Goal: Task Accomplishment & Management: Manage account settings

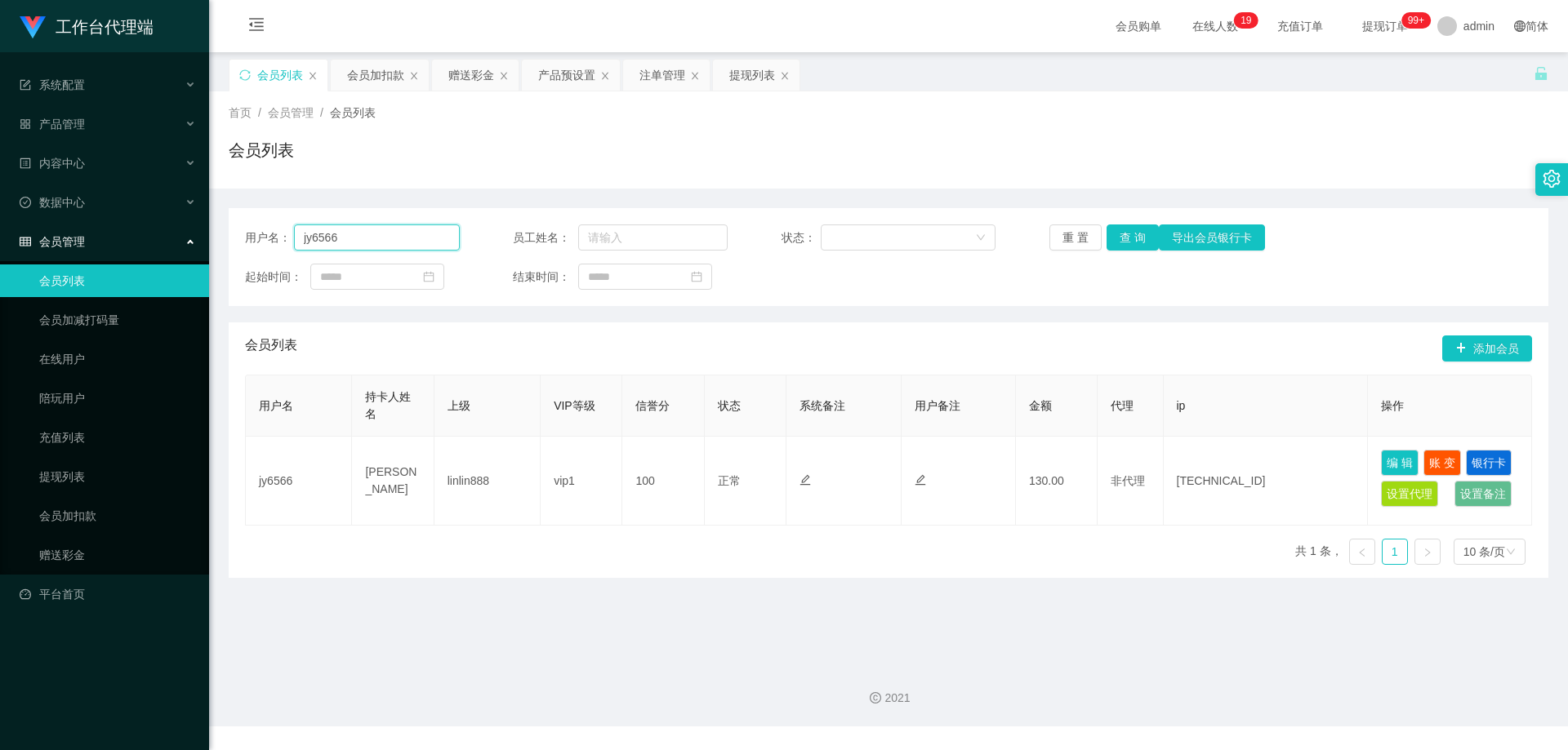
drag, startPoint x: 317, startPoint y: 236, endPoint x: 199, endPoint y: 229, distance: 118.2
click at [168, 232] on section "工作台代理端 系统配置 产品管理 产品列表 产品预设置 开奖记录 注单管理 即时注单 内容中心 数据中心 会员管理 会员列表 会员加减打码量 在线用户 陪玩用…" at bounding box center [784, 363] width 1568 height 727
paste input "89028209"
type input "89028209"
click at [1136, 237] on button "查 询" at bounding box center [1132, 237] width 52 height 26
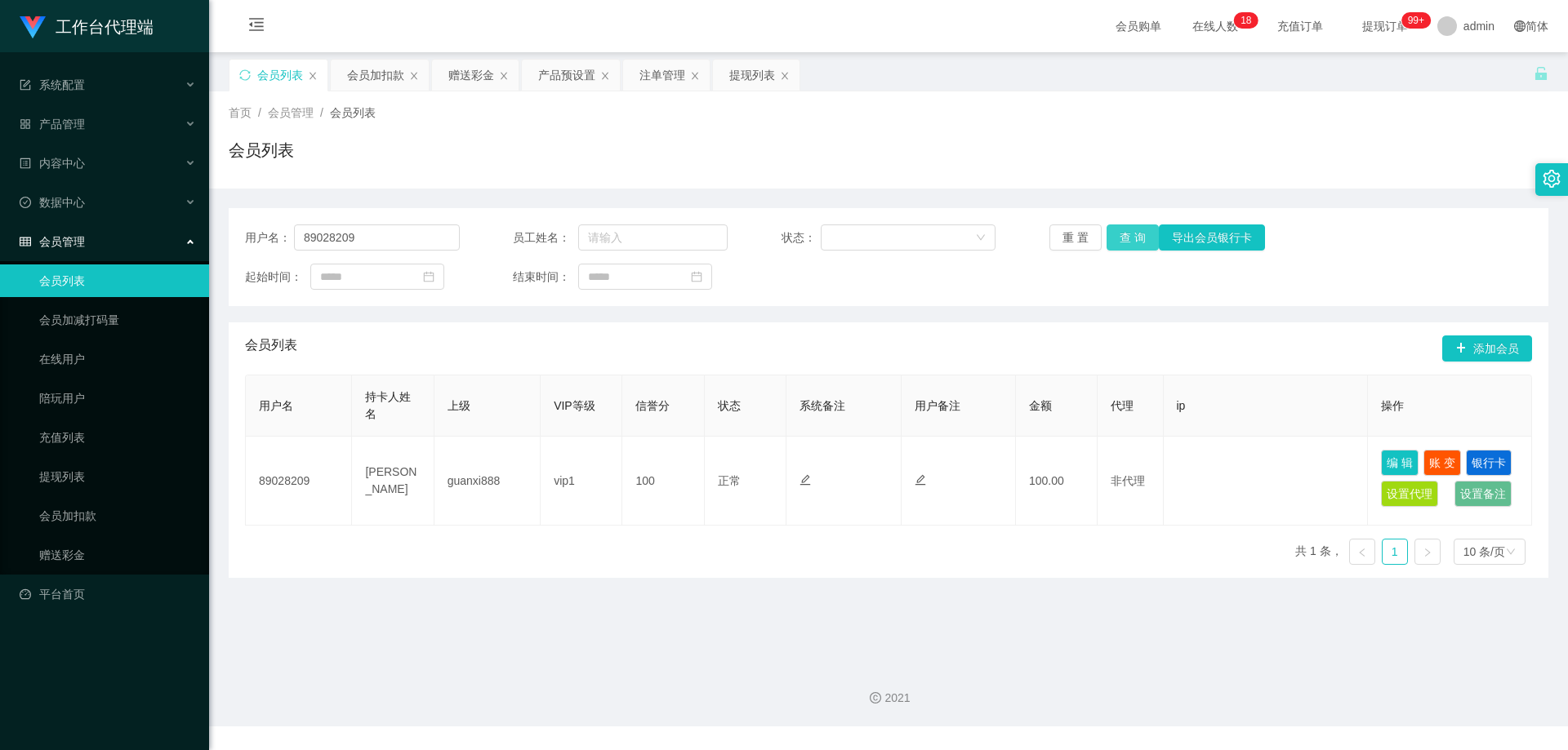
click at [1126, 246] on button "查 询" at bounding box center [1132, 237] width 52 height 26
drag, startPoint x: 404, startPoint y: 244, endPoint x: 151, endPoint y: 234, distance: 253.2
click at [142, 237] on section "工作台代理端 系统配置 产品管理 产品列表 产品预设置 开奖记录 注单管理 即时注单 内容中心 数据中心 会员管理 会员列表 会员加减打码量 在线用户 陪玩用…" at bounding box center [784, 363] width 1568 height 727
click at [1141, 243] on button "查 询" at bounding box center [1132, 237] width 52 height 26
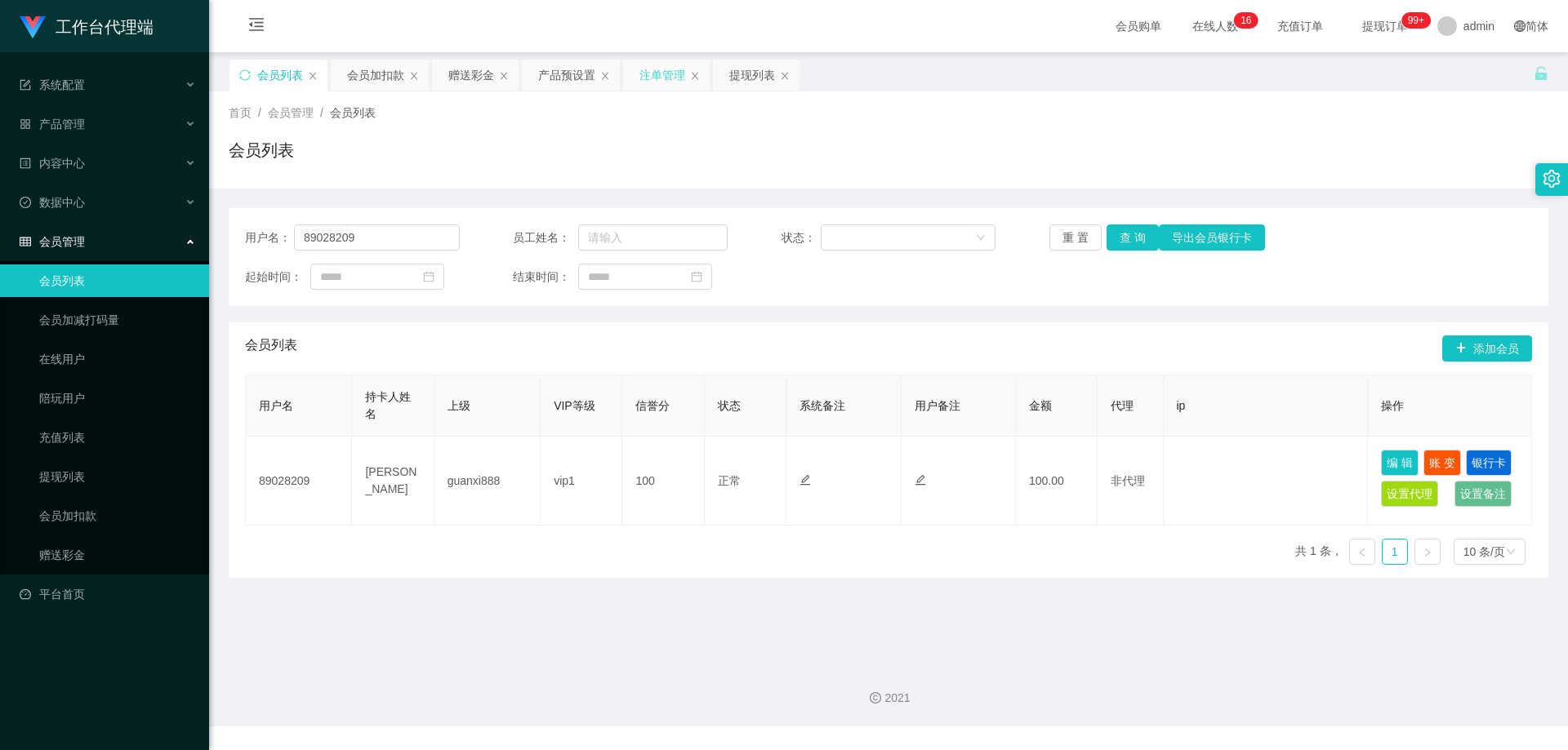
click at [643, 74] on div "注单管理" at bounding box center [662, 75] width 46 height 31
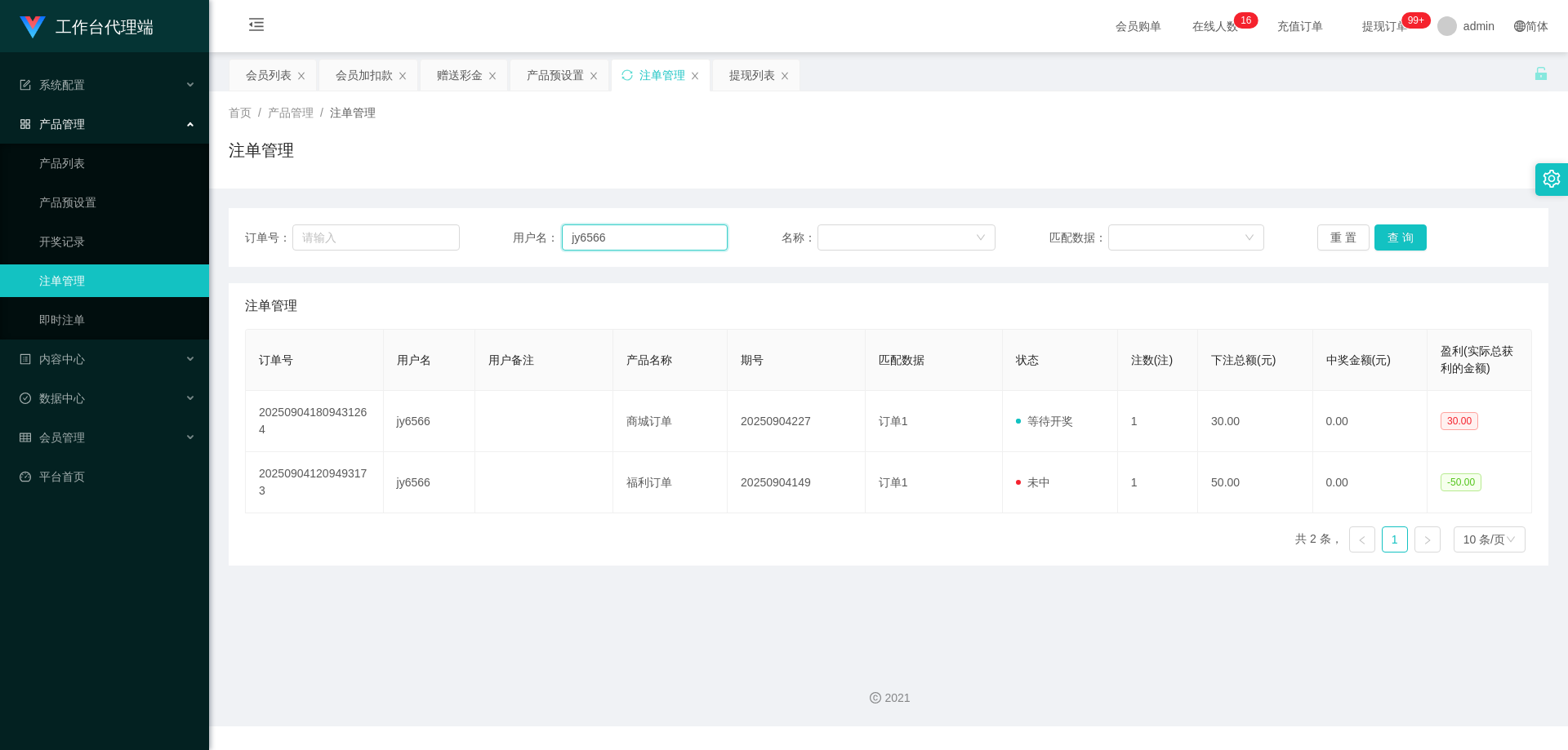
drag, startPoint x: 645, startPoint y: 234, endPoint x: 487, endPoint y: 232, distance: 158.0
click at [487, 232] on div "订单号： 用户名： jy6566 名称： 匹配数据： 重 置 查 询" at bounding box center [888, 237] width 1287 height 26
paste input "89028209"
type input "89028209"
click at [1396, 235] on button "查 询" at bounding box center [1400, 237] width 52 height 26
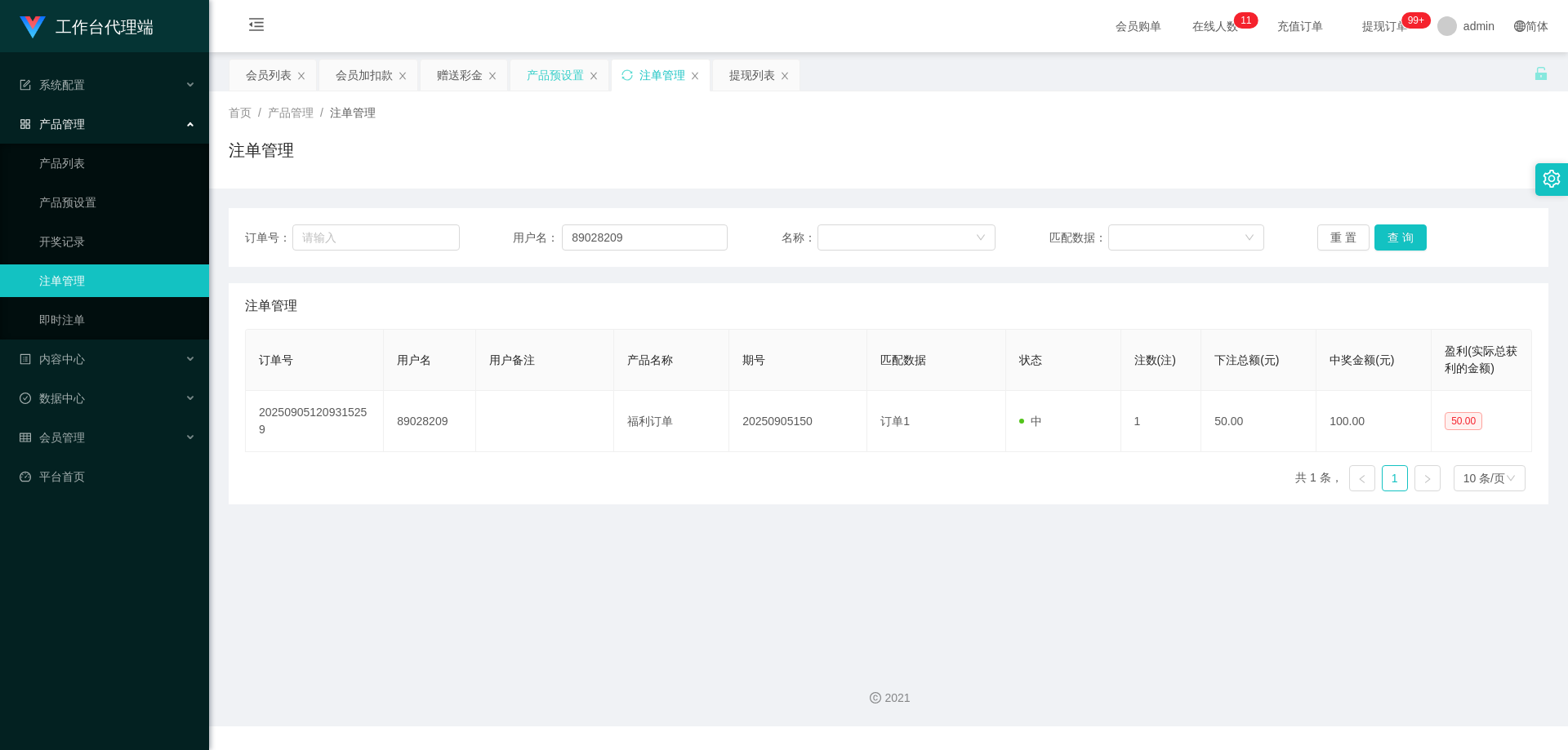
click at [557, 67] on div "产品预设置" at bounding box center [555, 75] width 57 height 31
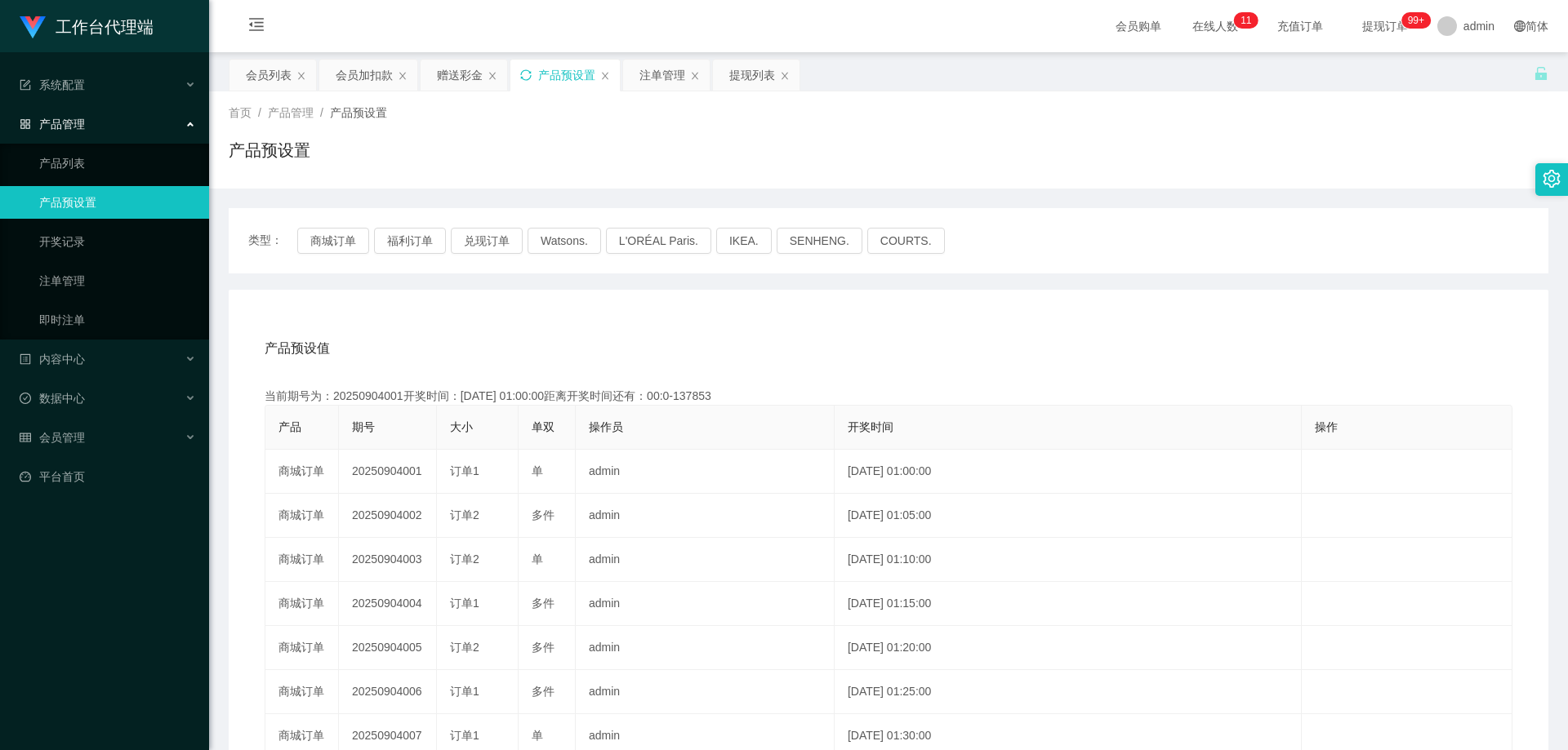
click at [522, 74] on icon "图标: sync" at bounding box center [526, 75] width 12 height 12
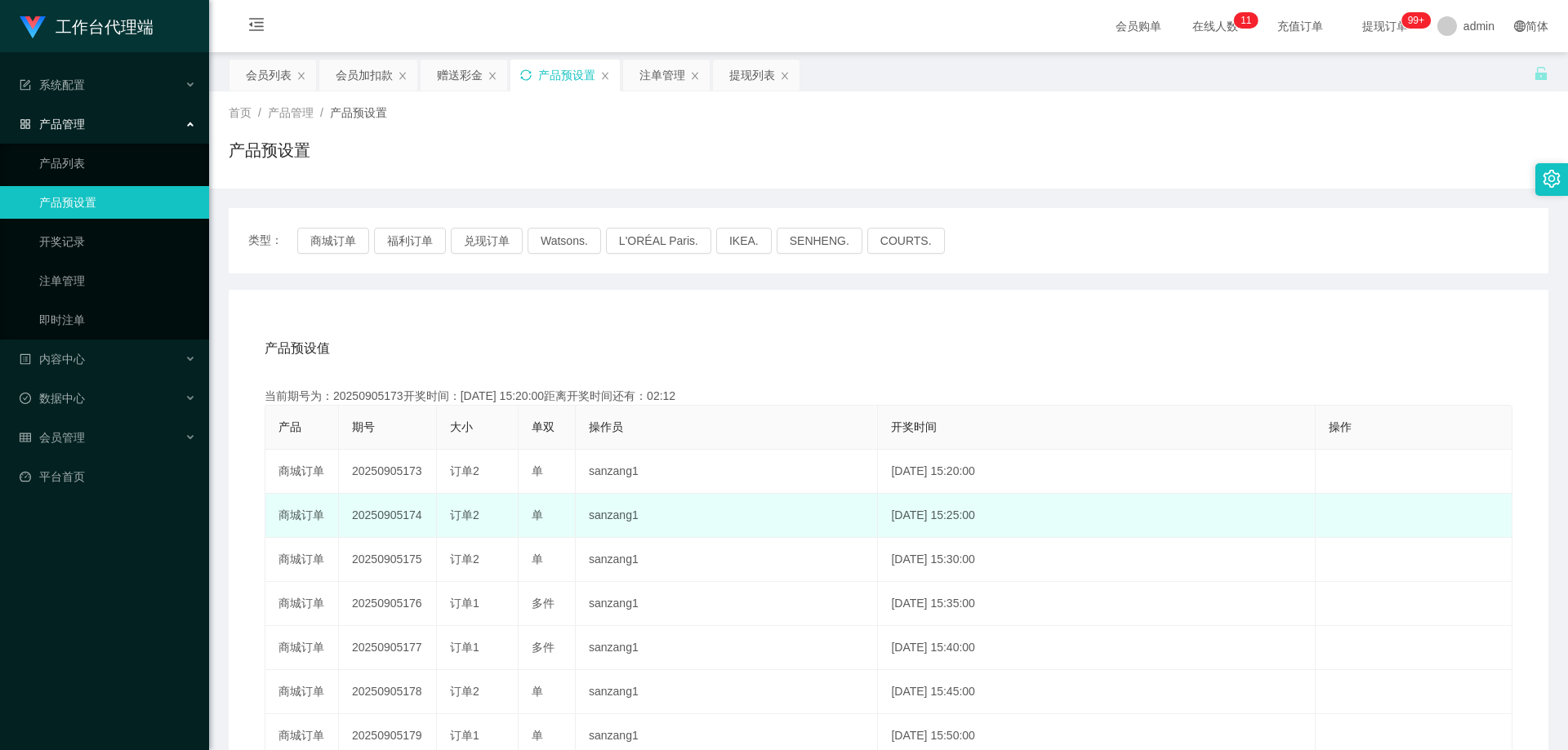
drag, startPoint x: 347, startPoint y: 515, endPoint x: 424, endPoint y: 519, distance: 77.1
click at [424, 519] on td "20250905174" at bounding box center [387, 515] width 98 height 44
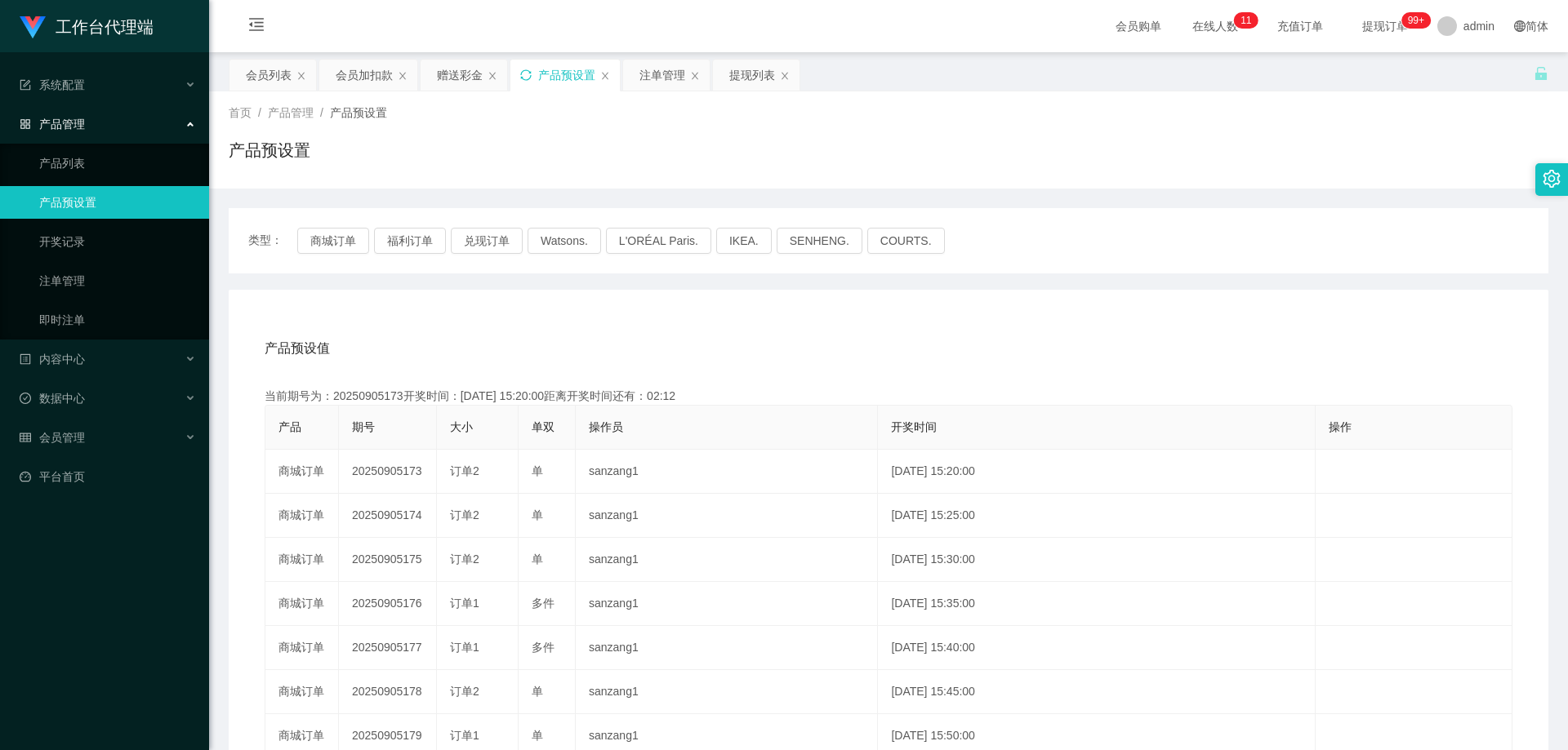
copy td "20250905174"
click at [650, 84] on div "注单管理" at bounding box center [662, 75] width 46 height 31
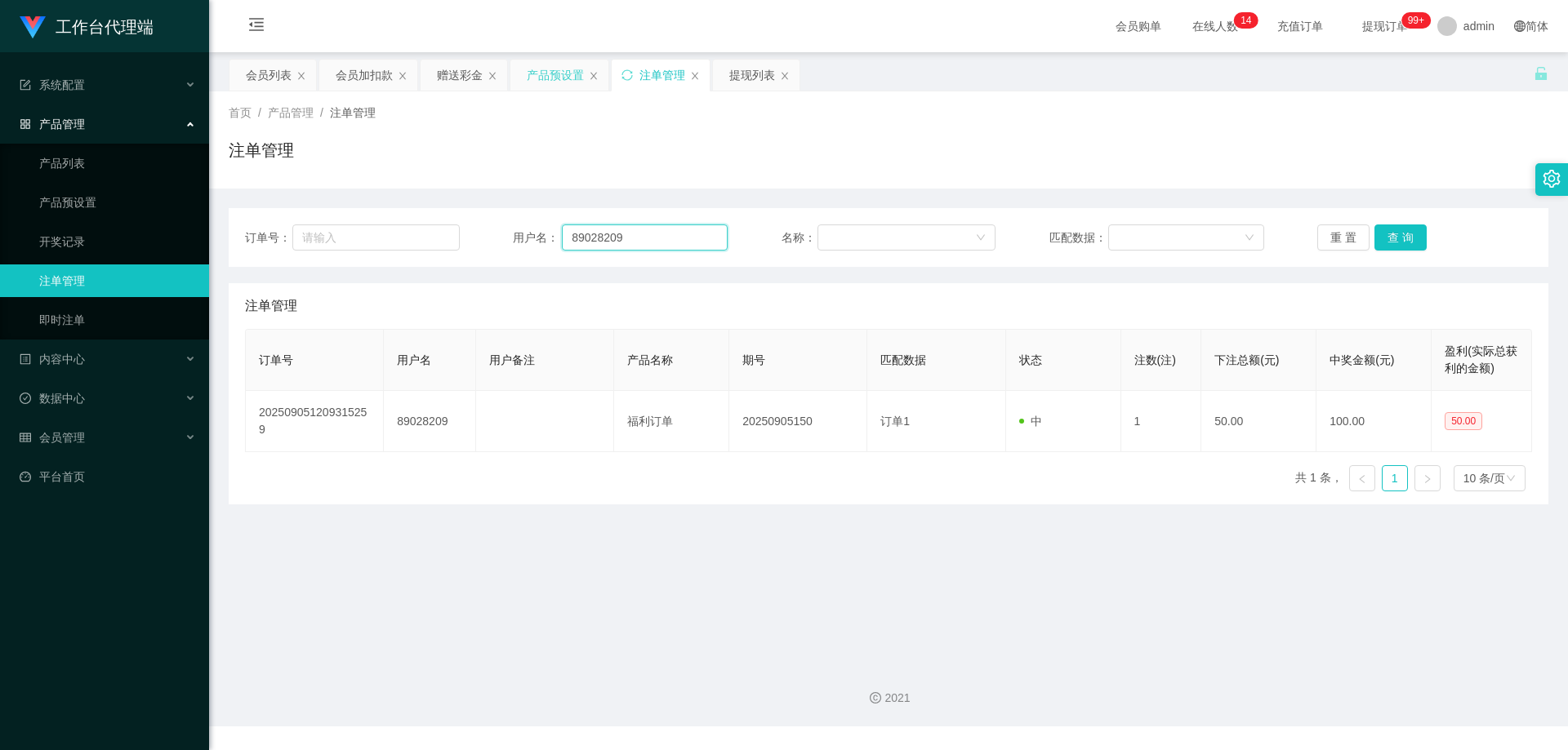
drag, startPoint x: 536, startPoint y: 221, endPoint x: 466, endPoint y: 220, distance: 70.0
click at [466, 220] on div "订单号： 用户名： 89028209 名称： 匹配数据： 重 置 查 询" at bounding box center [889, 237] width 1319 height 59
click at [1387, 234] on button "查 询" at bounding box center [1400, 237] width 52 height 26
click at [1387, 234] on div "重 置 查 询" at bounding box center [1424, 237] width 215 height 26
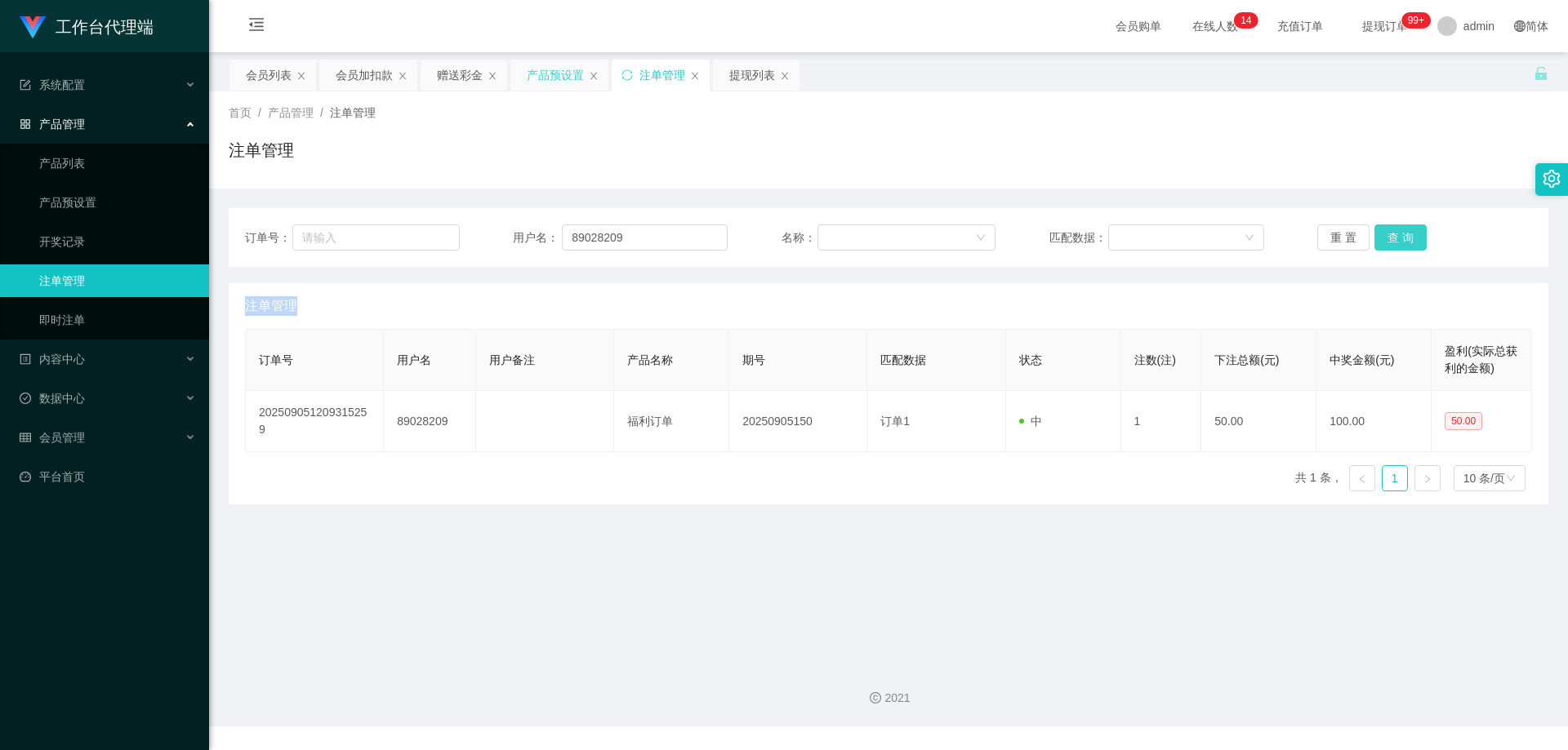
click at [1387, 234] on button "查 询" at bounding box center [1400, 237] width 52 height 26
click at [529, 71] on div "产品预设置" at bounding box center [555, 75] width 57 height 31
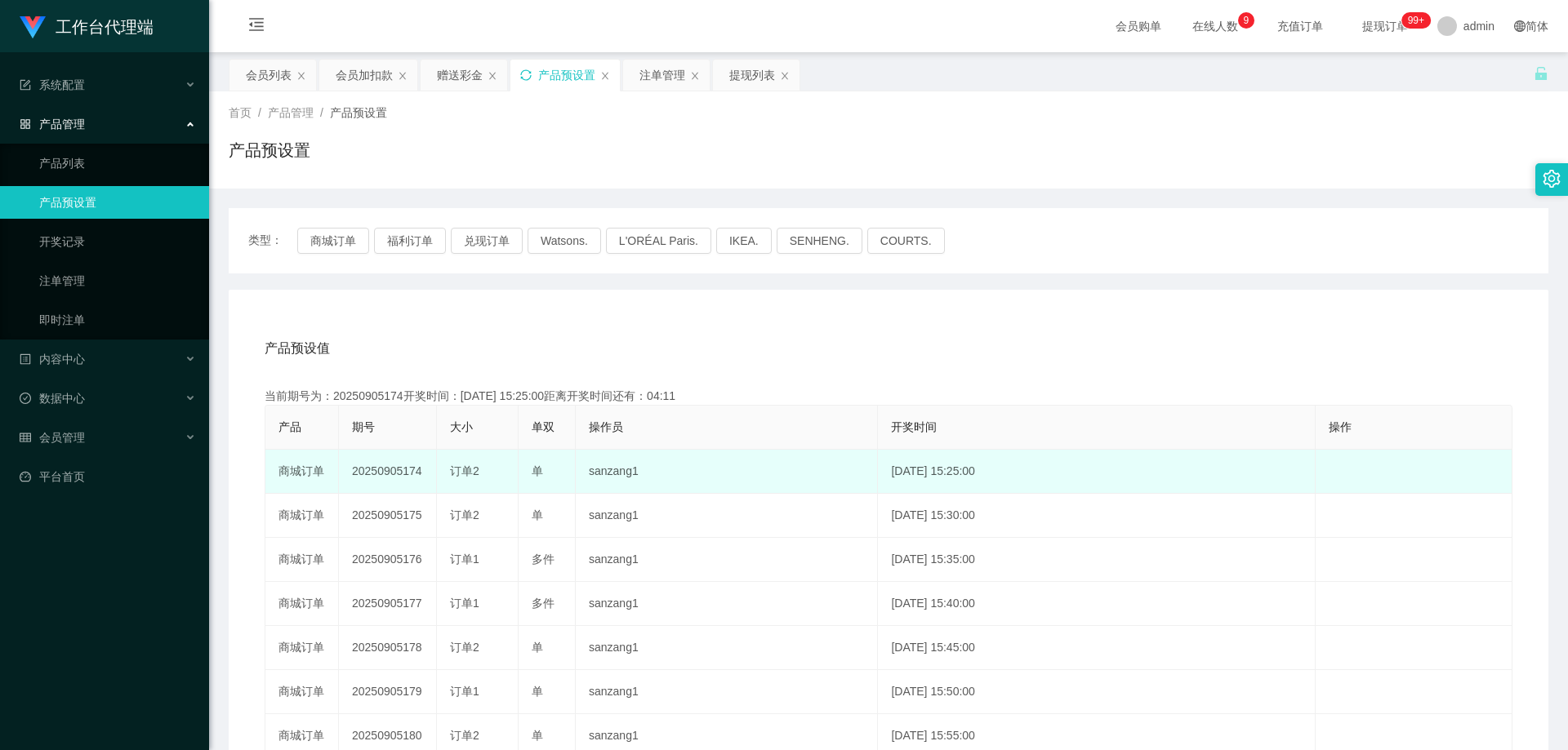
drag, startPoint x: 352, startPoint y: 472, endPoint x: 426, endPoint y: 474, distance: 74.0
click at [426, 474] on td "20250905174" at bounding box center [387, 471] width 98 height 44
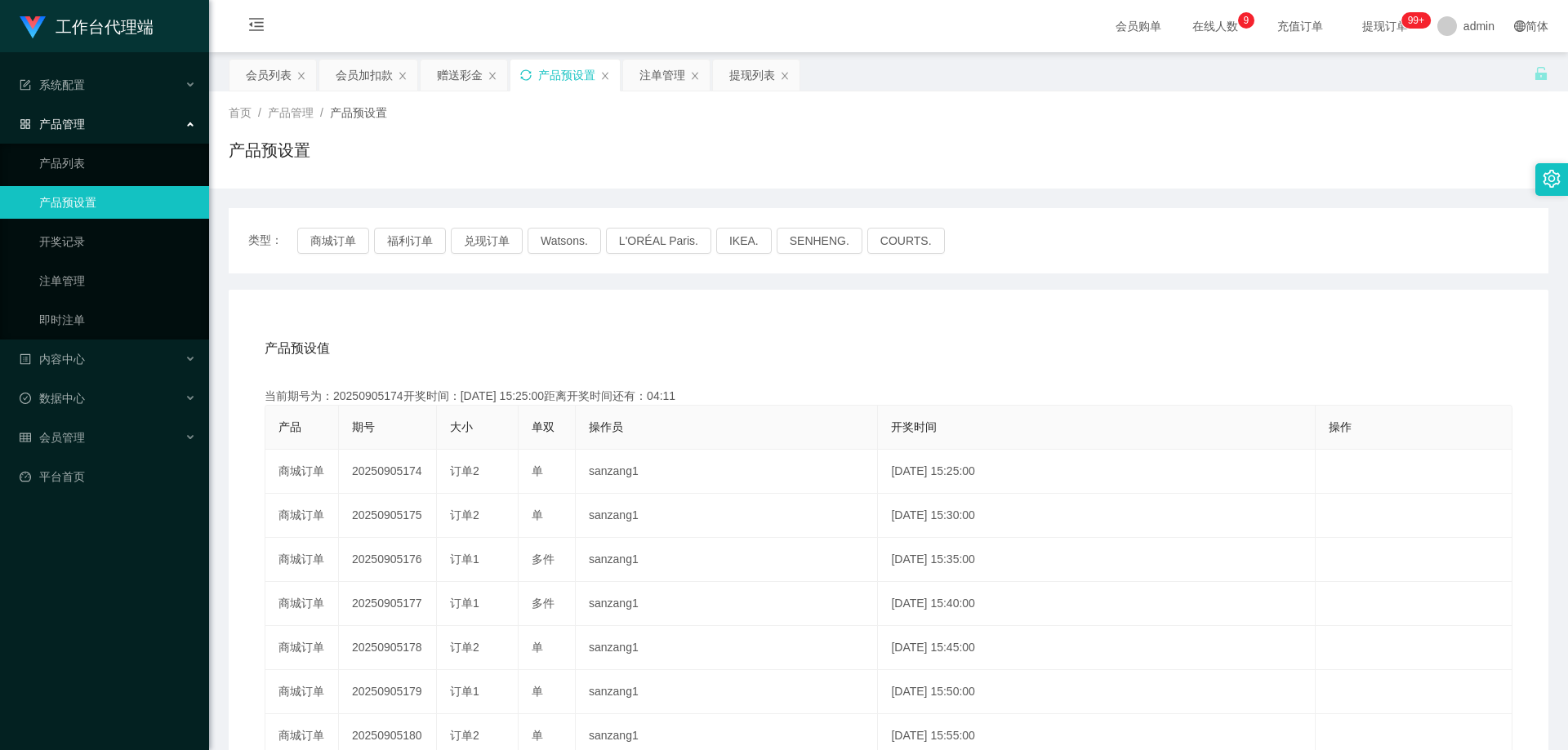
copy td "20250905174"
click at [660, 82] on div "注单管理" at bounding box center [662, 75] width 46 height 31
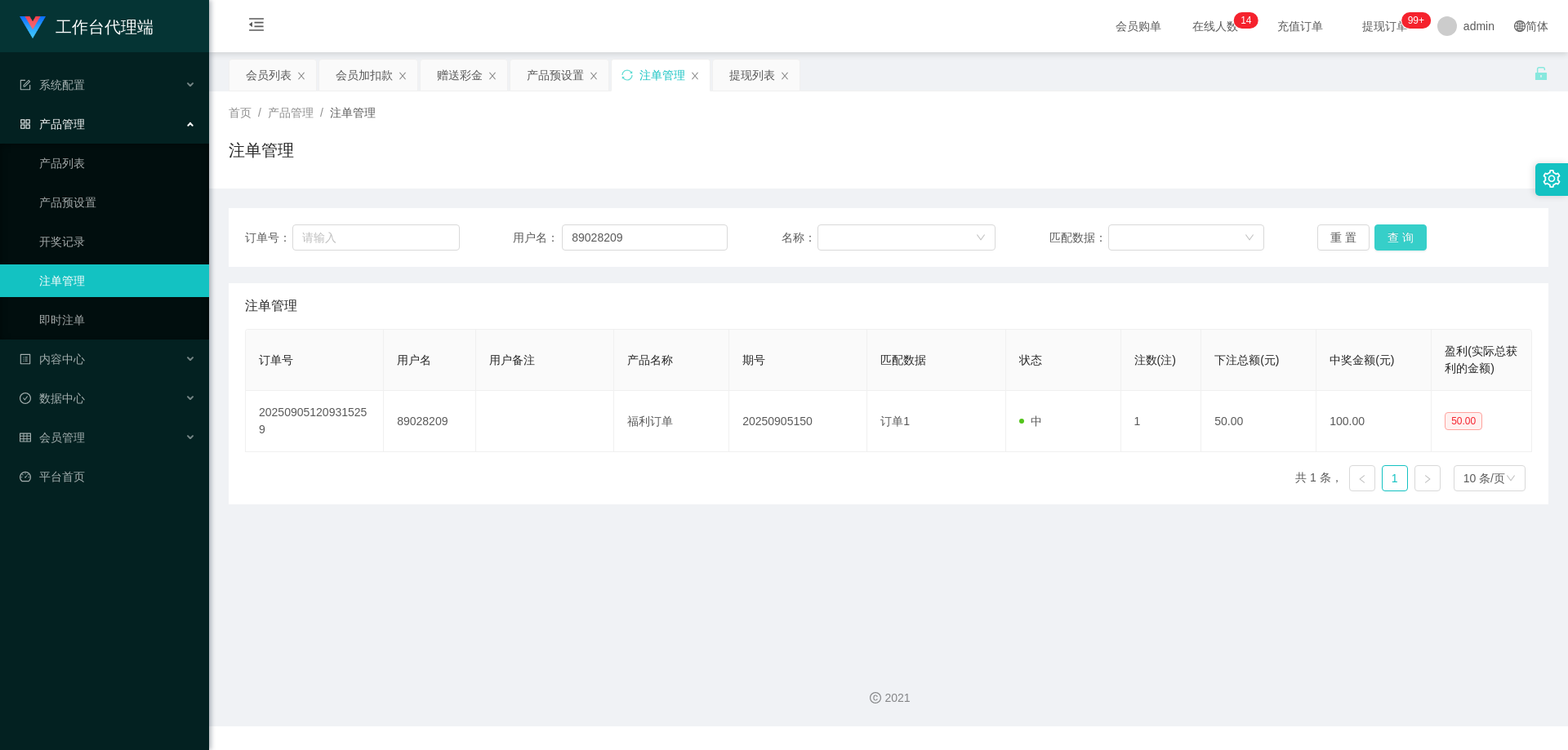
click at [1382, 241] on button "查 询" at bounding box center [1400, 237] width 52 height 26
click at [1382, 241] on button "查 询" at bounding box center [1409, 237] width 71 height 26
click at [1382, 241] on div "重 置 查 询" at bounding box center [1424, 237] width 215 height 26
click at [1392, 236] on button "查 询" at bounding box center [1400, 237] width 52 height 26
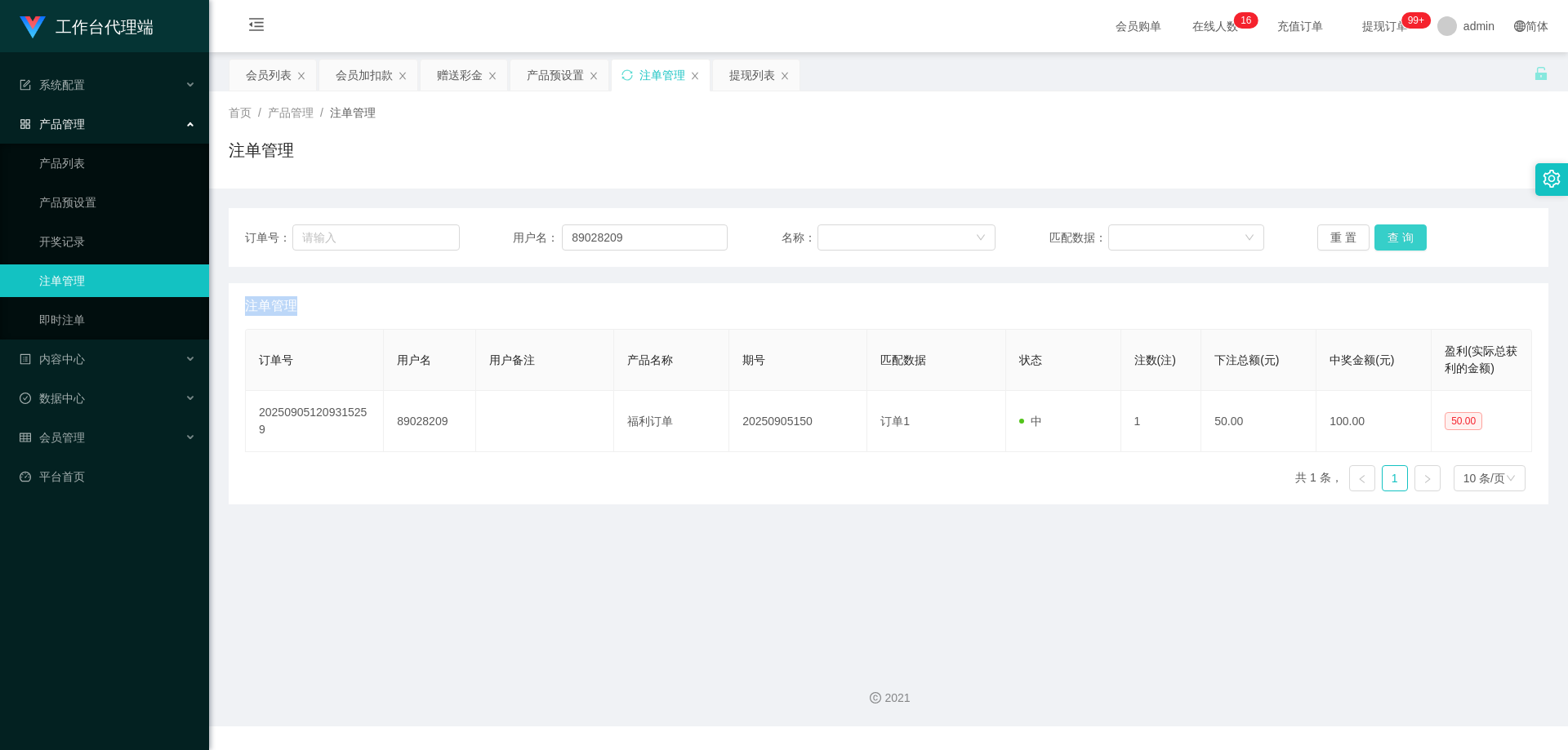
click at [1392, 236] on div "重 置 查 询" at bounding box center [1424, 237] width 215 height 26
click at [1392, 236] on button "查 询" at bounding box center [1400, 237] width 52 height 26
click at [1392, 236] on div "重 置 查 询" at bounding box center [1424, 237] width 215 height 26
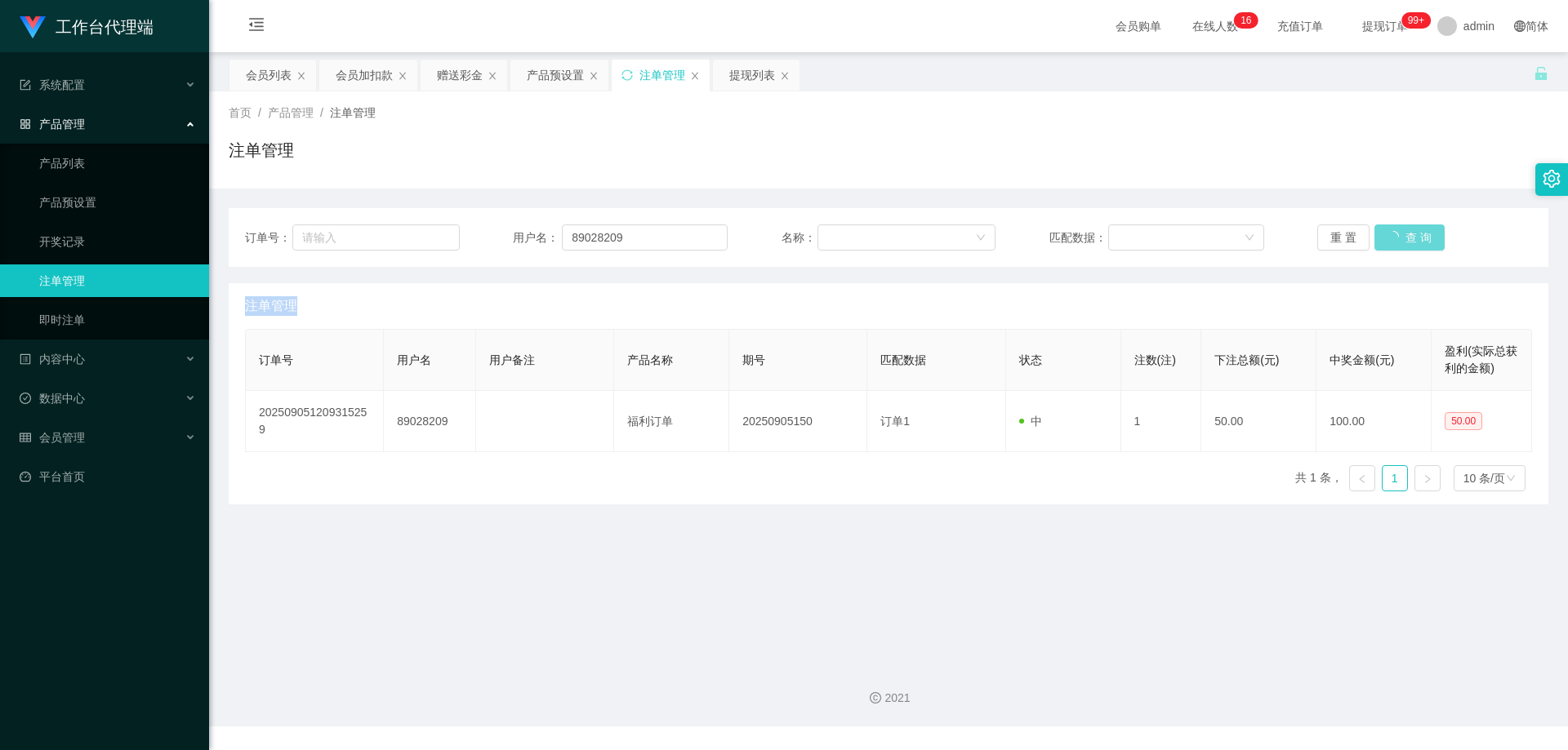
click at [1392, 236] on div "重 置 查 询" at bounding box center [1424, 237] width 215 height 26
drag, startPoint x: 618, startPoint y: 240, endPoint x: 472, endPoint y: 231, distance: 146.3
click at [460, 231] on div "订单号： 用户名： 89028209 名称： 匹配数据： 重 置 查 询" at bounding box center [888, 237] width 1287 height 26
click at [1405, 229] on button "查 询" at bounding box center [1400, 237] width 52 height 26
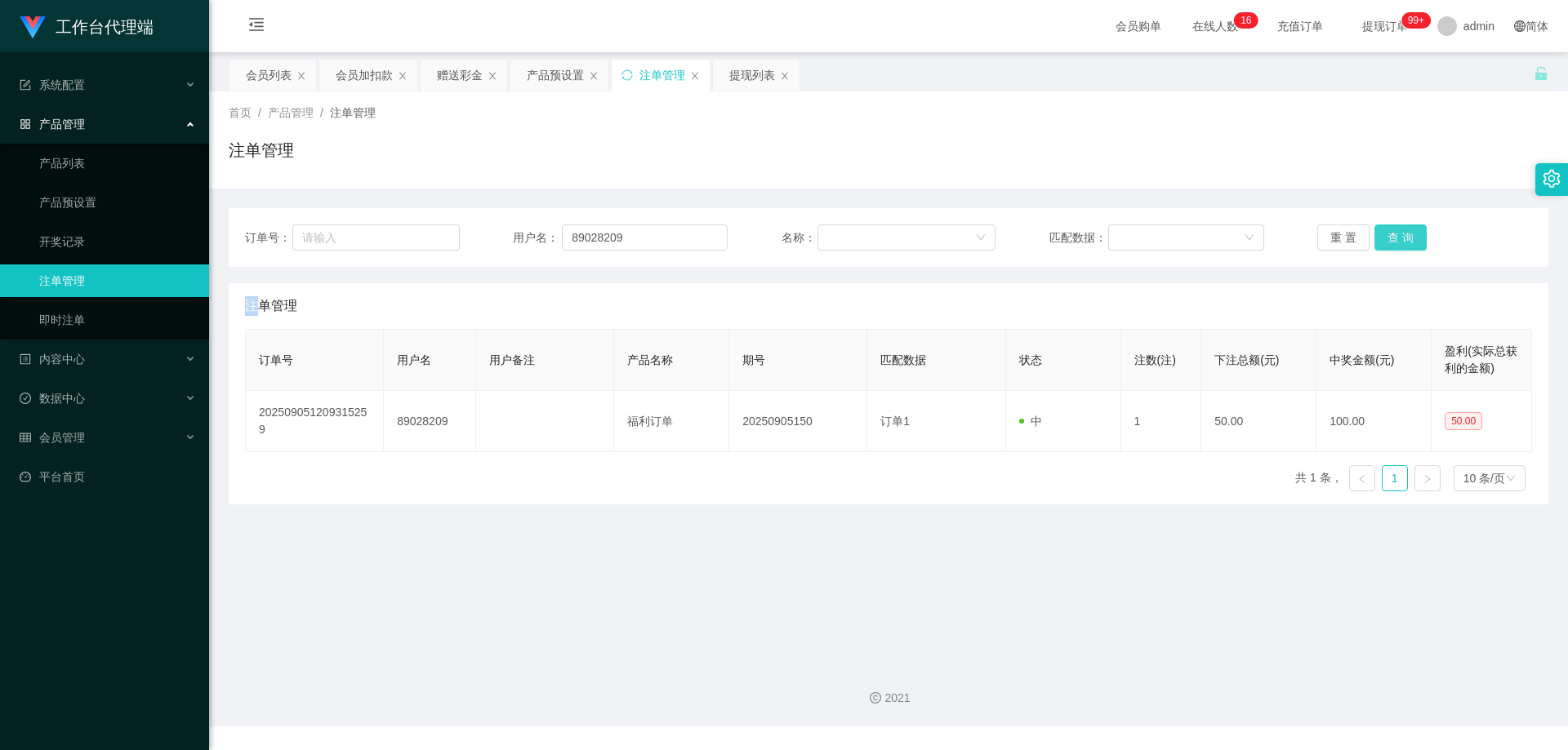
click at [1405, 229] on div "重 置 查 询" at bounding box center [1424, 237] width 215 height 26
click at [1405, 229] on button "查 询" at bounding box center [1400, 237] width 52 height 26
click at [1405, 229] on div "重 置 查 询" at bounding box center [1424, 237] width 215 height 26
click at [1405, 229] on button "查 询" at bounding box center [1400, 237] width 52 height 26
click at [1405, 229] on button "查 询" at bounding box center [1409, 237] width 71 height 26
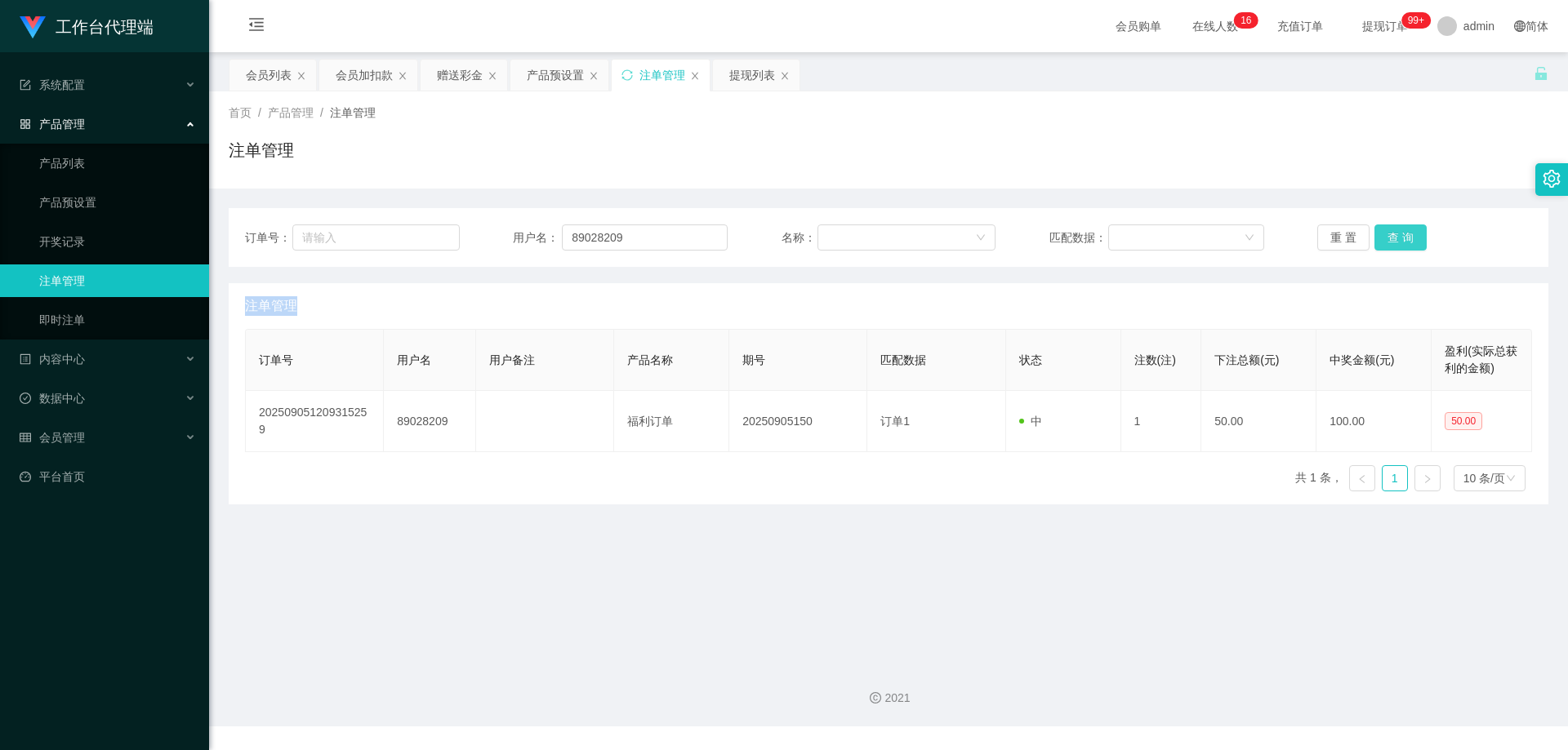
click at [1405, 229] on div "重 置 查 询" at bounding box center [1424, 237] width 215 height 26
click at [1405, 229] on button "查 询" at bounding box center [1400, 237] width 52 height 26
click at [1405, 229] on div "重 置 查 询" at bounding box center [1424, 237] width 215 height 26
click at [1405, 229] on button "查 询" at bounding box center [1400, 237] width 52 height 26
click at [1375, 233] on button "查 询" at bounding box center [1400, 237] width 52 height 26
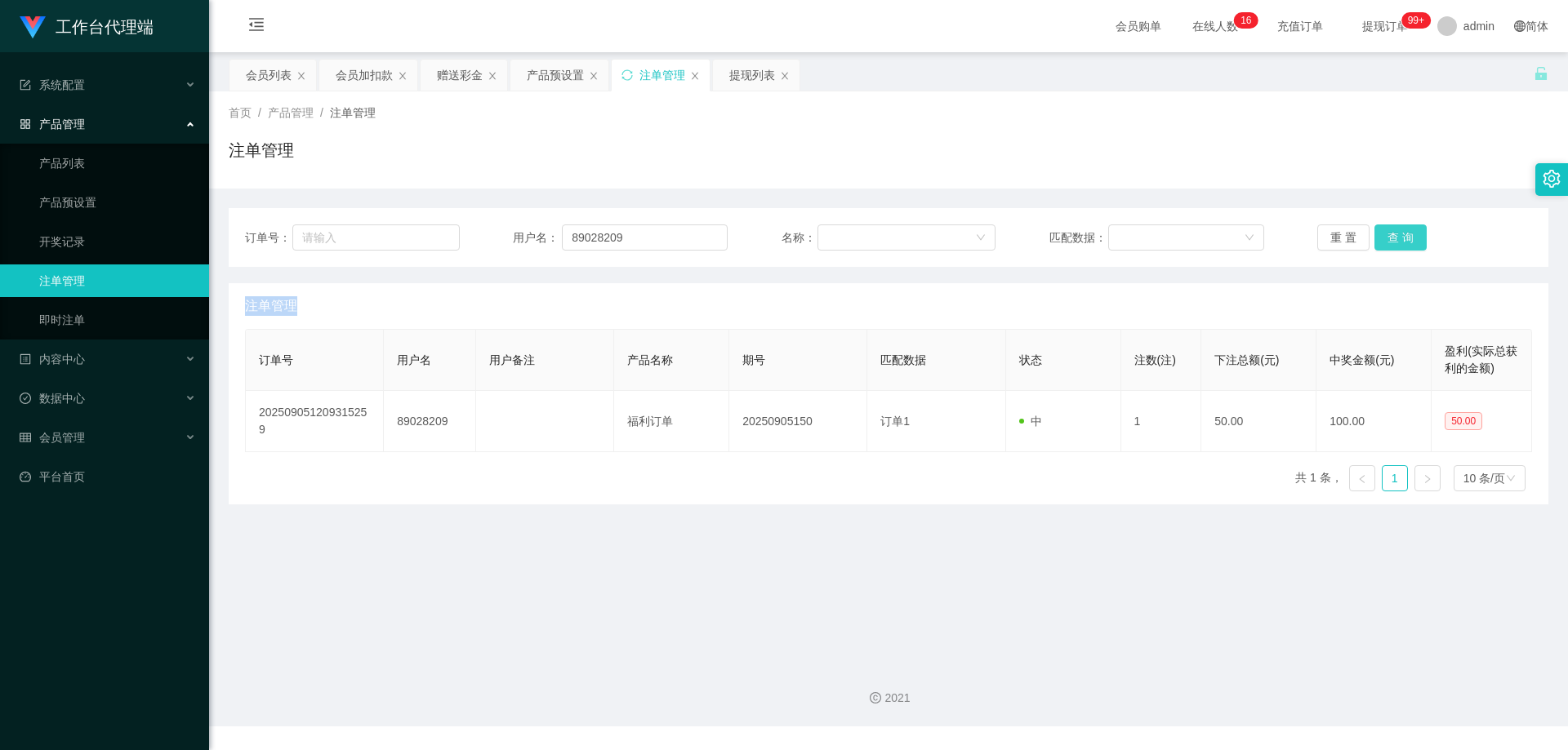
click at [1376, 233] on button "查 询" at bounding box center [1400, 237] width 52 height 26
drag, startPoint x: 1376, startPoint y: 233, endPoint x: 1391, endPoint y: 217, distance: 21.9
click at [1377, 233] on div "重 置 查 询" at bounding box center [1424, 237] width 215 height 26
click at [1376, 235] on button "查 询" at bounding box center [1400, 237] width 52 height 26
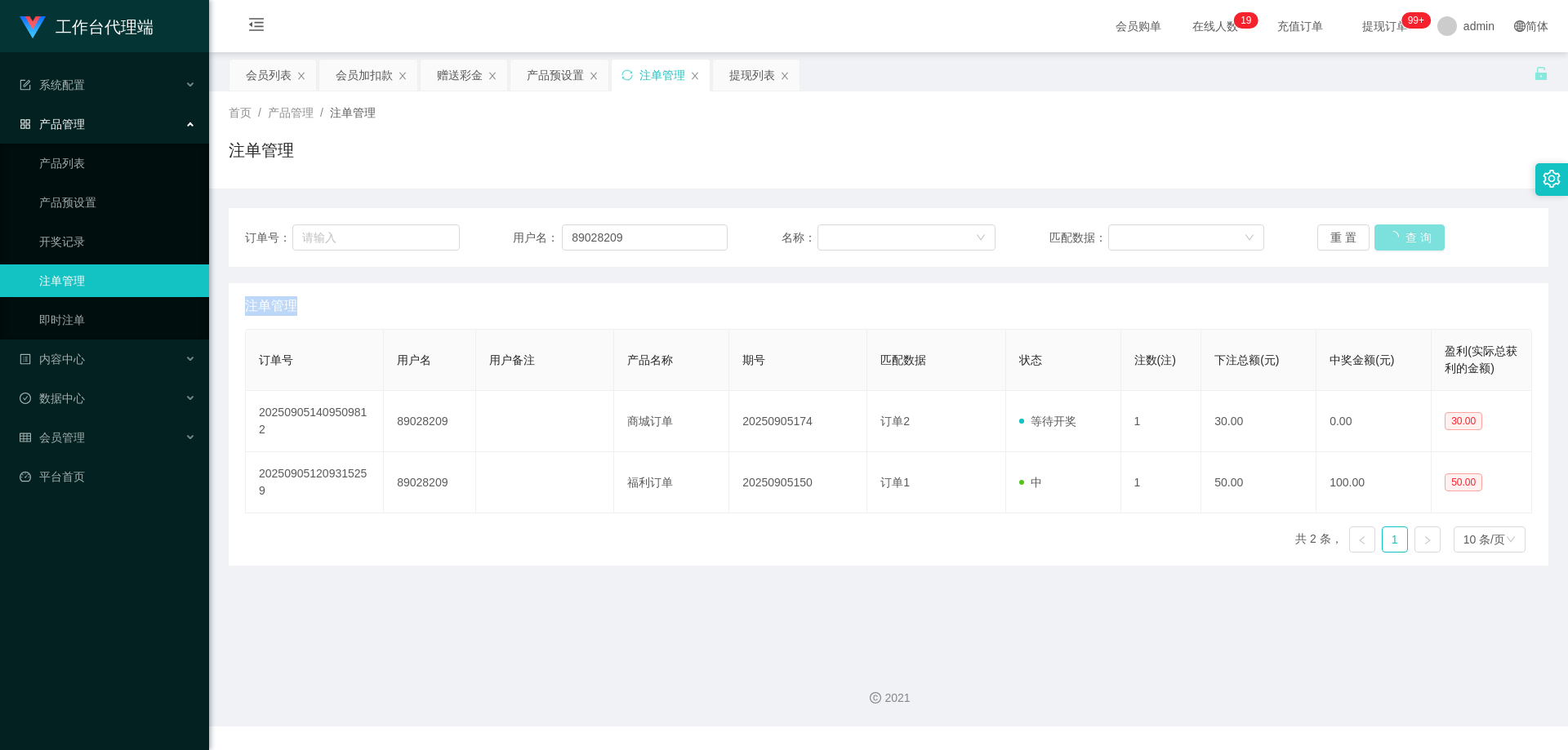
click at [1376, 235] on div "重 置 查 询" at bounding box center [1424, 237] width 215 height 26
click at [1376, 235] on button "查 询" at bounding box center [1400, 237] width 52 height 26
drag, startPoint x: 666, startPoint y: 229, endPoint x: 571, endPoint y: 232, distance: 95.0
click at [571, 232] on input "89028209" at bounding box center [645, 237] width 166 height 26
click at [265, 74] on div "会员列表" at bounding box center [268, 75] width 46 height 31
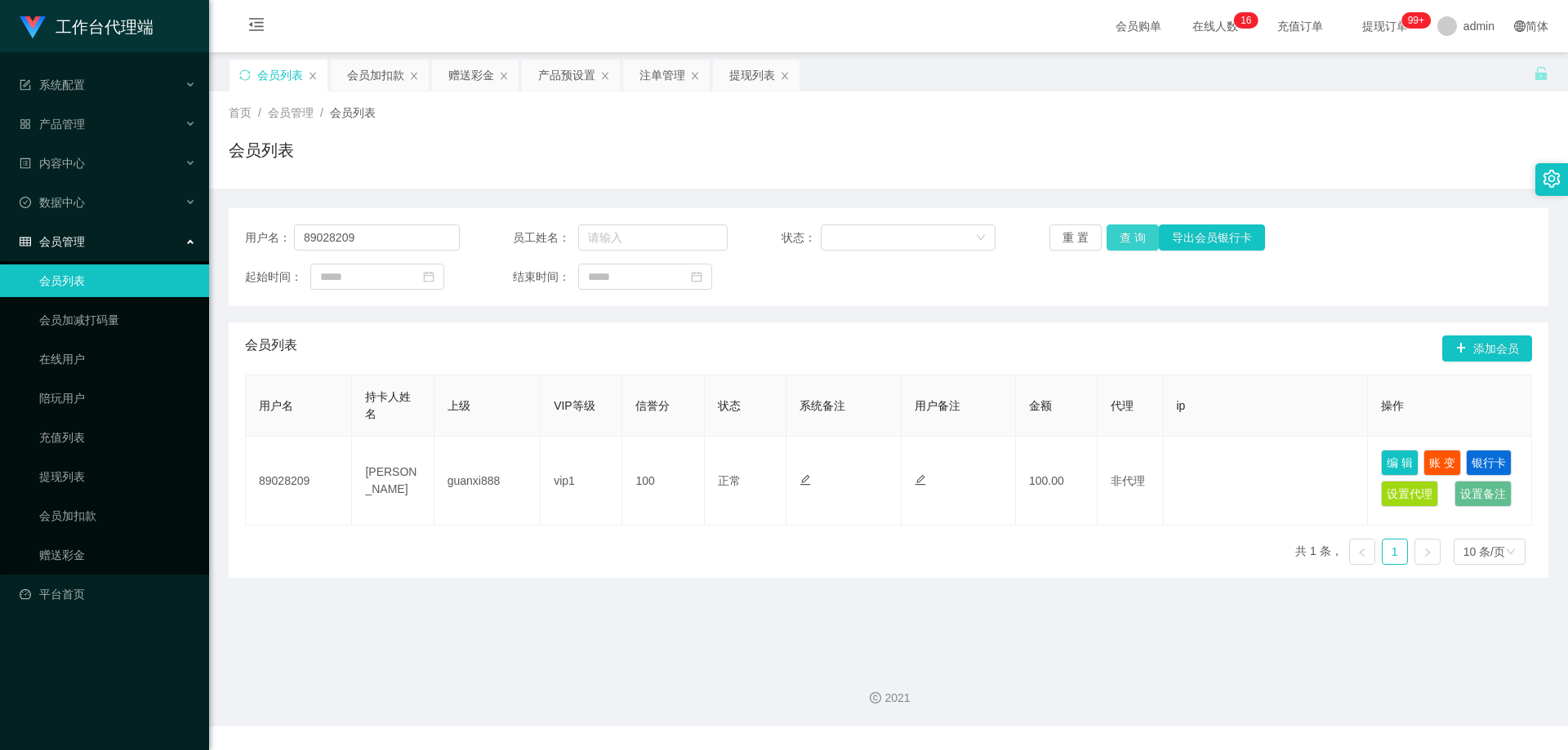
click at [1137, 240] on button "查 询" at bounding box center [1132, 237] width 52 height 26
click at [558, 77] on div "产品预设置" at bounding box center [567, 75] width 57 height 31
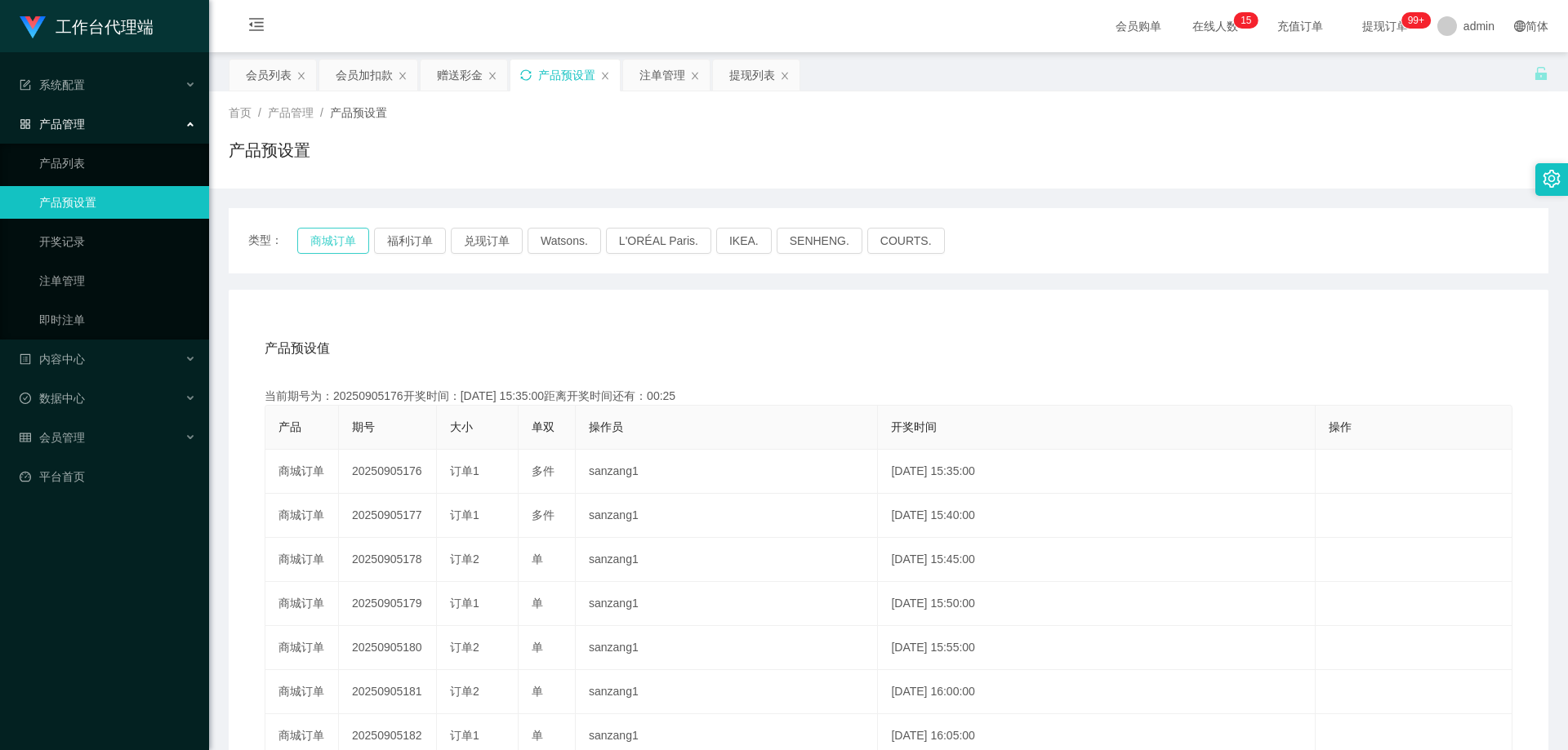
click at [350, 235] on button "商城订单" at bounding box center [333, 241] width 72 height 26
click at [332, 237] on button "商城订单" at bounding box center [333, 241] width 72 height 26
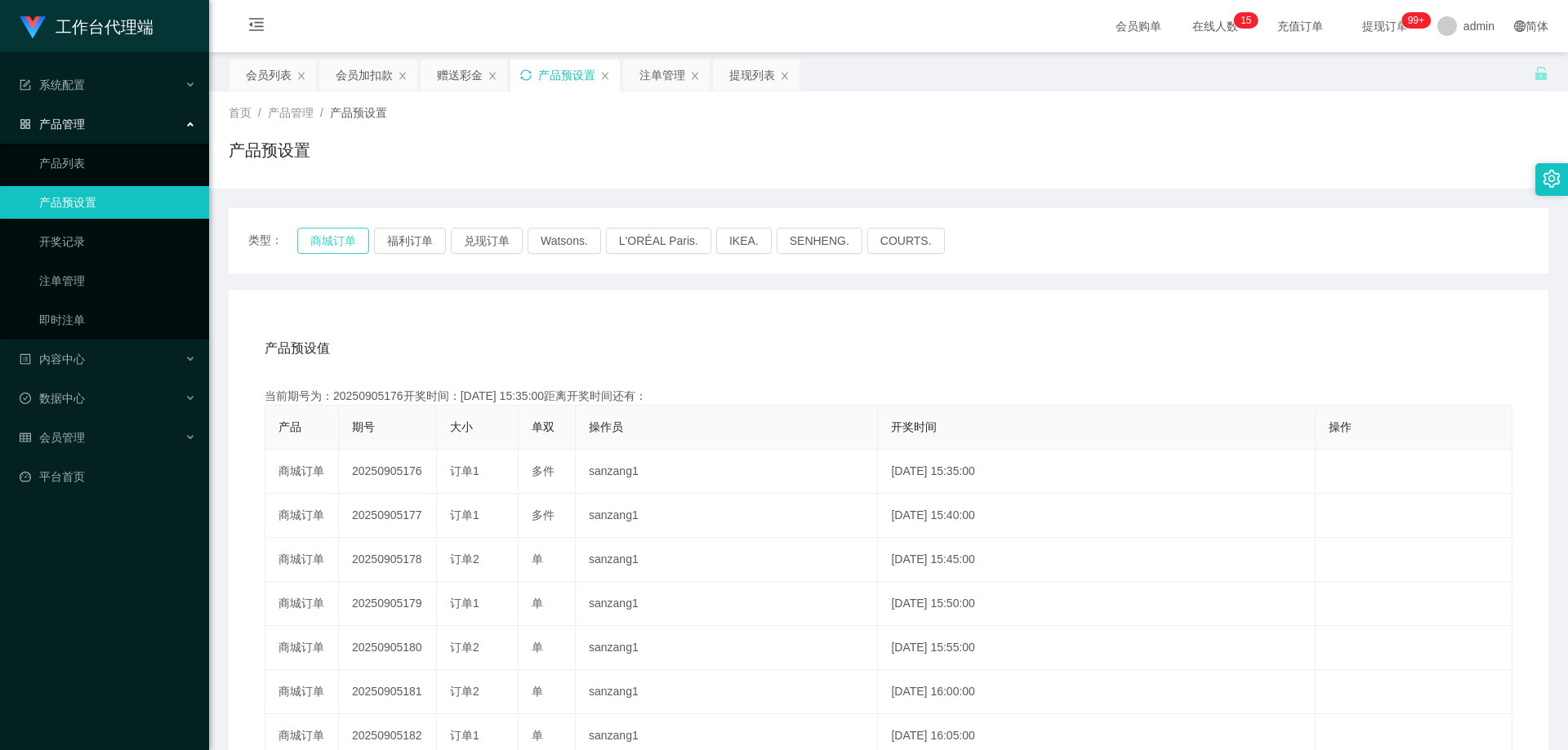
click at [332, 237] on button "商城订单" at bounding box center [333, 241] width 72 height 26
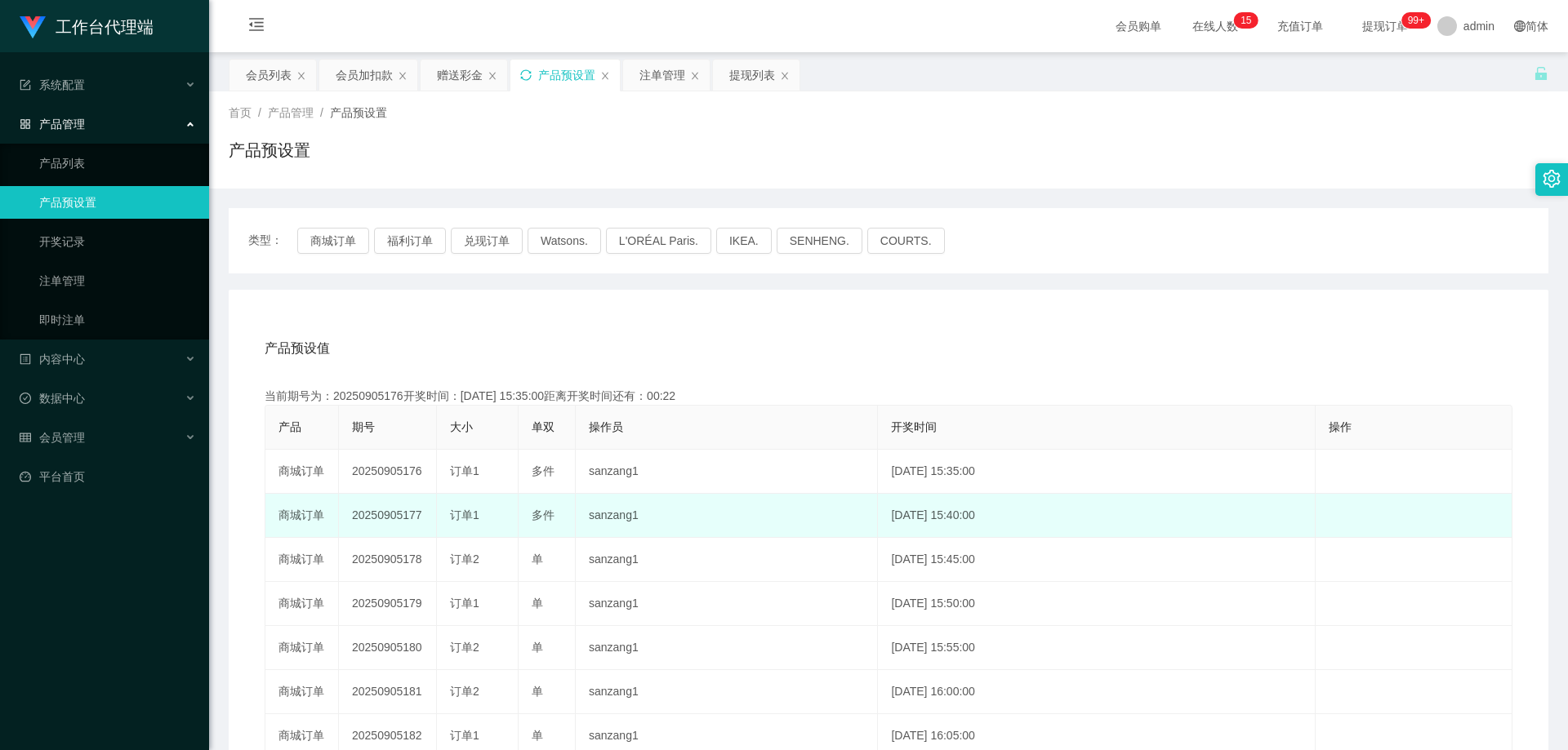
drag, startPoint x: 350, startPoint y: 519, endPoint x: 424, endPoint y: 524, distance: 74.2
click at [424, 524] on td "20250905177" at bounding box center [387, 515] width 98 height 44
copy td "20250905177"
click at [664, 74] on div "注单管理" at bounding box center [662, 75] width 46 height 31
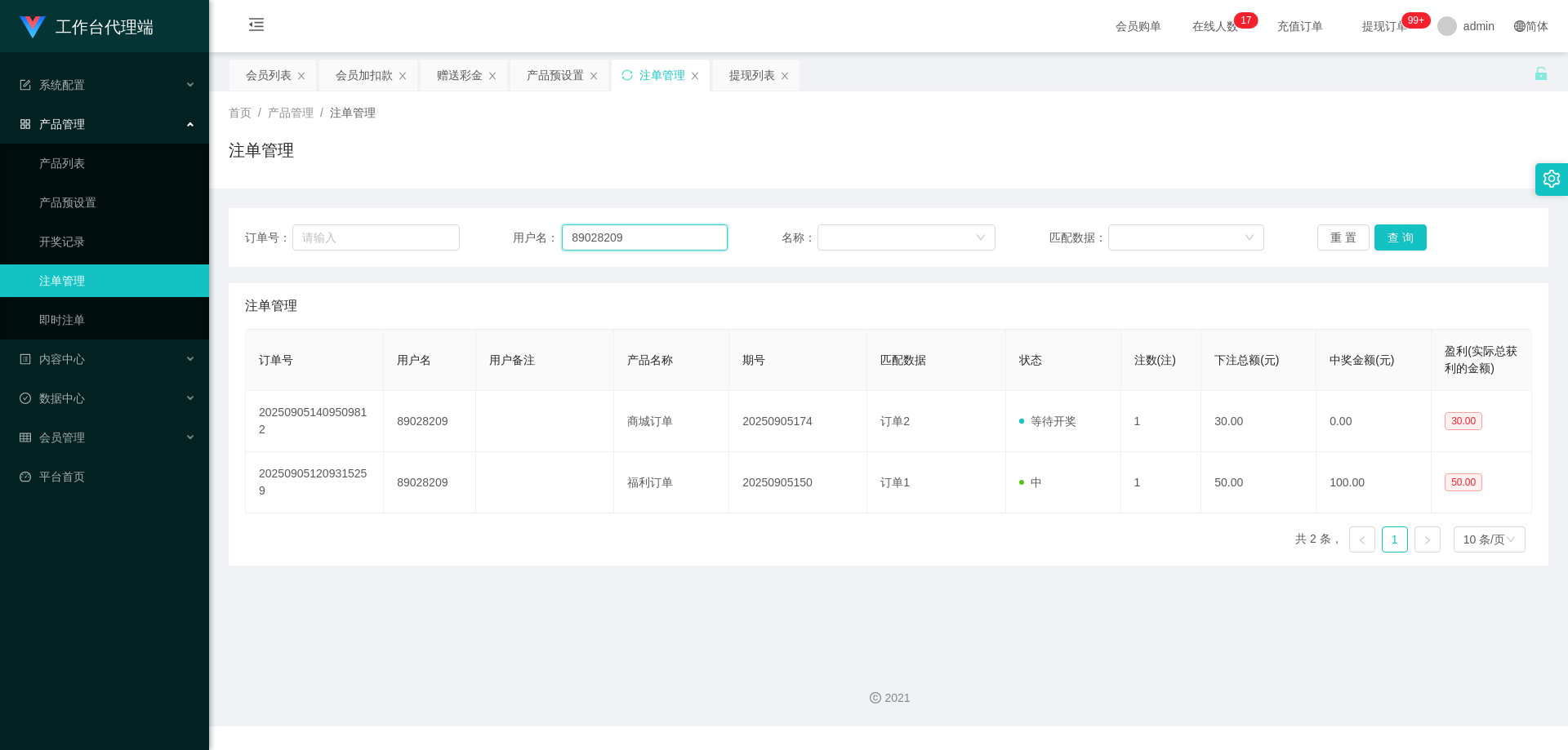
drag, startPoint x: 649, startPoint y: 229, endPoint x: 702, endPoint y: 224, distance: 53.2
click at [494, 225] on div "订单号： 用户名： 89028209 名称： 匹配数据： 重 置 查 询" at bounding box center [888, 237] width 1287 height 26
paste input "luciferrr"
type input "luciferrr"
click at [1393, 232] on button "查 询" at bounding box center [1400, 237] width 52 height 26
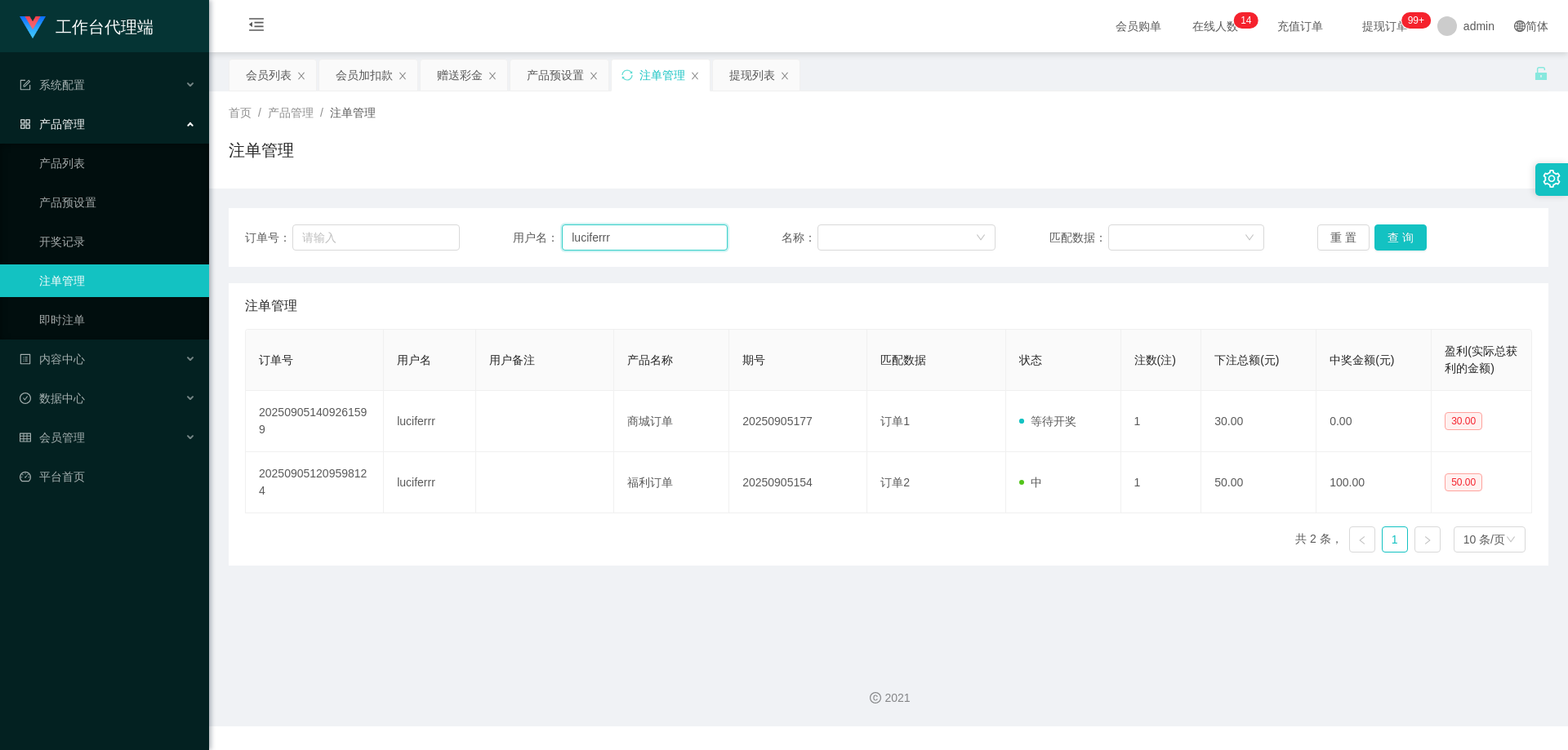
drag, startPoint x: 586, startPoint y: 236, endPoint x: 514, endPoint y: 236, distance: 72.0
click at [513, 236] on div "用户名： luciferrr" at bounding box center [620, 237] width 215 height 26
drag, startPoint x: 264, startPoint y: 73, endPoint x: 270, endPoint y: 85, distance: 13.4
click at [264, 73] on div "会员列表" at bounding box center [268, 75] width 46 height 31
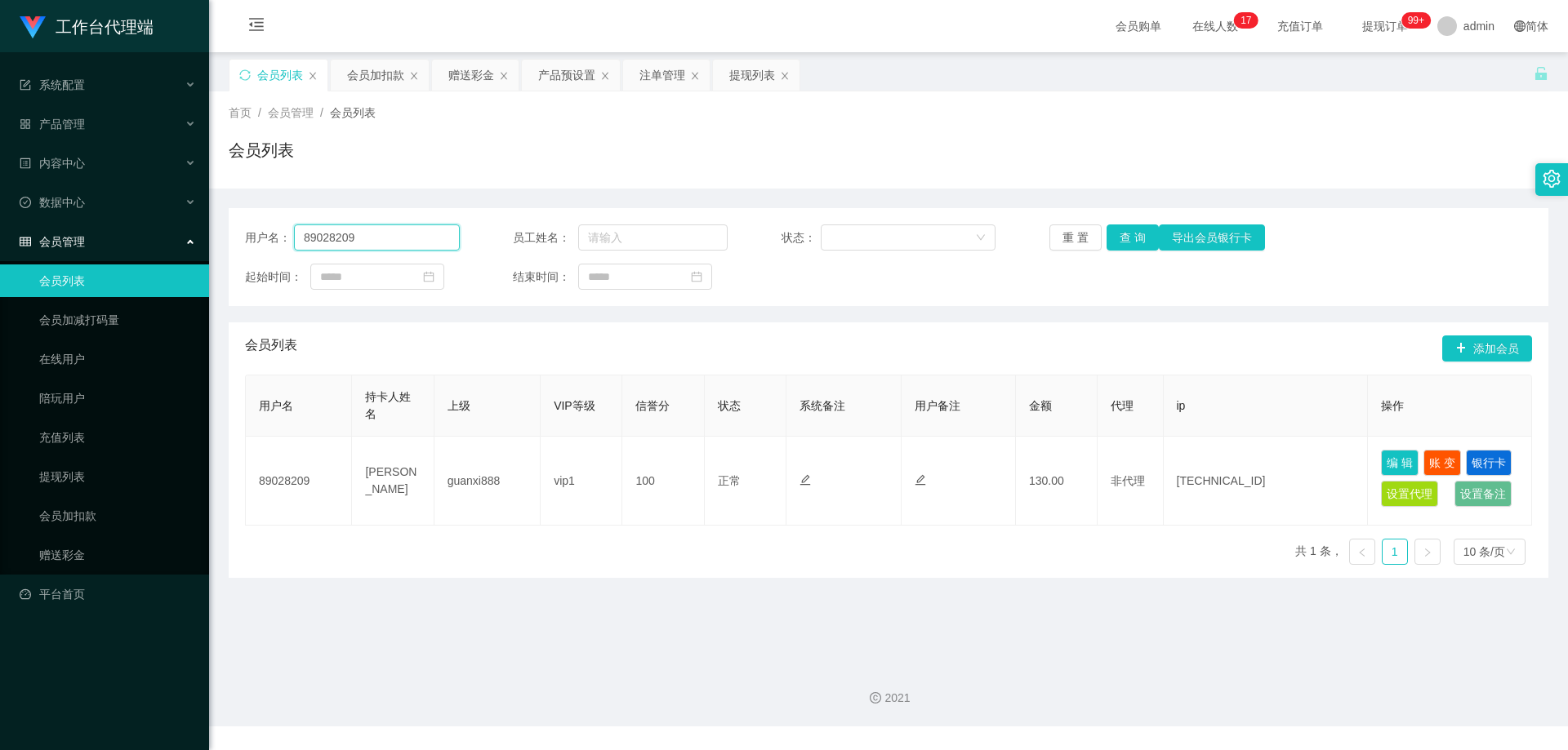
drag, startPoint x: 408, startPoint y: 234, endPoint x: 158, endPoint y: 222, distance: 250.3
click at [158, 222] on section "工作台代理端 系统配置 产品管理 产品列表 产品预设置 开奖记录 注单管理 即时注单 内容中心 数据中心 会员管理 会员列表 会员加减打码量 在线用户 陪玩用…" at bounding box center [784, 363] width 1568 height 727
paste input "luciferrr"
click at [1140, 246] on button "查 询" at bounding box center [1132, 237] width 52 height 26
click at [1137, 240] on button "查 询" at bounding box center [1132, 237] width 52 height 26
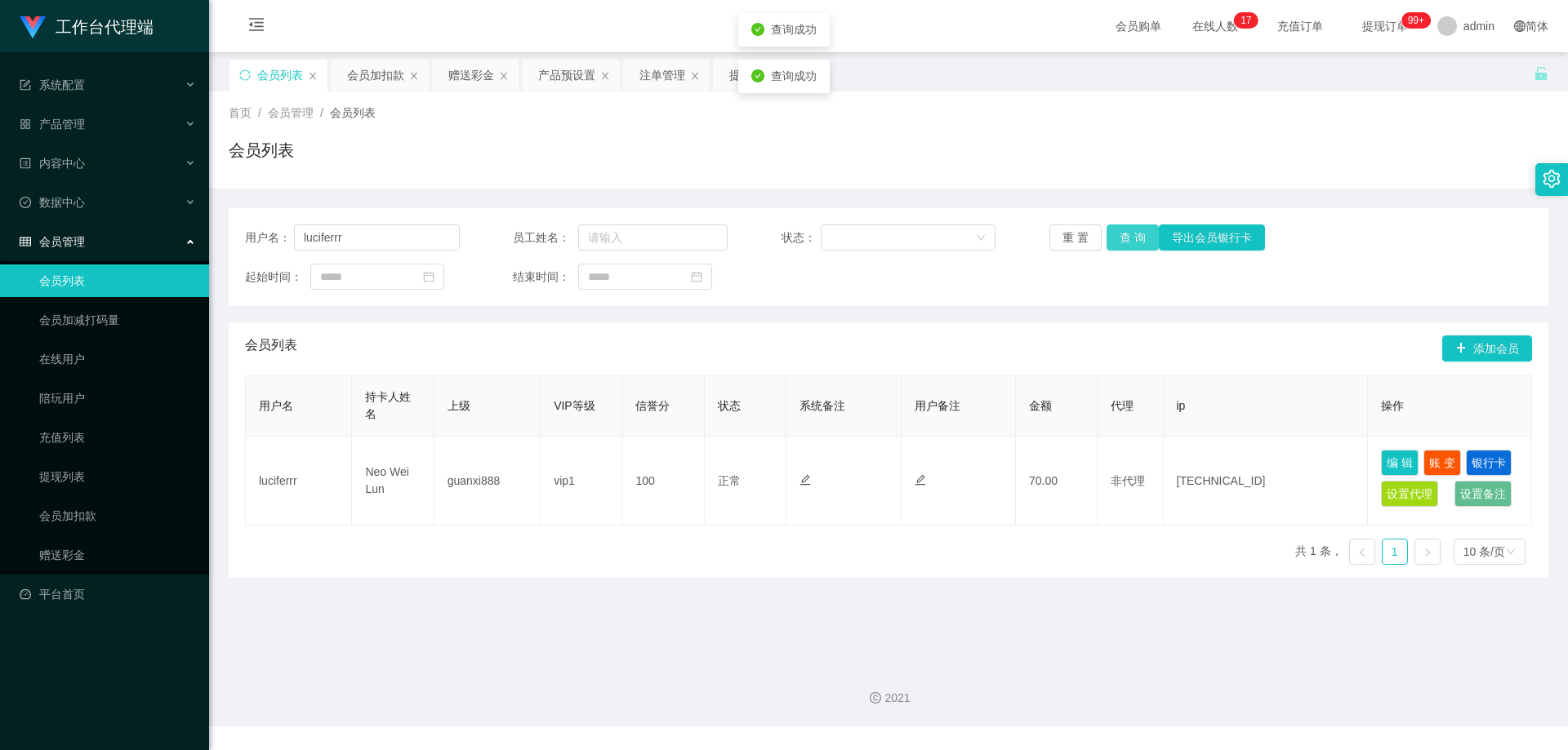
click at [1137, 240] on button "查 询" at bounding box center [1132, 237] width 52 height 26
click at [1137, 240] on div "重 置 查 询 导出会员银行卡" at bounding box center [1157, 237] width 215 height 26
click at [1137, 240] on button "查 询" at bounding box center [1132, 237] width 52 height 26
click at [1137, 240] on div "重 置 查 询 导出会员银行卡" at bounding box center [1157, 237] width 215 height 26
click at [1137, 240] on button "查 询" at bounding box center [1132, 237] width 52 height 26
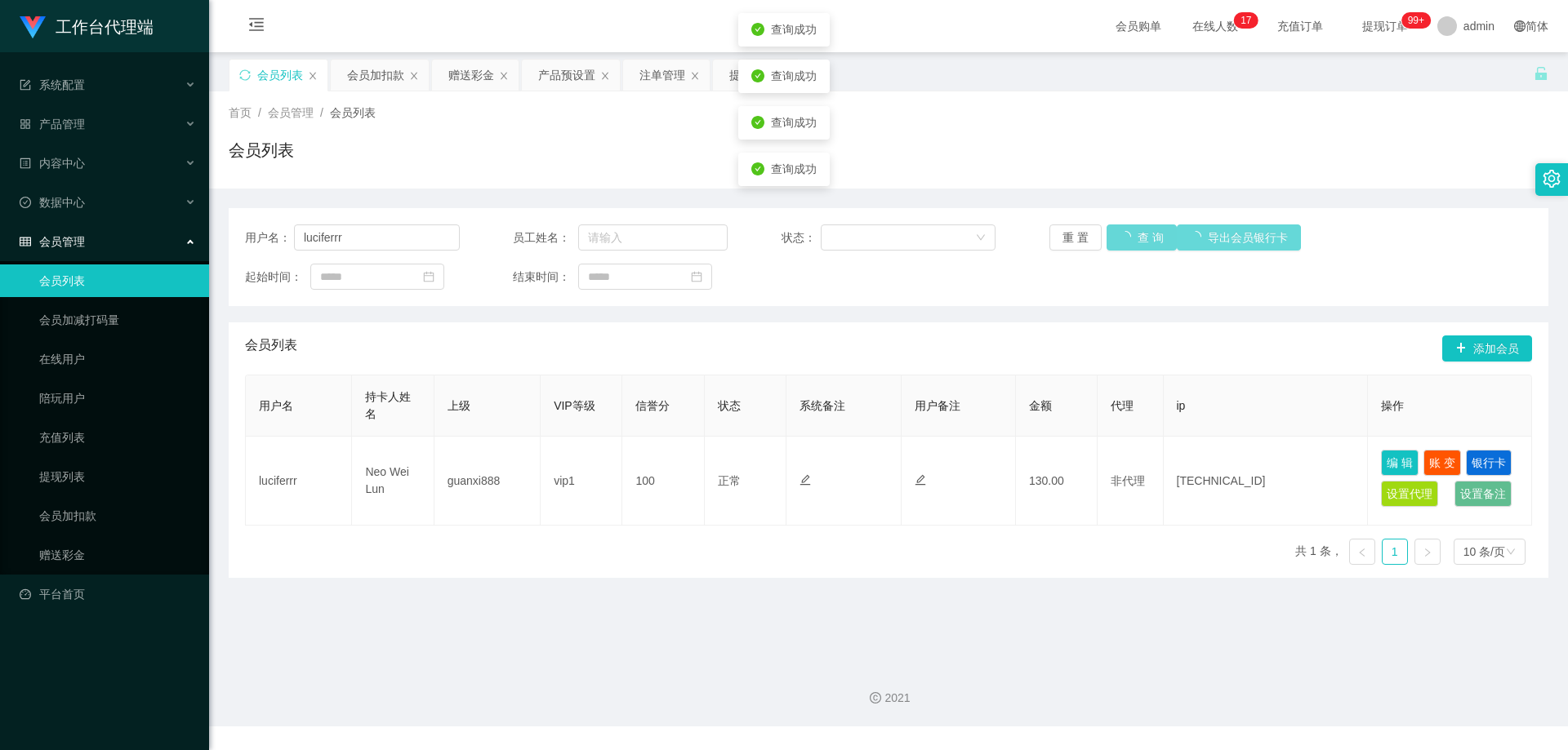
click at [1138, 242] on div "重 置 查 询 导出会员银行卡" at bounding box center [1157, 237] width 215 height 26
click at [1111, 244] on button "查 询" at bounding box center [1132, 237] width 52 height 26
click at [1120, 237] on button "查 询" at bounding box center [1132, 237] width 52 height 26
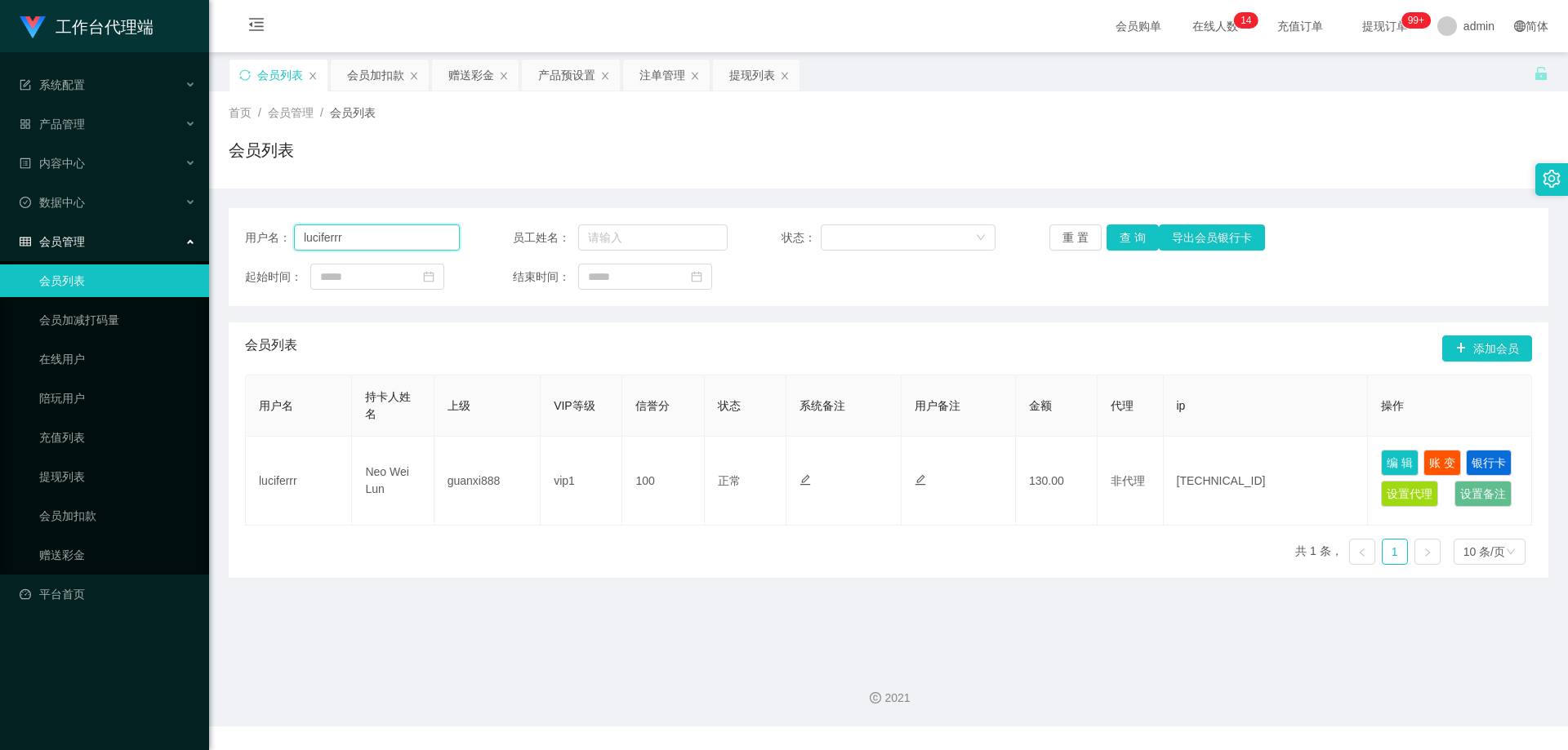
drag, startPoint x: 394, startPoint y: 245, endPoint x: 196, endPoint y: 231, distance: 198.5
click at [196, 231] on section "工作台代理端 系统配置 产品管理 产品列表 产品预设置 开奖记录 注单管理 即时注单 内容中心 数据中心 会员管理 会员列表 会员加减打码量 在线用户 陪玩用…" at bounding box center [784, 363] width 1568 height 727
click at [1125, 236] on button "查 询" at bounding box center [1132, 237] width 52 height 26
click at [396, 237] on input "luciferrr" at bounding box center [377, 237] width 166 height 26
drag, startPoint x: 395, startPoint y: 237, endPoint x: 259, endPoint y: 231, distance: 136.1
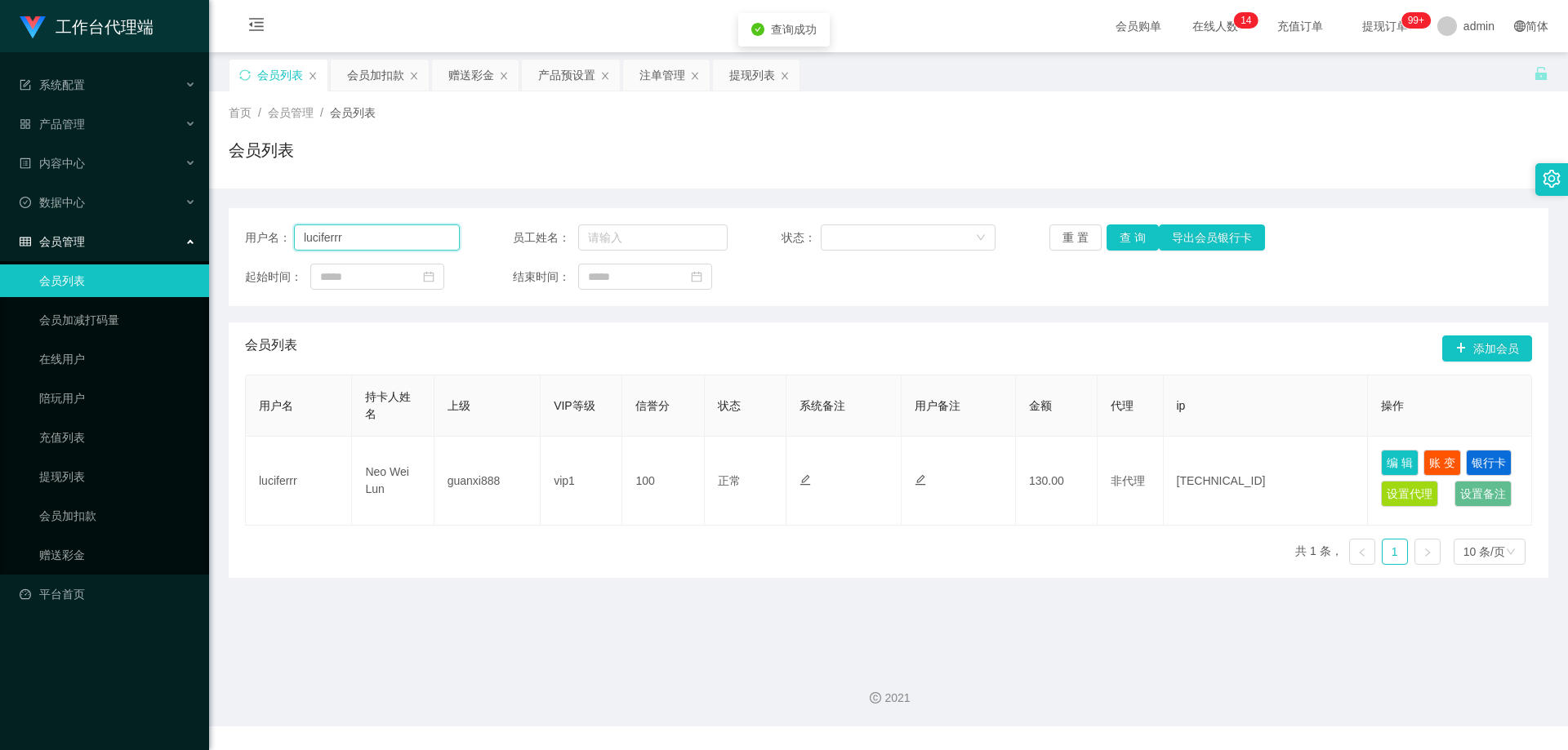
click at [259, 231] on div "用户名： luciferrr" at bounding box center [352, 237] width 215 height 26
click at [1109, 237] on button "查 询" at bounding box center [1132, 237] width 52 height 26
drag, startPoint x: 354, startPoint y: 239, endPoint x: 519, endPoint y: 241, distance: 165.0
click at [269, 230] on div "用户名： luciferrr" at bounding box center [352, 237] width 215 height 26
paste input "[PERSON_NAME]"
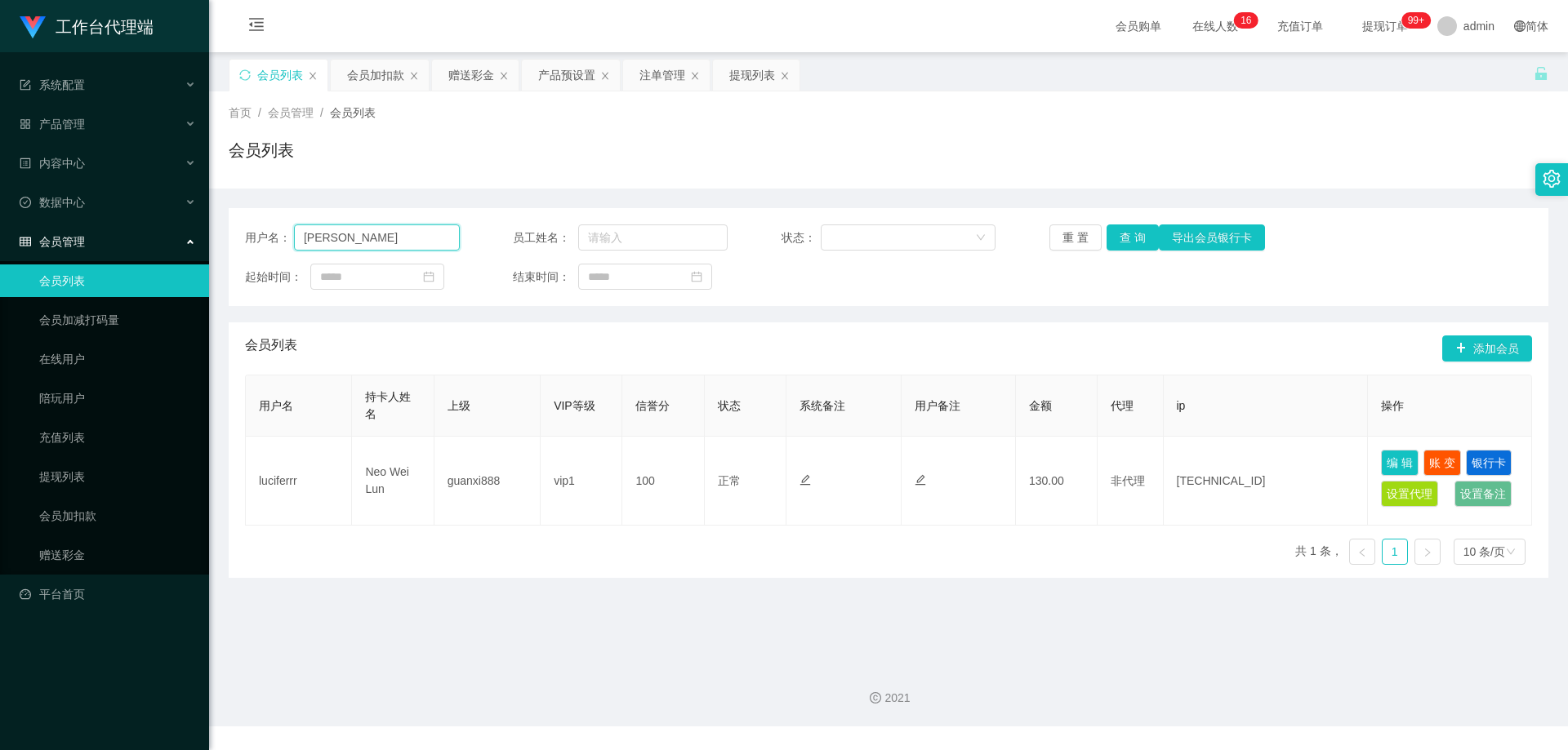
click at [325, 236] on input "[PERSON_NAME]" at bounding box center [377, 237] width 166 height 26
type input "kenKow"
click at [1120, 241] on button "查 询" at bounding box center [1132, 237] width 52 height 26
click at [1132, 240] on button "查 询" at bounding box center [1132, 237] width 52 height 26
click at [1132, 240] on div "重 置 查 询 导出会员银行卡" at bounding box center [1157, 237] width 215 height 26
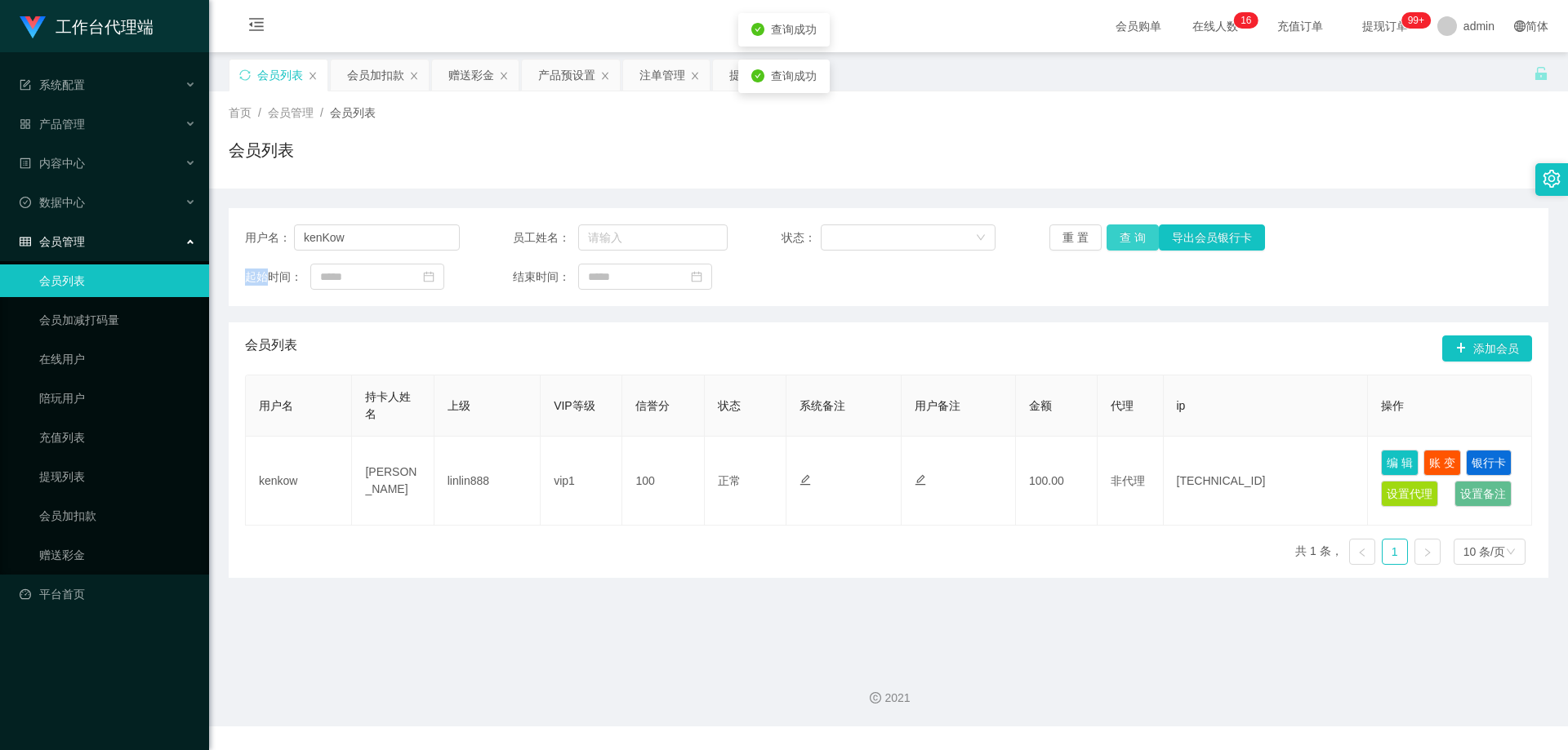
click at [1132, 240] on button "查 询" at bounding box center [1132, 237] width 52 height 26
click at [649, 79] on div "注单管理" at bounding box center [662, 75] width 46 height 31
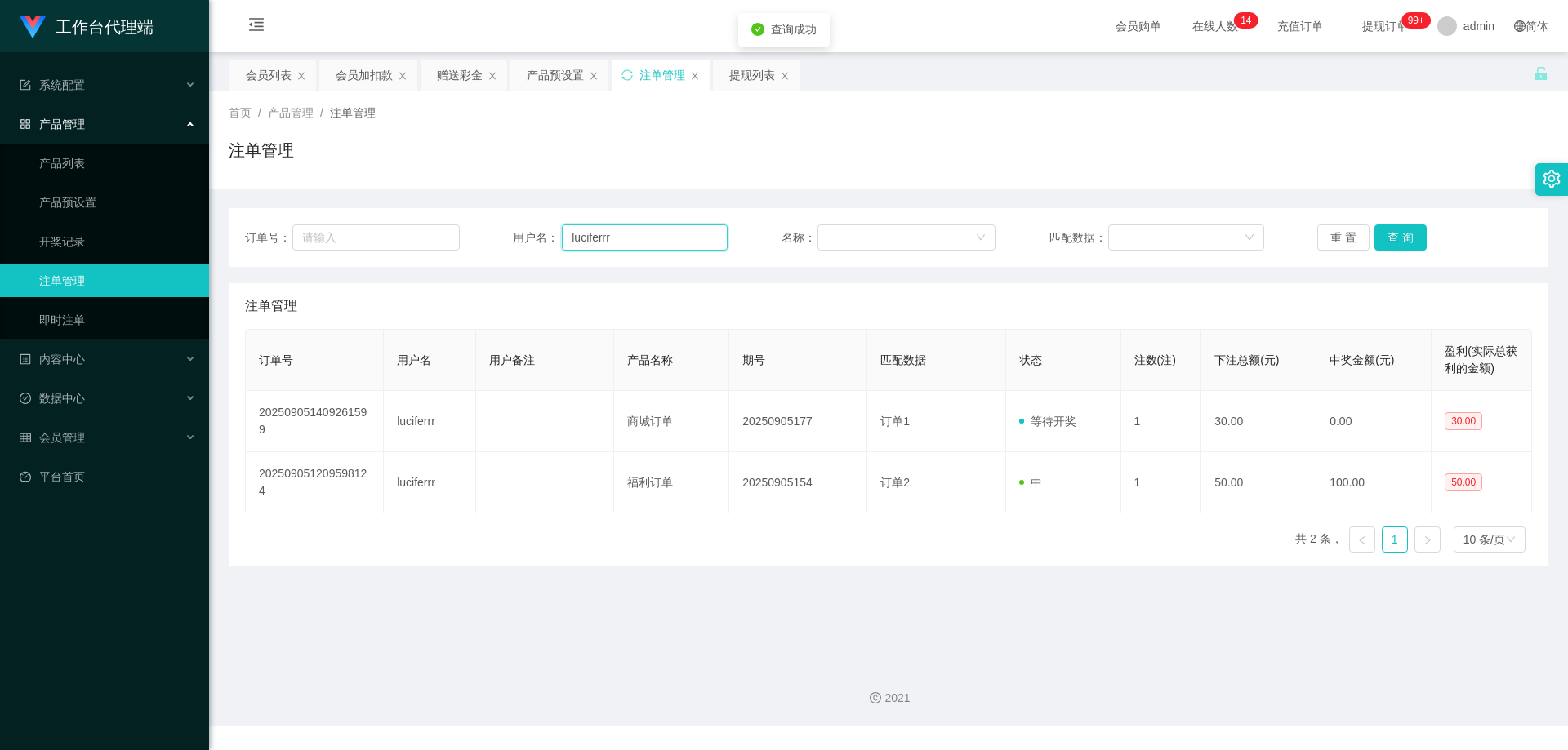
drag, startPoint x: 639, startPoint y: 237, endPoint x: 545, endPoint y: 235, distance: 94.0
click at [545, 235] on div "用户名： luciferrr" at bounding box center [620, 237] width 215 height 26
paste input "[PERSON_NAME]"
click at [592, 235] on input "[PERSON_NAME]" at bounding box center [645, 237] width 166 height 26
drag, startPoint x: 648, startPoint y: 238, endPoint x: 501, endPoint y: 231, distance: 147.2
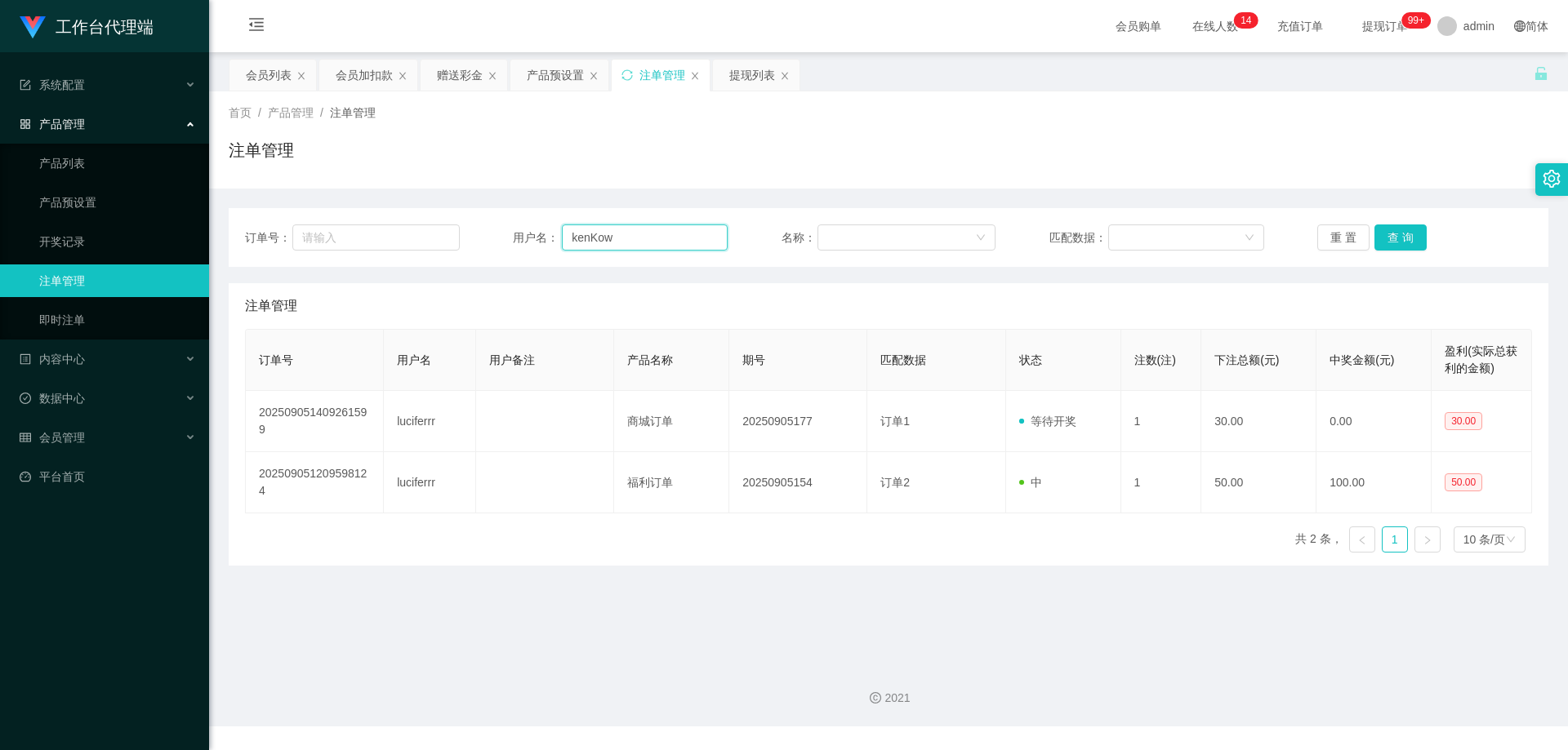
click at [501, 231] on div "订单号： 用户名： kenKow 名称： 匹配数据： 重 置 查 询" at bounding box center [888, 237] width 1287 height 26
type input "kenKow"
drag, startPoint x: 1235, startPoint y: 95, endPoint x: 1342, endPoint y: 50, distance: 116.1
click at [1235, 95] on div "首页 / 产品管理 / 注单管理 / 注单管理" at bounding box center [889, 139] width 1359 height 97
click at [543, 77] on div "产品预设置" at bounding box center [555, 75] width 57 height 31
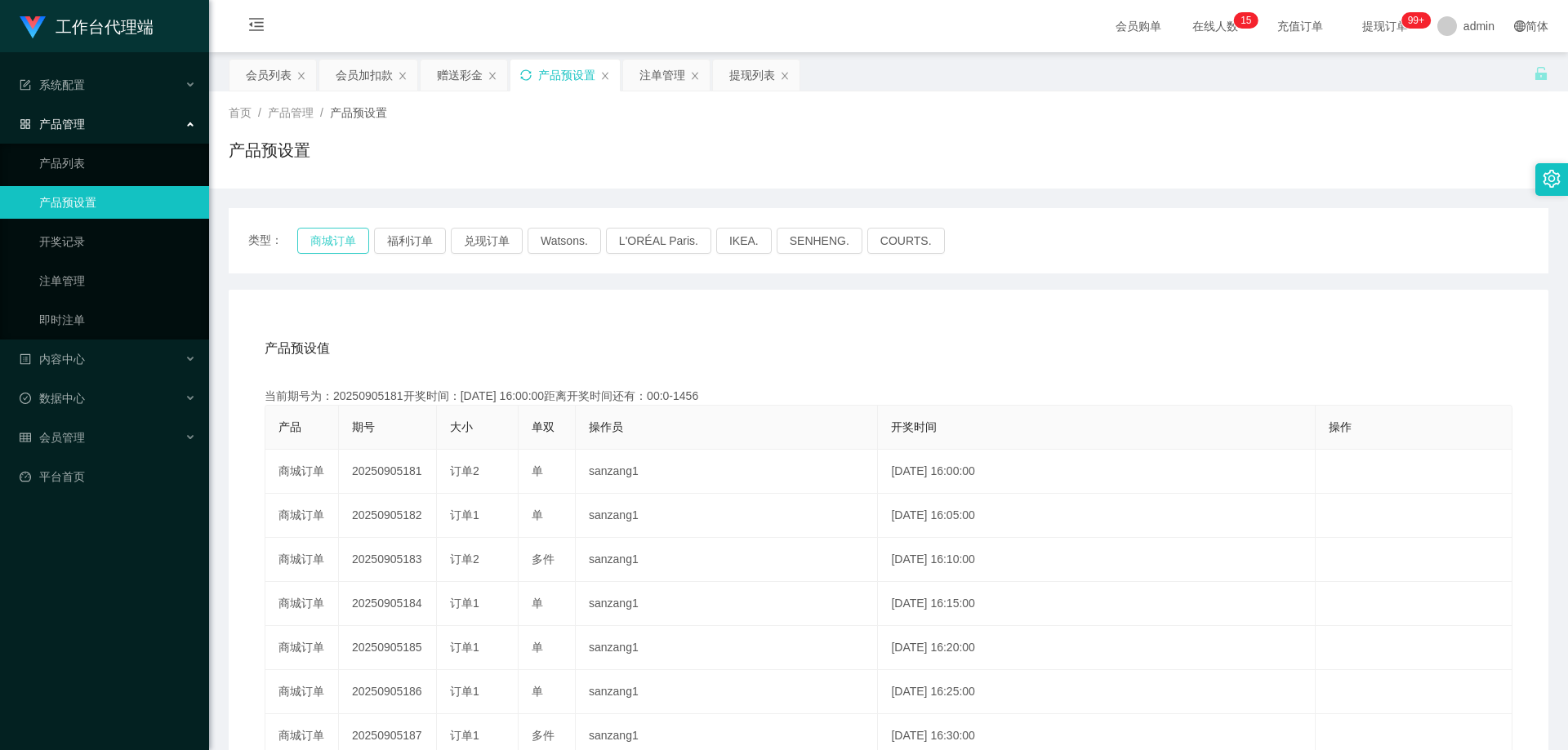
click at [342, 236] on button "商城订单" at bounding box center [333, 241] width 72 height 26
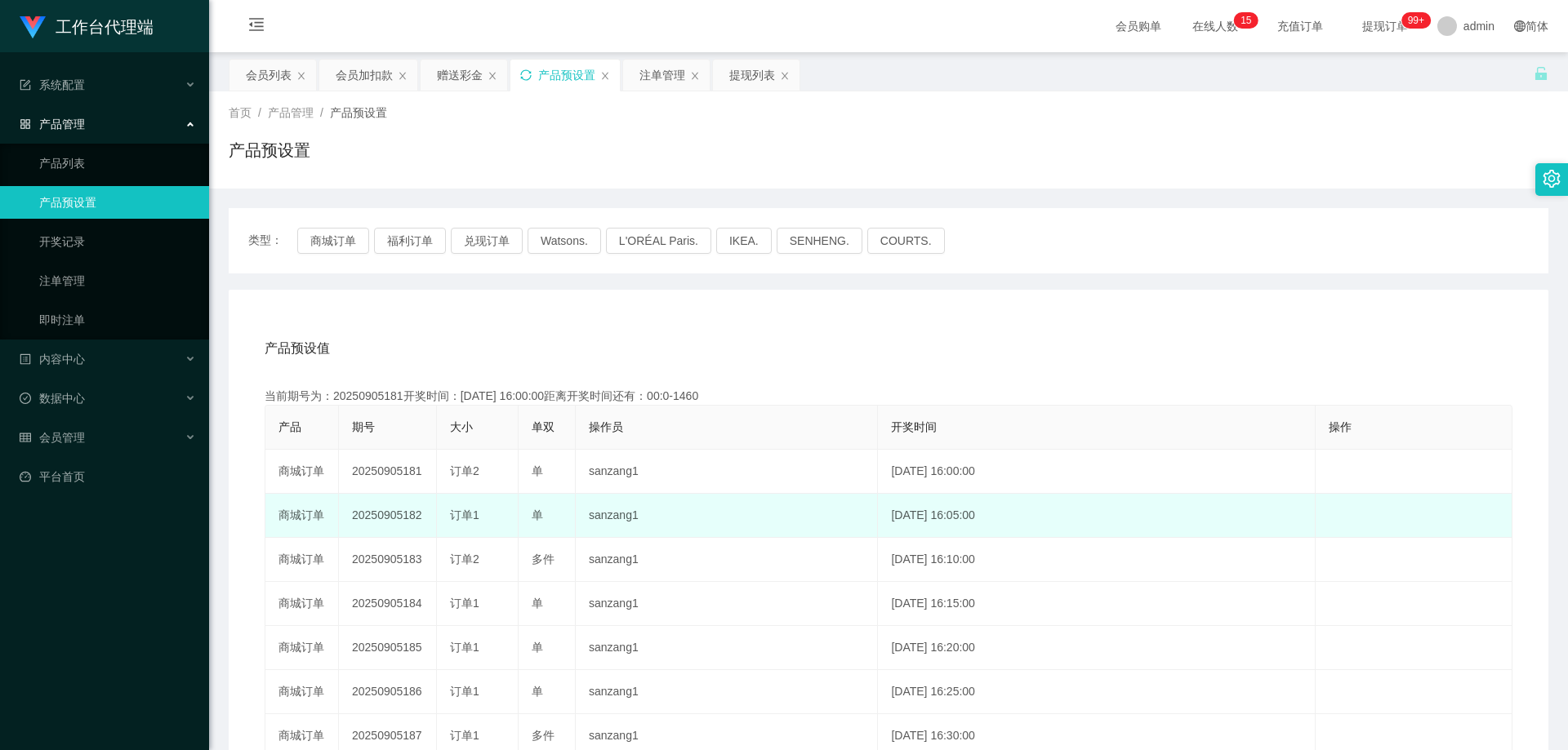
drag, startPoint x: 350, startPoint y: 514, endPoint x: 572, endPoint y: 494, distance: 222.9
click at [421, 515] on td "20250905182" at bounding box center [387, 515] width 98 height 44
copy td "20250905182"
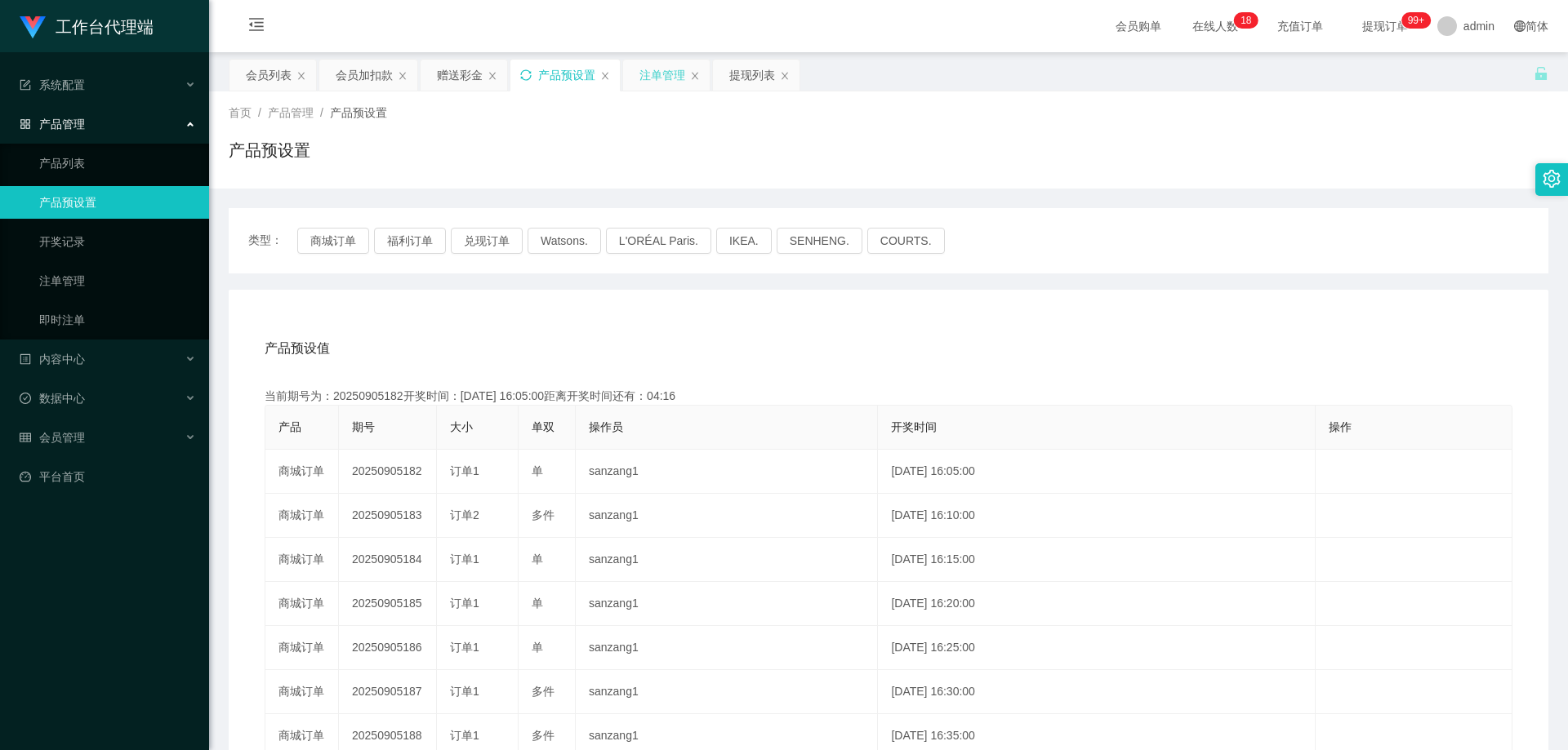
click at [657, 75] on div "注单管理" at bounding box center [662, 75] width 46 height 31
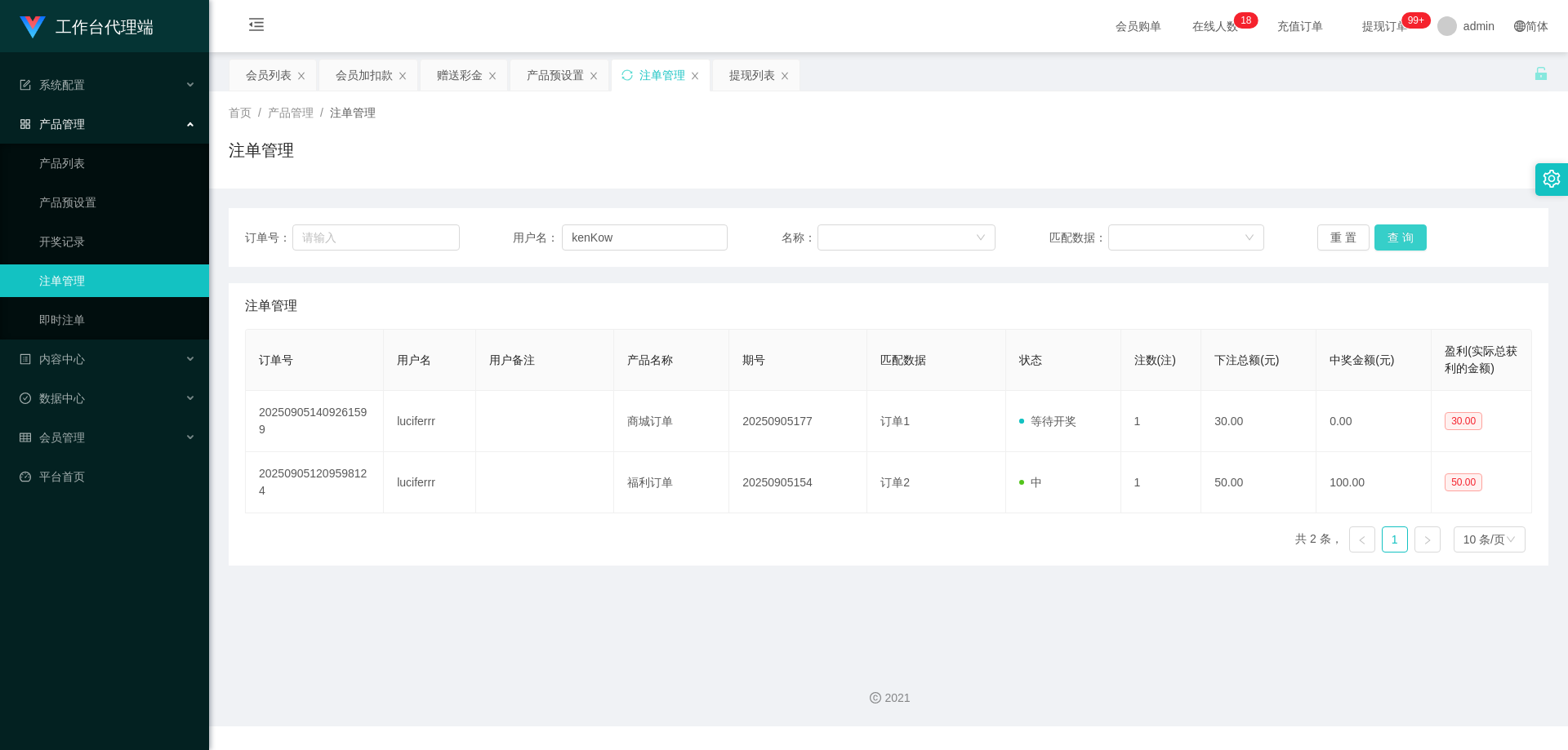
click at [1387, 233] on button "查 询" at bounding box center [1400, 237] width 52 height 26
click at [1387, 233] on div "重 置 查 询" at bounding box center [1424, 237] width 215 height 26
click at [1387, 233] on button "查 询" at bounding box center [1400, 237] width 52 height 26
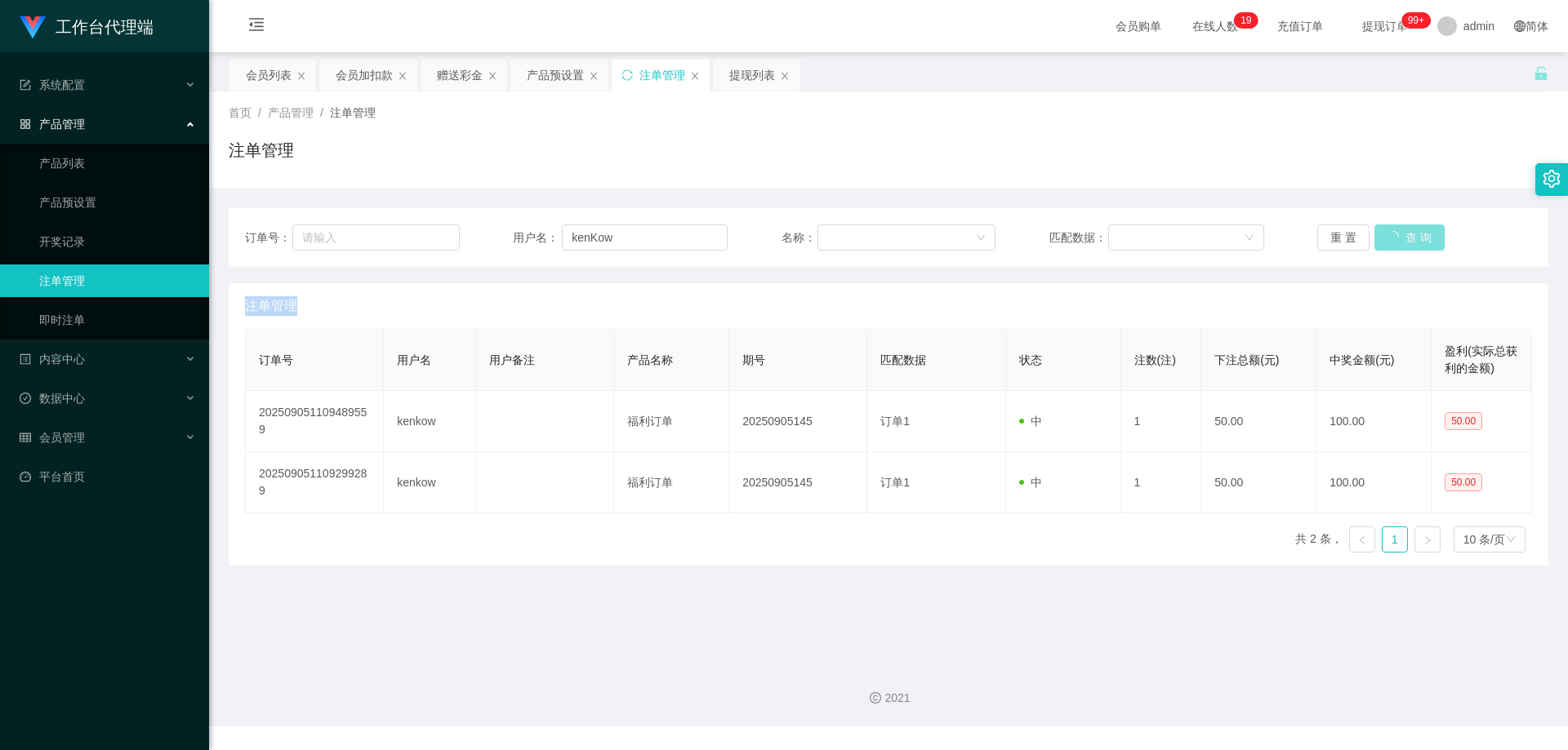
click at [1387, 233] on div "重 置 查 询" at bounding box center [1424, 237] width 215 height 26
click at [1387, 233] on button "查 询" at bounding box center [1400, 237] width 52 height 26
click at [1387, 233] on div "重 置 查 询" at bounding box center [1424, 237] width 215 height 26
click at [1387, 233] on button "查 询" at bounding box center [1400, 237] width 52 height 26
click at [1387, 233] on button "查 询" at bounding box center [1409, 237] width 71 height 26
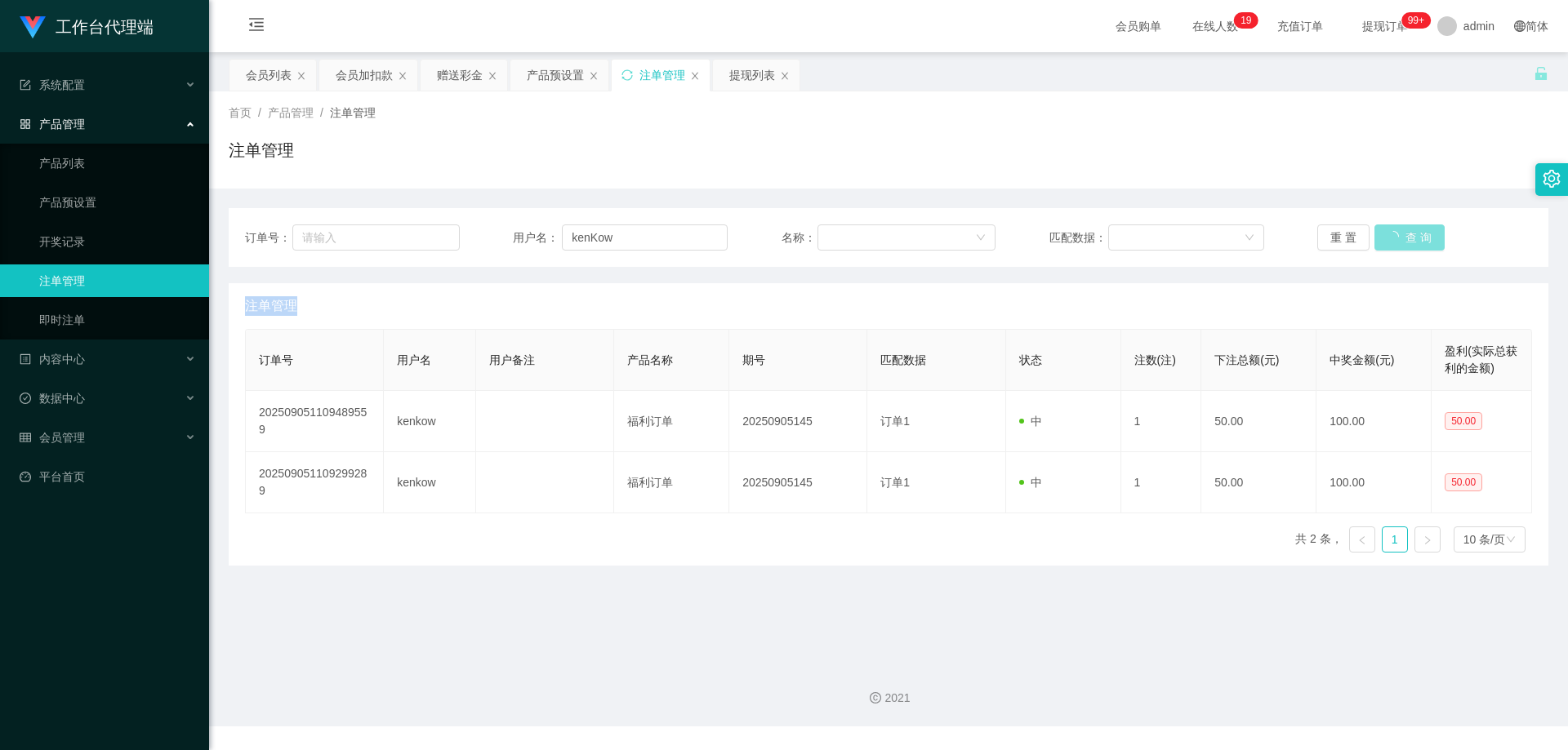
click at [1388, 233] on div "重 置 查 询" at bounding box center [1424, 237] width 215 height 26
click at [1388, 233] on button "查 询" at bounding box center [1400, 237] width 52 height 26
click at [1388, 233] on div "重 置 查 询" at bounding box center [1424, 237] width 215 height 26
click at [1389, 233] on button "查 询" at bounding box center [1400, 237] width 52 height 26
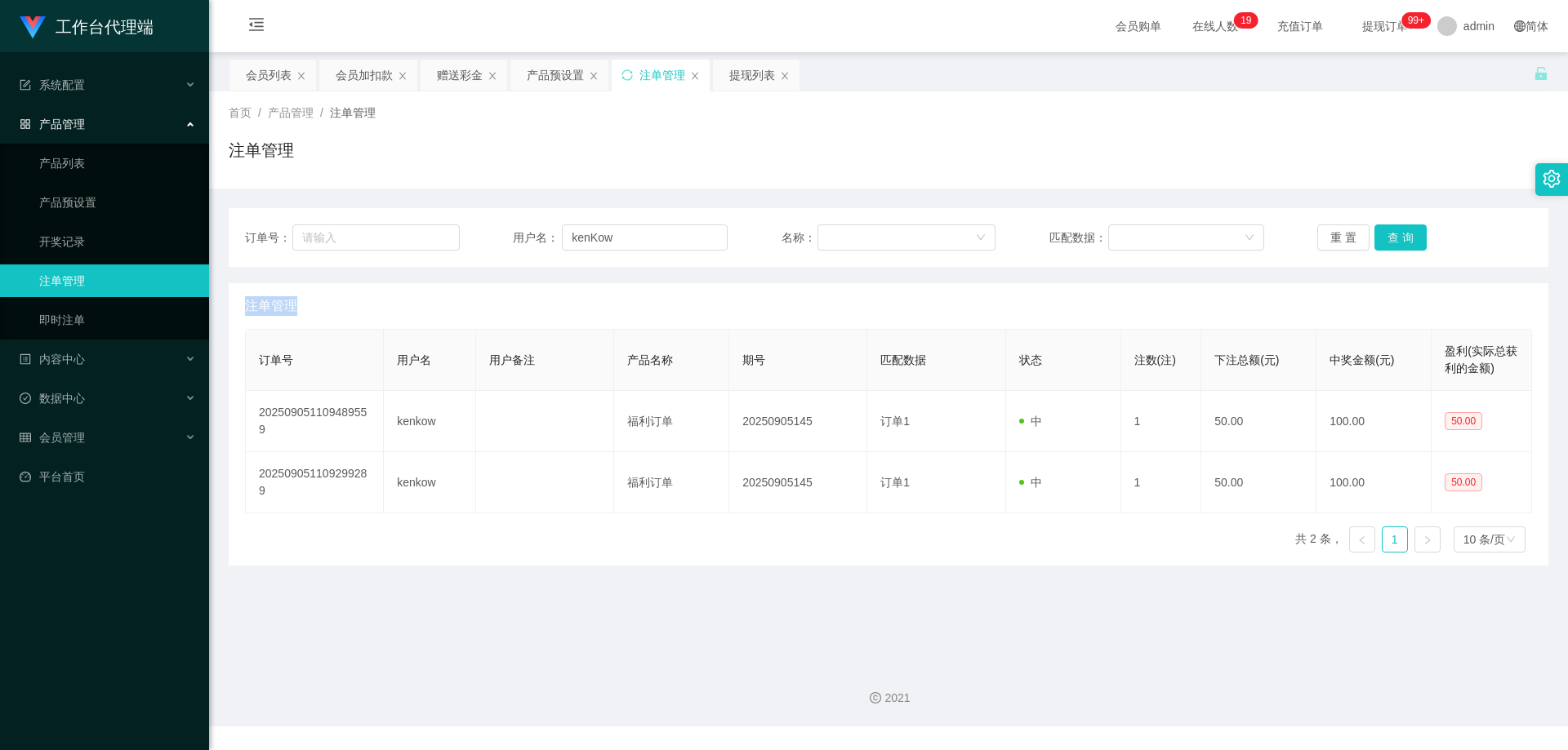
click at [1389, 233] on div "重 置 查 询" at bounding box center [1424, 237] width 215 height 26
click at [1389, 234] on button "查 询" at bounding box center [1400, 237] width 52 height 26
click at [1389, 235] on div "重 置 查 询" at bounding box center [1424, 237] width 215 height 26
click at [1395, 229] on button "查 询" at bounding box center [1400, 237] width 52 height 26
click at [1394, 229] on button "查 询" at bounding box center [1400, 237] width 52 height 26
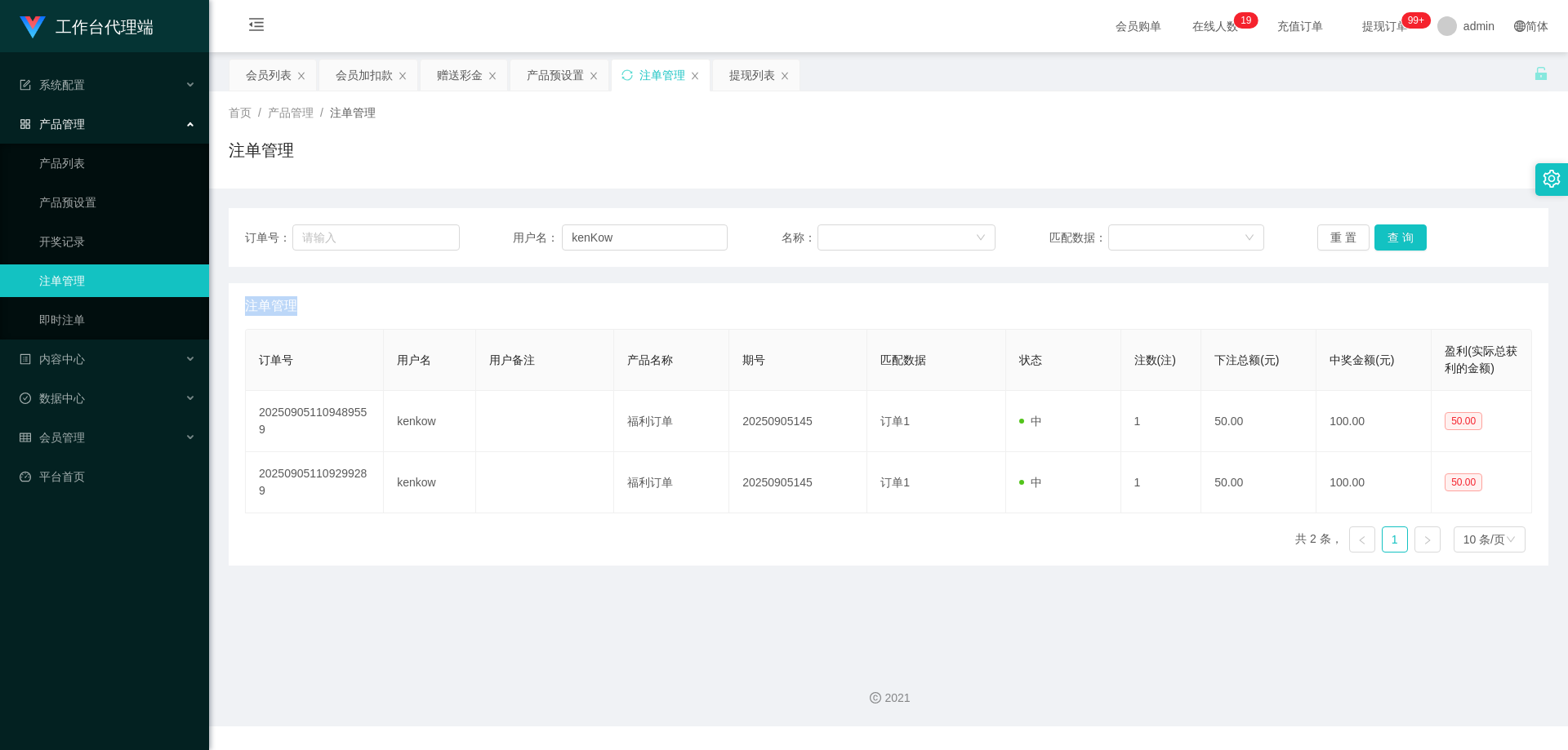
click at [1394, 229] on div "重 置 查 询" at bounding box center [1424, 237] width 215 height 26
click at [1394, 228] on button "查 询" at bounding box center [1400, 237] width 52 height 26
drag, startPoint x: 674, startPoint y: 234, endPoint x: 812, endPoint y: 243, distance: 138.3
click at [311, 219] on div "订单号： 用户名： kenKow 名称： 匹配数据： 重 置 查 询" at bounding box center [889, 237] width 1319 height 59
paste input "86669168"
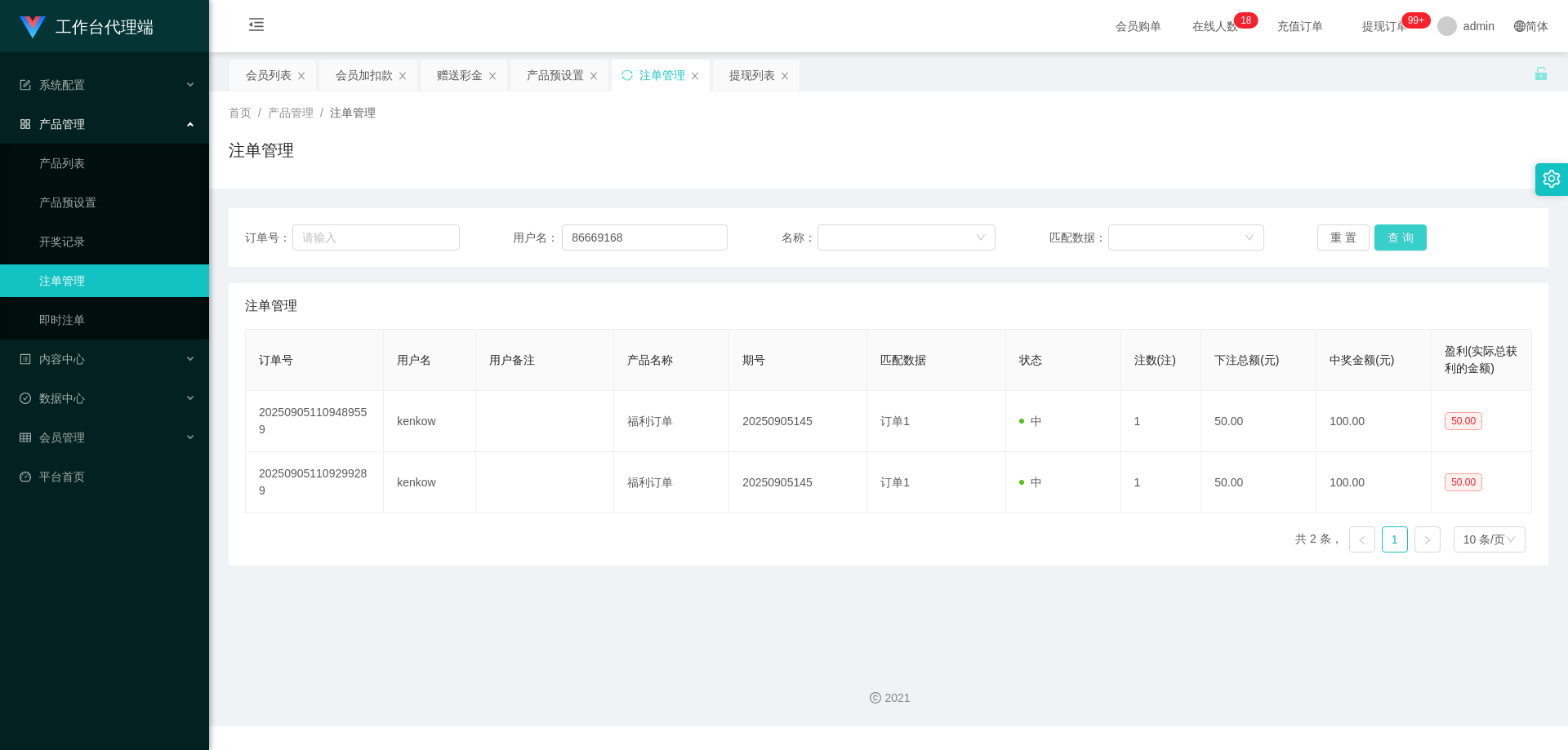
click at [1398, 239] on button "查 询" at bounding box center [1400, 237] width 52 height 26
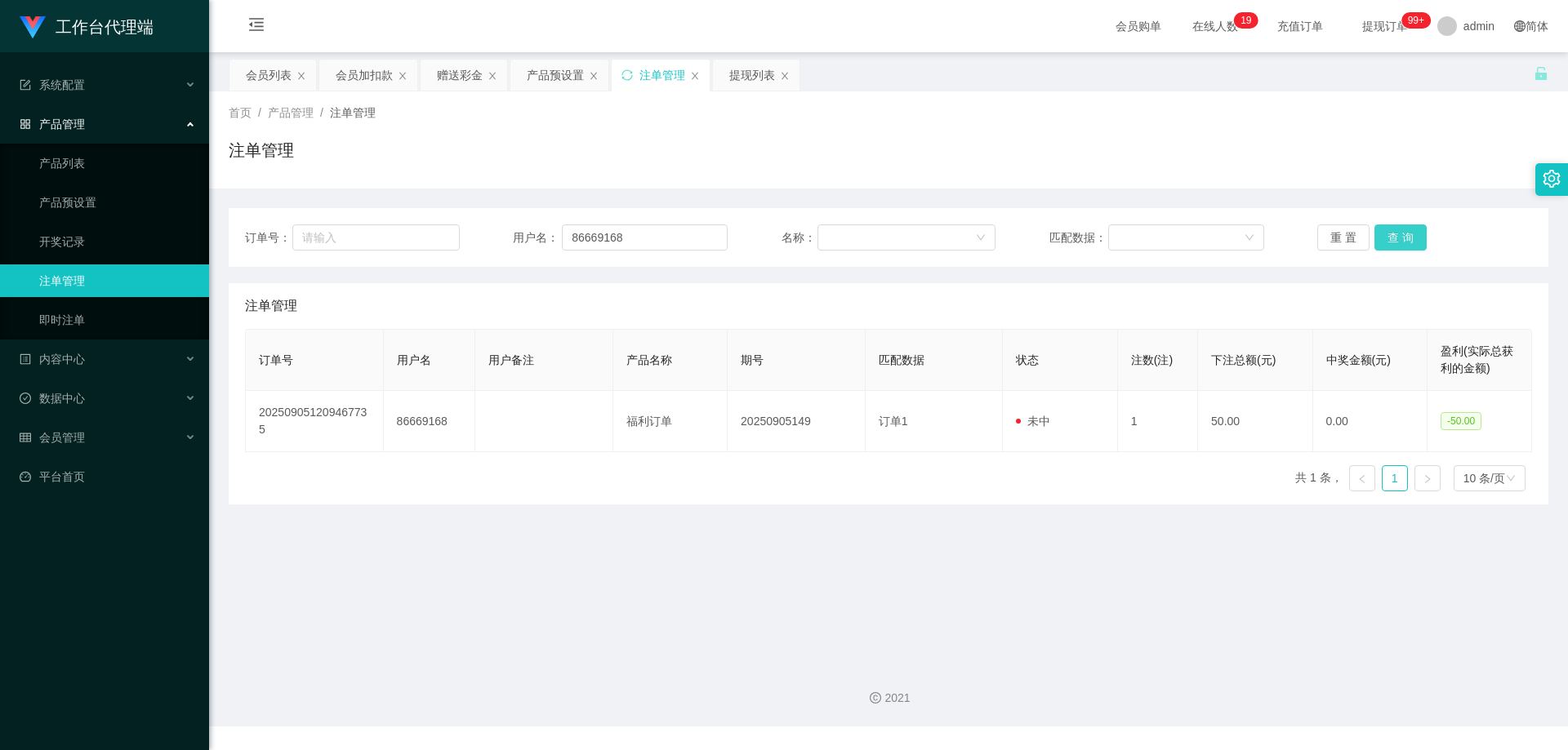
click at [1398, 239] on button "查 询" at bounding box center [1400, 237] width 52 height 26
click at [1398, 239] on div "重 置 查 询" at bounding box center [1424, 237] width 215 height 26
click at [1398, 239] on button "查 询" at bounding box center [1400, 237] width 52 height 26
click at [1398, 239] on div "重 置 查 询" at bounding box center [1424, 237] width 215 height 26
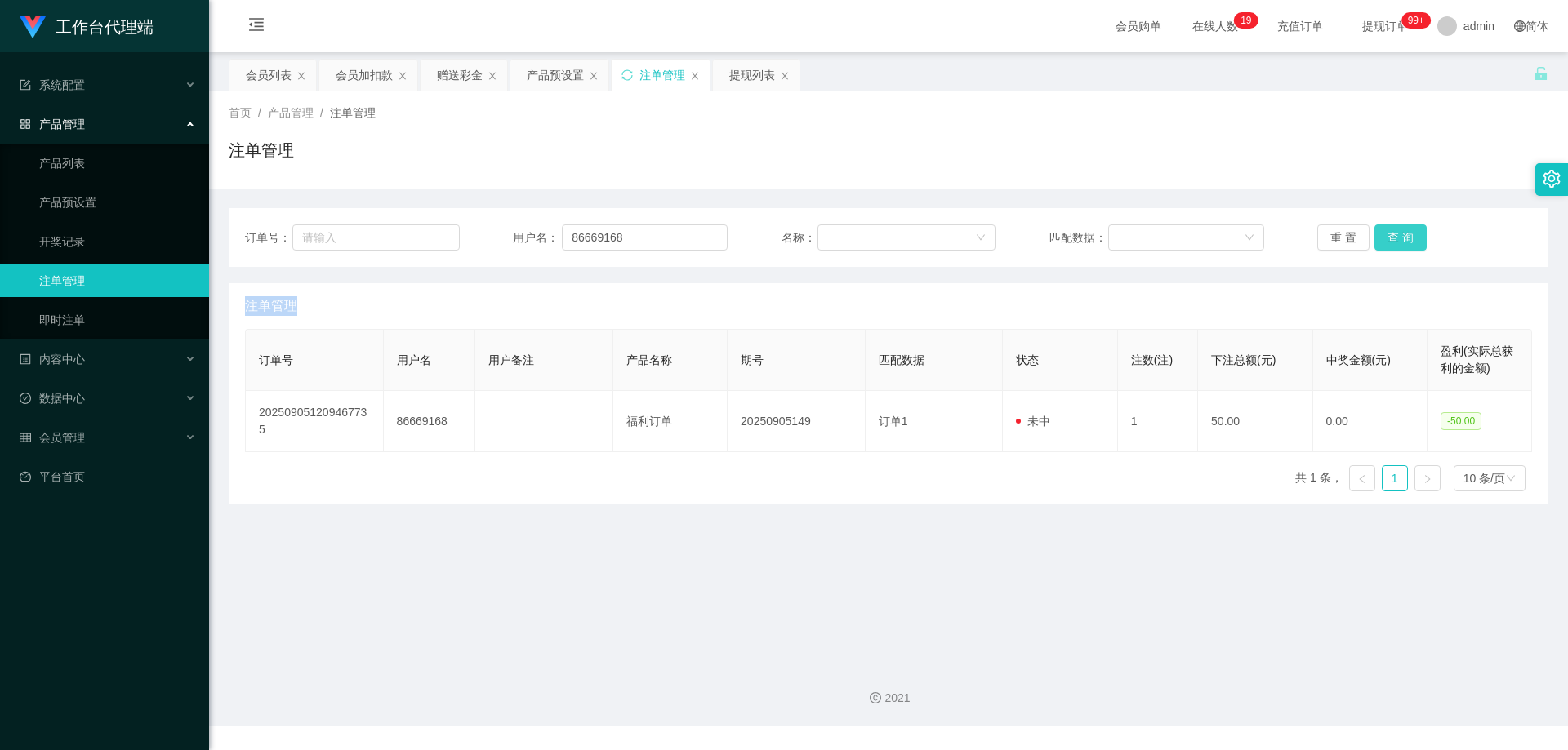
click at [1398, 239] on button "查 询" at bounding box center [1400, 237] width 52 height 26
click at [1398, 239] on div "重 置 查 询" at bounding box center [1424, 237] width 215 height 26
click at [1398, 239] on button "查 询" at bounding box center [1400, 237] width 52 height 26
click at [1398, 239] on div "重 置 查 询" at bounding box center [1424, 237] width 215 height 26
click at [1398, 239] on button "查 询" at bounding box center [1400, 237] width 52 height 26
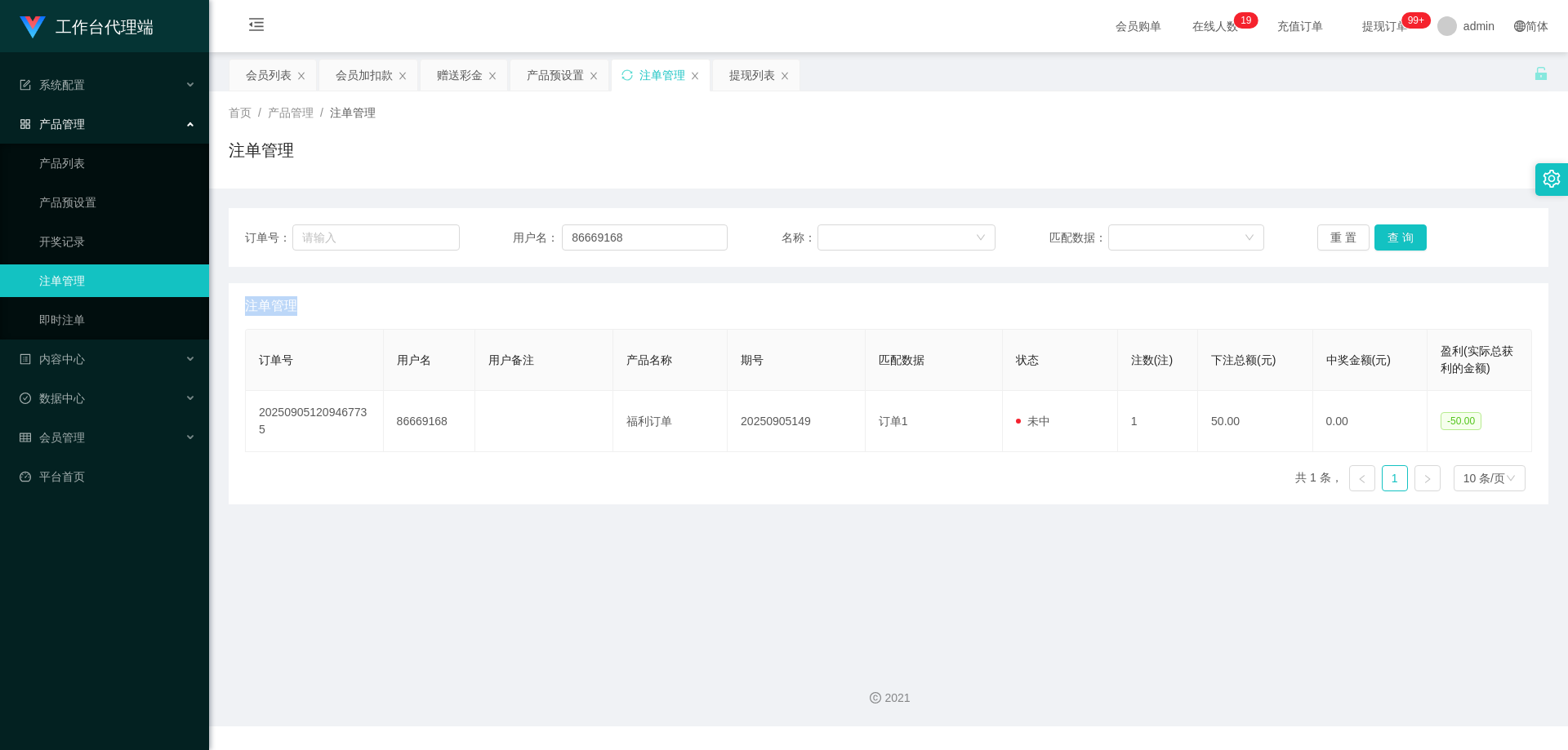
click at [1398, 239] on div "重 置 查 询" at bounding box center [1424, 237] width 215 height 26
click at [1398, 239] on button "查 询" at bounding box center [1400, 237] width 52 height 26
click at [1398, 239] on div "重 置 查 询" at bounding box center [1424, 237] width 215 height 26
drag, startPoint x: 557, startPoint y: 229, endPoint x: 421, endPoint y: 222, distance: 136.2
click at [395, 221] on div "订单号： 用户名： 86669168 名称： 匹配数据： 重 置 查 询" at bounding box center [889, 237] width 1319 height 59
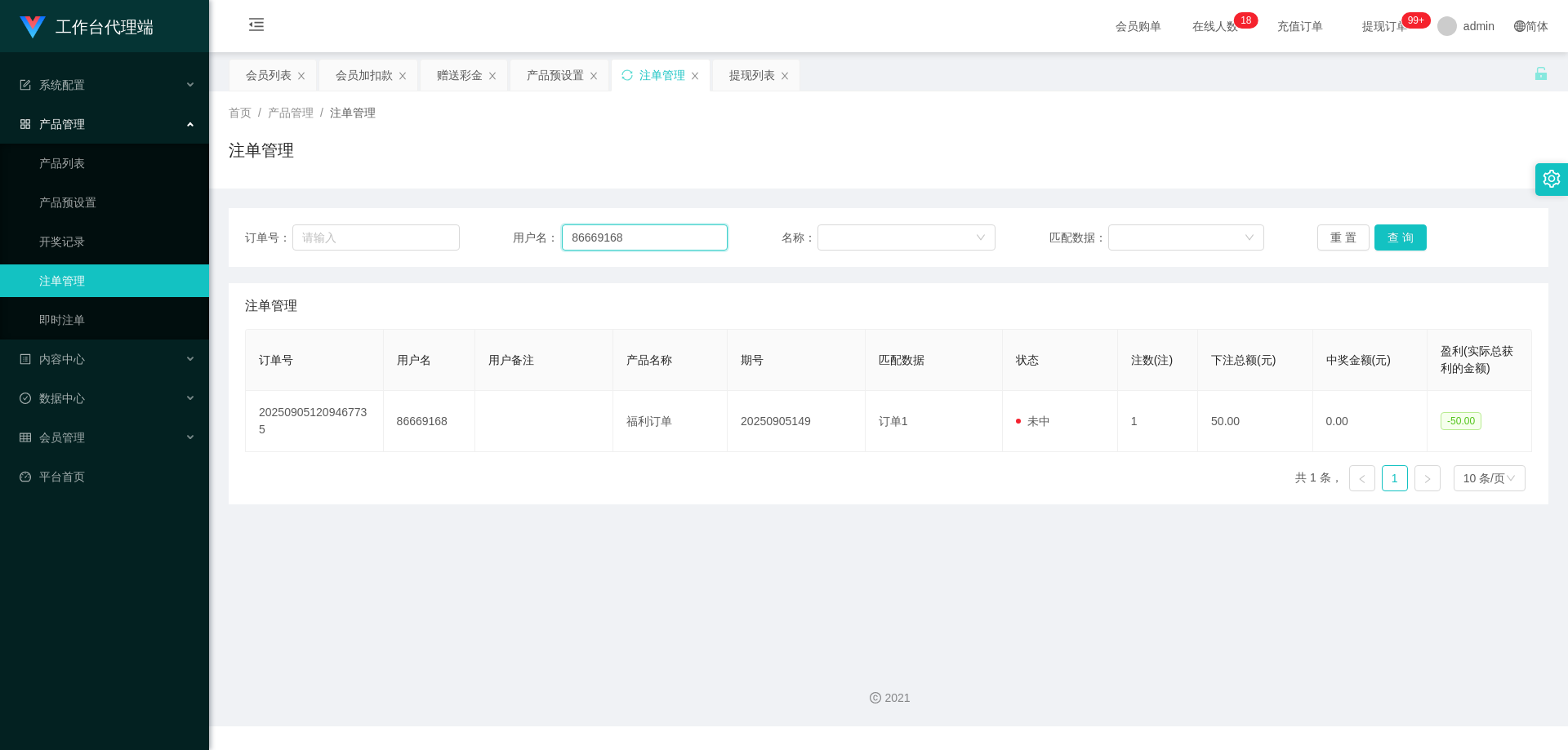
paste input "kenKow"
type input "kenKow"
click at [1405, 234] on button "查 询" at bounding box center [1400, 237] width 52 height 26
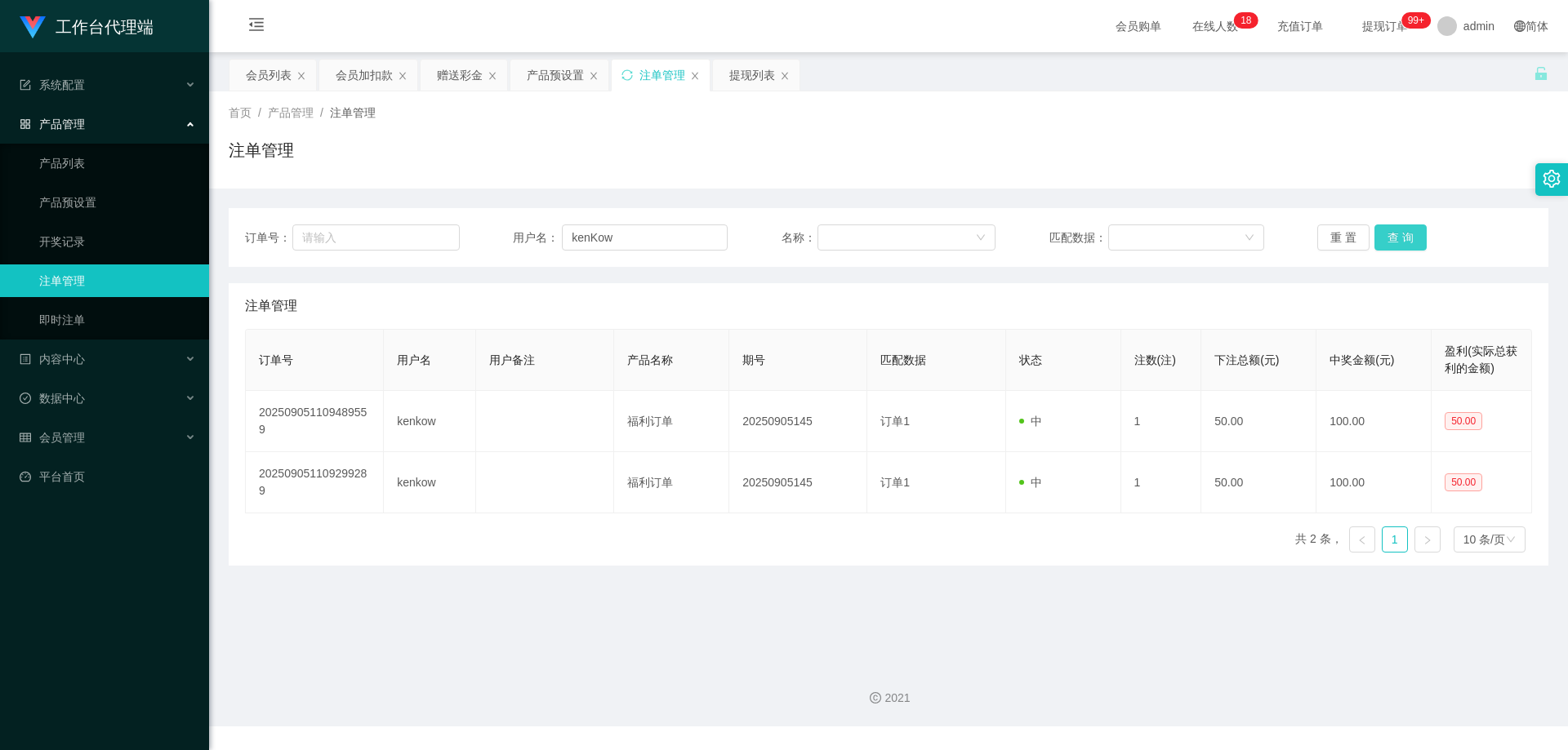
click at [1405, 234] on button "查 询" at bounding box center [1400, 237] width 52 height 26
click at [1405, 234] on div "重 置 查 询" at bounding box center [1424, 237] width 215 height 26
click at [1405, 234] on button "查 询" at bounding box center [1400, 237] width 52 height 26
click at [280, 80] on div "会员列表" at bounding box center [268, 75] width 46 height 31
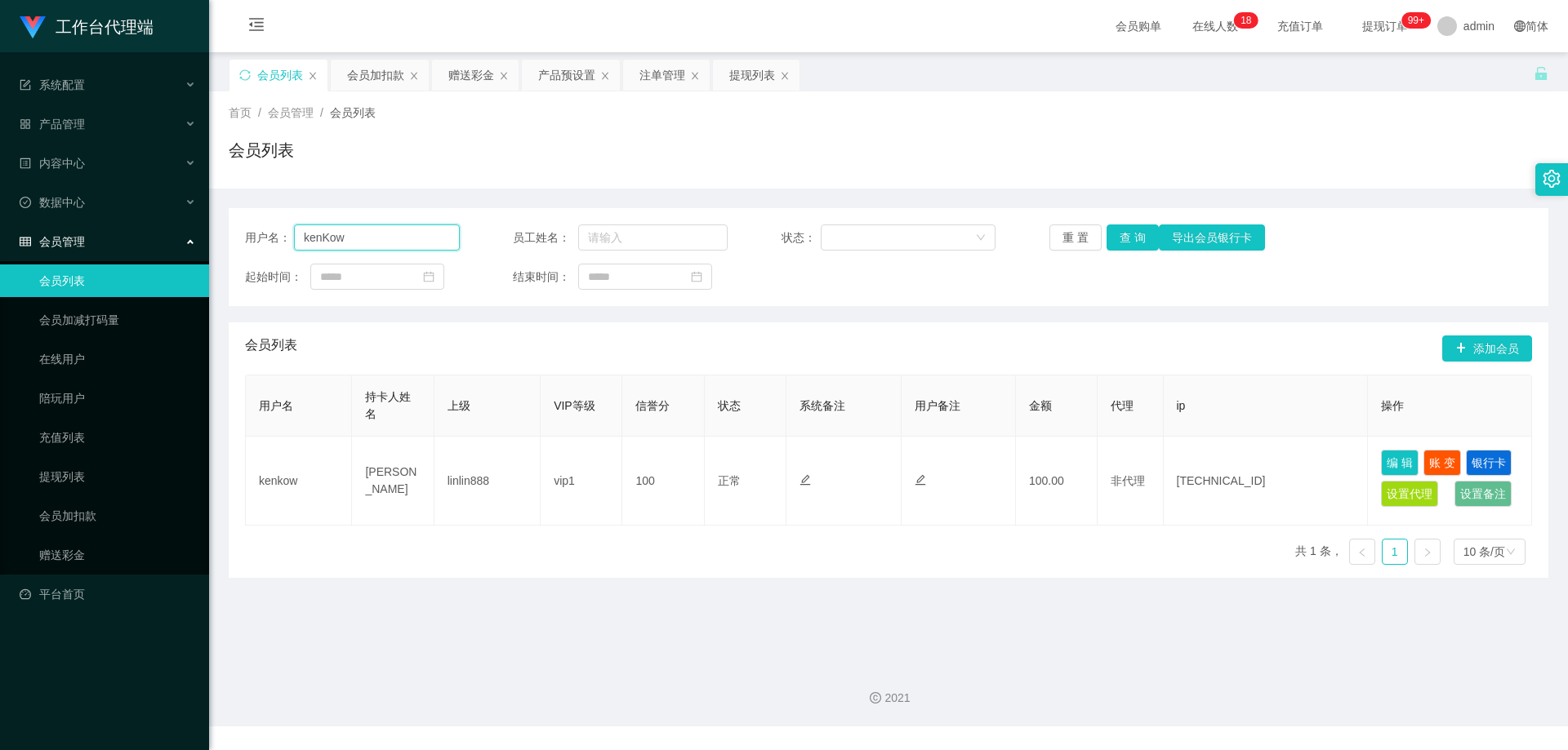
drag, startPoint x: 388, startPoint y: 237, endPoint x: 186, endPoint y: 226, distance: 202.3
click at [186, 226] on section "工作台代理端 系统配置 产品管理 产品列表 产品预设置 开奖记录 注单管理 即时注单 内容中心 数据中心 会员管理 会员列表 会员加减打码量 在线用户 陪玩用…" at bounding box center [784, 363] width 1568 height 727
paste input "86669168"
click at [1132, 233] on button "查 询" at bounding box center [1132, 237] width 52 height 26
click at [1113, 238] on button "查 询" at bounding box center [1132, 237] width 52 height 26
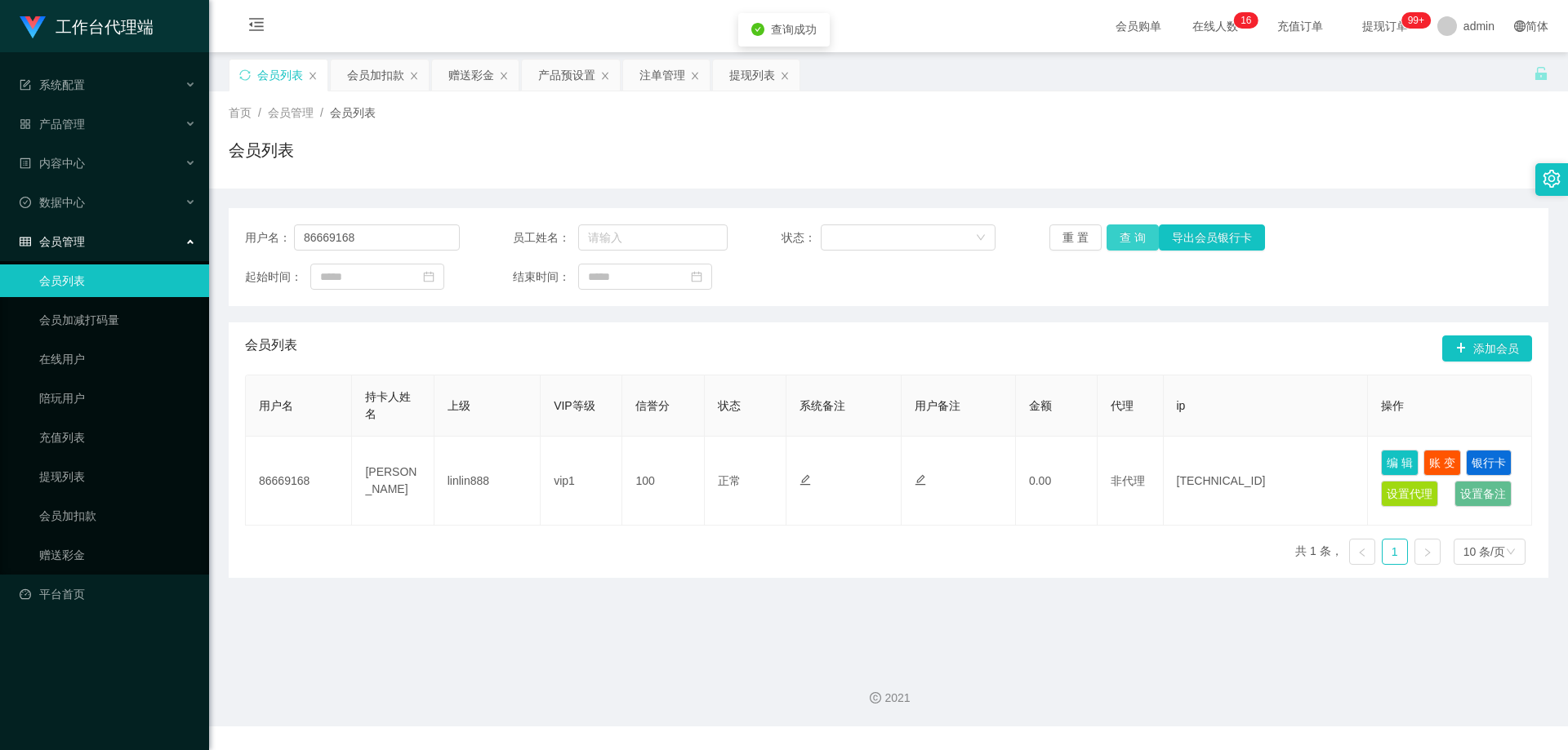
click at [1113, 238] on button "查 询" at bounding box center [1132, 237] width 52 height 26
click at [1113, 238] on div "重 置 查 询 导出会员银行卡" at bounding box center [1157, 237] width 215 height 26
click at [1119, 235] on button "查 询" at bounding box center [1132, 237] width 52 height 26
click at [1119, 235] on button "查 询" at bounding box center [1141, 237] width 71 height 26
click at [1119, 236] on button "查 询" at bounding box center [1132, 237] width 52 height 26
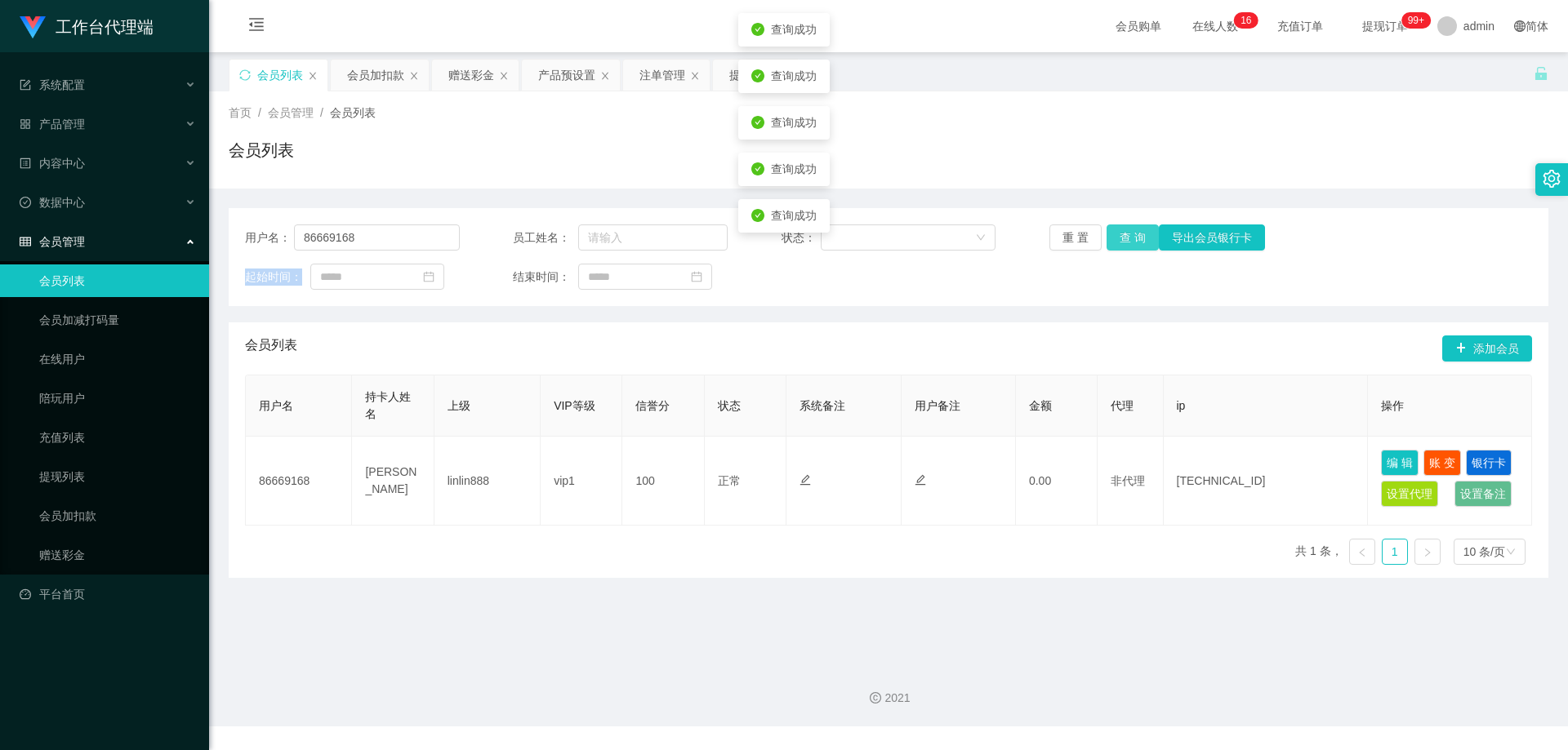
click at [1119, 236] on button "查 询" at bounding box center [1132, 237] width 52 height 26
click at [1119, 236] on div "重 置 查 询 导出会员银行卡" at bounding box center [1157, 237] width 215 height 26
click at [1119, 236] on button "查 询" at bounding box center [1132, 237] width 52 height 26
click at [1119, 236] on div "重 置 查 询 导出会员银行卡" at bounding box center [1157, 237] width 215 height 26
click at [1119, 236] on button "查 询" at bounding box center [1132, 237] width 52 height 26
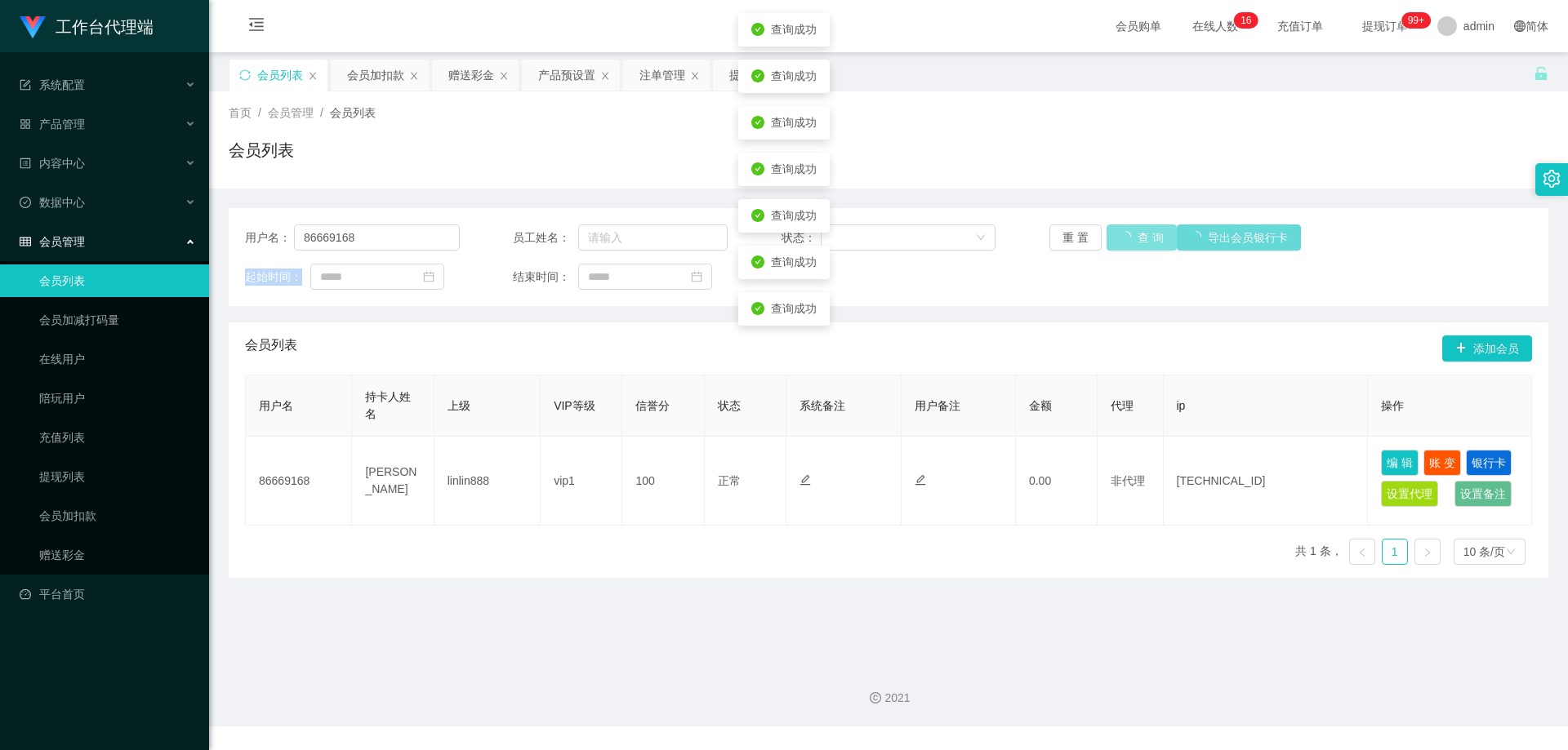
click at [1119, 236] on div "重 置 查 询 导出会员银行卡" at bounding box center [1157, 237] width 215 height 26
click at [1119, 236] on button "查 询" at bounding box center [1132, 237] width 52 height 26
click at [1119, 236] on button "查 询" at bounding box center [1141, 237] width 71 height 26
click at [1119, 236] on div "重 置 查 询 导出会员银行卡" at bounding box center [1157, 237] width 215 height 26
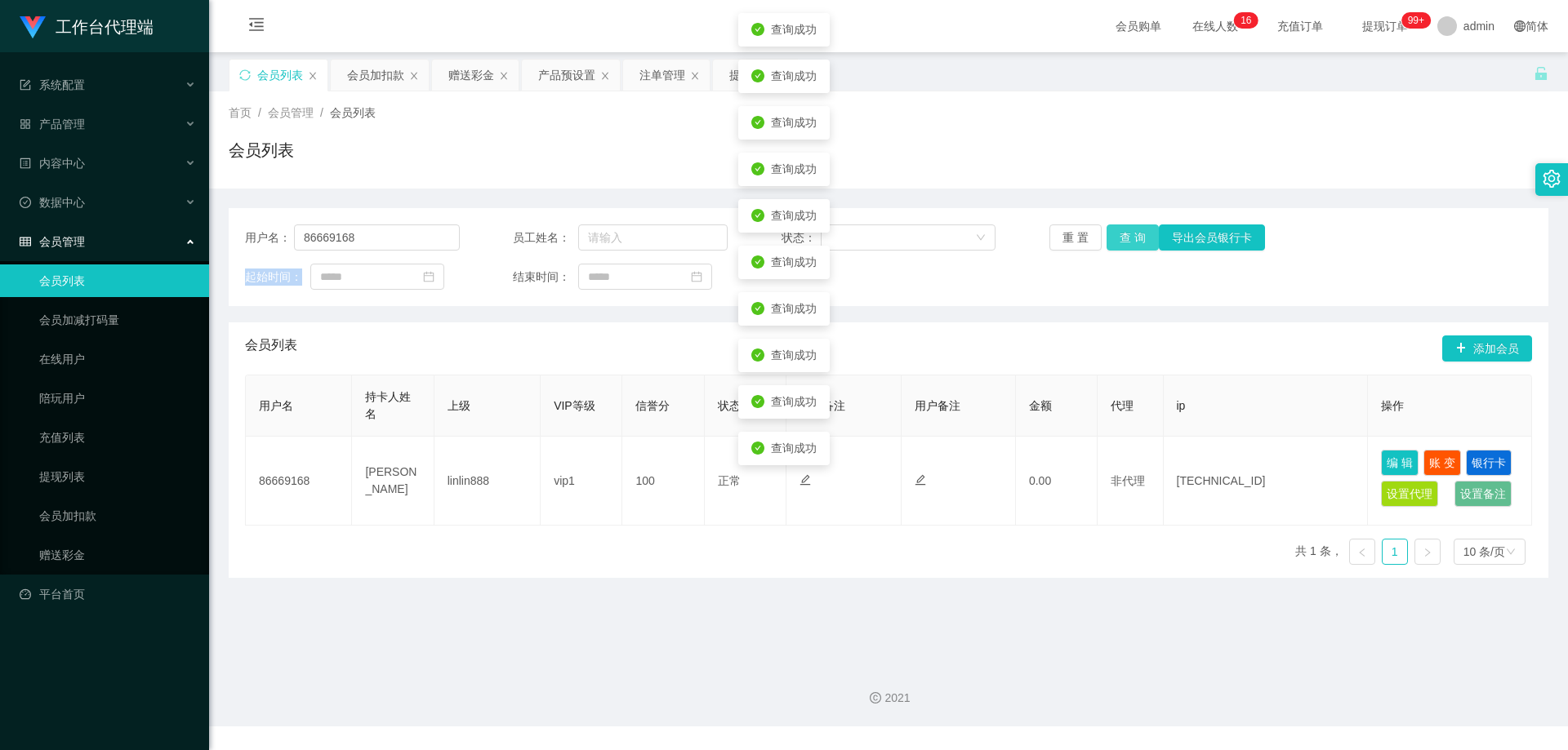
click at [1119, 236] on button "查 询" at bounding box center [1132, 237] width 52 height 26
click at [1119, 236] on div "重 置 查 询 导出会员银行卡" at bounding box center [1157, 237] width 215 height 26
click at [1119, 236] on button "查 询" at bounding box center [1132, 237] width 52 height 26
click at [1119, 236] on div "重 置 查 询 导出会员银行卡" at bounding box center [1157, 237] width 215 height 26
click at [1119, 236] on button "查 询" at bounding box center [1132, 237] width 52 height 26
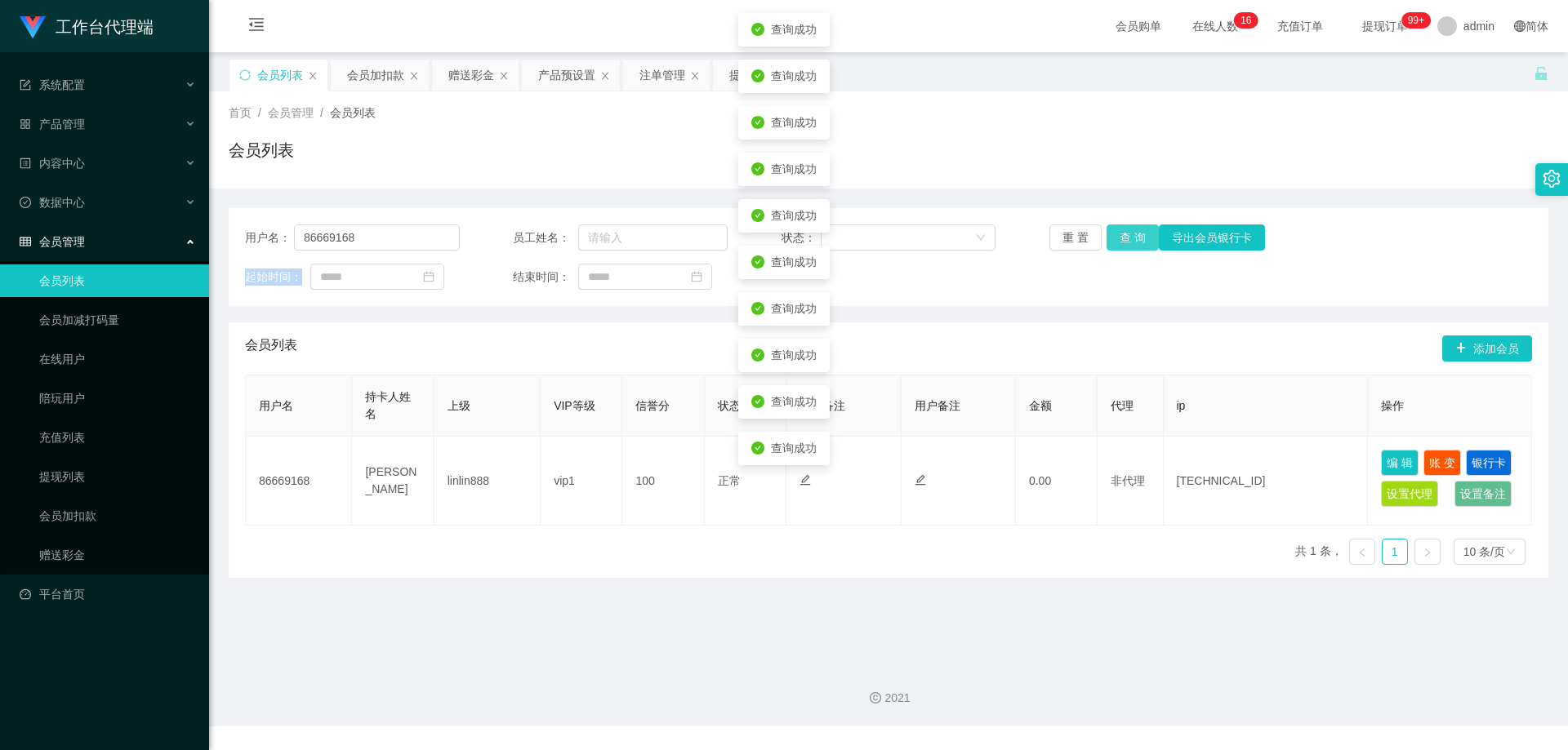
click at [1119, 236] on button "查 询" at bounding box center [1132, 237] width 52 height 26
click at [1119, 236] on div "重 置 查 询 导出会员银行卡" at bounding box center [1157, 237] width 215 height 26
click at [1119, 236] on button "查 询" at bounding box center [1132, 237] width 52 height 26
click at [1119, 236] on div "重 置 查 询 导出会员银行卡" at bounding box center [1157, 237] width 215 height 26
click at [1119, 236] on button "查 询" at bounding box center [1132, 237] width 52 height 26
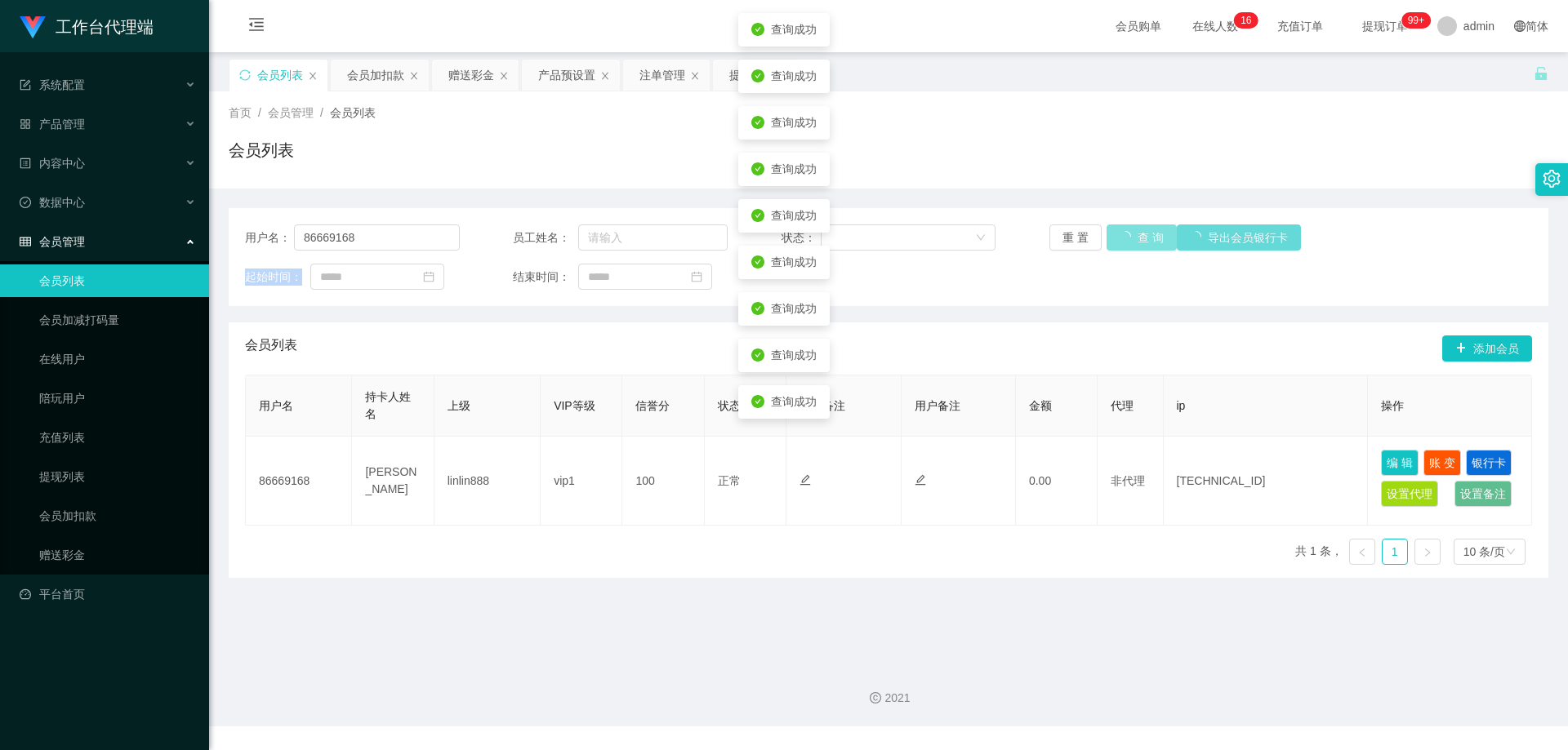
click at [1119, 236] on div "重 置 查 询 导出会员银行卡" at bounding box center [1157, 237] width 215 height 26
click at [1119, 236] on button "查 询" at bounding box center [1132, 237] width 52 height 26
click at [1119, 236] on div "重 置 查 询 导出会员银行卡" at bounding box center [1157, 237] width 215 height 26
click at [1119, 236] on button "查 询" at bounding box center [1132, 237] width 52 height 26
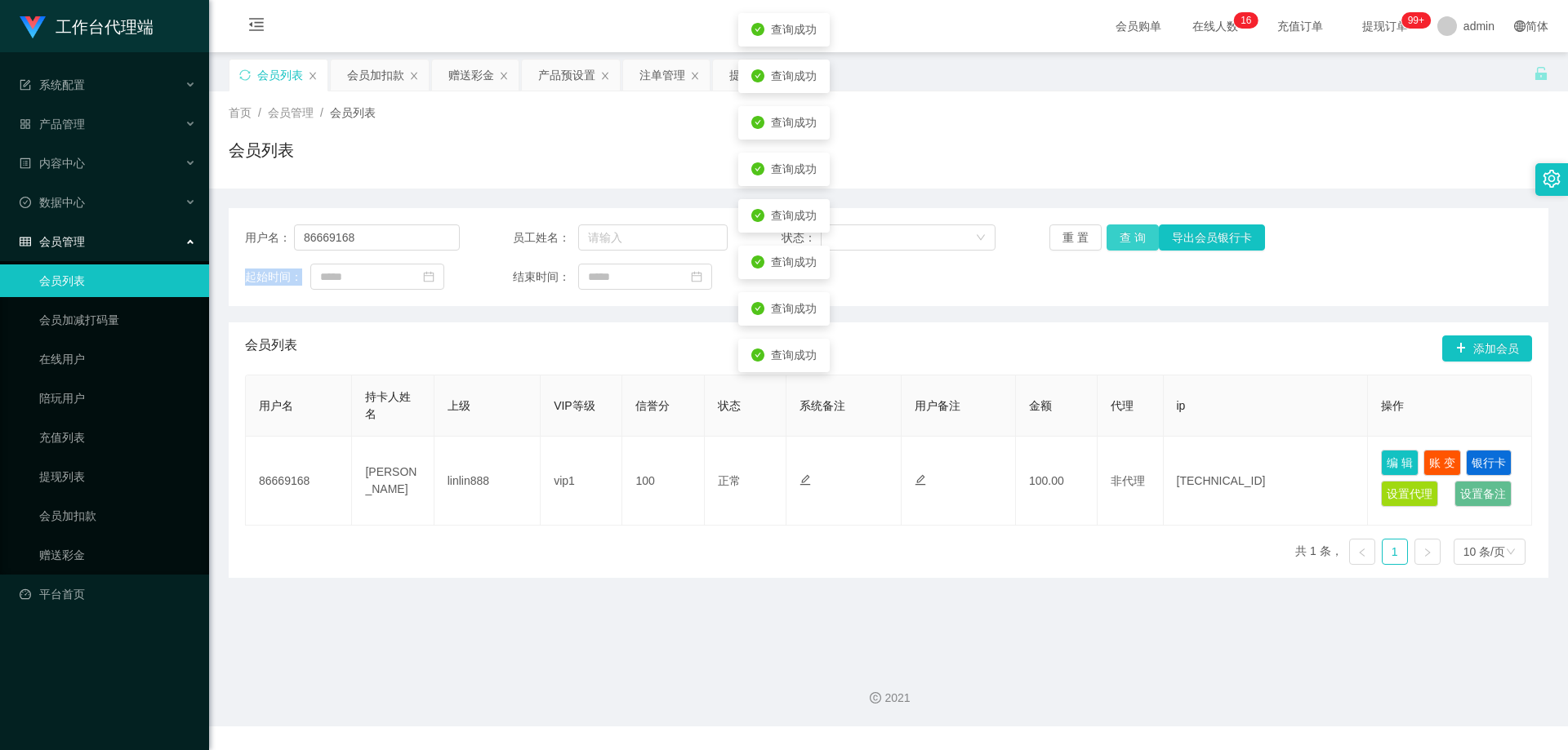
click at [1111, 240] on button "查 询" at bounding box center [1132, 237] width 52 height 26
click at [1113, 240] on div "重 置 查 询 导出会员银行卡" at bounding box center [1157, 237] width 215 height 26
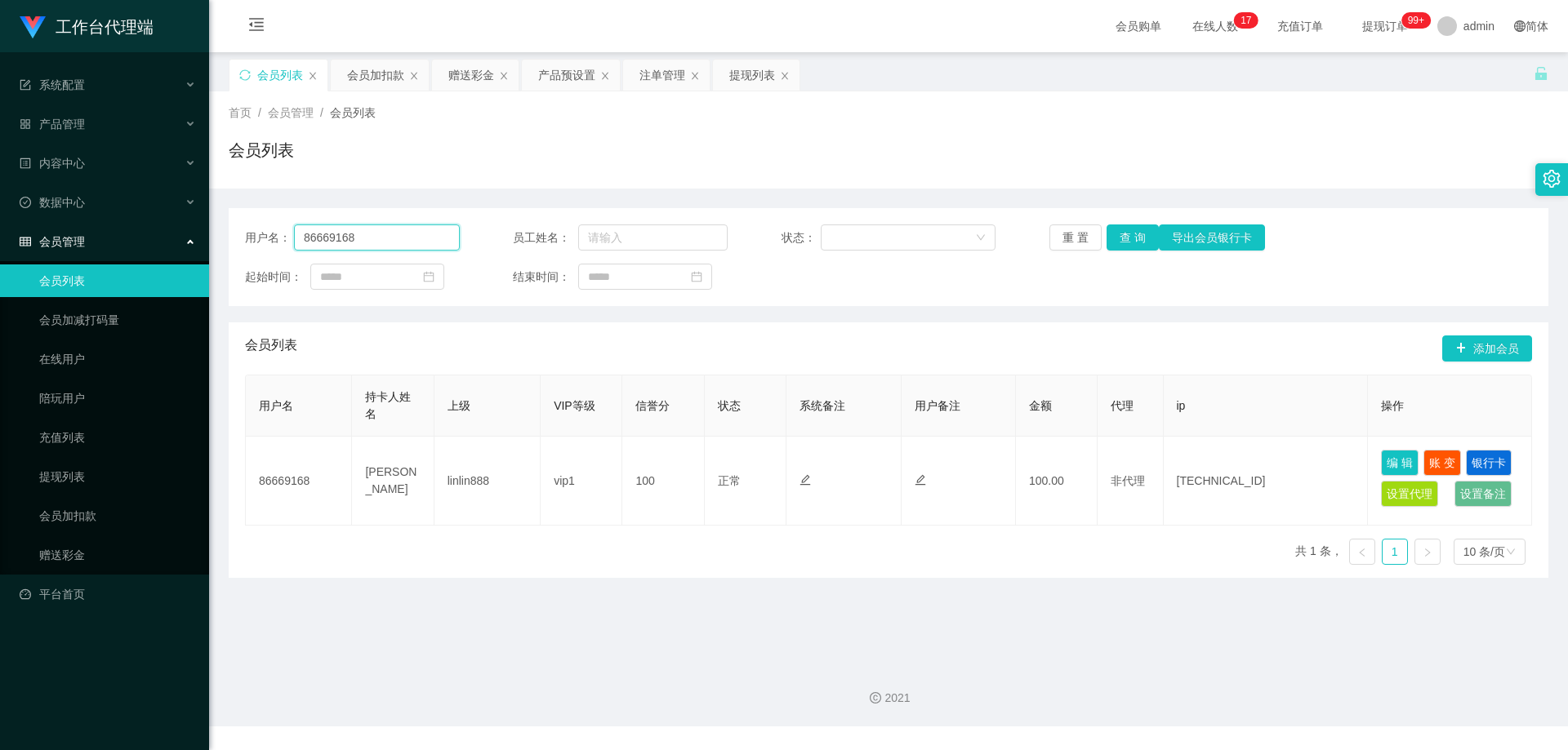
drag, startPoint x: 406, startPoint y: 236, endPoint x: 213, endPoint y: 226, distance: 193.3
click at [213, 226] on main "关闭左侧 关闭右侧 关闭其它 刷新页面 会员列表 会员加扣款 赠送彩金 产品预设置 注单管理 提现列表 首页 / 会员管理 / 会员列表 / 会员列表 用户名…" at bounding box center [889, 351] width 1359 height 598
paste input "kenKow"
type input "kenKow"
click at [656, 70] on div "注单管理" at bounding box center [662, 75] width 46 height 31
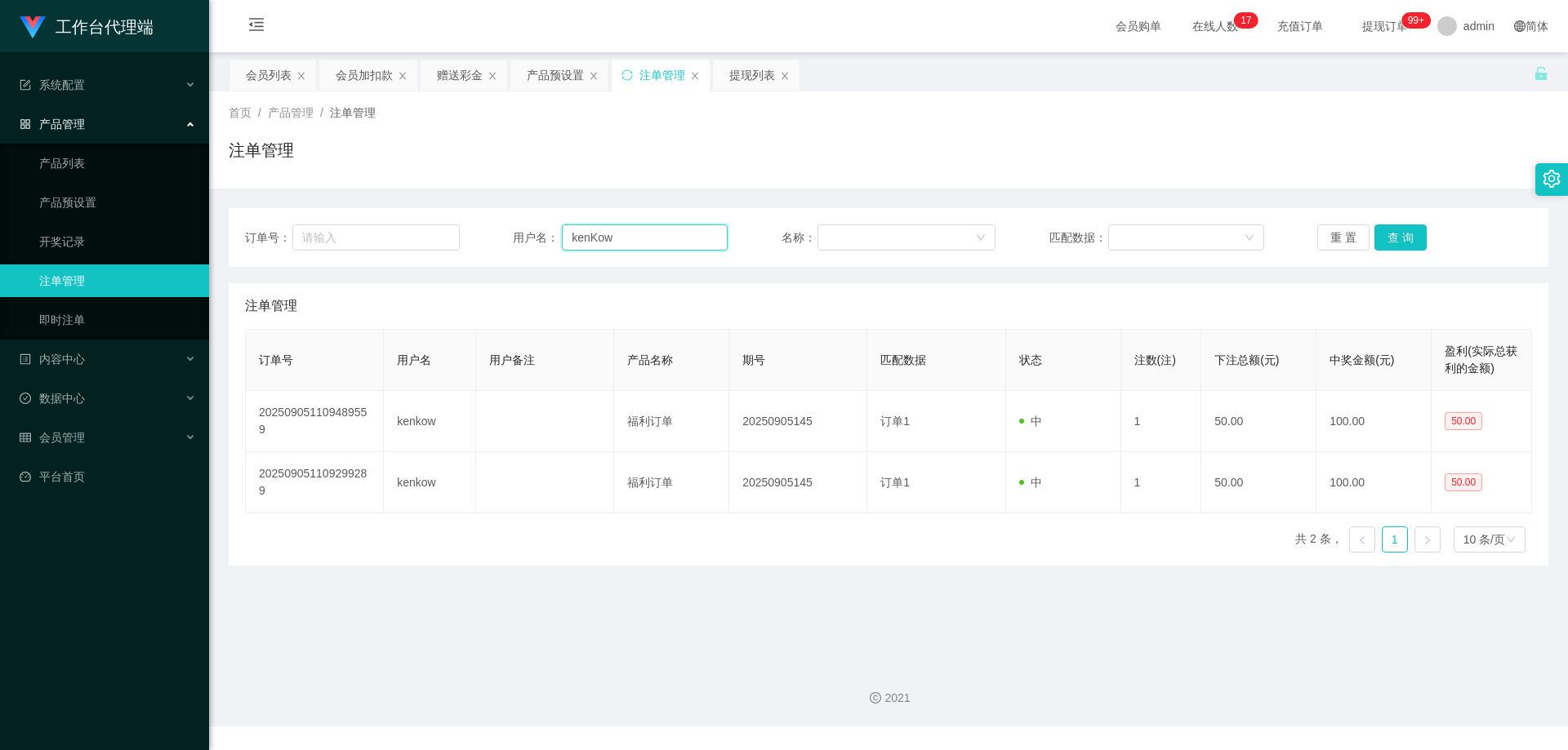
click at [501, 229] on div "订单号： 用户名： kenKow 名称： 匹配数据： 重 置 查 询" at bounding box center [888, 237] width 1287 height 26
click at [1401, 241] on button "查 询" at bounding box center [1400, 237] width 52 height 26
click at [1401, 241] on div "重 置 查 询" at bounding box center [1424, 237] width 215 height 26
click at [1401, 241] on button "查 询" at bounding box center [1400, 237] width 52 height 26
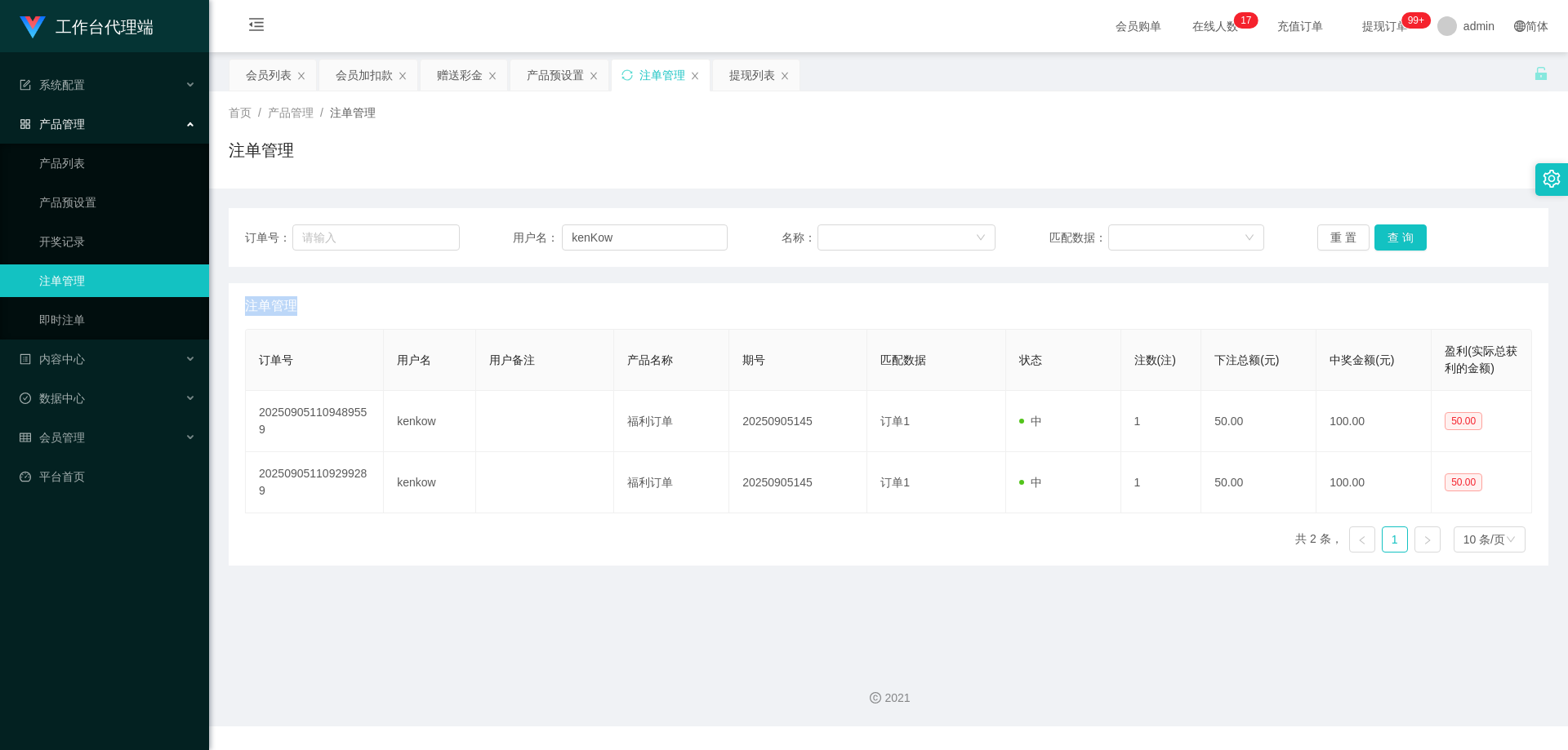
click at [1401, 241] on div "重 置 查 询" at bounding box center [1424, 237] width 215 height 26
click at [1401, 241] on button "查 询" at bounding box center [1400, 237] width 52 height 26
drag, startPoint x: 658, startPoint y: 243, endPoint x: 1260, endPoint y: 255, distance: 602.1
click at [659, 243] on input "kenKow" at bounding box center [645, 237] width 166 height 26
click at [1392, 237] on button "查 询" at bounding box center [1400, 237] width 52 height 26
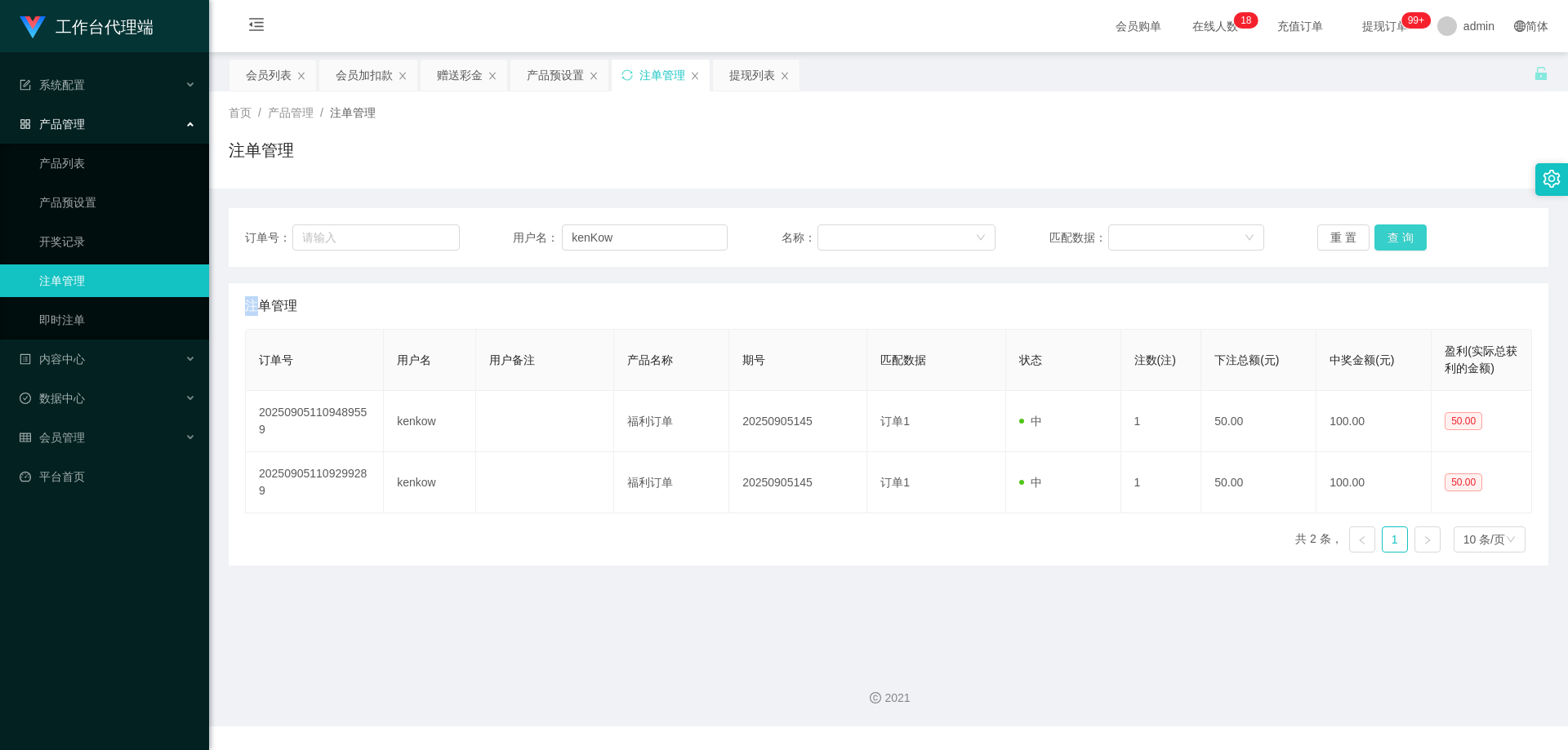
click at [1392, 237] on div "重 置 查 询" at bounding box center [1424, 237] width 215 height 26
click at [1392, 237] on button "查 询" at bounding box center [1400, 237] width 52 height 26
click at [1392, 237] on div "重 置 查 询" at bounding box center [1424, 237] width 215 height 26
click at [1392, 237] on button "查 询" at bounding box center [1400, 237] width 52 height 26
click at [1392, 237] on div "重 置 查 询" at bounding box center [1424, 237] width 215 height 26
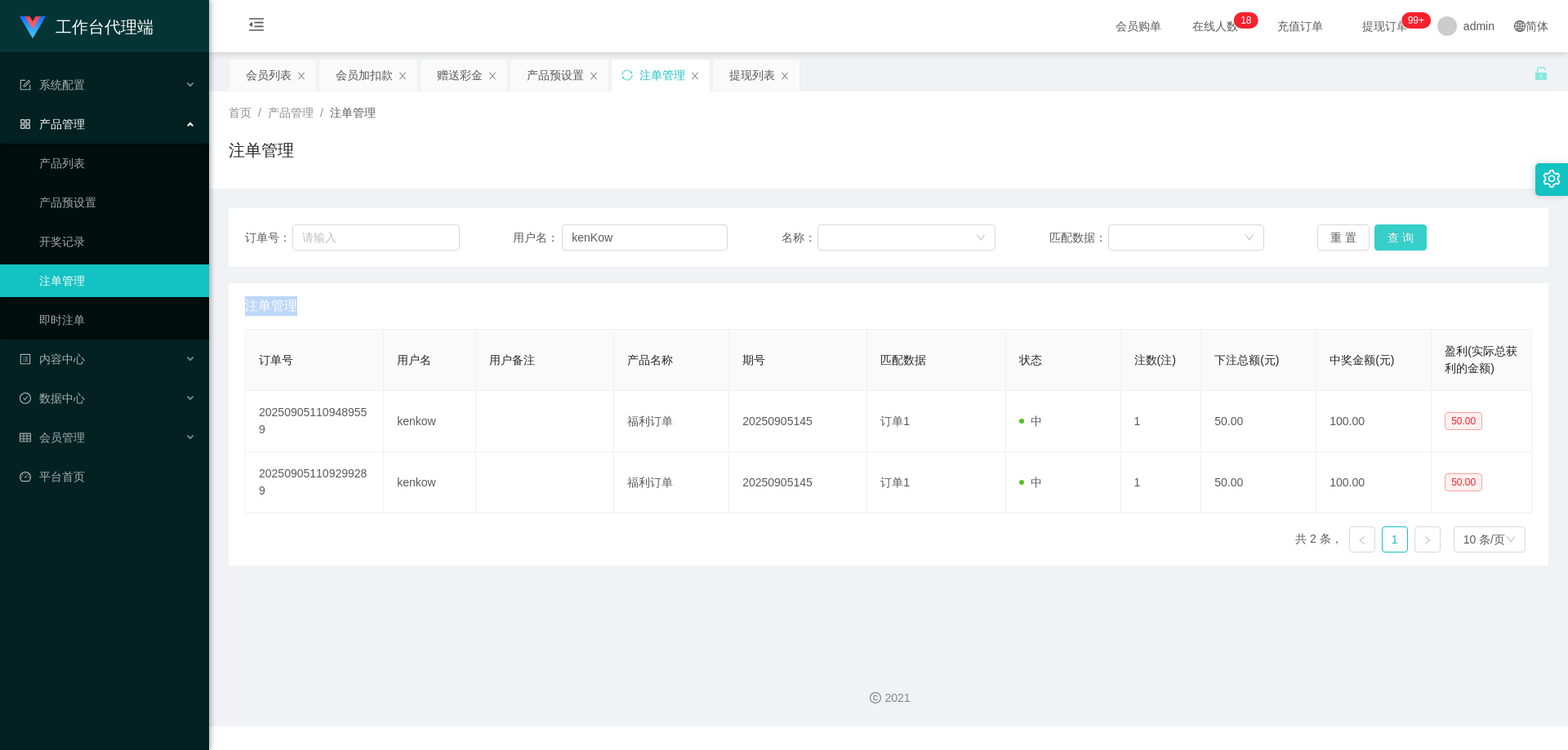
click at [1392, 237] on button "查 询" at bounding box center [1400, 237] width 52 height 26
click at [1392, 237] on div "重 置 查 询" at bounding box center [1424, 237] width 215 height 26
click at [1392, 237] on button "查 询" at bounding box center [1400, 237] width 52 height 26
click at [1392, 237] on div "重 置 查 询" at bounding box center [1424, 237] width 215 height 26
click at [1392, 237] on button "查 询" at bounding box center [1400, 237] width 52 height 26
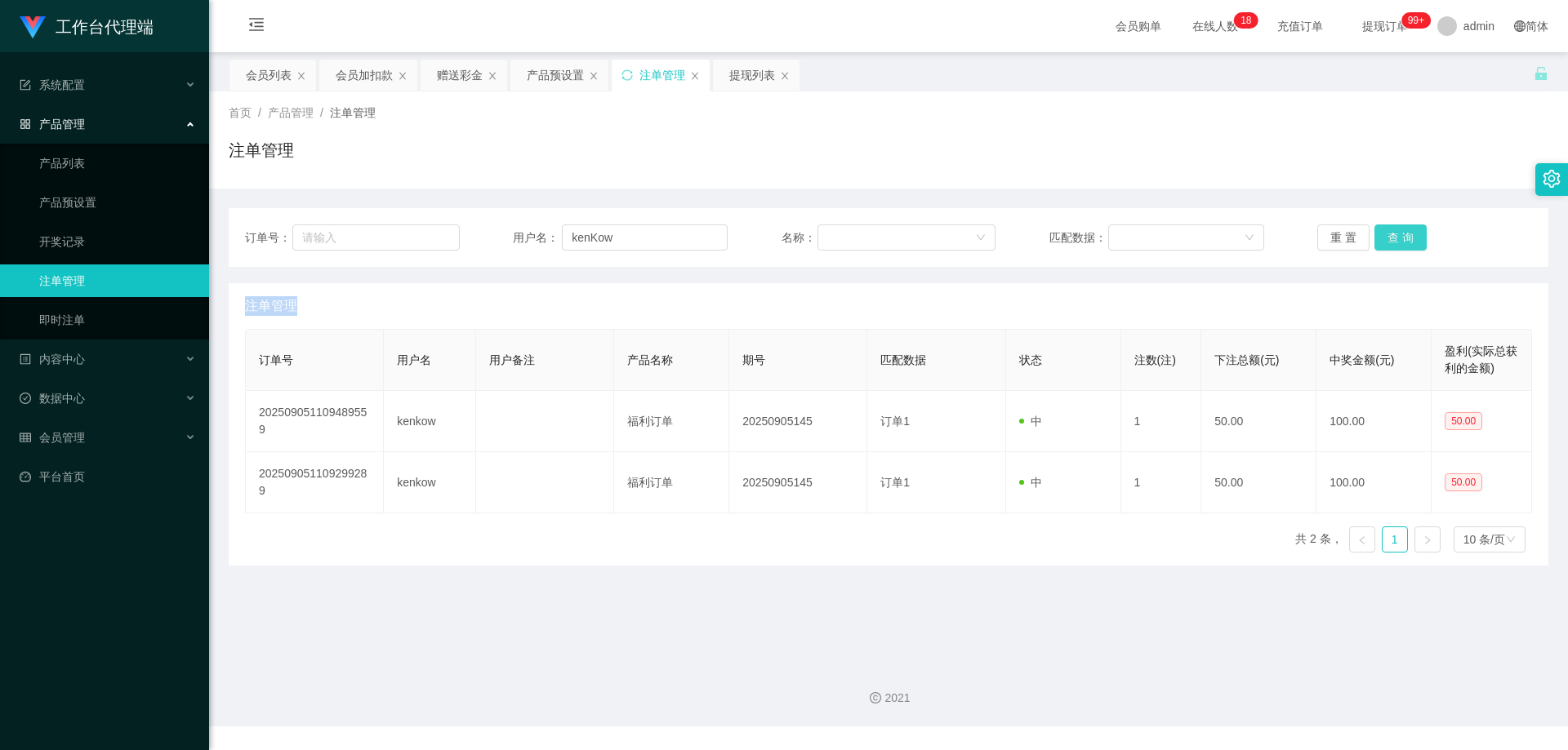
click at [1392, 237] on div "重 置 查 询" at bounding box center [1424, 237] width 215 height 26
click at [1392, 237] on button "查 询" at bounding box center [1400, 237] width 52 height 26
click at [1392, 237] on div "重 置 查 询" at bounding box center [1424, 237] width 215 height 26
click at [1392, 237] on button "查 询" at bounding box center [1400, 237] width 52 height 26
click at [1392, 237] on div "重 置 查 询" at bounding box center [1424, 237] width 215 height 26
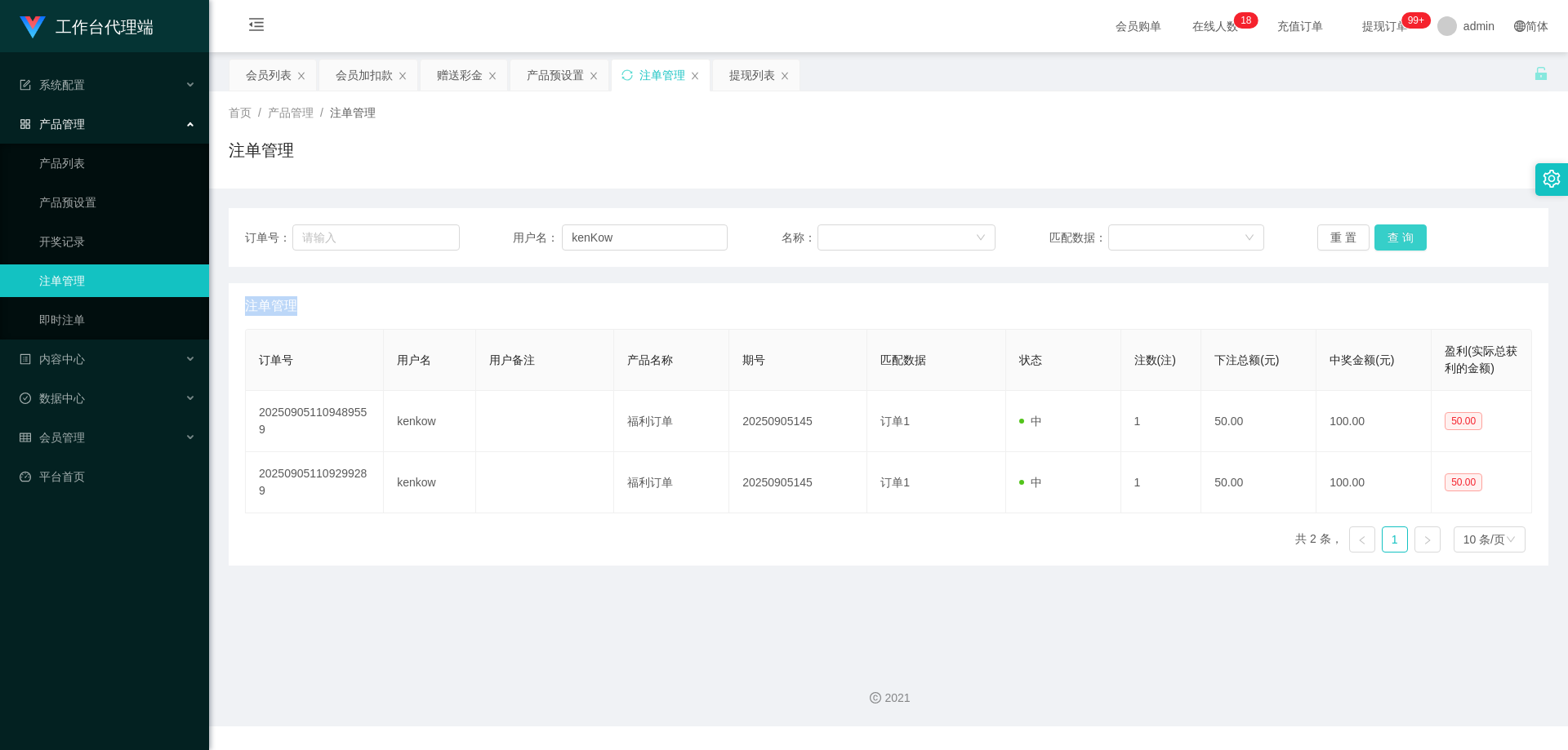
click at [1392, 237] on button "查 询" at bounding box center [1400, 237] width 52 height 26
click at [1392, 237] on div "重 置 查 询" at bounding box center [1424, 237] width 215 height 26
click at [1392, 237] on button "查 询" at bounding box center [1400, 237] width 52 height 26
click at [1392, 237] on div "重 置 查 询" at bounding box center [1424, 237] width 215 height 26
drag, startPoint x: 651, startPoint y: 232, endPoint x: 465, endPoint y: 222, distance: 186.3
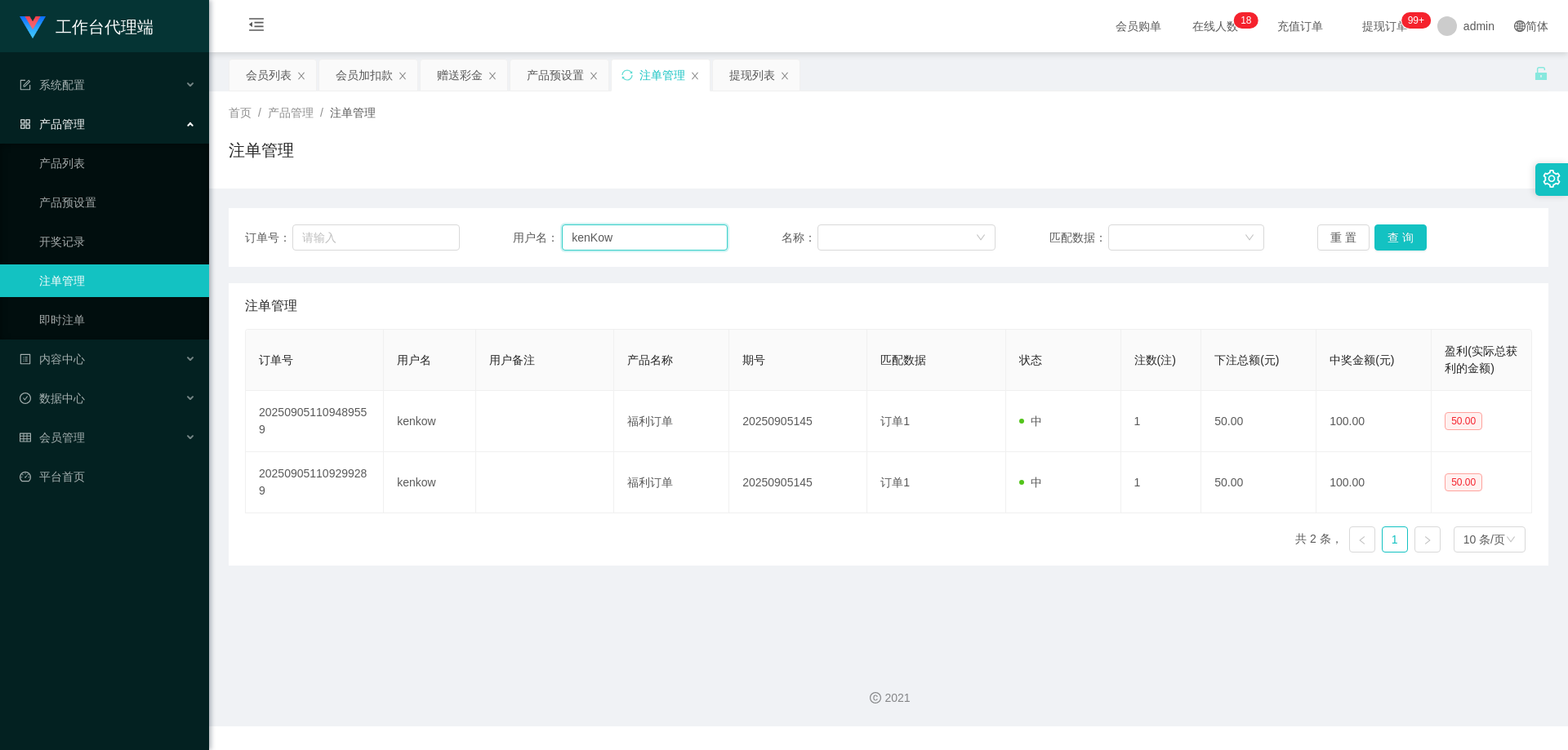
click at [461, 223] on div "订单号： 用户名： kenKow 名称： 匹配数据： 重 置 查 询" at bounding box center [889, 237] width 1319 height 59
paste input "86669168"
click at [1390, 236] on button "查 询" at bounding box center [1400, 237] width 52 height 26
drag, startPoint x: 652, startPoint y: 232, endPoint x: 487, endPoint y: 226, distance: 165.1
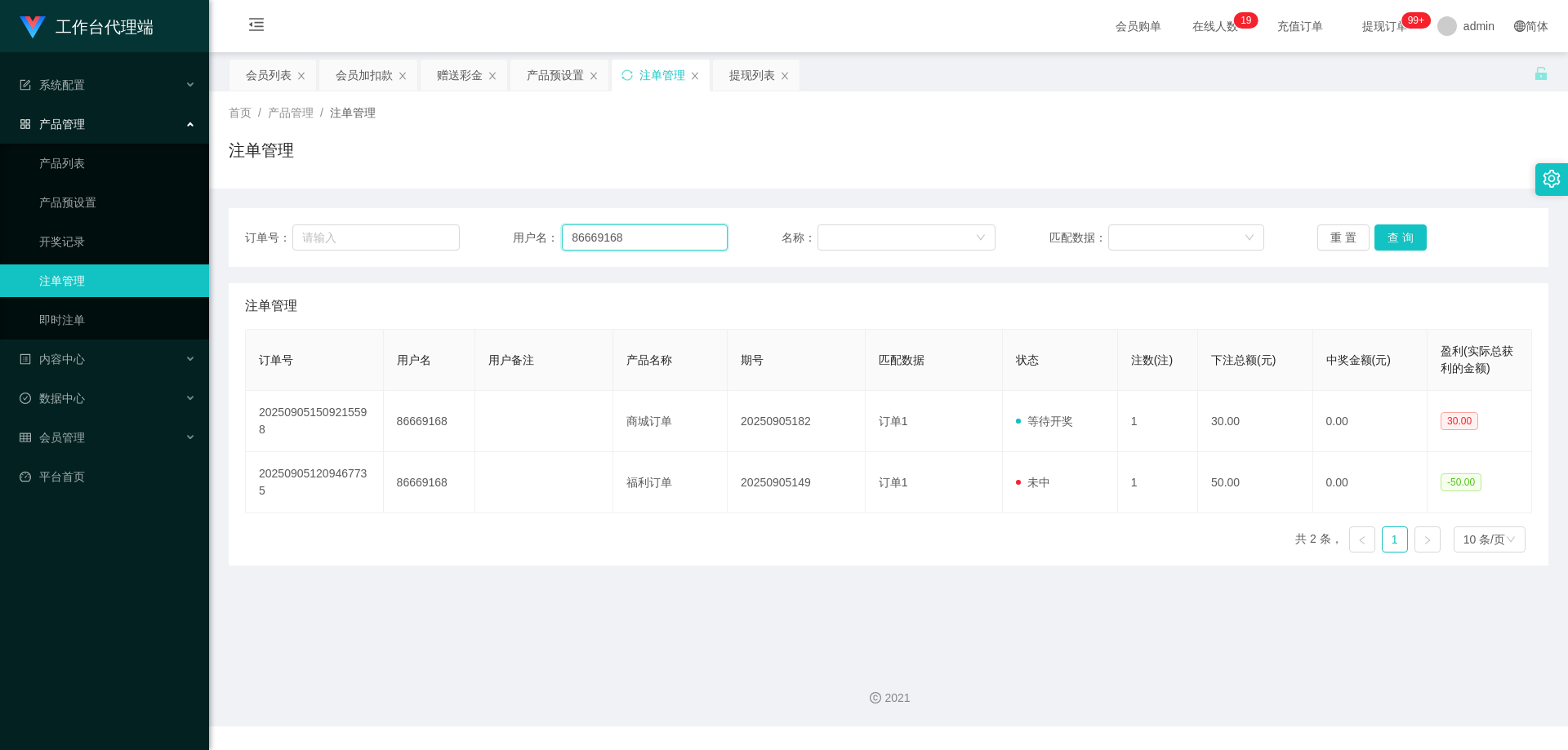
click at [482, 227] on div "订单号： 用户名： 86669168 名称： 匹配数据： 重 置 查 询" at bounding box center [888, 237] width 1287 height 26
paste input "kenKow"
type input "kenKow"
click at [1410, 239] on button "查 询" at bounding box center [1400, 237] width 52 height 26
click at [1410, 239] on button "查 询" at bounding box center [1409, 237] width 71 height 26
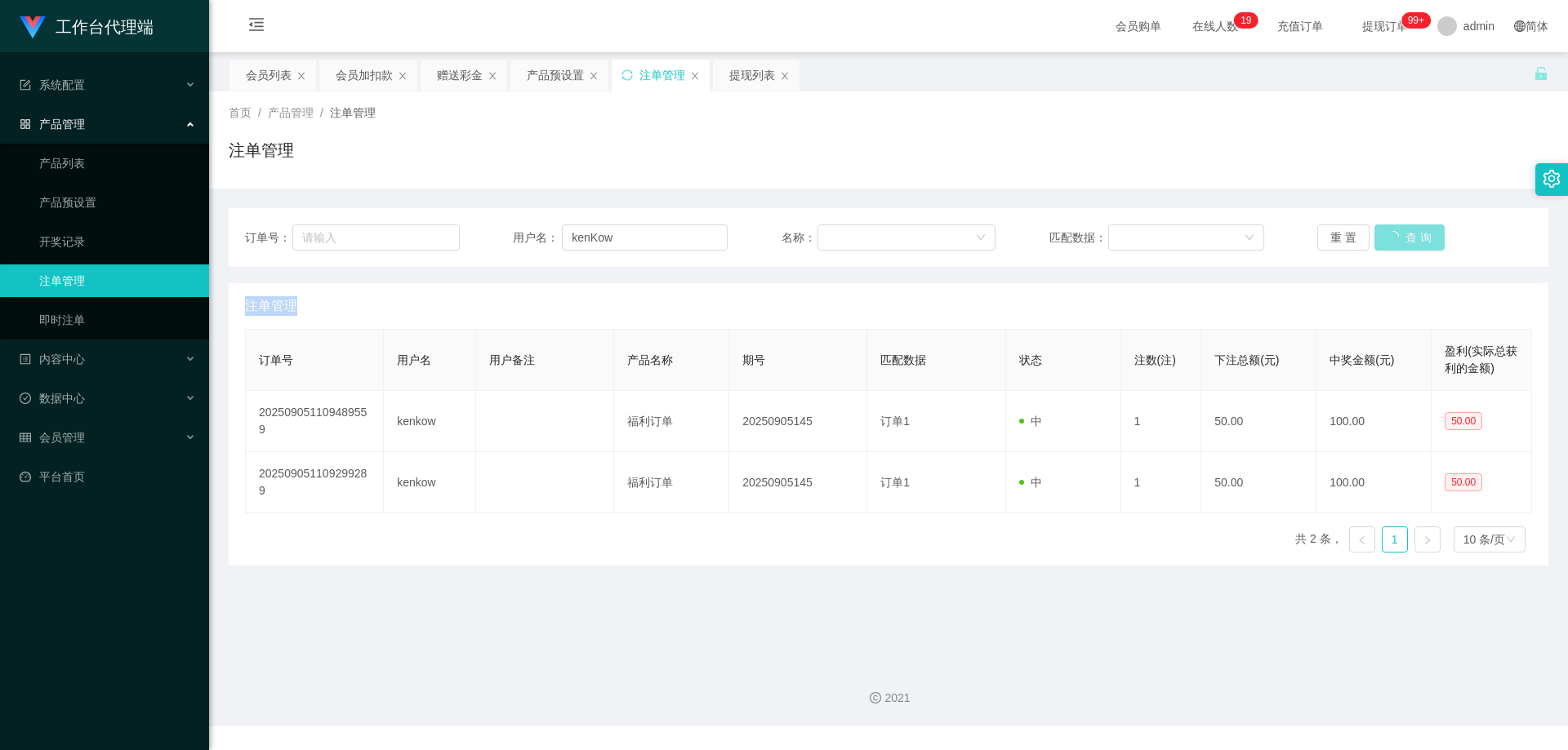
click at [1410, 239] on div "重 置 查 询" at bounding box center [1424, 237] width 215 height 26
click at [1410, 239] on button "查 询" at bounding box center [1400, 237] width 52 height 26
click at [1405, 239] on button "查 询" at bounding box center [1400, 237] width 52 height 26
click at [1405, 239] on div "重 置 查 询" at bounding box center [1424, 237] width 215 height 26
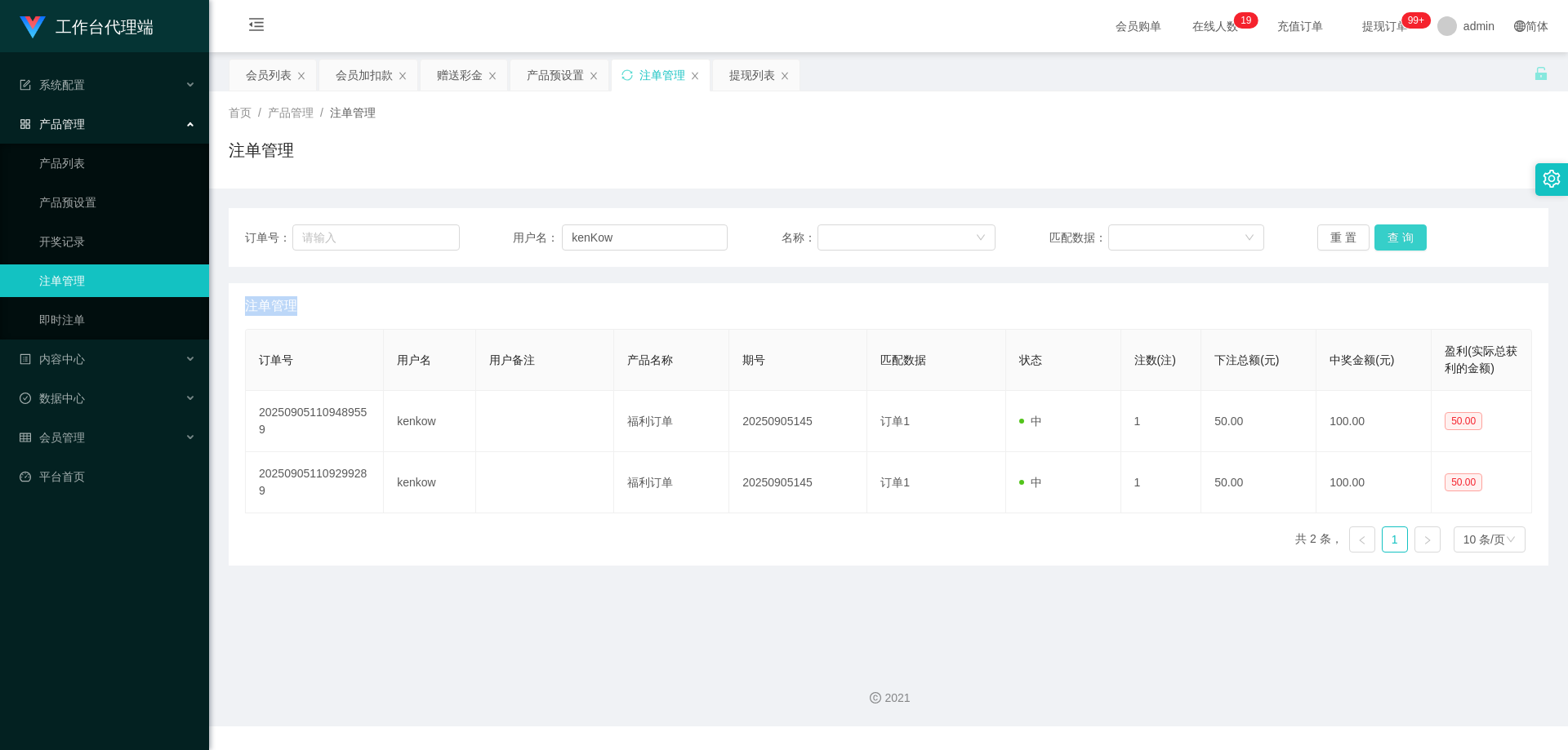
click at [1405, 239] on button "查 询" at bounding box center [1400, 237] width 52 height 26
click at [1405, 239] on div "重 置 查 询" at bounding box center [1424, 237] width 215 height 26
click at [1405, 239] on button "查 询" at bounding box center [1400, 237] width 52 height 26
click at [1391, 245] on button "查 询" at bounding box center [1400, 237] width 52 height 26
click at [1391, 245] on div "重 置 查 询" at bounding box center [1424, 237] width 215 height 26
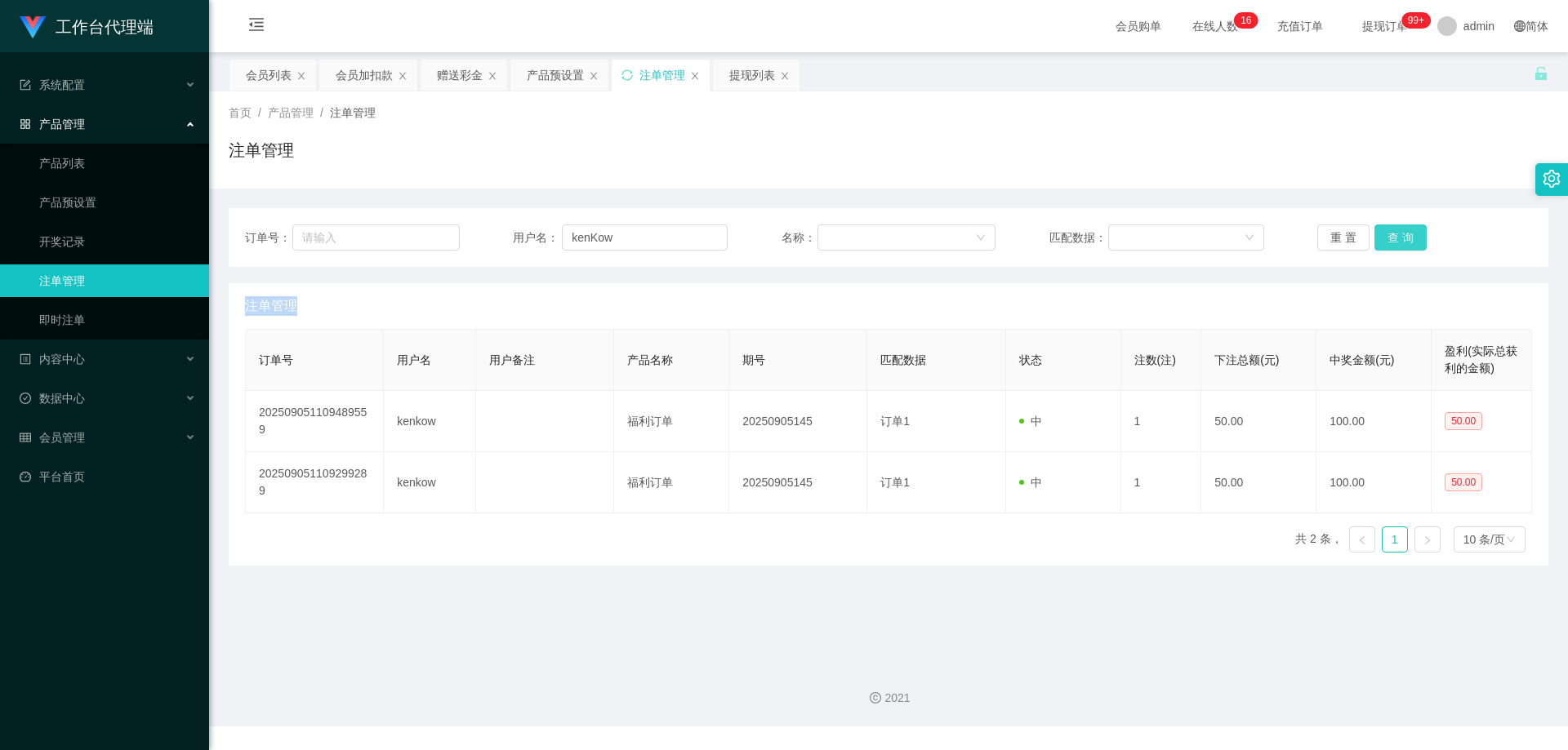
click at [1391, 244] on button "查 询" at bounding box center [1400, 237] width 52 height 26
click at [1391, 243] on div "重 置 查 询" at bounding box center [1424, 237] width 215 height 26
click at [1391, 243] on button "查 询" at bounding box center [1400, 237] width 52 height 26
click at [1391, 243] on button "查 询" at bounding box center [1409, 237] width 71 height 26
click at [1391, 243] on button "查 询" at bounding box center [1400, 237] width 52 height 26
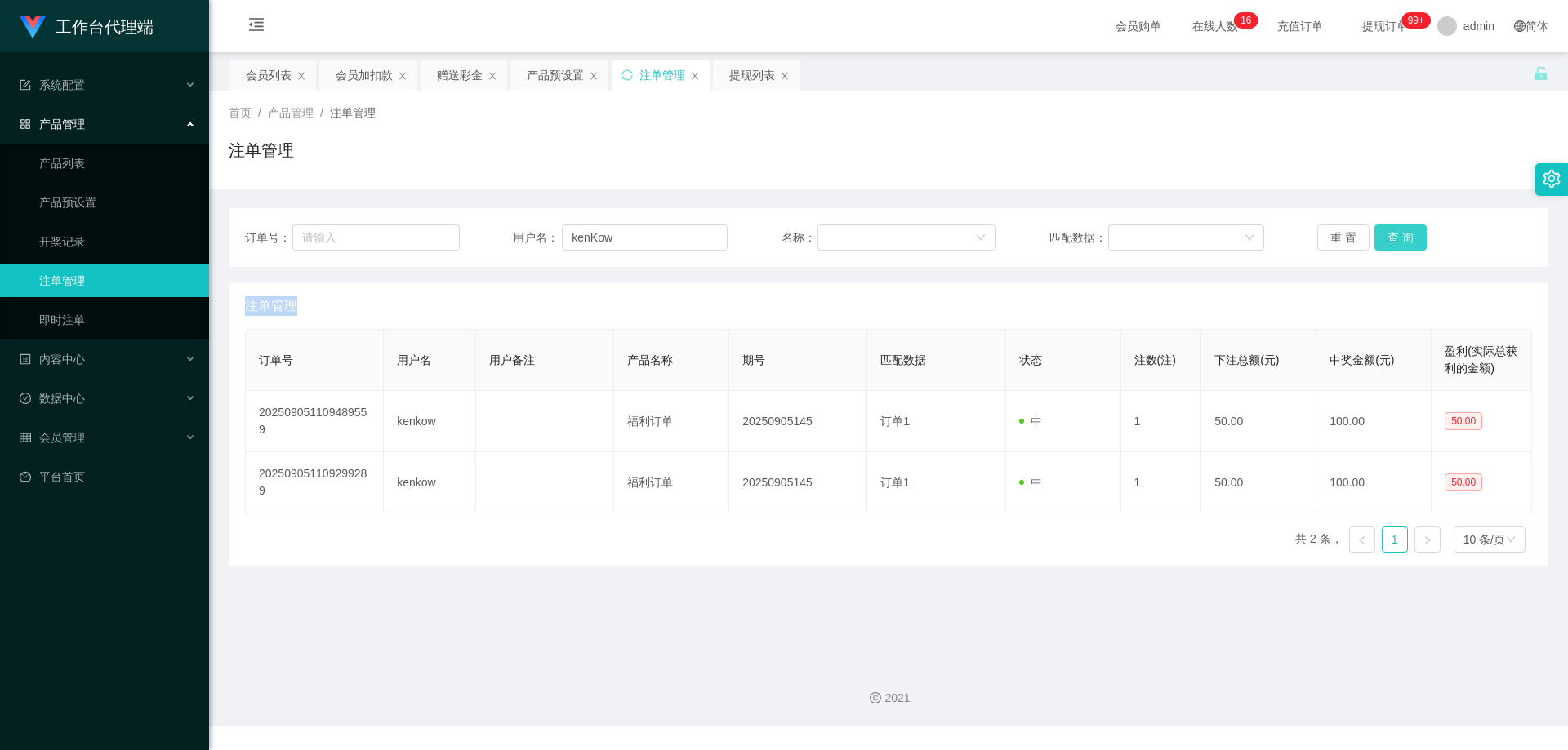
click at [1391, 243] on div "重 置 查 询" at bounding box center [1424, 237] width 215 height 26
click at [1391, 243] on button "查 询" at bounding box center [1400, 237] width 52 height 26
click at [1391, 243] on div "重 置 查 询" at bounding box center [1424, 237] width 215 height 26
click at [1391, 243] on button "查 询" at bounding box center [1400, 237] width 52 height 26
click at [1391, 243] on div "重 置 查 询" at bounding box center [1424, 237] width 215 height 26
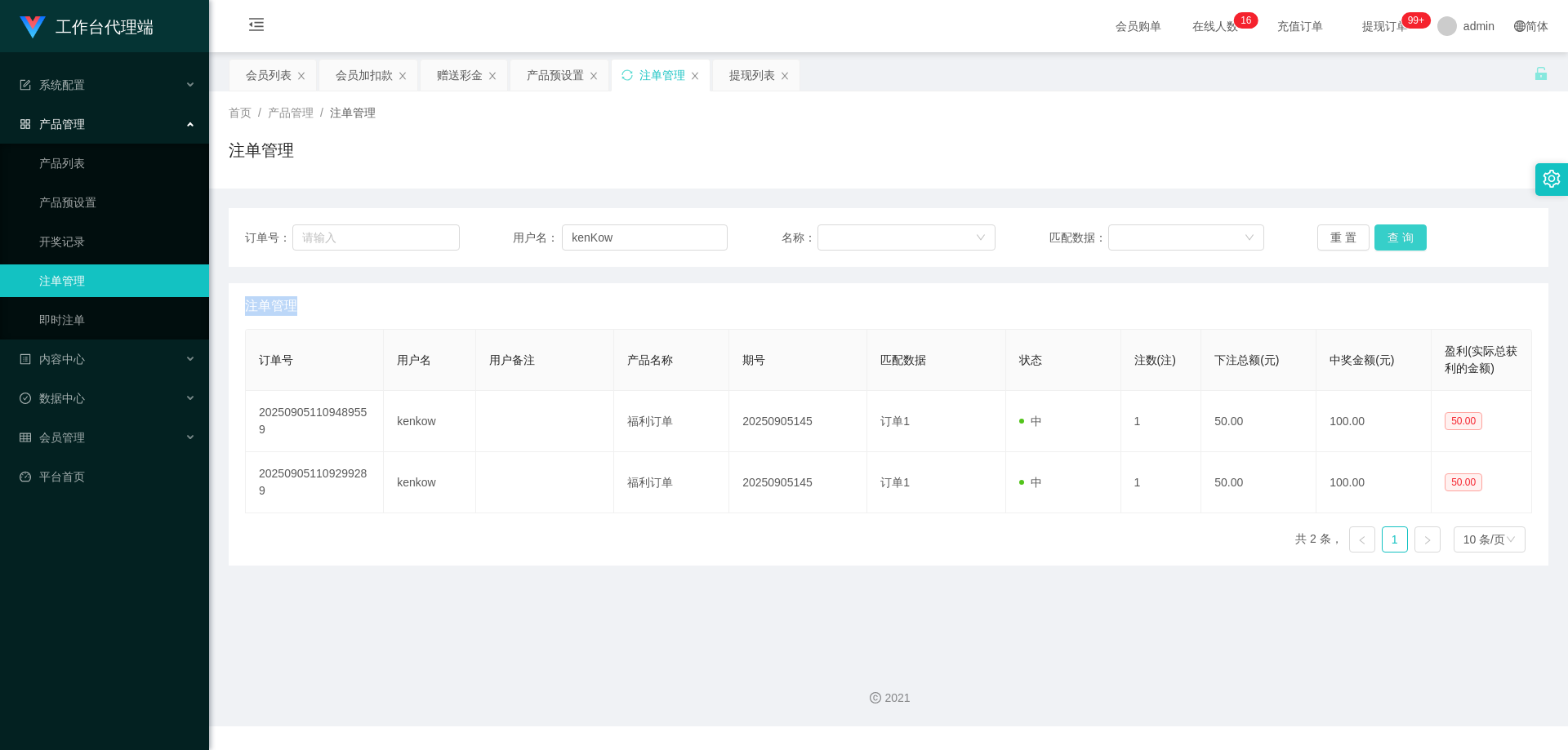
click at [1391, 243] on button "查 询" at bounding box center [1400, 237] width 52 height 26
click at [1391, 243] on div "重 置 查 询" at bounding box center [1424, 237] width 215 height 26
click at [1391, 243] on button "查 询" at bounding box center [1400, 237] width 52 height 26
click at [1391, 243] on div "重 置 查 询" at bounding box center [1424, 237] width 215 height 26
click at [1391, 243] on button "查 询" at bounding box center [1400, 237] width 52 height 26
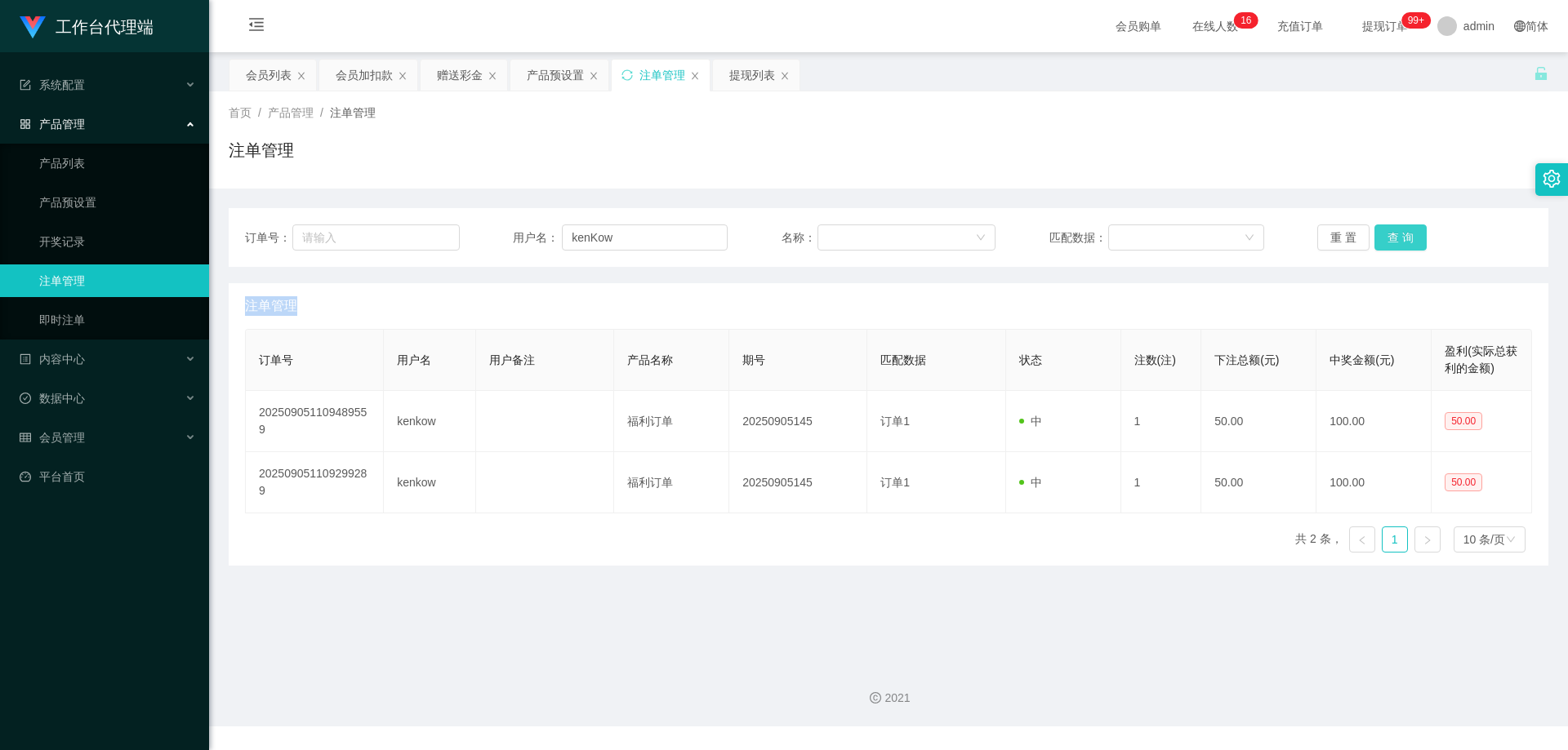
click at [1391, 243] on div "重 置 查 询" at bounding box center [1424, 237] width 215 height 26
click at [1391, 243] on button "查 询" at bounding box center [1400, 237] width 52 height 26
click at [1391, 243] on div "重 置 查 询" at bounding box center [1424, 237] width 215 height 26
click at [1391, 243] on button "查 询" at bounding box center [1400, 237] width 52 height 26
click at [1391, 243] on button "查 询" at bounding box center [1409, 237] width 71 height 26
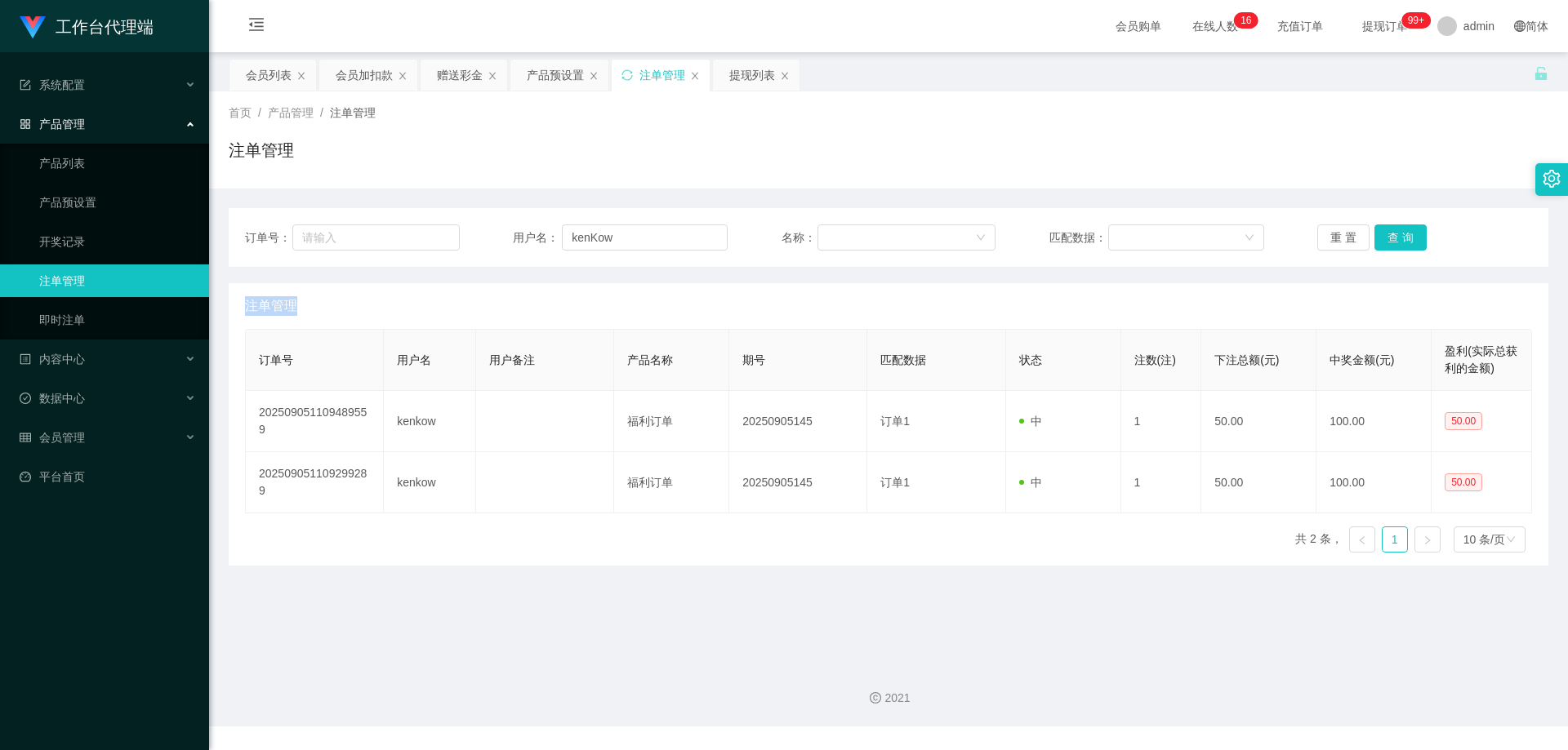
drag, startPoint x: 1391, startPoint y: 243, endPoint x: 1429, endPoint y: 100, distance: 148.0
click at [1391, 242] on div "重 置 查 询" at bounding box center [1424, 237] width 215 height 26
click at [1387, 241] on button "查 询" at bounding box center [1400, 237] width 52 height 26
click at [1387, 241] on button "查 询" at bounding box center [1409, 237] width 71 height 26
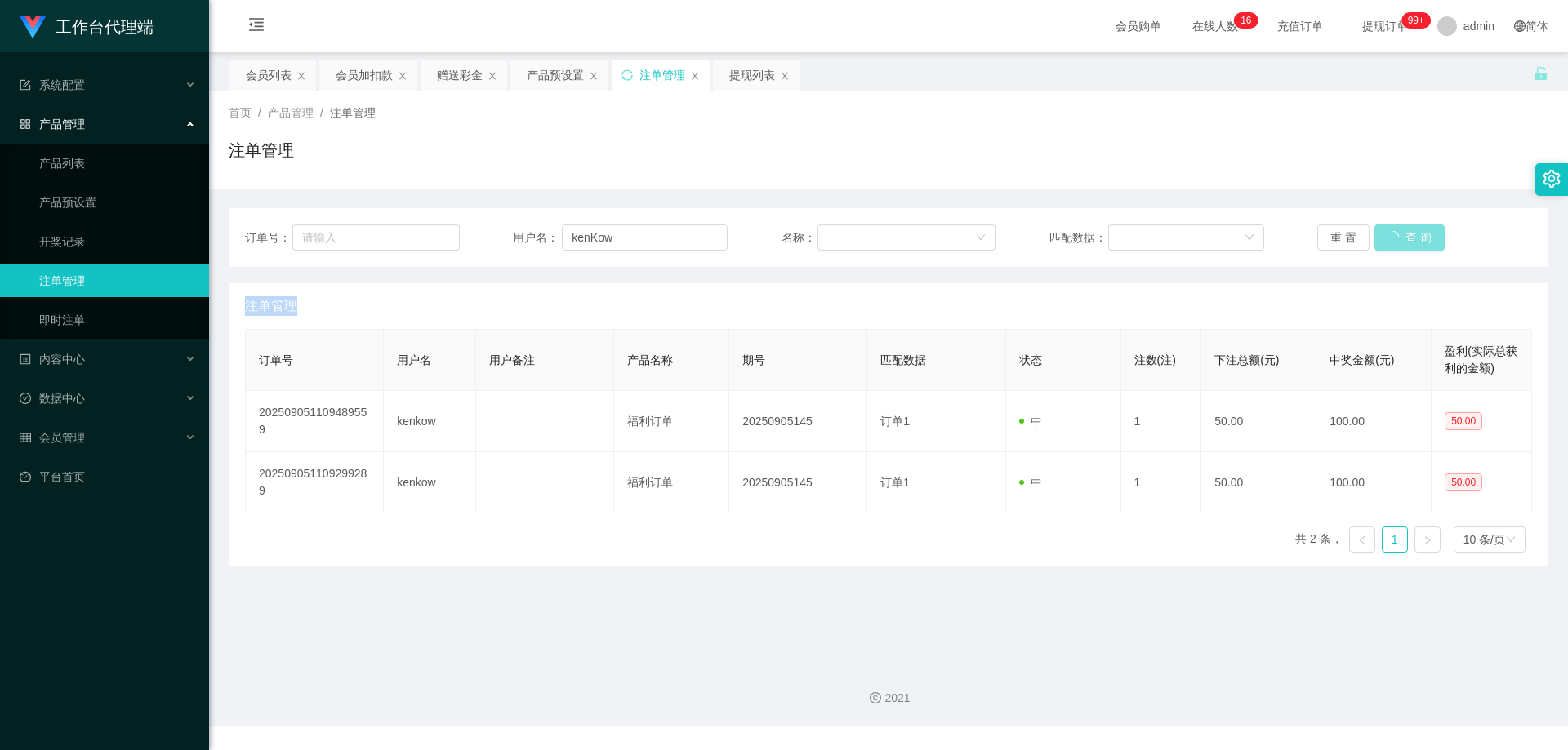
click at [1387, 241] on div "重 置 查 询" at bounding box center [1424, 237] width 215 height 26
drag, startPoint x: 1387, startPoint y: 241, endPoint x: 1374, endPoint y: 241, distance: 13.0
click at [1387, 242] on button "查 询" at bounding box center [1400, 237] width 52 height 26
drag, startPoint x: 671, startPoint y: 236, endPoint x: 583, endPoint y: 237, distance: 88.0
click at [475, 241] on div "订单号： 用户名： kenKow 名称： 匹配数据： 重 置 查 询" at bounding box center [888, 237] width 1287 height 26
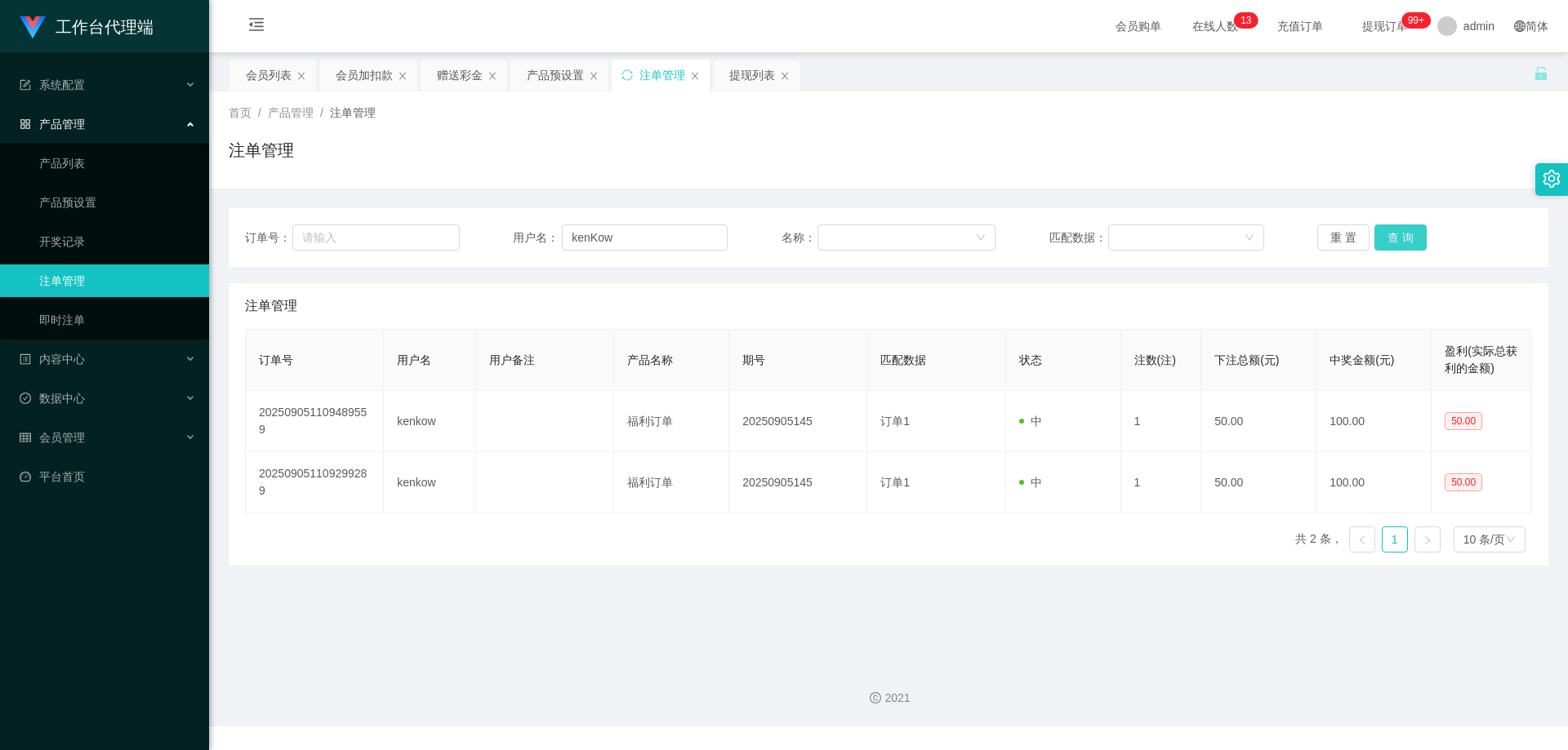
click at [1390, 228] on button "查 询" at bounding box center [1400, 237] width 52 height 26
click at [1392, 230] on button "查 询" at bounding box center [1400, 237] width 52 height 26
click at [1392, 234] on div "重 置 查 询" at bounding box center [1424, 237] width 215 height 26
click at [1392, 234] on button "查 询" at bounding box center [1400, 237] width 52 height 26
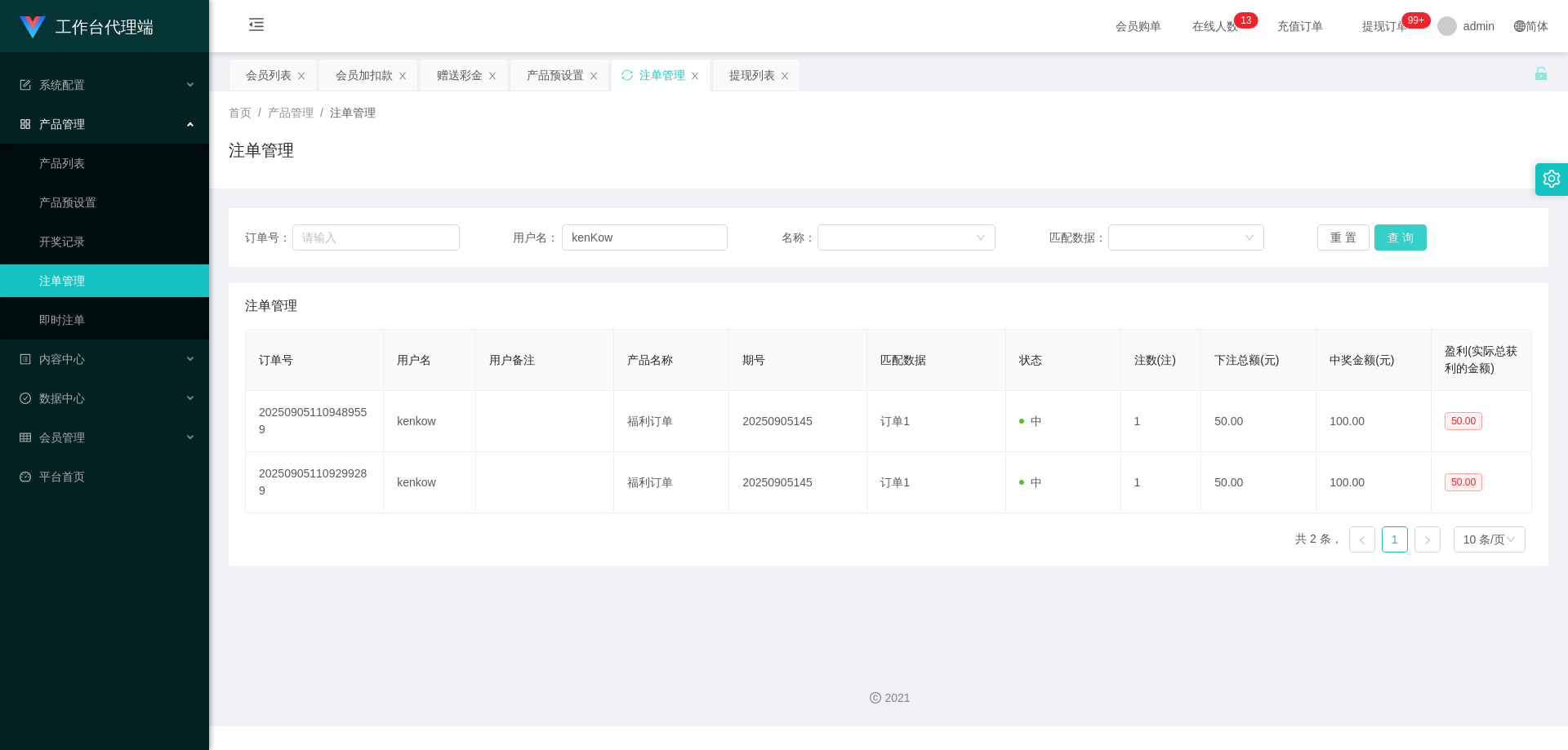
drag, startPoint x: 1392, startPoint y: 234, endPoint x: 1411, endPoint y: 141, distance: 94.9
click at [1393, 231] on button "查 询" at bounding box center [1400, 237] width 52 height 26
drag, startPoint x: 653, startPoint y: 231, endPoint x: 490, endPoint y: 226, distance: 163.1
click at [490, 226] on div "订单号： 用户名： kenKow 名称： 匹配数据： 重 置 查 询" at bounding box center [888, 237] width 1287 height 26
click at [1408, 233] on button "查 询" at bounding box center [1400, 237] width 52 height 26
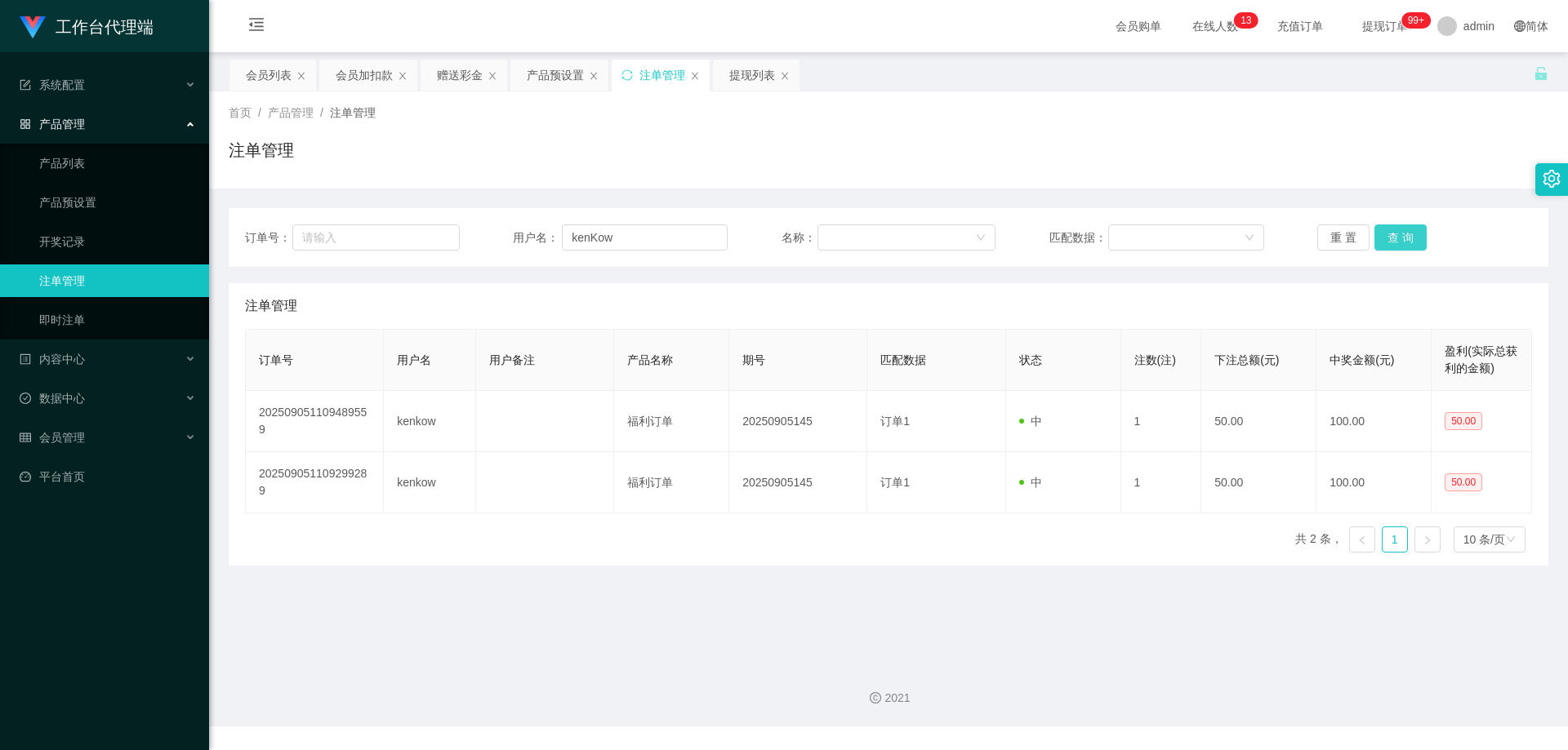
click at [1408, 233] on button "查 询" at bounding box center [1400, 237] width 52 height 26
click at [1408, 233] on div "重 置 查 询" at bounding box center [1424, 237] width 215 height 26
click at [1408, 233] on button "查 询" at bounding box center [1400, 237] width 52 height 26
click at [1408, 233] on div "重 置 查 询" at bounding box center [1424, 237] width 215 height 26
click at [1408, 233] on button "查 询" at bounding box center [1409, 237] width 71 height 26
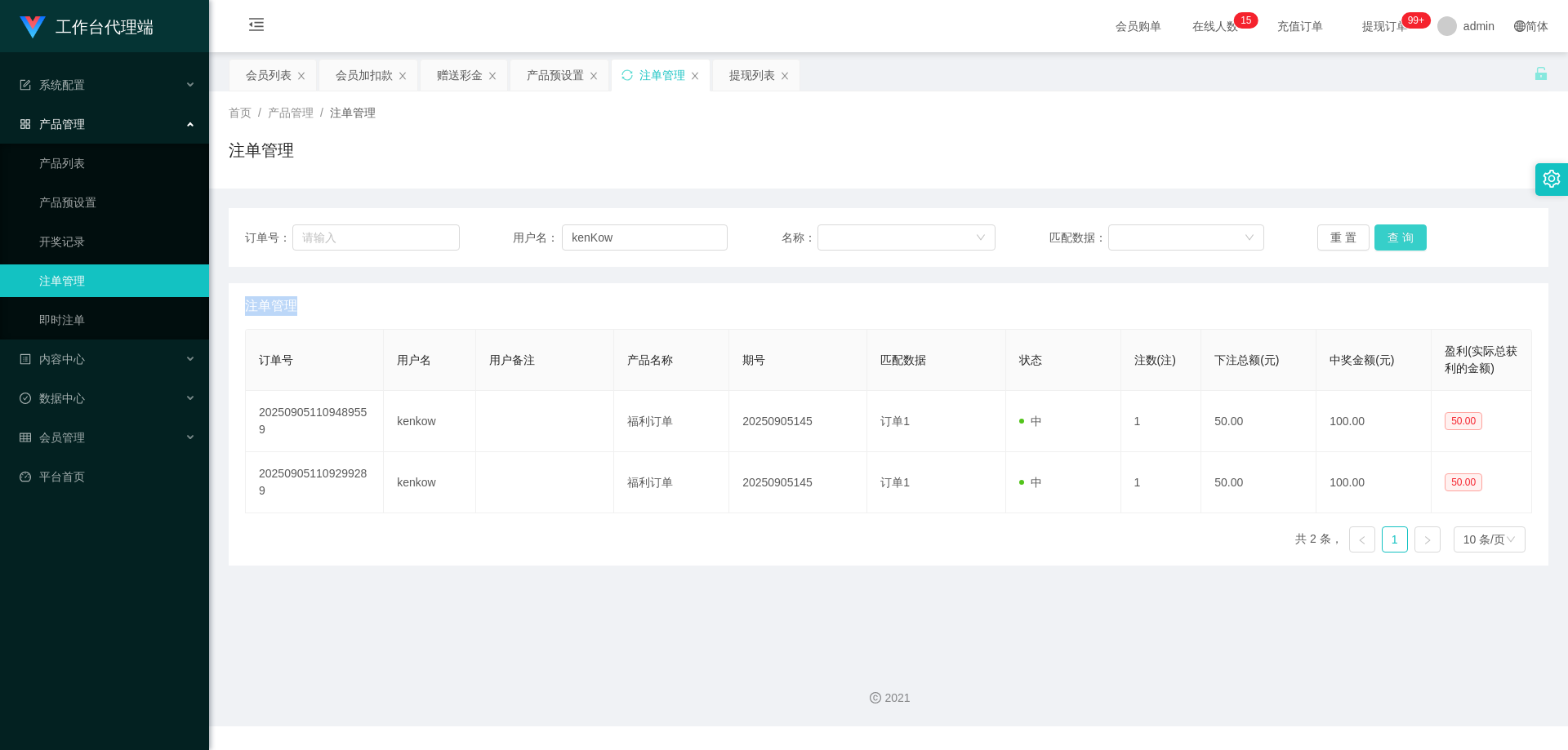
click at [1409, 238] on button "查 询" at bounding box center [1400, 237] width 52 height 26
click at [1408, 237] on div "重 置 查 询" at bounding box center [1424, 237] width 215 height 26
click at [1408, 237] on button "查 询" at bounding box center [1400, 237] width 52 height 26
click at [1405, 237] on div "重 置 查 询" at bounding box center [1424, 237] width 215 height 26
click at [1405, 237] on button "查 询" at bounding box center [1400, 237] width 52 height 26
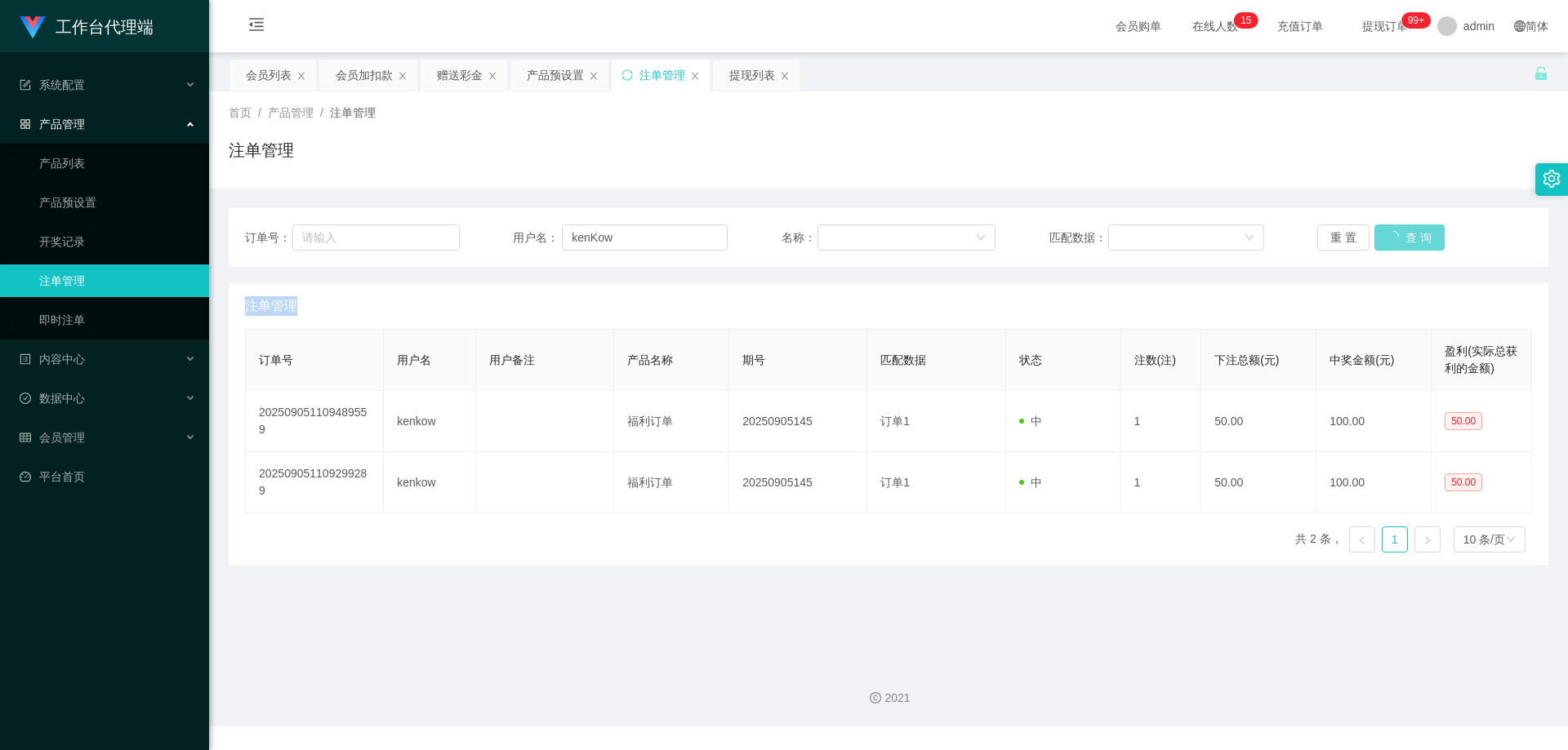
click at [1405, 236] on div "重 置 查 询" at bounding box center [1424, 237] width 215 height 26
drag, startPoint x: 641, startPoint y: 241, endPoint x: 475, endPoint y: 231, distance: 166.3
click at [437, 235] on div "订单号： 用户名： kenKow 名称： 匹配数据： 重 置 查 询" at bounding box center [888, 237] width 1287 height 26
click at [1382, 234] on button "查 询" at bounding box center [1400, 237] width 52 height 26
click at [1382, 234] on div "重 置 查 询" at bounding box center [1424, 237] width 215 height 26
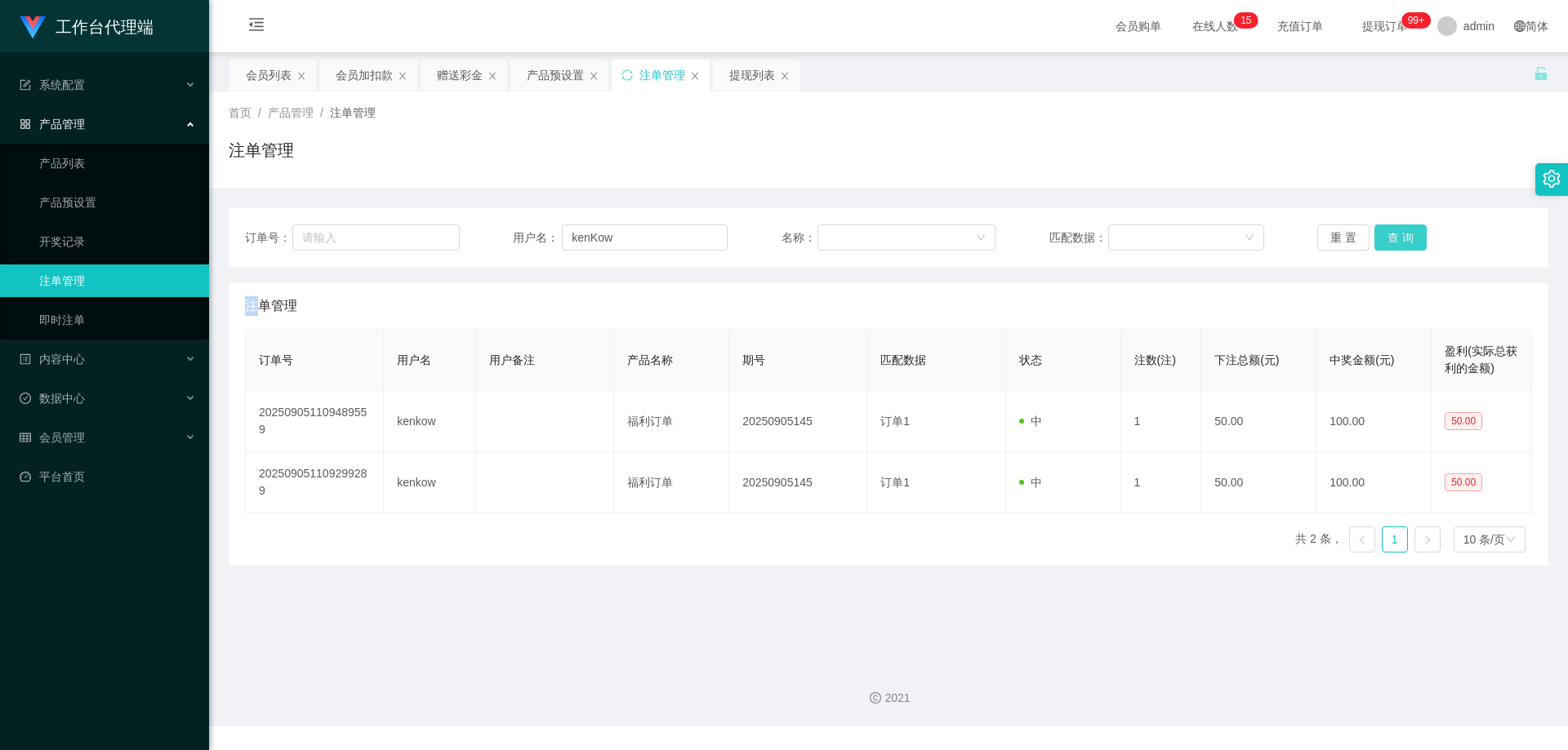
click at [1382, 234] on button "查 询" at bounding box center [1400, 237] width 52 height 26
click at [1383, 234] on div "重 置 查 询" at bounding box center [1424, 237] width 215 height 26
click at [1383, 234] on button "查 询" at bounding box center [1400, 237] width 52 height 26
click at [1383, 234] on div "重 置 查 询" at bounding box center [1424, 237] width 215 height 26
click at [1383, 234] on button "查 询" at bounding box center [1400, 237] width 52 height 26
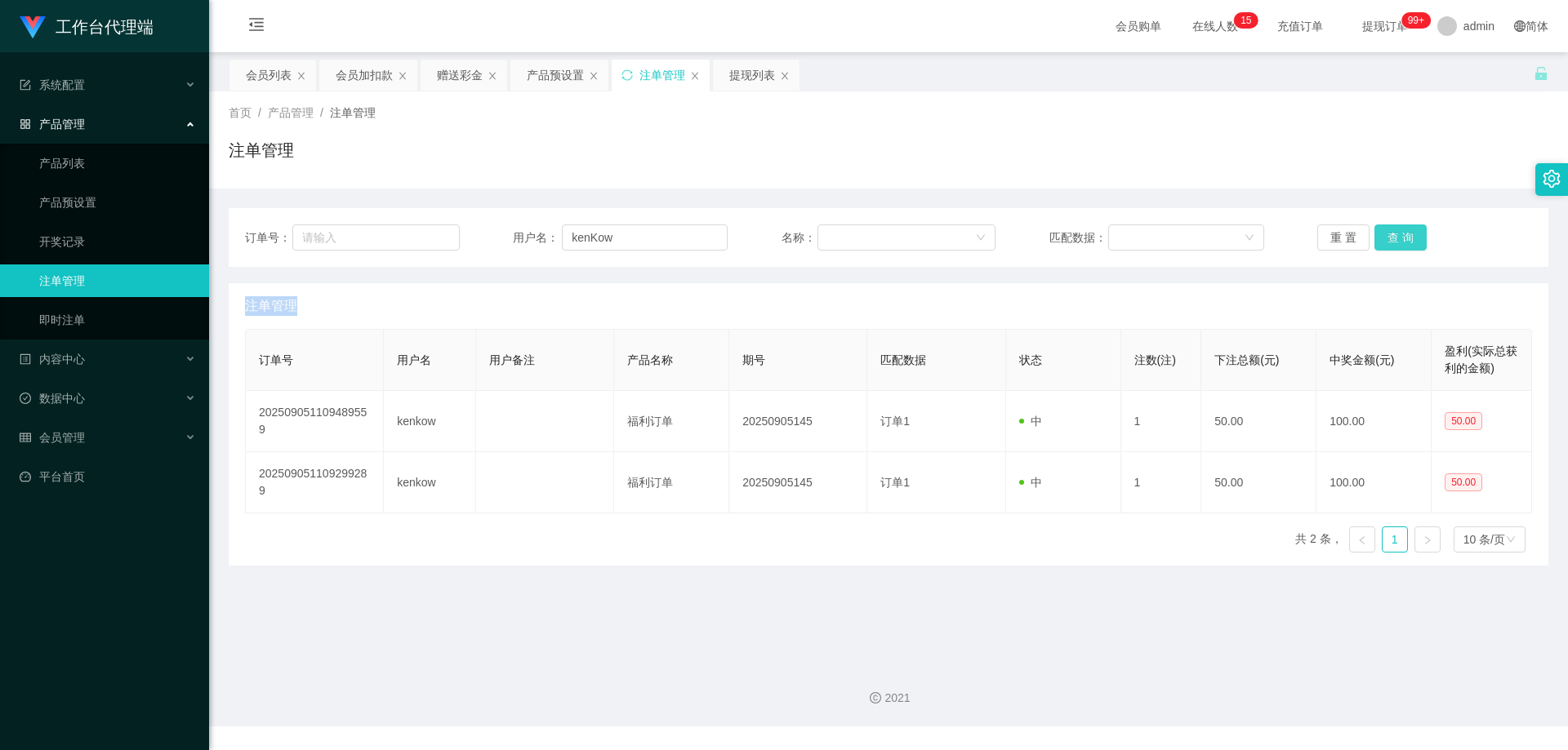
click at [1383, 234] on div "重 置 查 询" at bounding box center [1424, 237] width 215 height 26
click at [1383, 234] on button "查 询" at bounding box center [1400, 237] width 52 height 26
click at [1383, 234] on div "重 置 查 询" at bounding box center [1424, 237] width 215 height 26
click at [1383, 234] on button "查 询" at bounding box center [1400, 237] width 52 height 26
click at [1383, 234] on div "重 置 查 询" at bounding box center [1424, 237] width 215 height 26
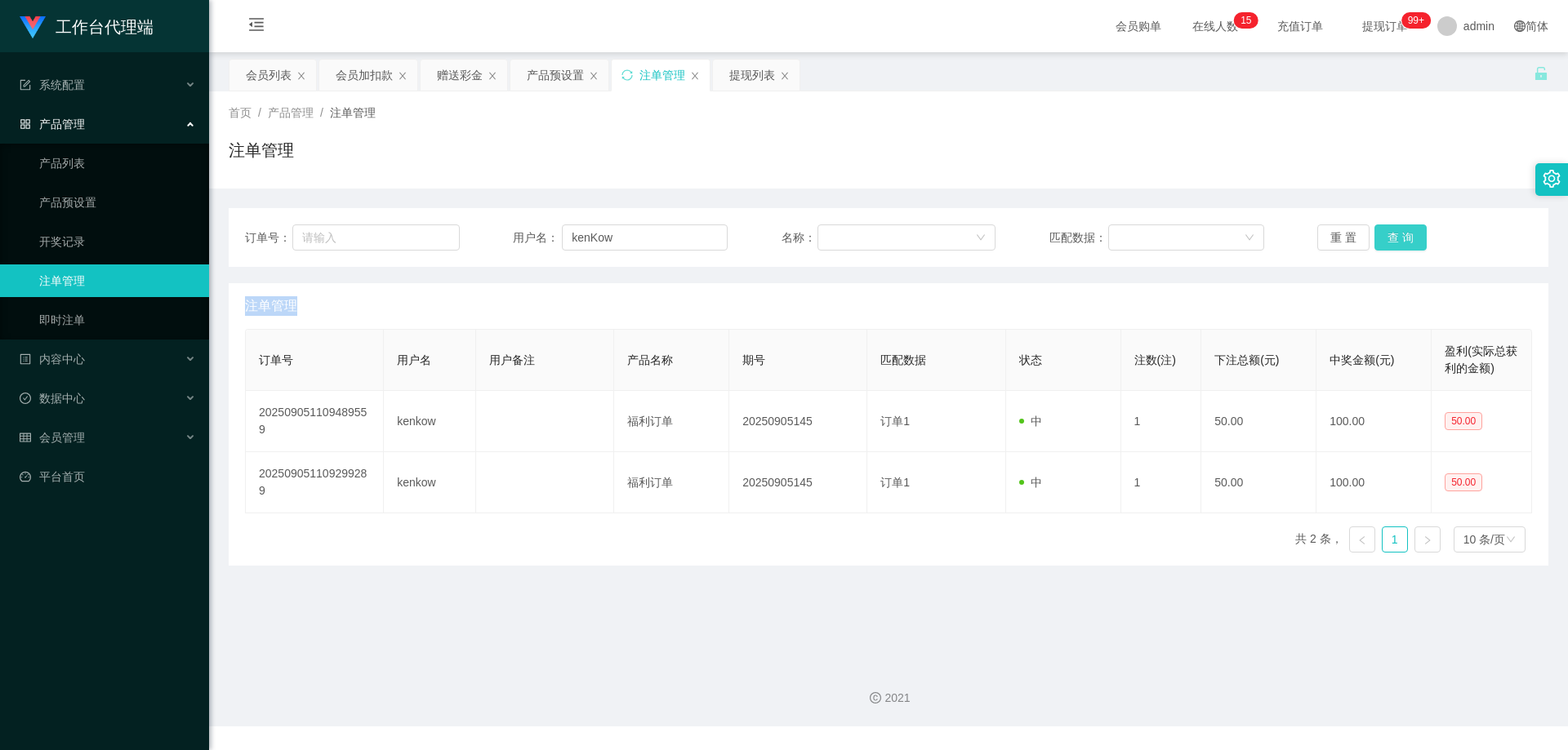
click at [1383, 234] on button "查 询" at bounding box center [1400, 237] width 52 height 26
click at [1391, 230] on button "查 询" at bounding box center [1400, 237] width 52 height 26
click at [1391, 230] on div "重 置 查 询" at bounding box center [1424, 237] width 215 height 26
click at [1391, 230] on button "查 询" at bounding box center [1400, 237] width 52 height 26
drag, startPoint x: 1390, startPoint y: 231, endPoint x: 1391, endPoint y: 210, distance: 21.0
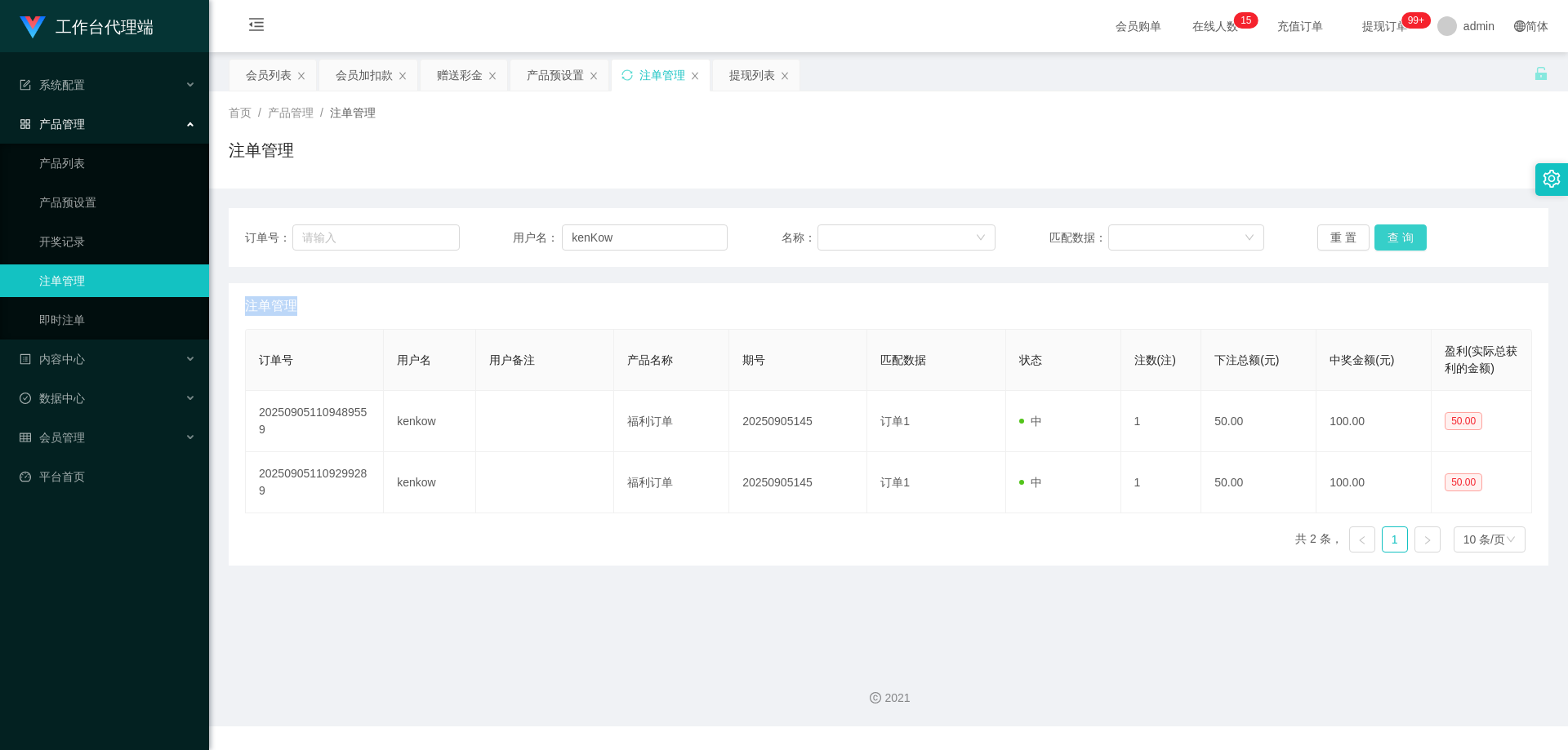
click at [1390, 231] on button "查 询" at bounding box center [1400, 237] width 52 height 26
click at [1384, 240] on button "查 询" at bounding box center [1400, 237] width 52 height 26
click at [1384, 240] on div "重 置 查 询" at bounding box center [1424, 237] width 215 height 26
click at [1384, 240] on button "查 询" at bounding box center [1400, 237] width 52 height 26
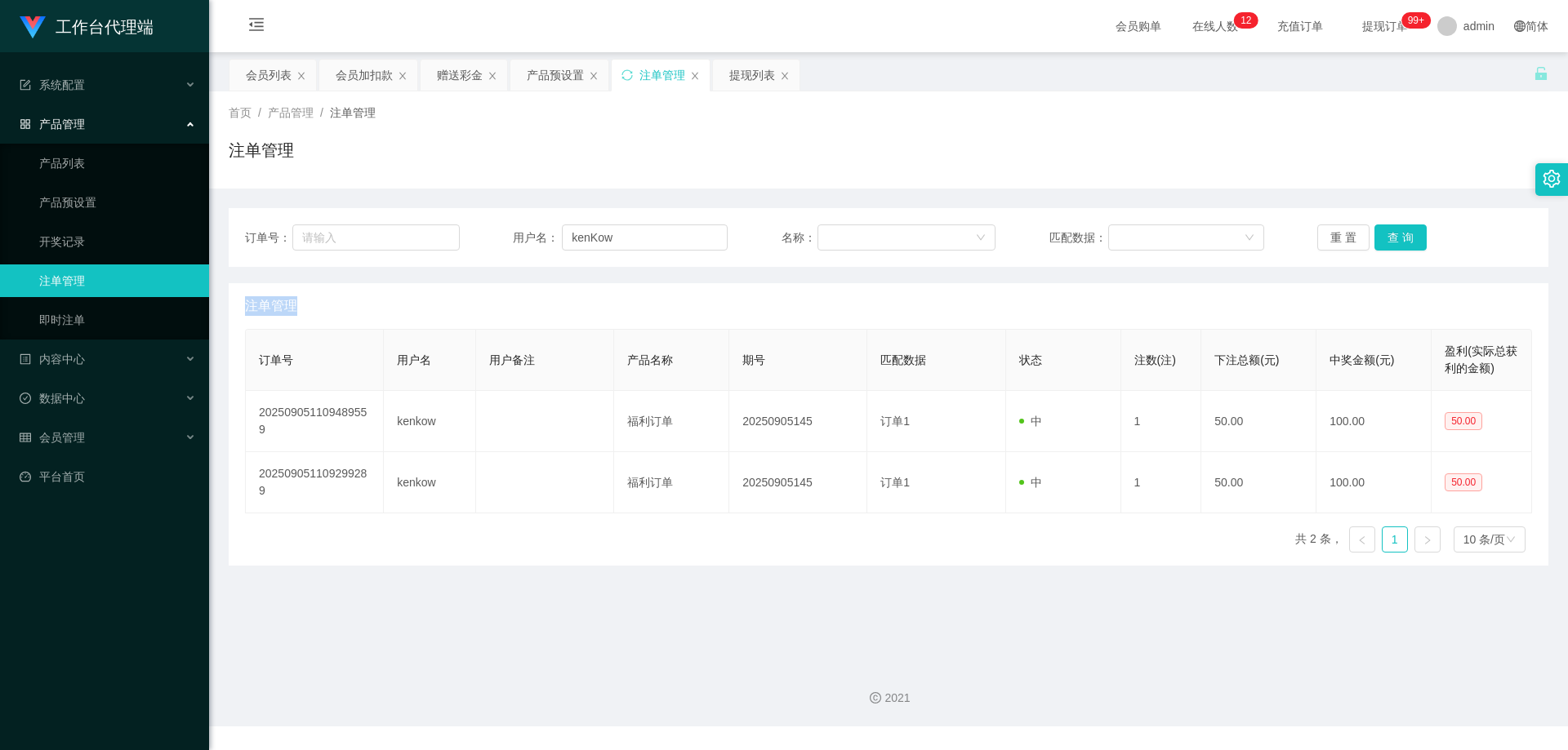
click at [1384, 240] on div "重 置 查 询" at bounding box center [1424, 237] width 215 height 26
click at [1384, 240] on button "查 询" at bounding box center [1400, 237] width 52 height 26
click at [1384, 240] on div "重 置 查 询" at bounding box center [1424, 237] width 215 height 26
click at [1384, 240] on button "查 询" at bounding box center [1409, 237] width 71 height 26
click at [1384, 240] on div "重 置 查 询" at bounding box center [1424, 237] width 215 height 26
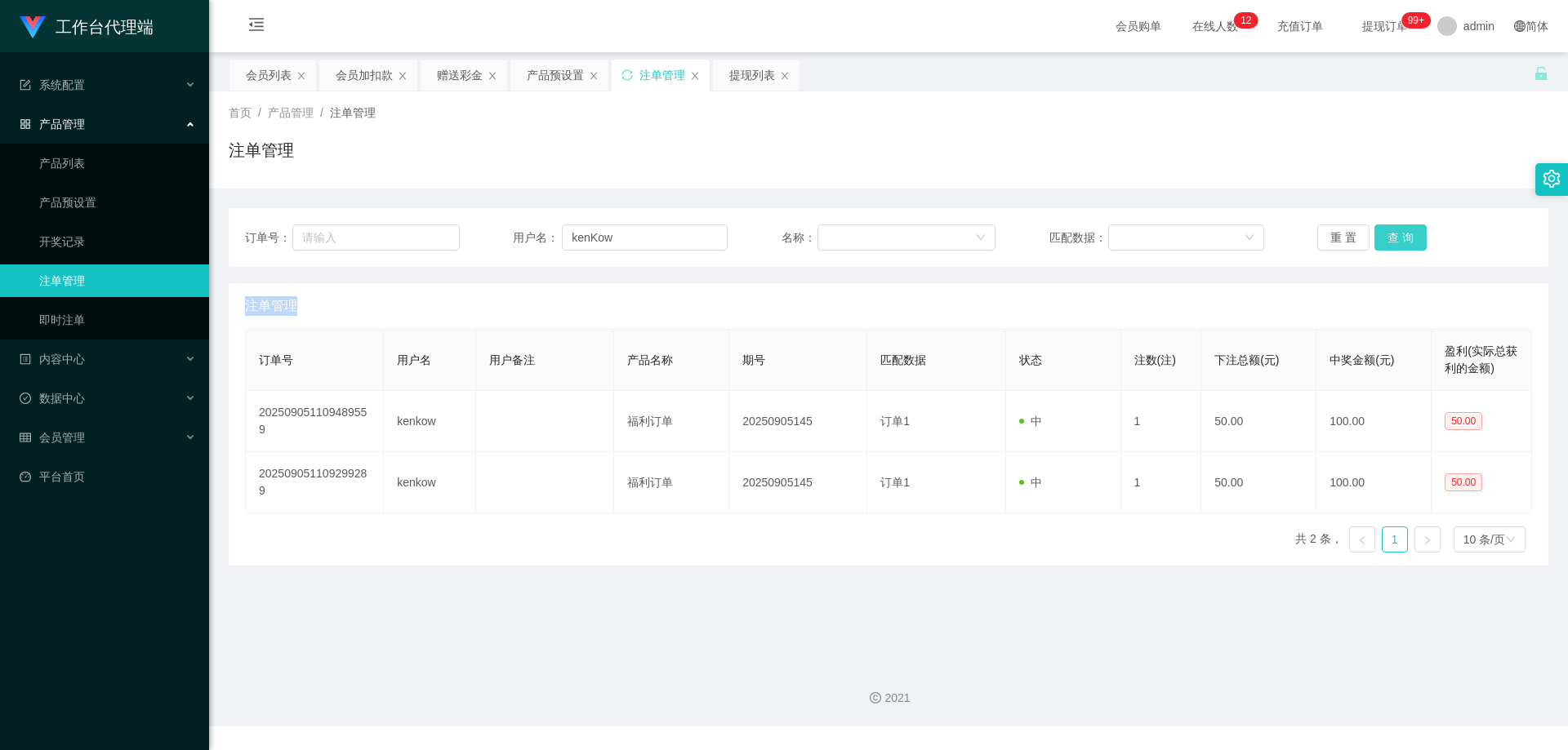
click at [1405, 231] on button "查 询" at bounding box center [1400, 237] width 52 height 26
click at [1405, 231] on div "重 置 查 询" at bounding box center [1424, 237] width 215 height 26
click at [1405, 231] on button "查 询" at bounding box center [1400, 237] width 52 height 26
click at [1405, 231] on div "重 置 查 询" at bounding box center [1424, 237] width 215 height 26
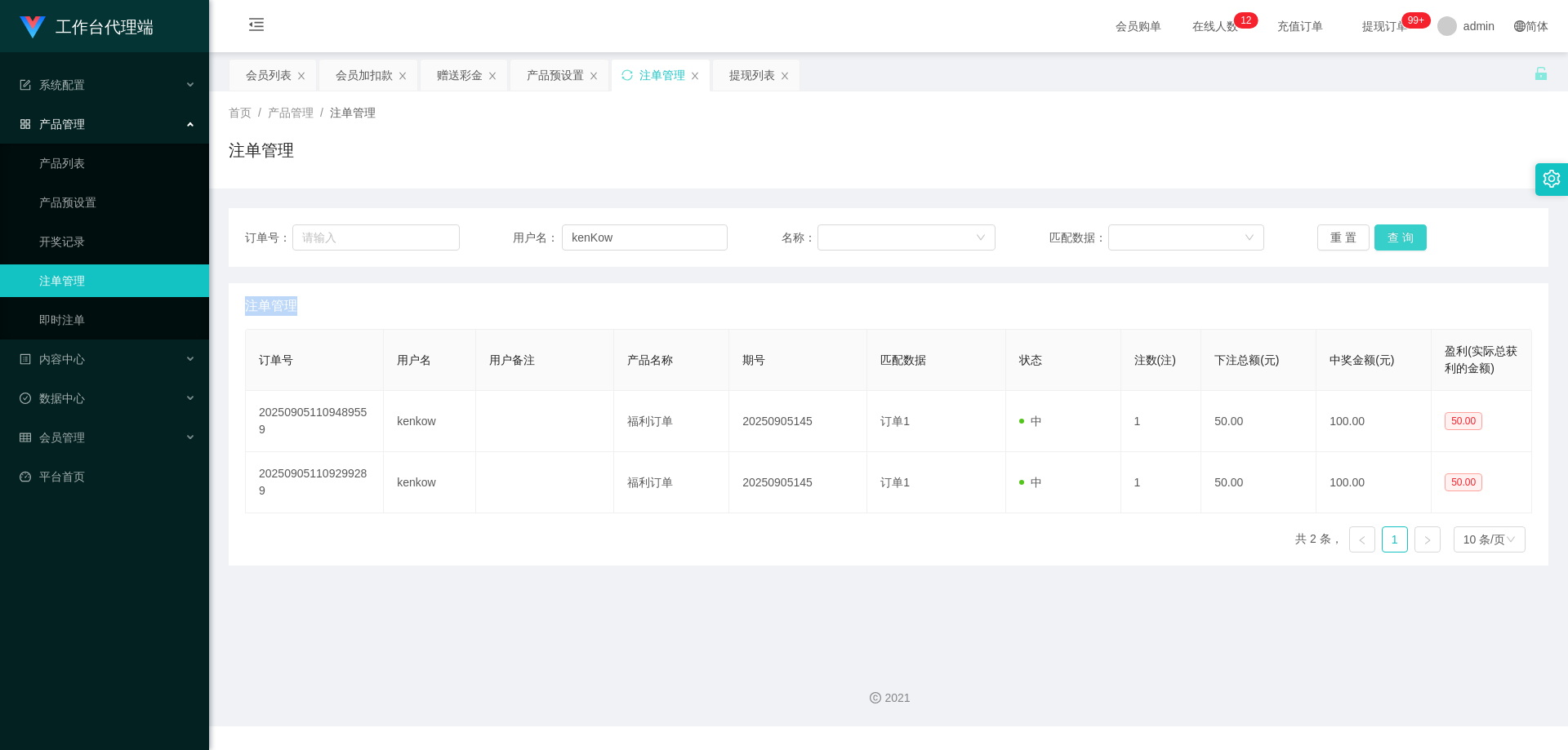
click at [1405, 231] on button "查 询" at bounding box center [1400, 237] width 52 height 26
click at [1405, 231] on div "重 置 查 询" at bounding box center [1424, 237] width 215 height 26
click at [1405, 231] on button "查 询" at bounding box center [1400, 237] width 52 height 26
click at [542, 83] on div "产品预设置" at bounding box center [555, 75] width 57 height 31
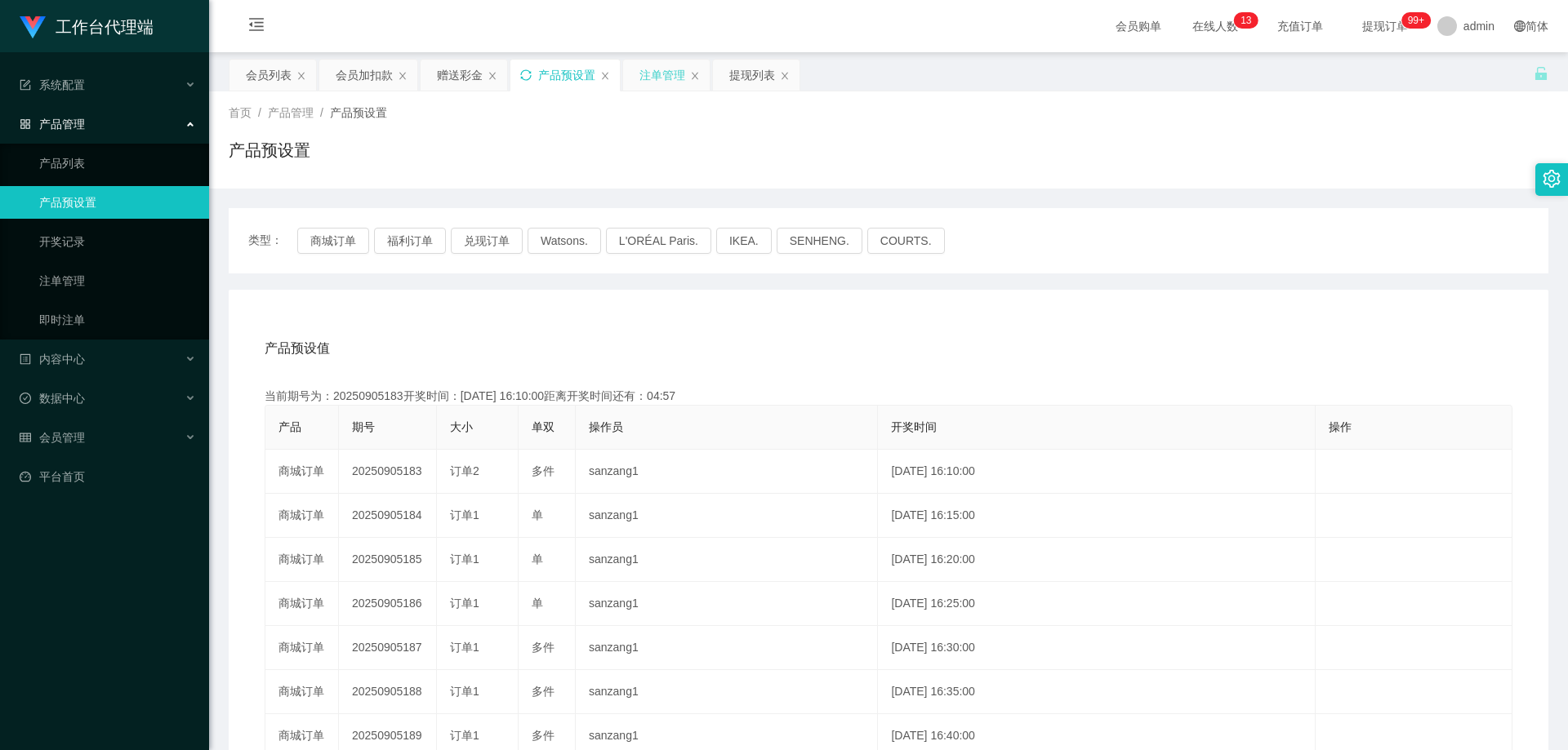
click at [653, 80] on div "注单管理" at bounding box center [662, 75] width 46 height 31
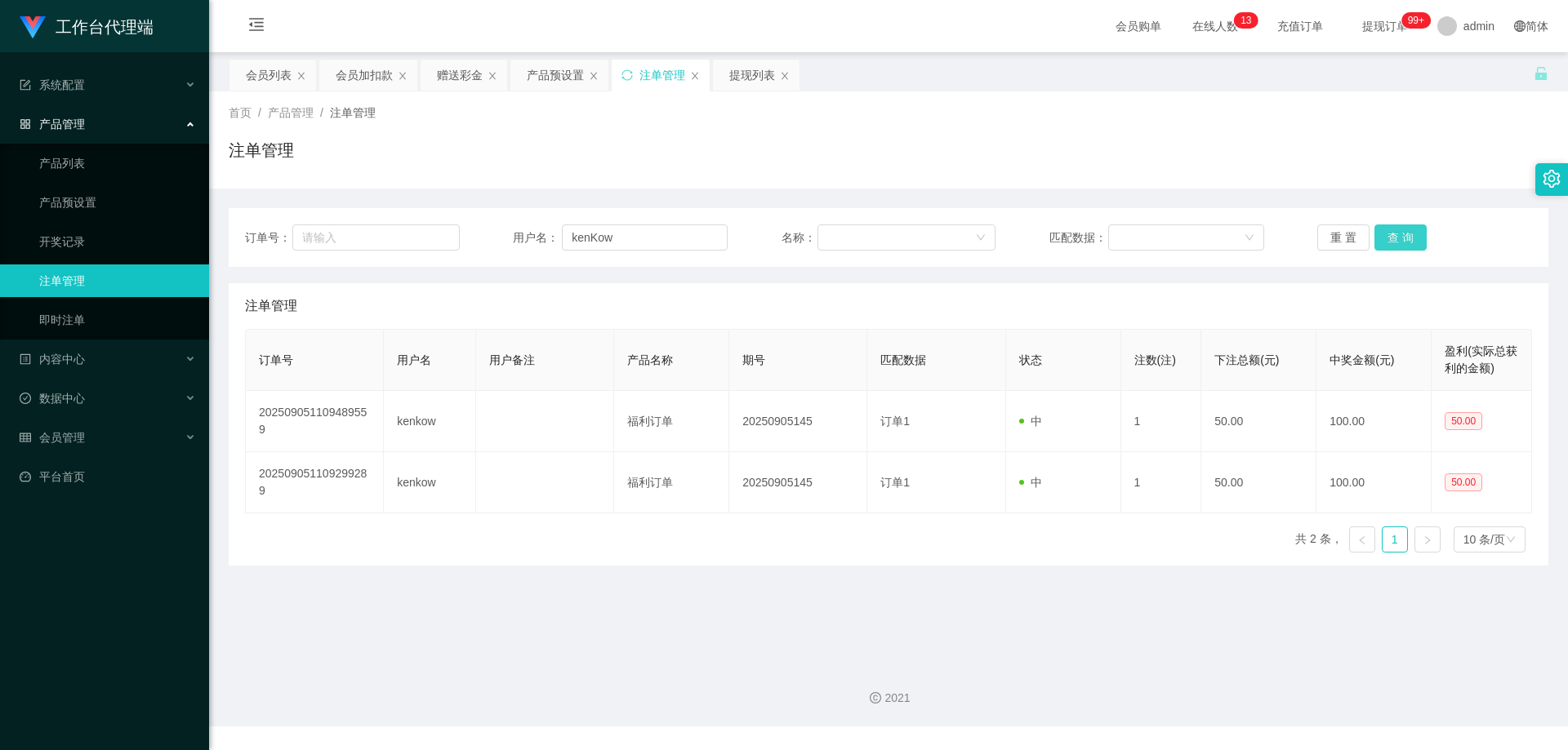
click at [1393, 241] on button "查 询" at bounding box center [1400, 237] width 52 height 26
click at [1393, 241] on div "重 置 查 询" at bounding box center [1424, 237] width 215 height 26
click at [1393, 241] on button "查 询" at bounding box center [1400, 237] width 52 height 26
click at [1393, 241] on div "重 置 查 询" at bounding box center [1424, 237] width 215 height 26
click at [1393, 241] on button "查 询" at bounding box center [1400, 237] width 52 height 26
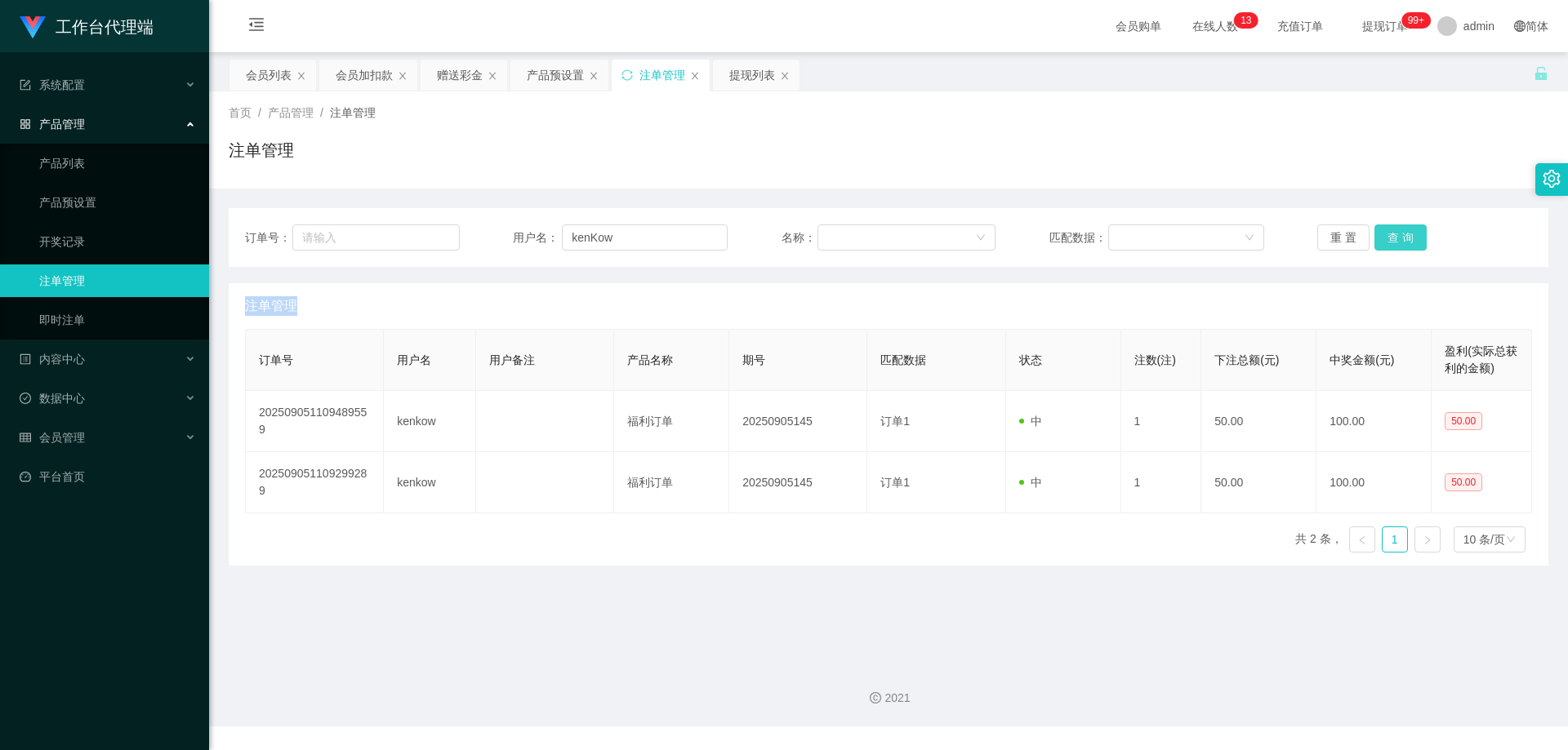
click at [1393, 241] on div "重 置 查 询" at bounding box center [1424, 237] width 215 height 26
click at [1393, 241] on button "查 询" at bounding box center [1400, 237] width 52 height 26
click at [1393, 241] on div "重 置 查 询" at bounding box center [1424, 237] width 215 height 26
click at [1393, 241] on button "查 询" at bounding box center [1400, 237] width 52 height 26
click at [1394, 226] on button "查 询" at bounding box center [1400, 237] width 52 height 26
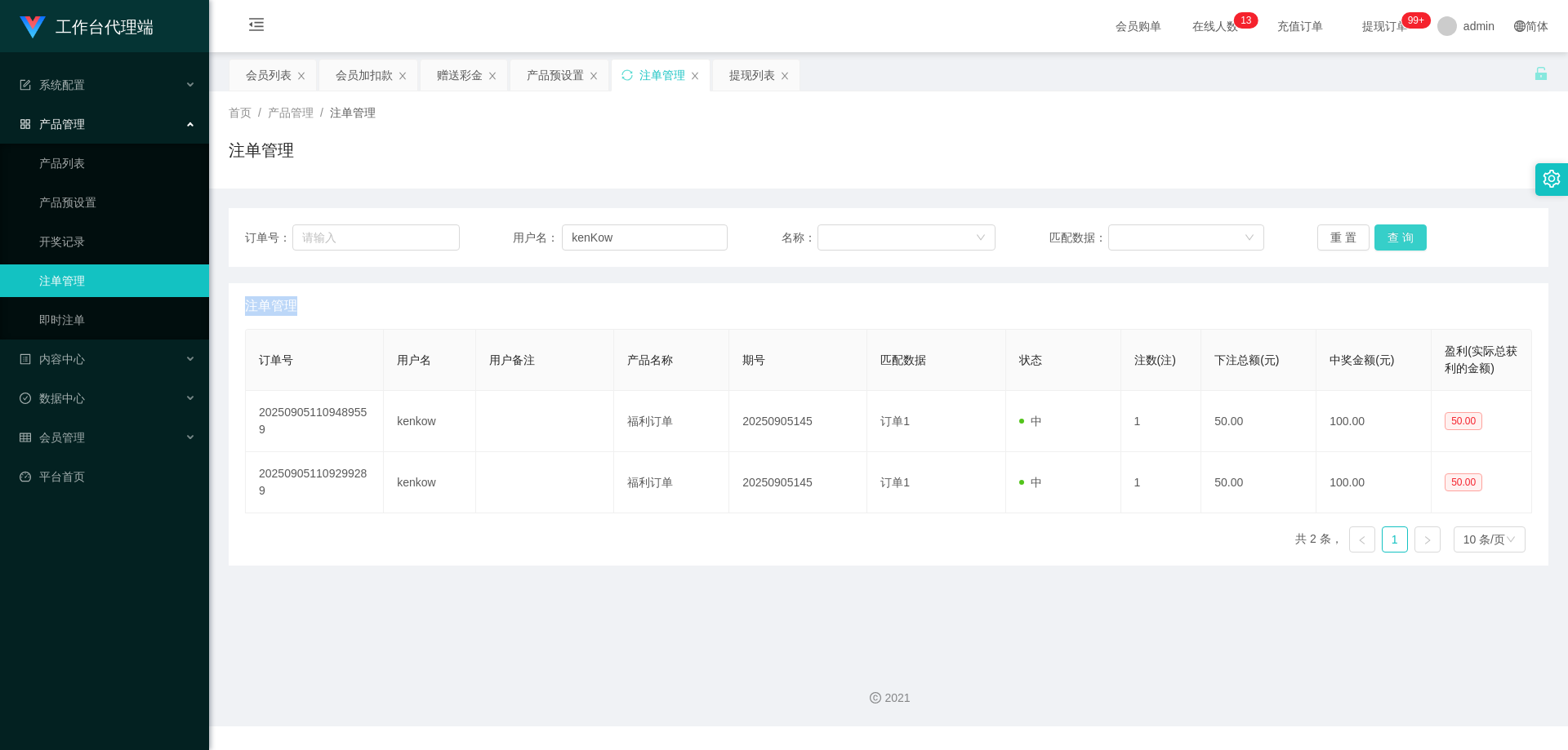
click at [1394, 231] on button "查 询" at bounding box center [1400, 237] width 52 height 26
drag, startPoint x: 1394, startPoint y: 231, endPoint x: 1472, endPoint y: 29, distance: 216.5
click at [1395, 229] on div "重 置 查 询" at bounding box center [1424, 237] width 215 height 26
click at [1389, 230] on button "查 询" at bounding box center [1400, 237] width 52 height 26
click at [1389, 230] on div "重 置 查 询" at bounding box center [1424, 237] width 215 height 26
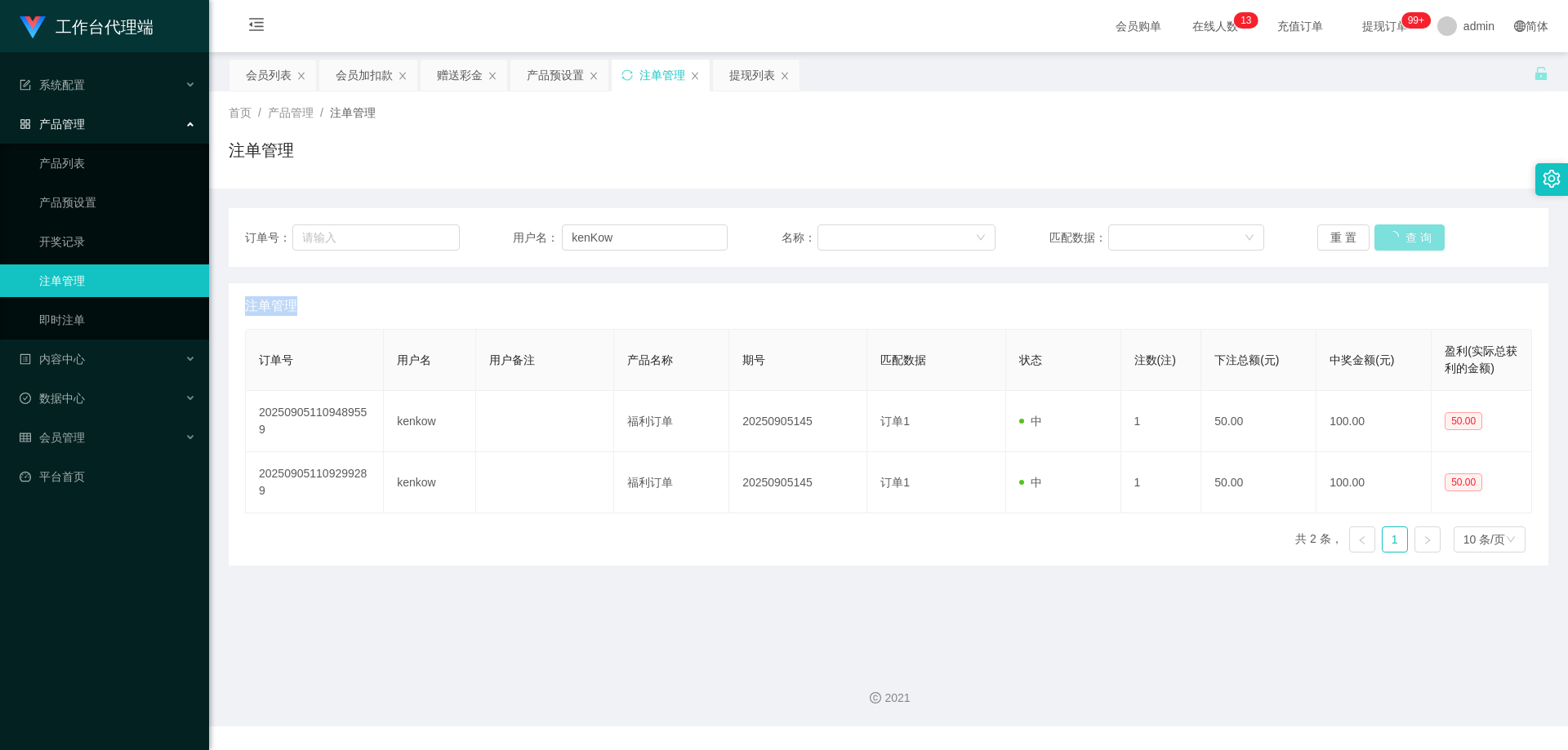
click at [1389, 230] on button "查 询" at bounding box center [1409, 237] width 71 height 26
click at [1385, 235] on button "查 询" at bounding box center [1400, 237] width 52 height 26
click at [1385, 235] on div "重 置 查 询" at bounding box center [1424, 237] width 215 height 26
click at [1385, 235] on button "查 询" at bounding box center [1400, 237] width 52 height 26
click at [1385, 235] on div "重 置 查 询" at bounding box center [1424, 237] width 215 height 26
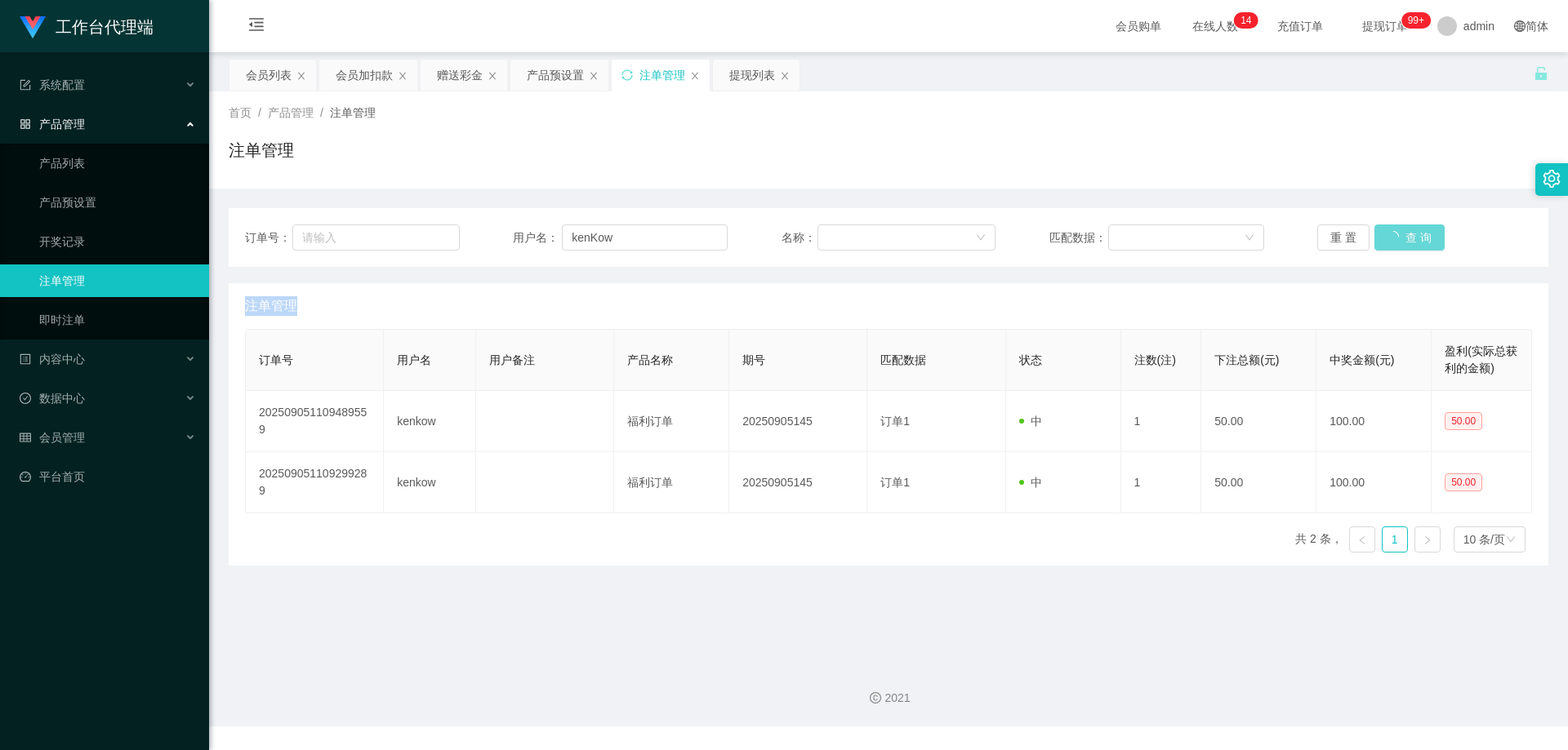
click at [1385, 235] on div "重 置 查 询" at bounding box center [1424, 237] width 215 height 26
click at [1400, 240] on button "查 询" at bounding box center [1400, 237] width 52 height 26
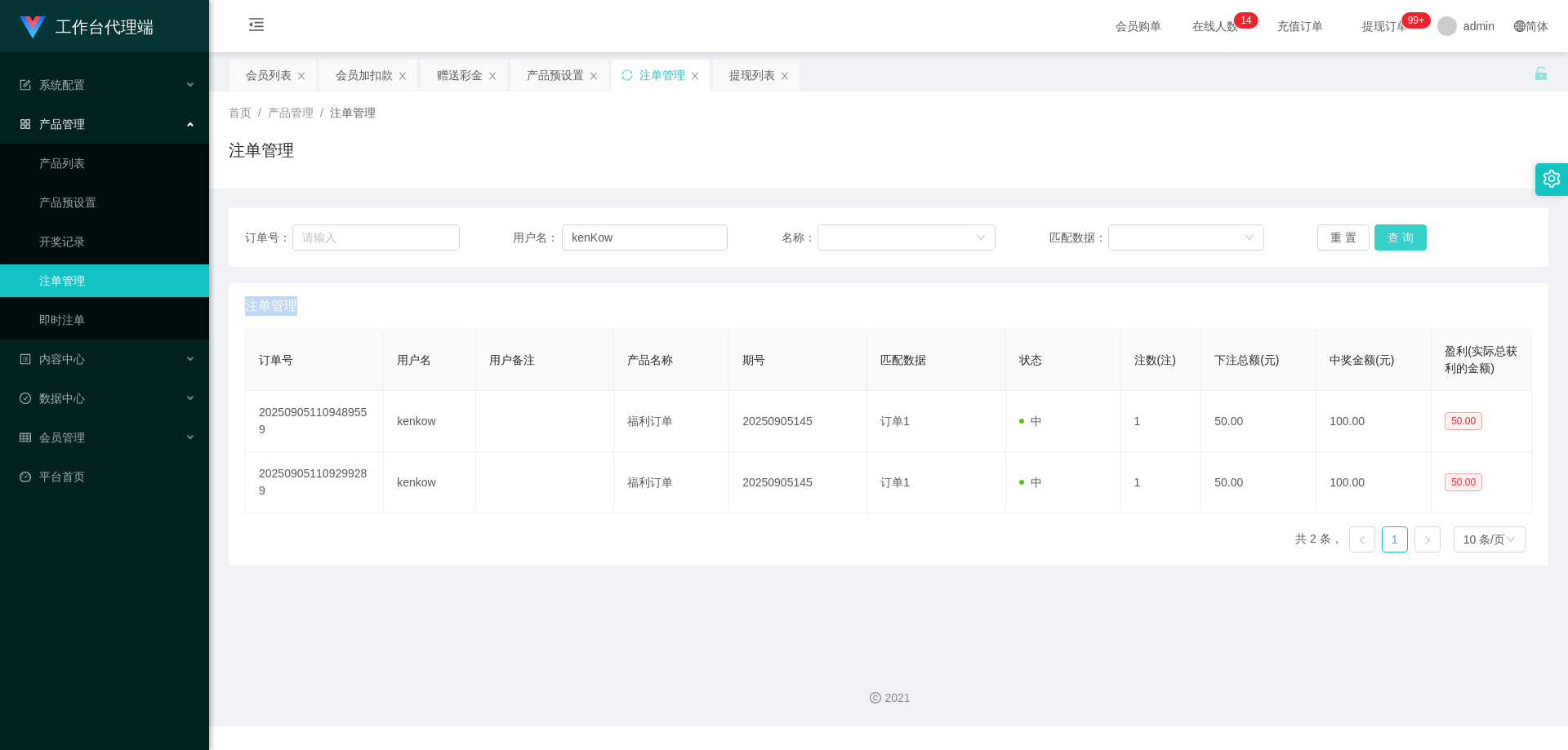
click at [1400, 239] on button "查 询" at bounding box center [1400, 237] width 52 height 26
click at [1400, 239] on div "重 置 查 询" at bounding box center [1424, 237] width 215 height 26
click at [1400, 239] on button "查 询" at bounding box center [1400, 237] width 52 height 26
click at [1400, 239] on div "重 置 查 询" at bounding box center [1424, 237] width 215 height 26
click at [1400, 239] on button "查 询" at bounding box center [1400, 237] width 52 height 26
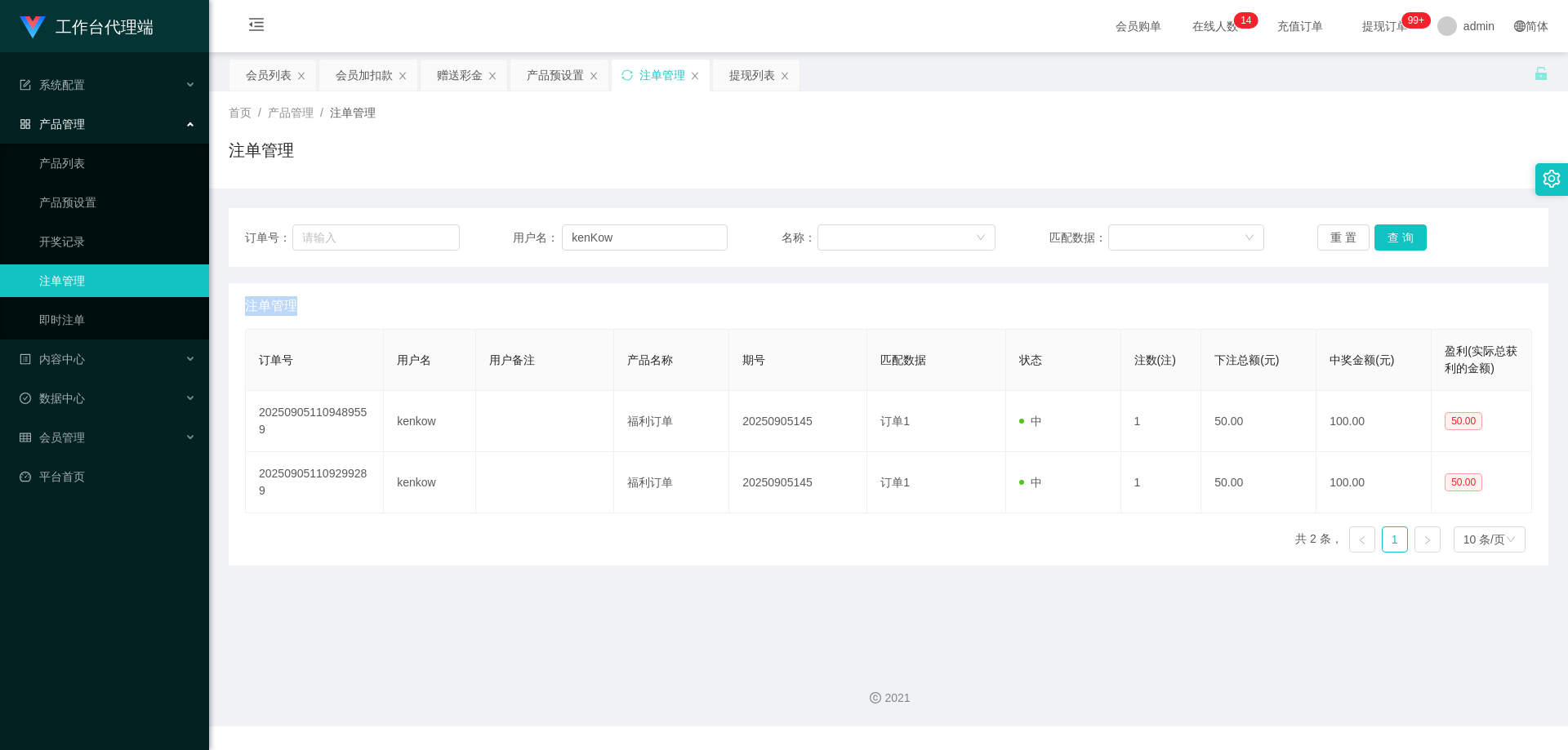
click at [1400, 239] on div "重 置 查 询" at bounding box center [1424, 237] width 215 height 26
click at [1400, 239] on button "查 询" at bounding box center [1400, 237] width 52 height 26
click at [1400, 239] on div "重 置 查 询" at bounding box center [1424, 237] width 215 height 26
click at [1400, 239] on button "查 询" at bounding box center [1400, 237] width 52 height 26
click at [1400, 239] on div "重 置 查 询" at bounding box center [1424, 237] width 215 height 26
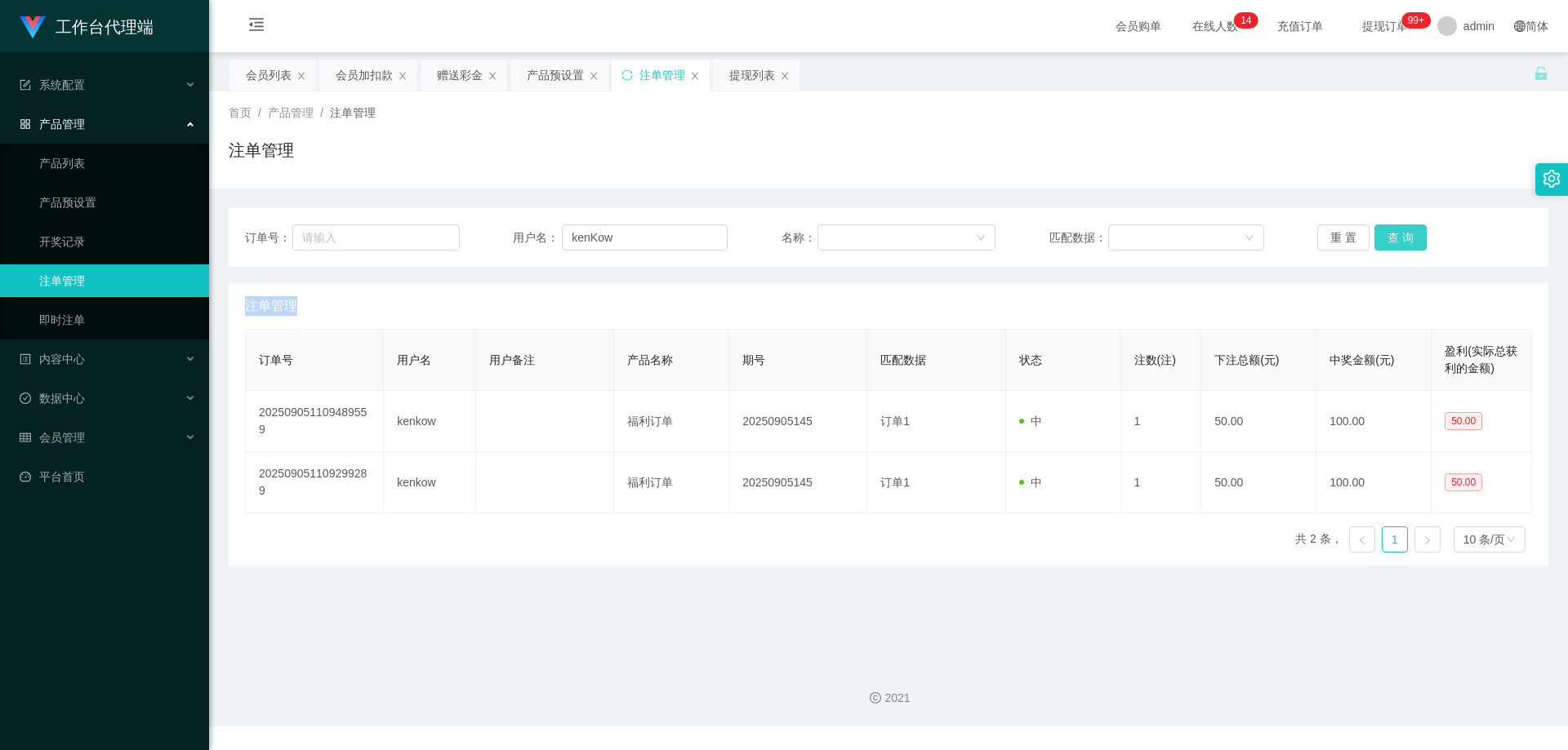
click at [1400, 239] on button "查 询" at bounding box center [1400, 237] width 52 height 26
click at [1400, 239] on div "重 置 查 询" at bounding box center [1424, 237] width 215 height 26
click at [1400, 239] on button "查 询" at bounding box center [1400, 237] width 52 height 26
click at [270, 80] on div "会员列表" at bounding box center [268, 75] width 46 height 31
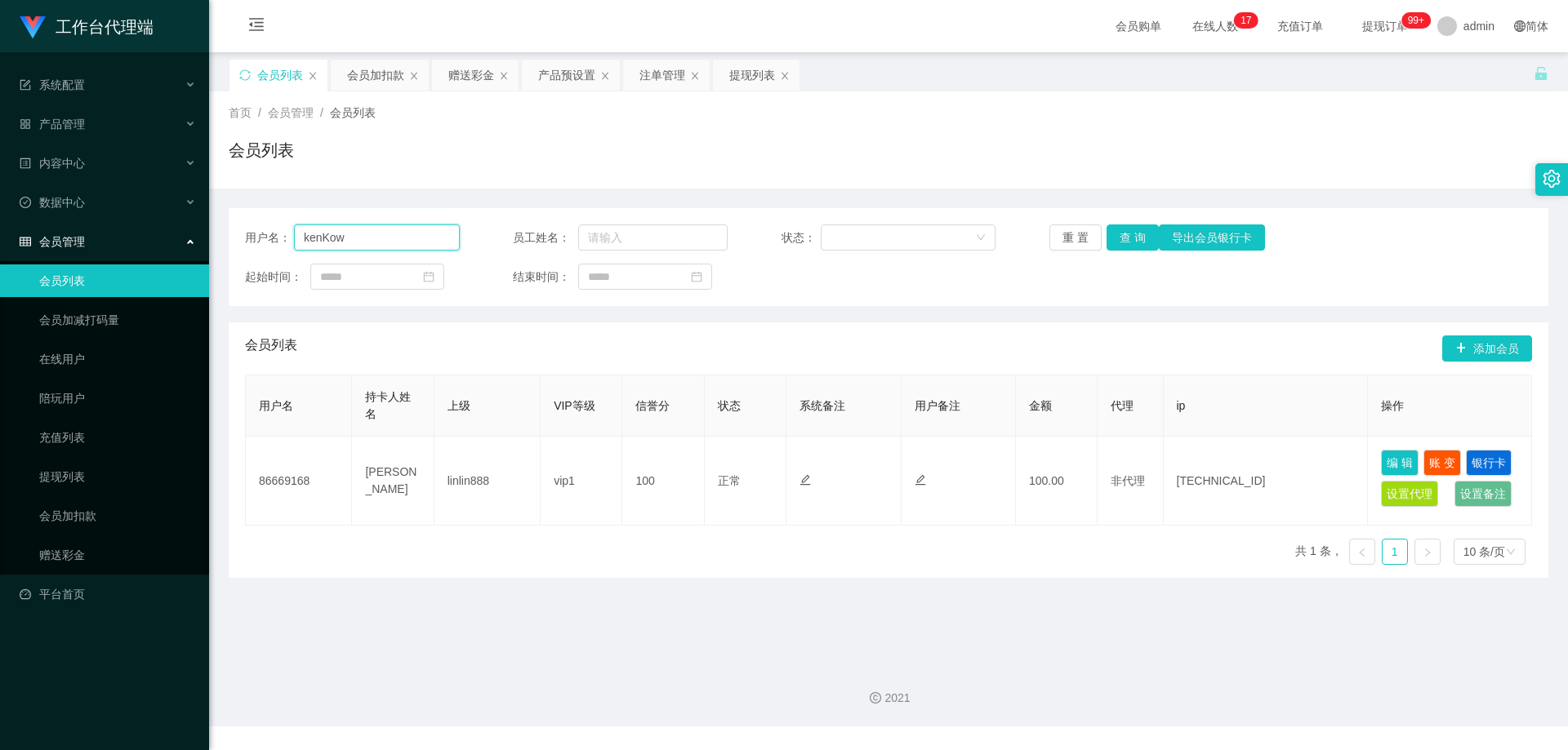
drag, startPoint x: 334, startPoint y: 231, endPoint x: 237, endPoint y: 220, distance: 97.6
click at [232, 222] on div "用户名： kenKow 员工姓名： 状态： 重 置 查 询 导出会员银行卡 起始时间： 结束时间：" at bounding box center [889, 257] width 1319 height 98
paste input "86669168"
click at [1130, 239] on button "查 询" at bounding box center [1132, 237] width 52 height 26
click at [230, 228] on div "用户名： 86669168 员工姓名： 状态： 重 置 查 询 导出会员银行卡 起始时间： 结束时间：" at bounding box center [889, 257] width 1319 height 98
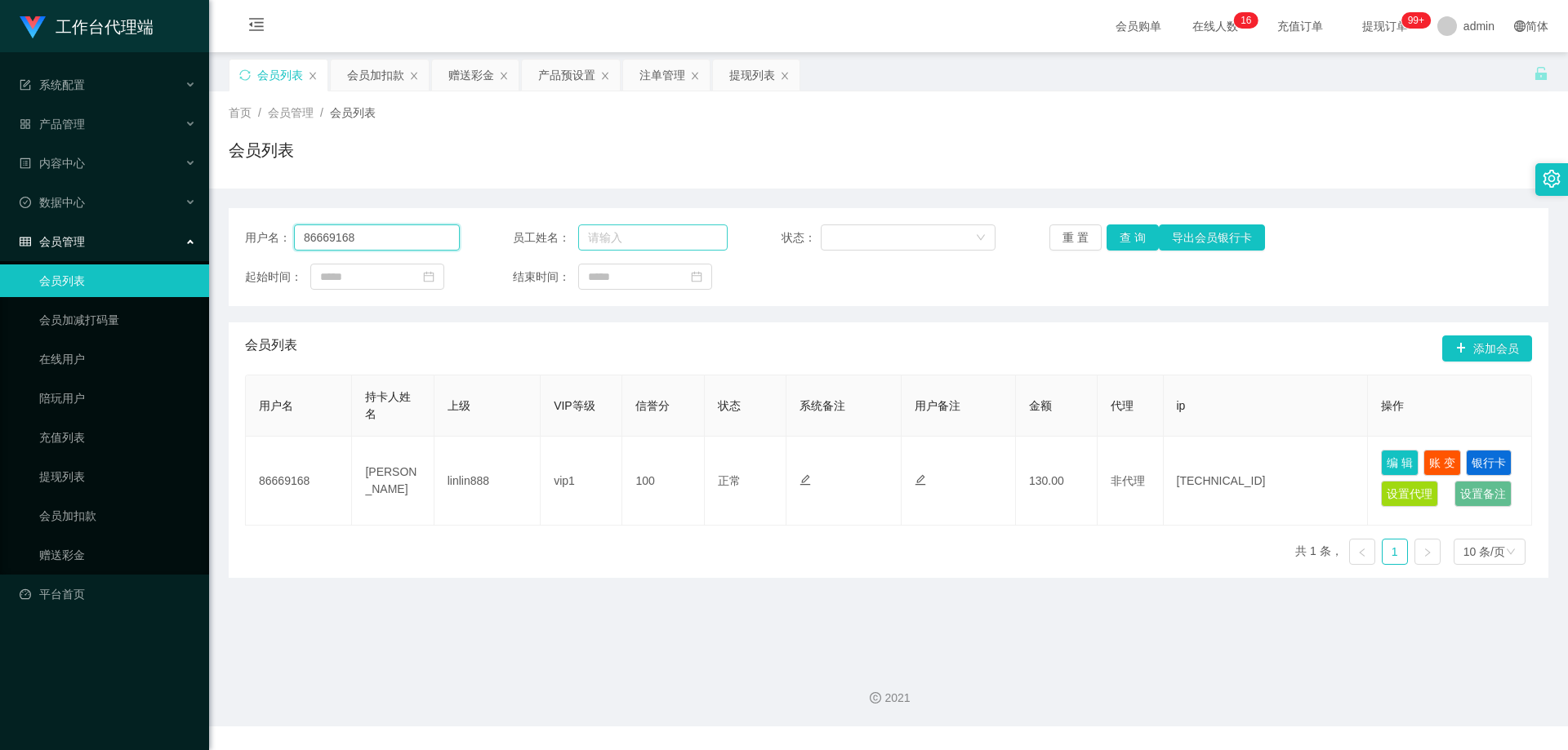
paste input "kenKow"
type input "kenKow"
click at [1126, 227] on button "查 询" at bounding box center [1132, 237] width 52 height 26
click at [1139, 240] on button "查 询" at bounding box center [1132, 237] width 52 height 26
click at [1136, 239] on button "查 询" at bounding box center [1132, 237] width 52 height 26
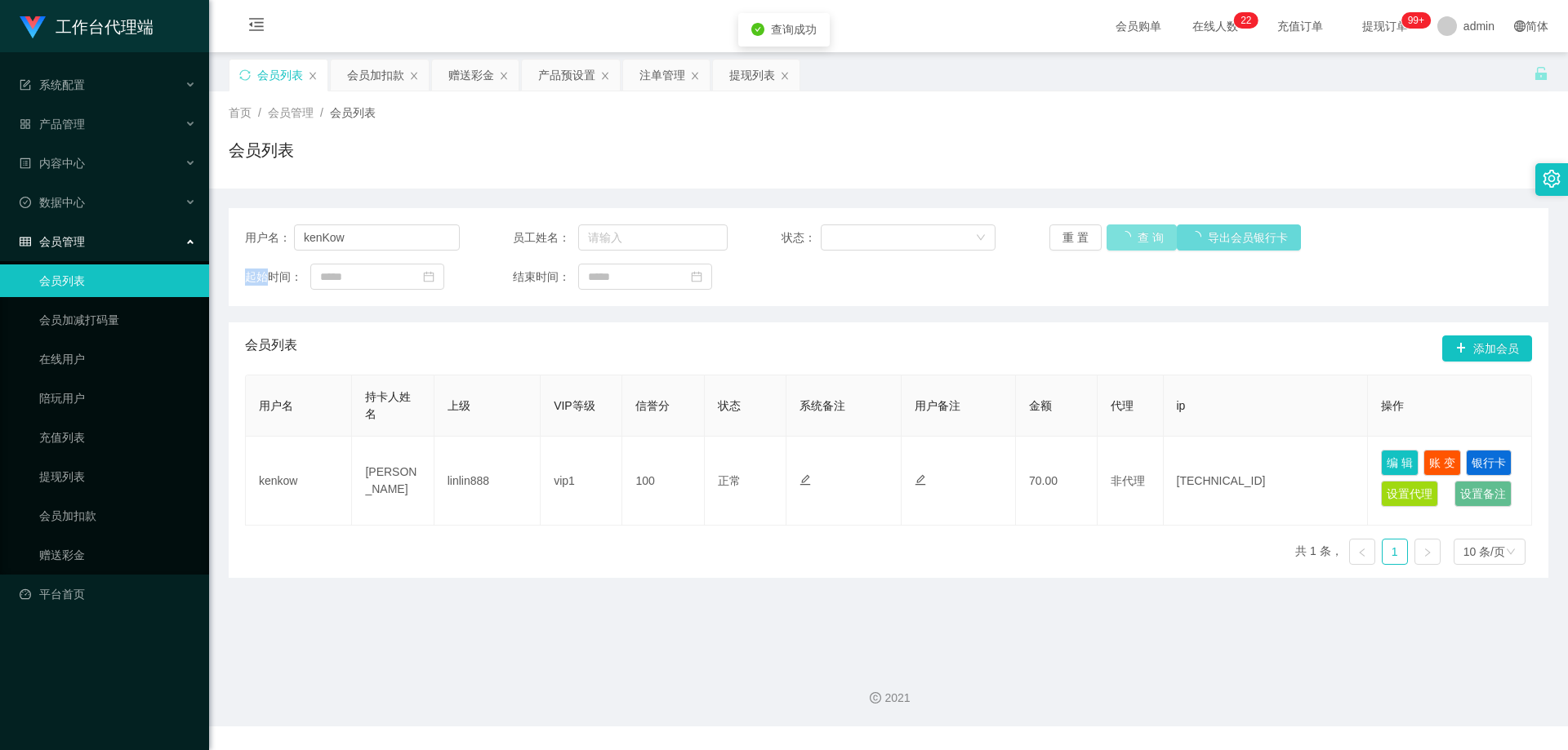
click at [1136, 239] on div "重 置 查 询 导出会员银行卡" at bounding box center [1157, 237] width 215 height 26
drag, startPoint x: 1136, startPoint y: 239, endPoint x: 1122, endPoint y: 236, distance: 14.3
click at [1136, 239] on button "查 询" at bounding box center [1132, 237] width 52 height 26
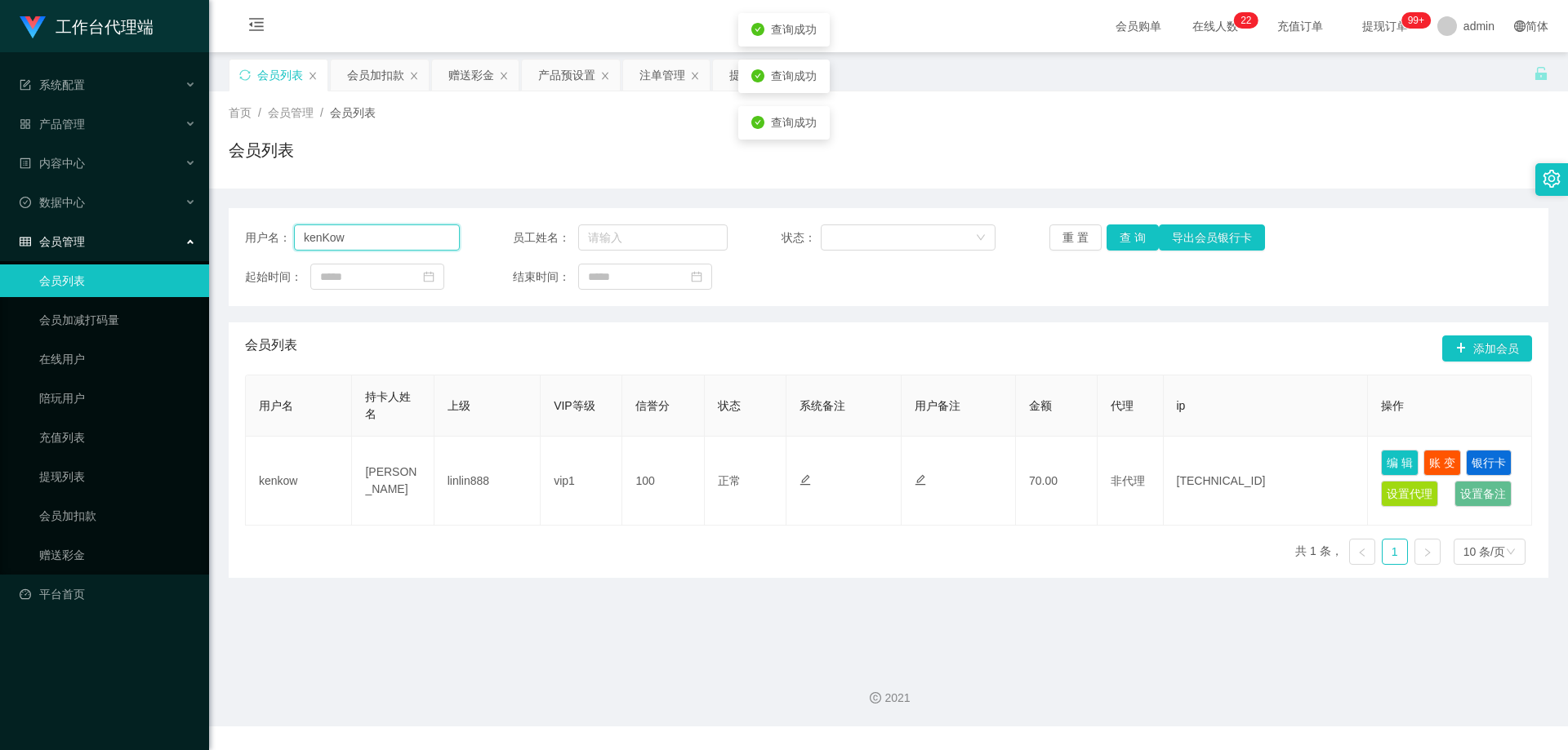
drag, startPoint x: 348, startPoint y: 241, endPoint x: 285, endPoint y: 236, distance: 63.2
click at [285, 236] on div "用户名： kenKow" at bounding box center [352, 237] width 215 height 26
click at [610, 146] on div "会员列表" at bounding box center [889, 156] width 1319 height 37
click at [671, 78] on div "注单管理" at bounding box center [662, 75] width 46 height 31
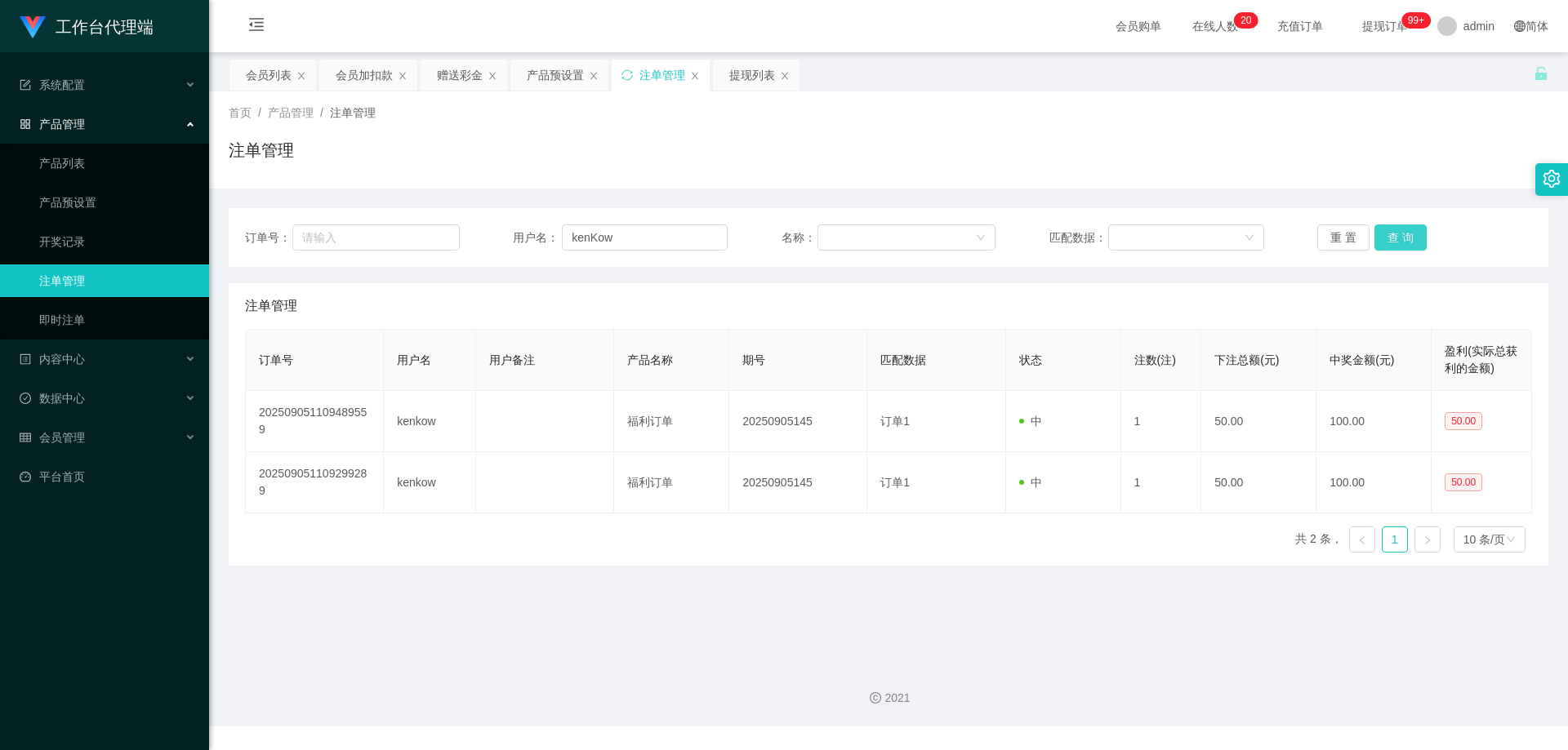
click at [1390, 232] on button "查 询" at bounding box center [1400, 237] width 52 height 26
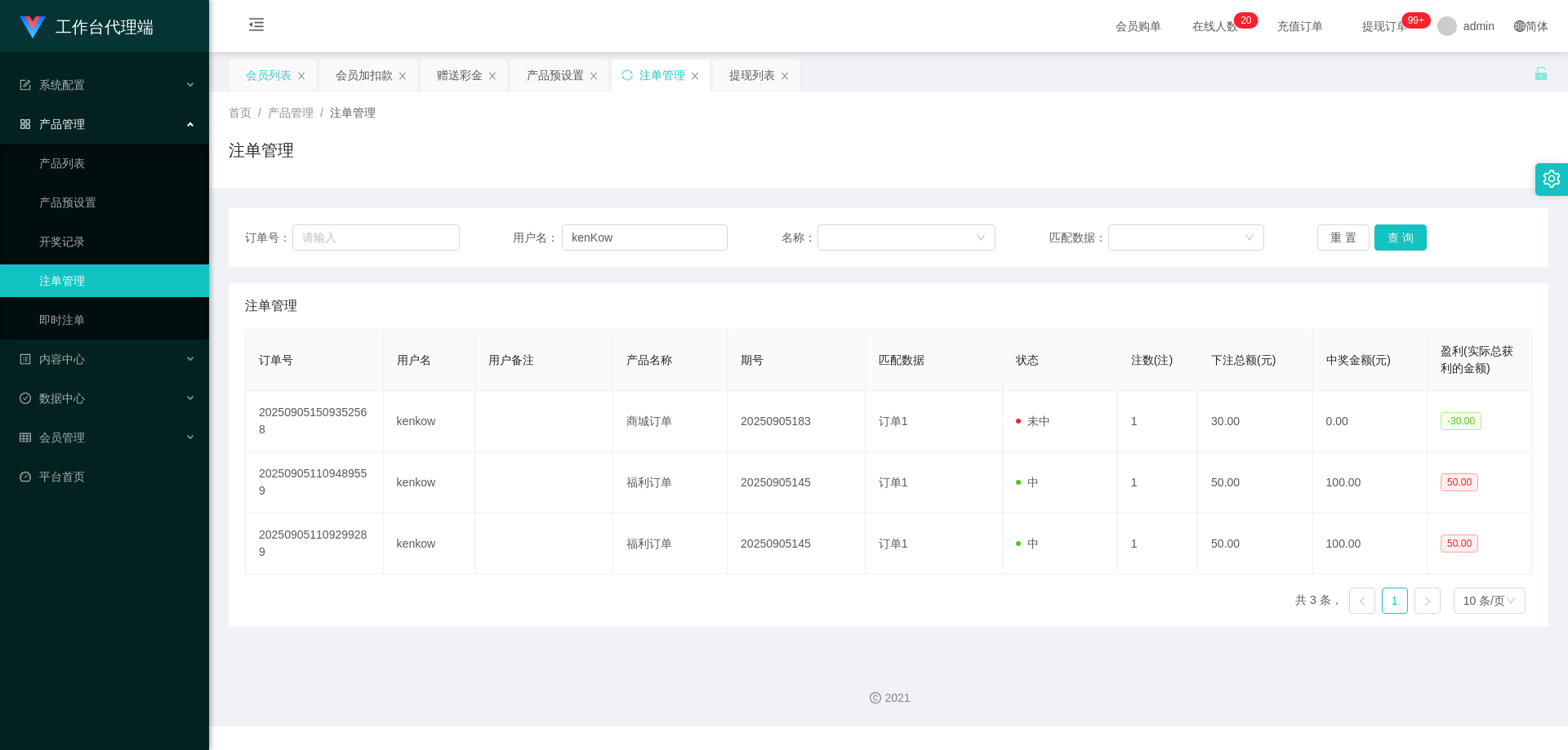
click at [265, 77] on div "会员列表" at bounding box center [268, 75] width 46 height 31
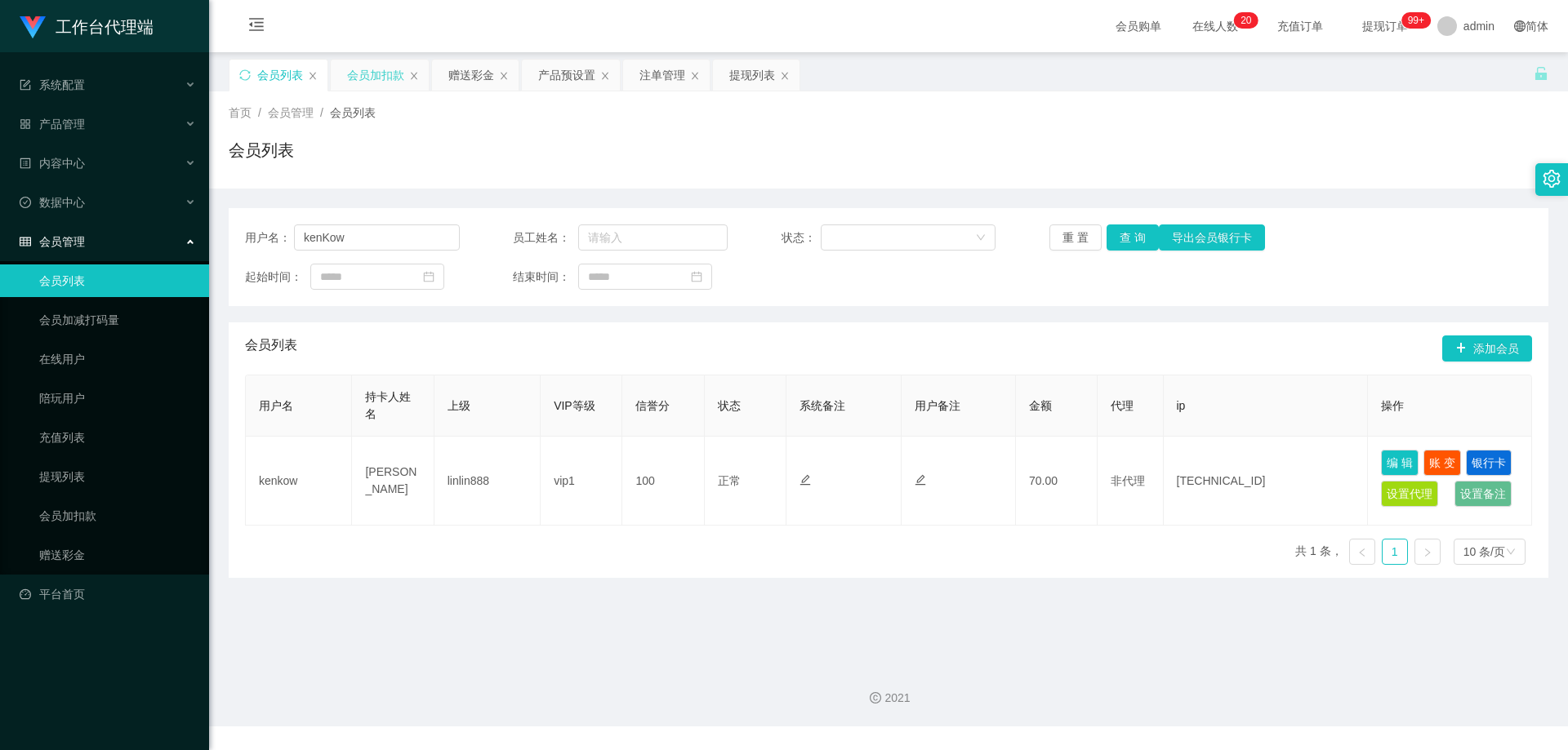
click at [377, 66] on div "会员加扣款" at bounding box center [375, 75] width 57 height 31
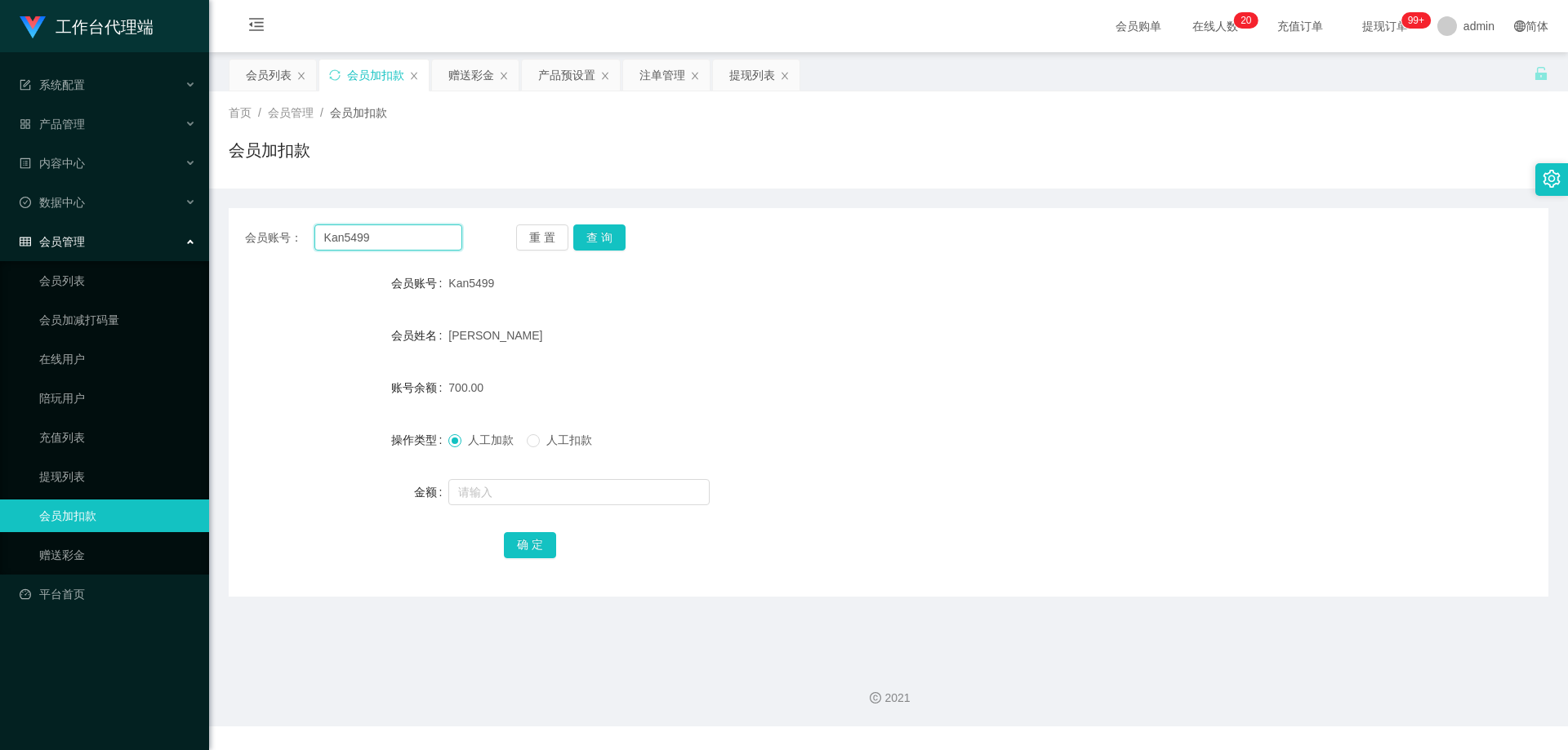
drag, startPoint x: 365, startPoint y: 236, endPoint x: 289, endPoint y: 231, distance: 76.2
click at [246, 233] on div "会员账号： Kan5499" at bounding box center [353, 237] width 217 height 26
paste input "kenKow"
type input "kenKow"
drag, startPoint x: 605, startPoint y: 240, endPoint x: 610, endPoint y: 267, distance: 27.5
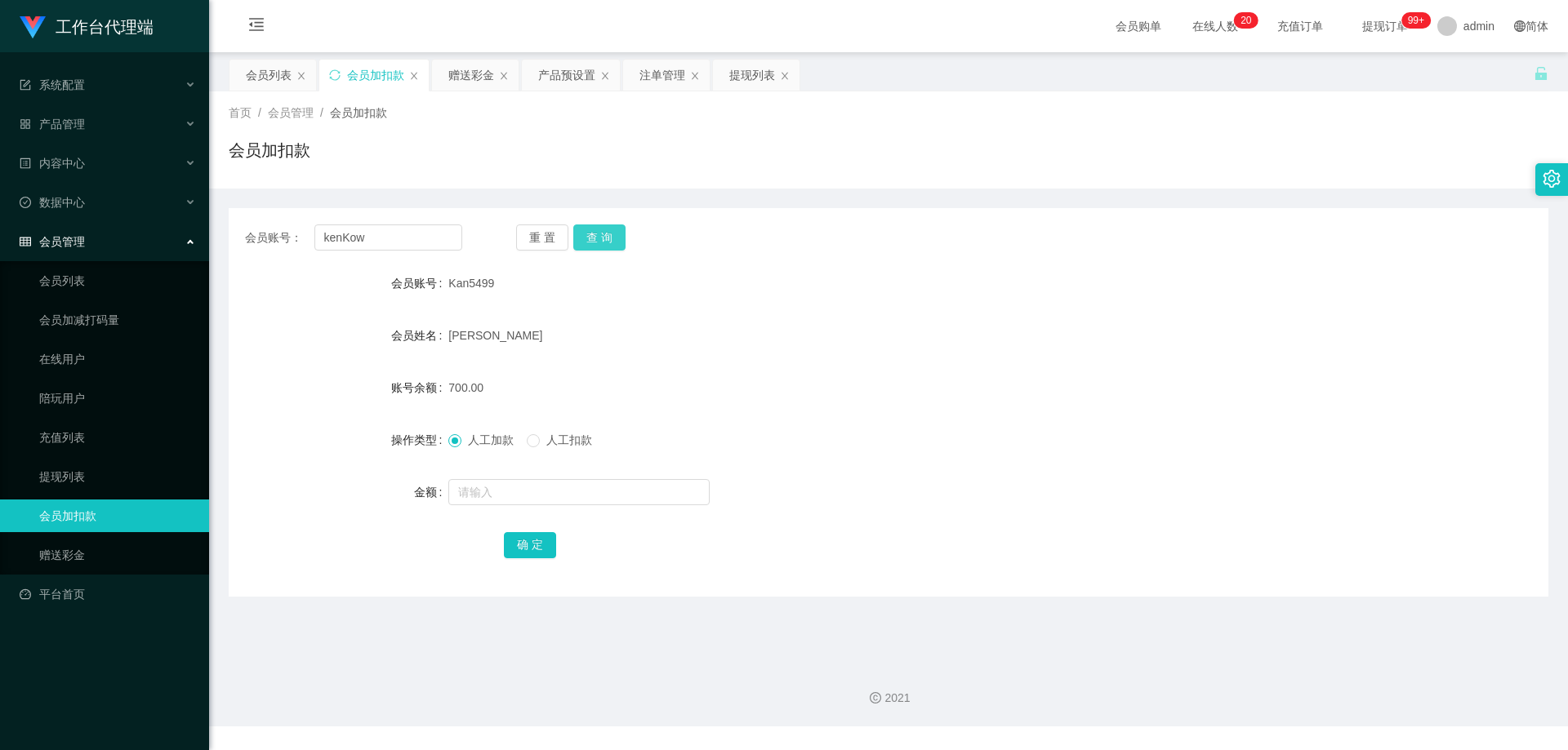
click at [605, 240] on button "查 询" at bounding box center [599, 237] width 52 height 26
click at [560, 494] on input "text" at bounding box center [578, 492] width 261 height 26
type input "60"
click at [540, 546] on button "确 定" at bounding box center [529, 545] width 52 height 26
click at [894, 382] on div "130.00" at bounding box center [833, 387] width 770 height 32
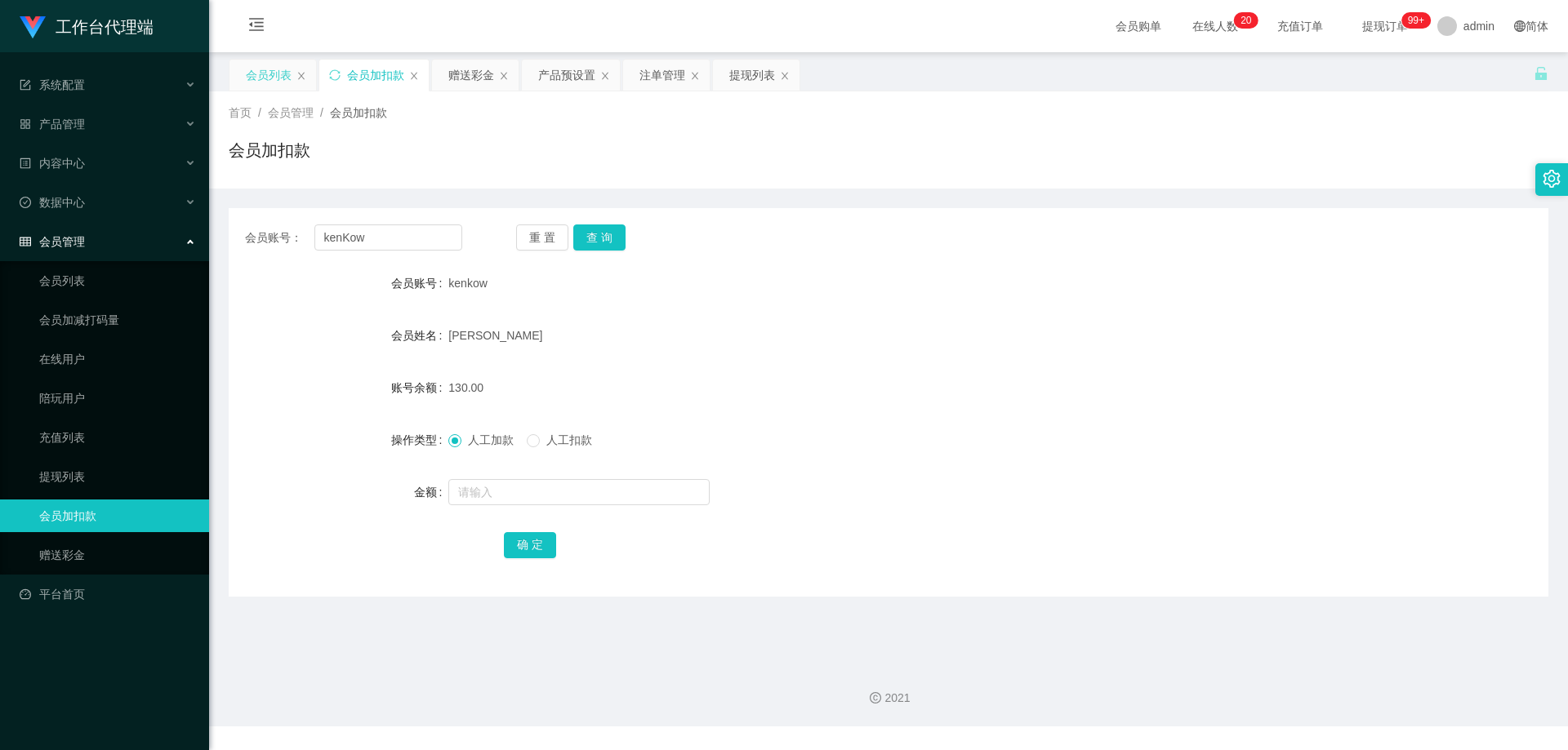
click at [267, 71] on div "会员列表" at bounding box center [268, 75] width 46 height 31
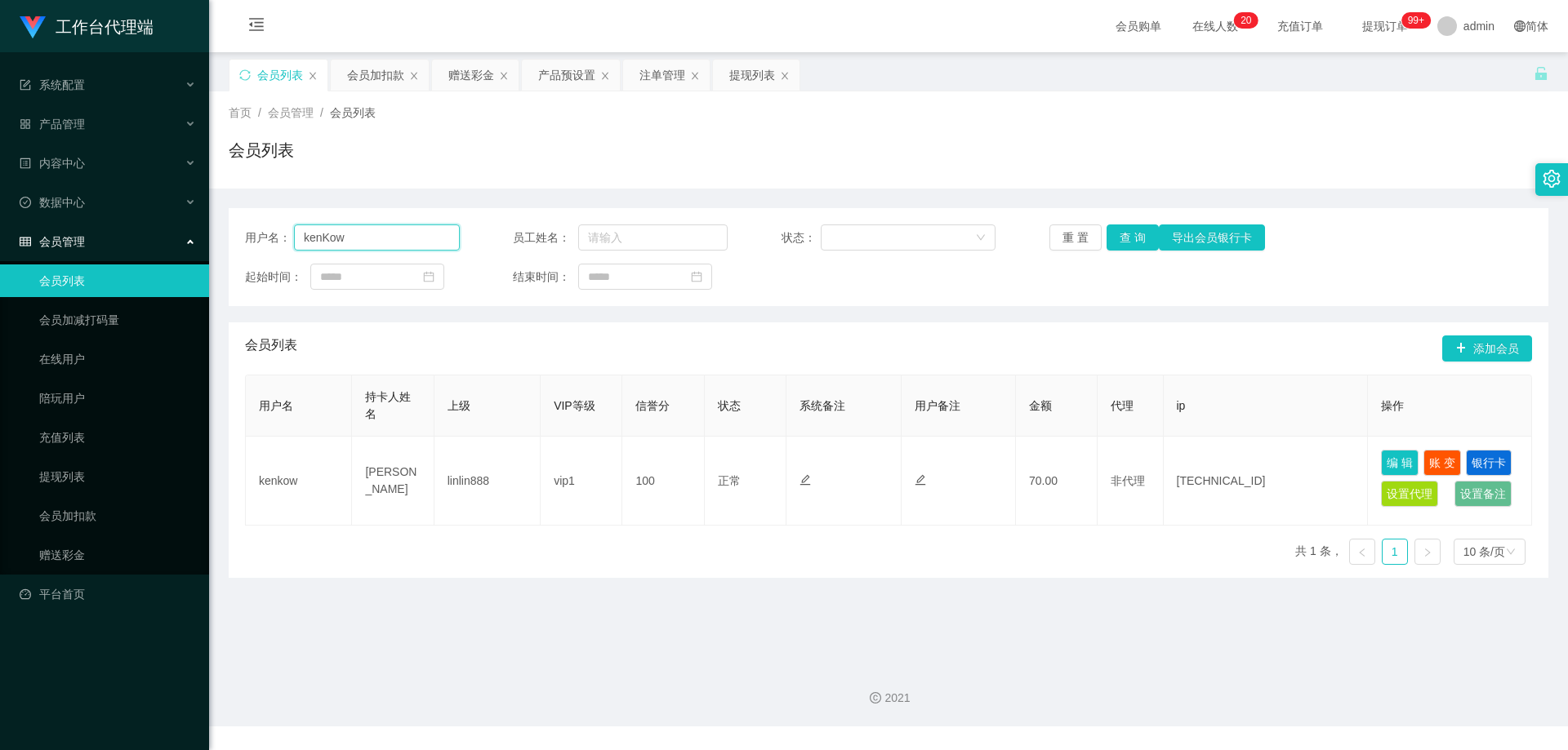
drag, startPoint x: 374, startPoint y: 238, endPoint x: 213, endPoint y: 220, distance: 162.0
click at [213, 220] on main "关闭左侧 关闭右侧 关闭其它 刷新页面 会员列表 会员加扣款 赠送彩金 产品预设置 注单管理 提现列表 首页 / 会员管理 / 会员列表 / 会员列表 用户名…" at bounding box center [889, 351] width 1359 height 598
paste input "包赔协议已为你录入系统，本次订单旨在协助各大商城提升订单量，接下来将指导你完成相关任务。如已明白，请回复【1】"
type input "包赔协议已为你录入系统，本次订单旨在协助各大商城提升订单量，接下来将指导你完成相关任务。如已明白，请回复【1】"
drag, startPoint x: 446, startPoint y: 236, endPoint x: 149, endPoint y: 209, distance: 298.2
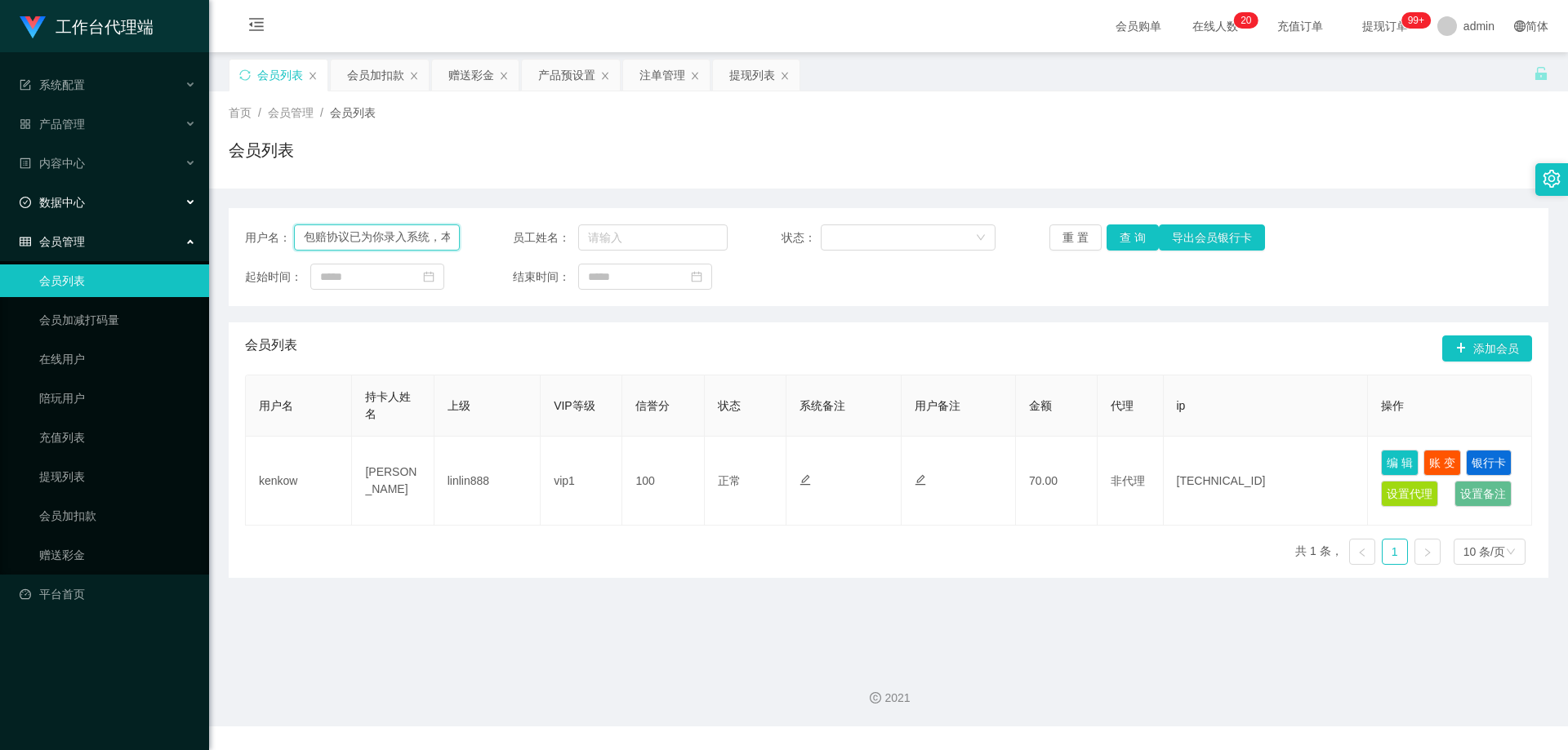
click at [149, 209] on section "工作台代理端 系统配置 产品管理 产品列表 产品预设置 开奖记录 注单管理 即时注单 内容中心 数据中心 会员管理 会员列表 会员加减打码量 在线用户 陪玩用…" at bounding box center [784, 363] width 1568 height 727
click at [382, 236] on input "text" at bounding box center [377, 237] width 166 height 26
paste input "ma883023"
type input "ma883023"
click at [1125, 234] on button "查 询" at bounding box center [1132, 237] width 52 height 26
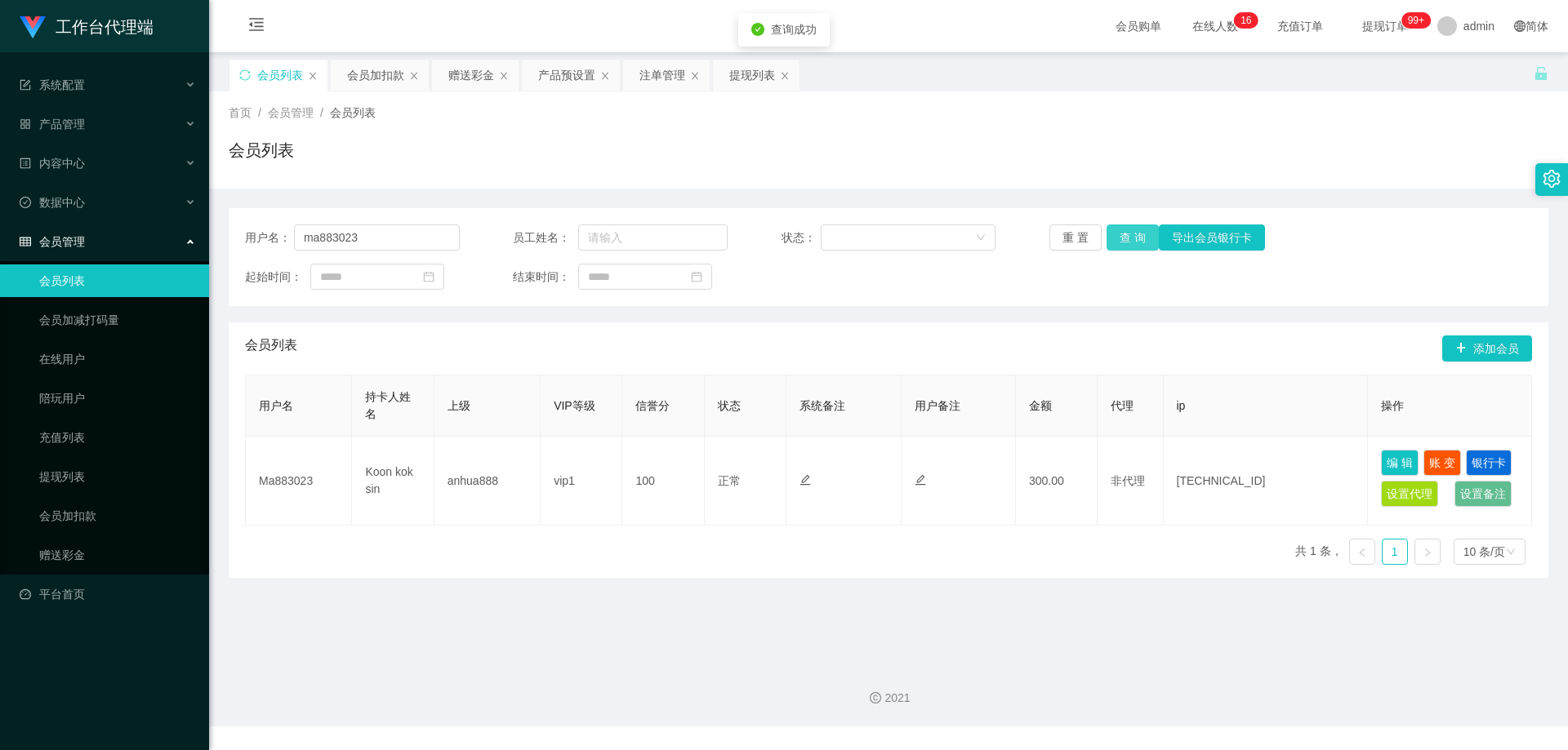
click at [1125, 241] on button "查 询" at bounding box center [1132, 237] width 52 height 26
click at [666, 136] on div "首页 / 会员管理 / 会员列表 / 会员列表" at bounding box center [889, 140] width 1319 height 71
click at [642, 73] on div "注单管理" at bounding box center [662, 75] width 46 height 31
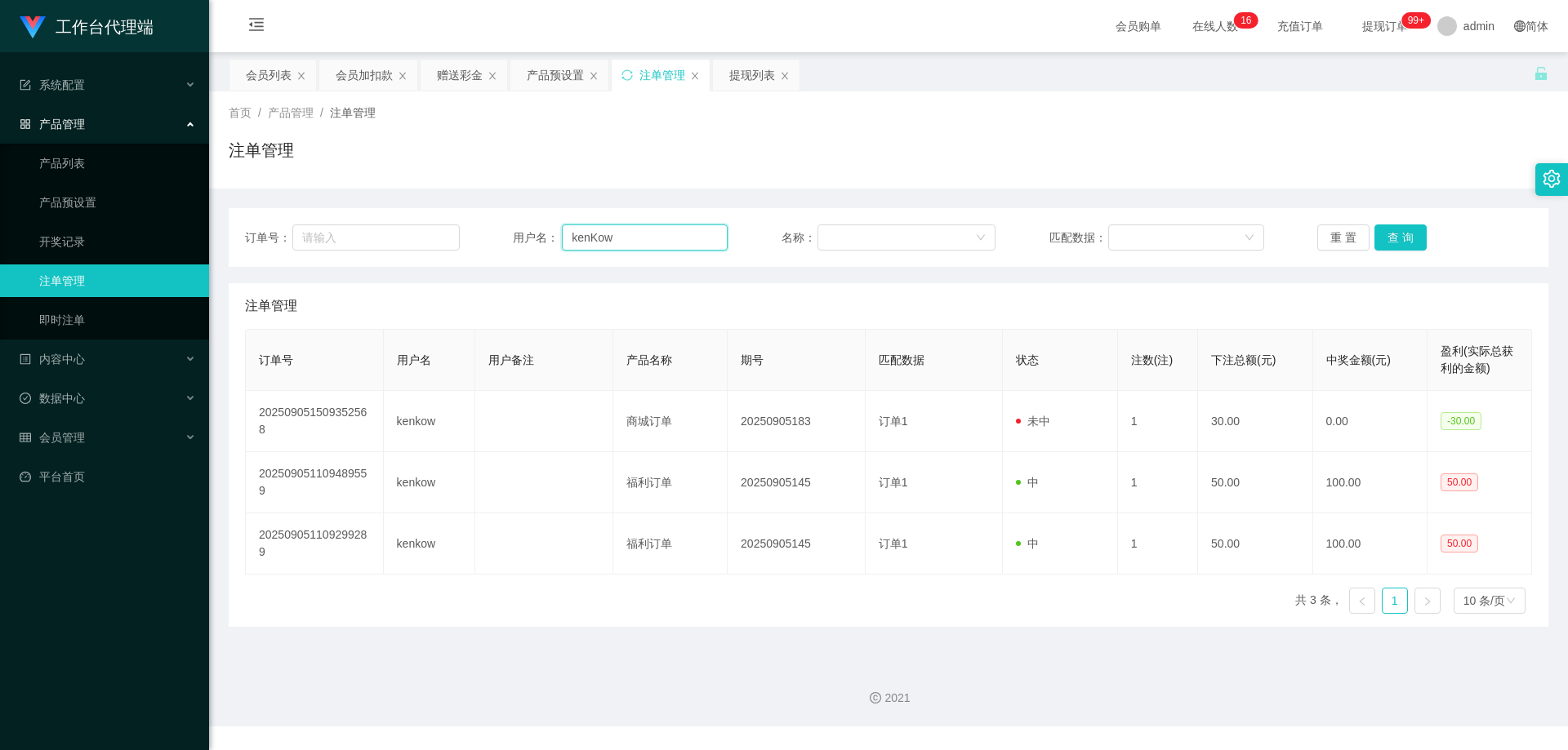
drag, startPoint x: 622, startPoint y: 241, endPoint x: 529, endPoint y: 236, distance: 93.1
click at [529, 236] on div "用户名： kenKow" at bounding box center [620, 237] width 215 height 26
paste input "ma883023"
type input "ma883023"
click at [1404, 234] on button "查 询" at bounding box center [1400, 237] width 52 height 26
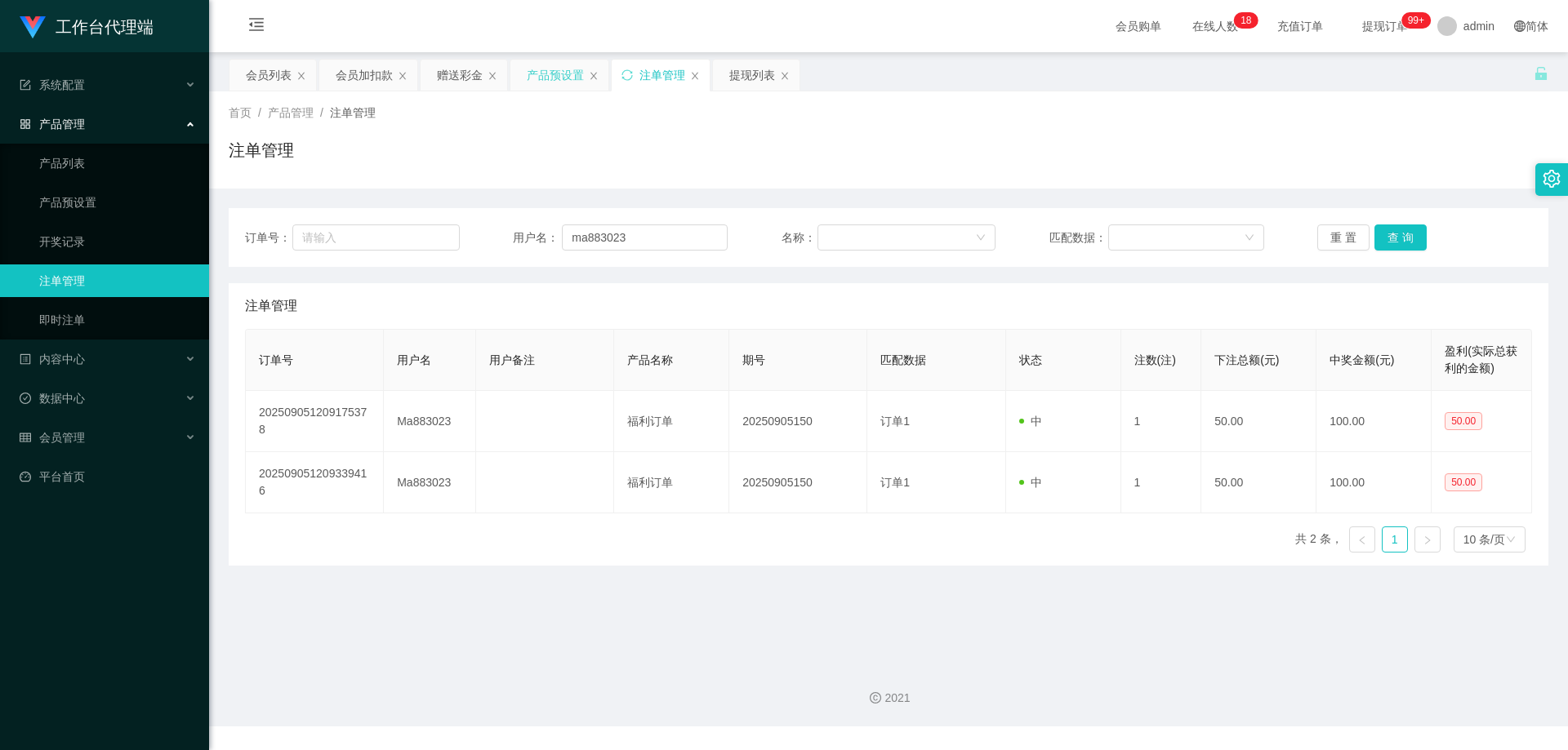
click at [540, 72] on div "产品预设置" at bounding box center [555, 75] width 57 height 31
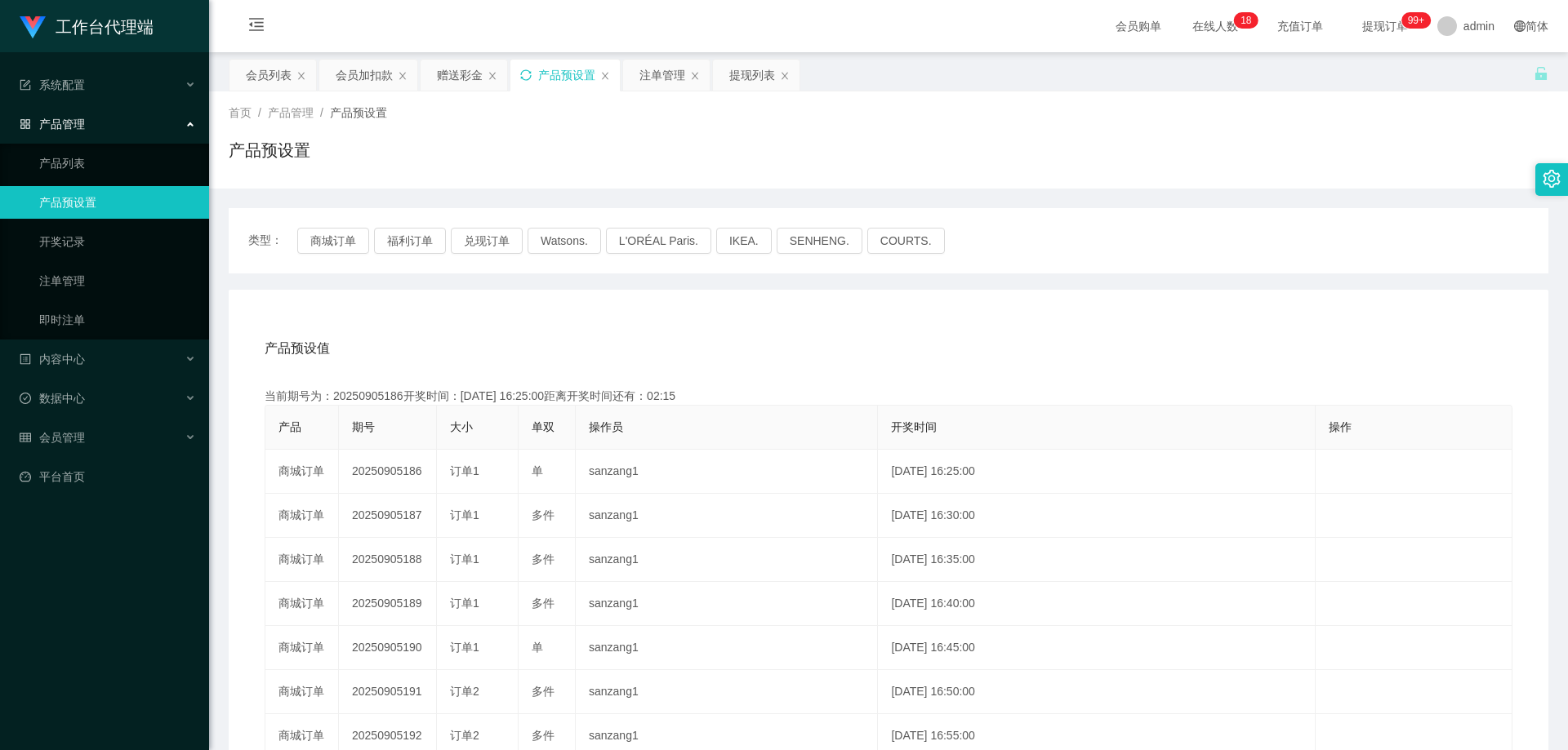
click at [526, 67] on div "产品预设置" at bounding box center [565, 75] width 110 height 31
click at [526, 72] on icon "图标: sync" at bounding box center [526, 75] width 12 height 12
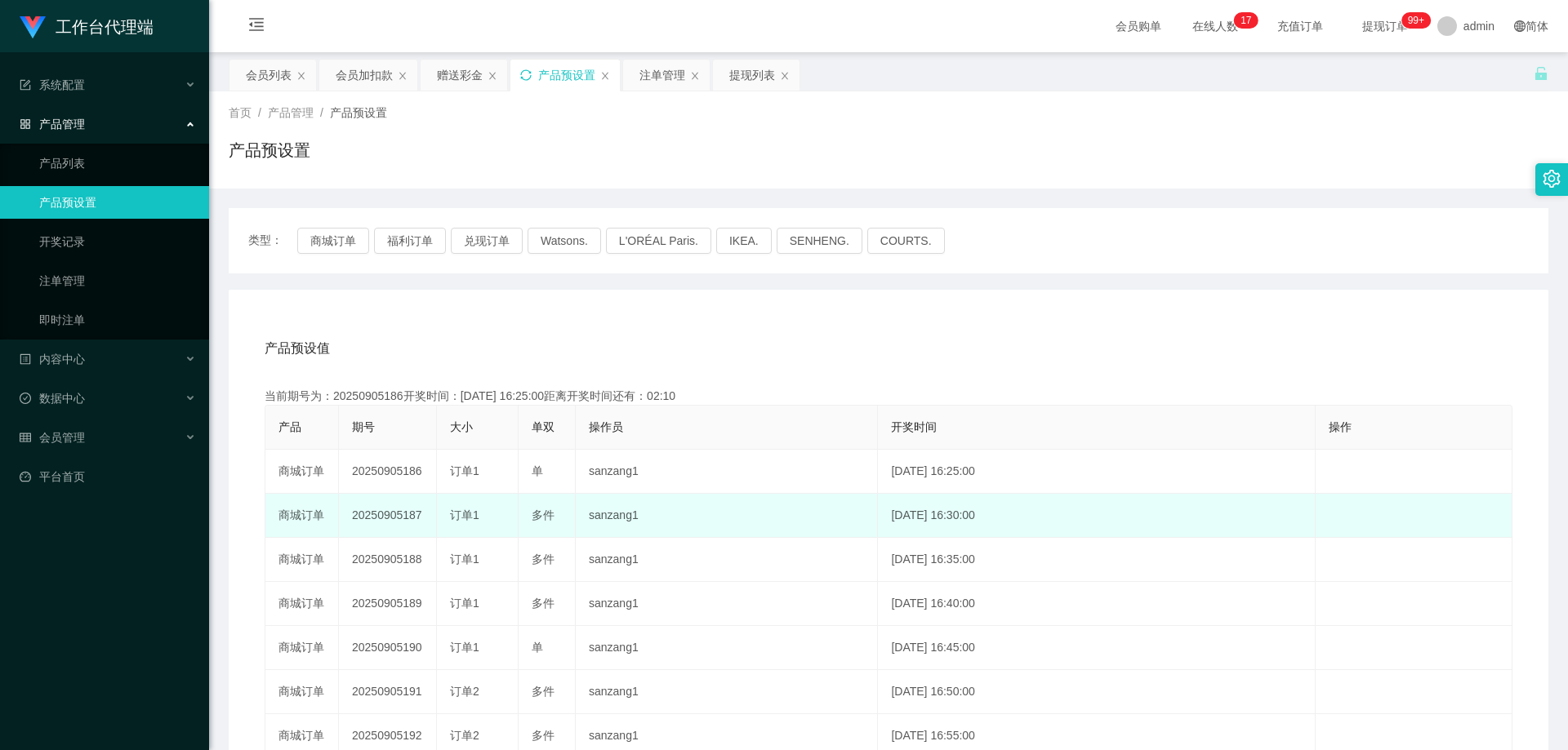
drag, startPoint x: 349, startPoint y: 516, endPoint x: 424, endPoint y: 519, distance: 75.1
click at [424, 519] on td "20250905187" at bounding box center [387, 515] width 98 height 44
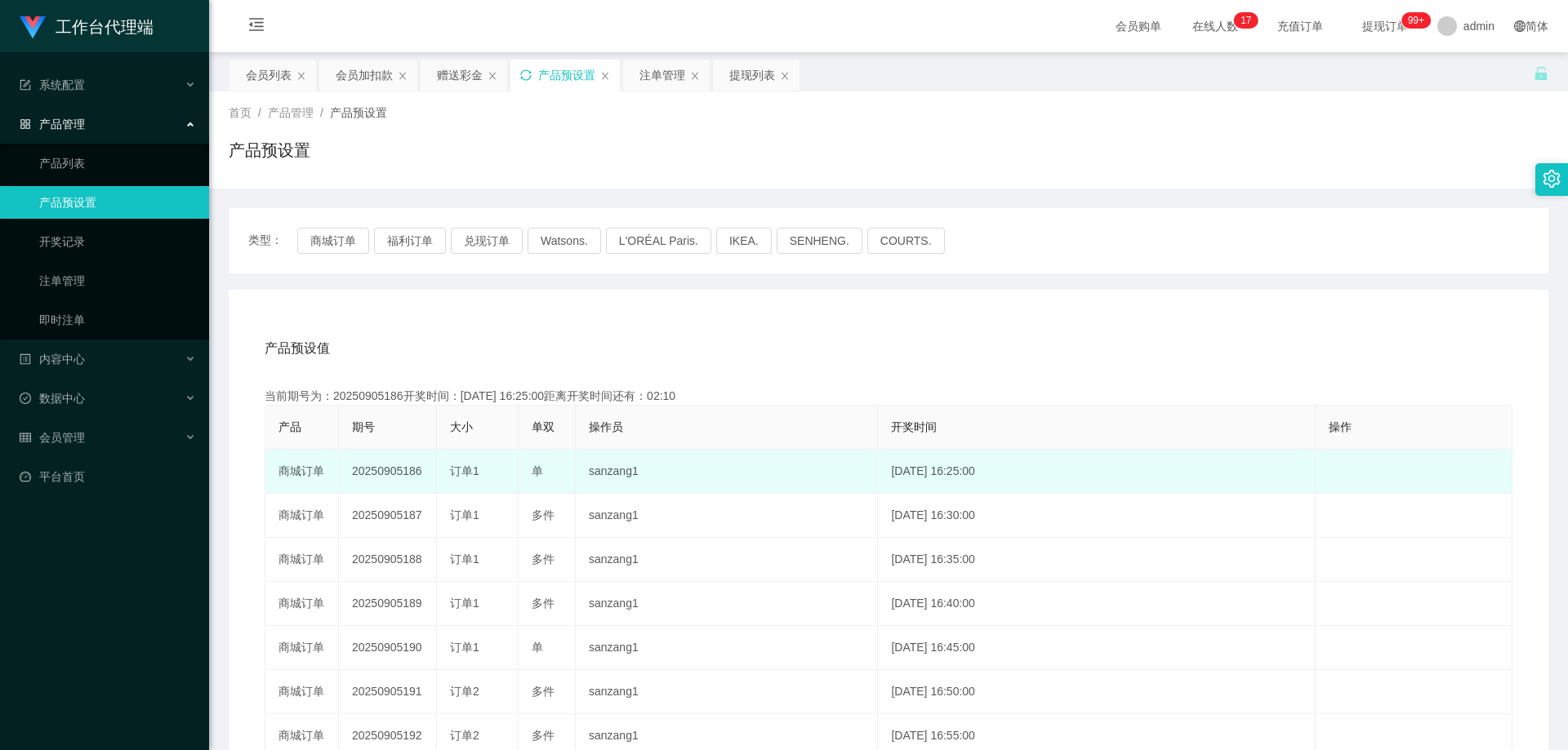
copy td "20250905187"
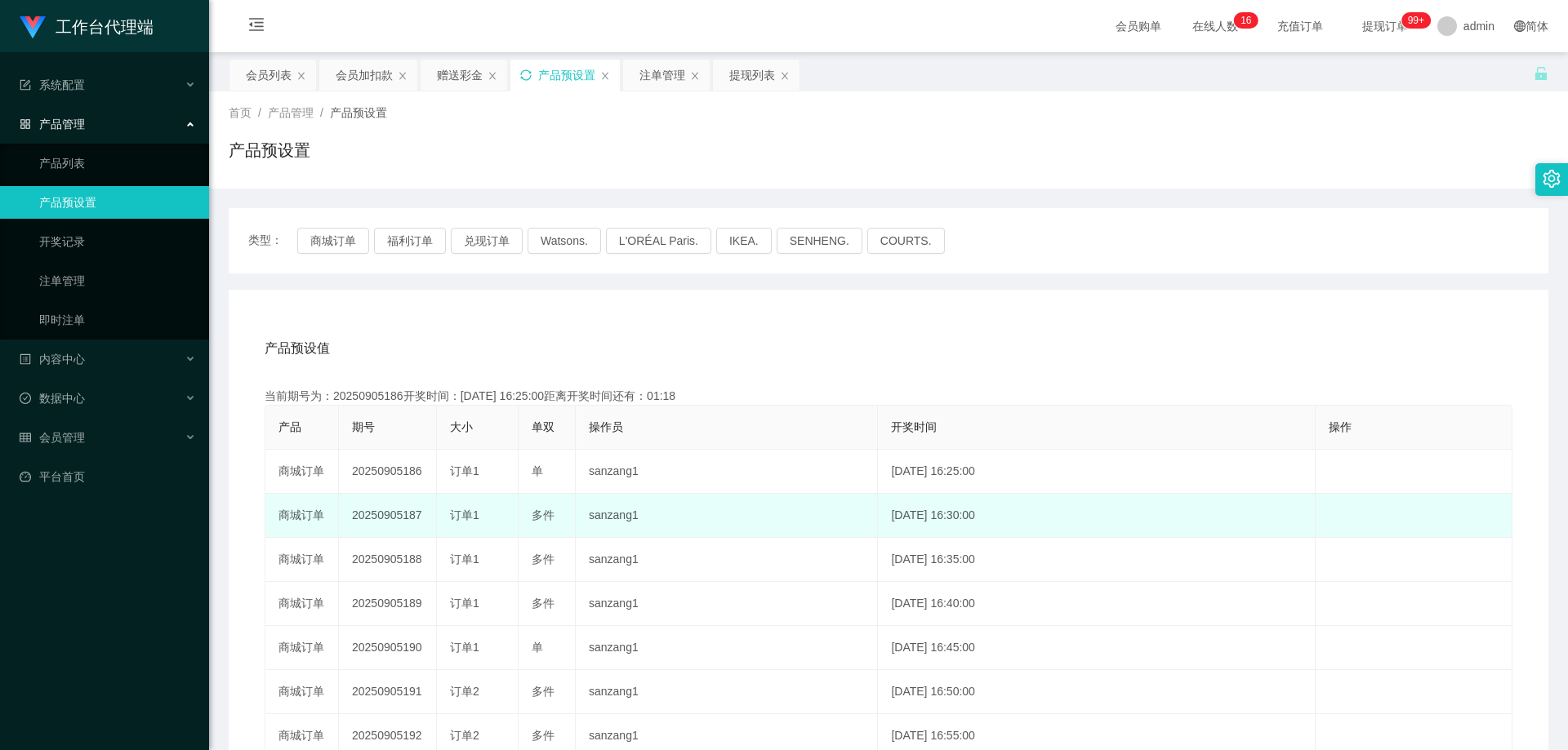
drag, startPoint x: 383, startPoint y: 522, endPoint x: 373, endPoint y: 521, distance: 10.0
click at [382, 522] on td "20250905187" at bounding box center [387, 515] width 98 height 44
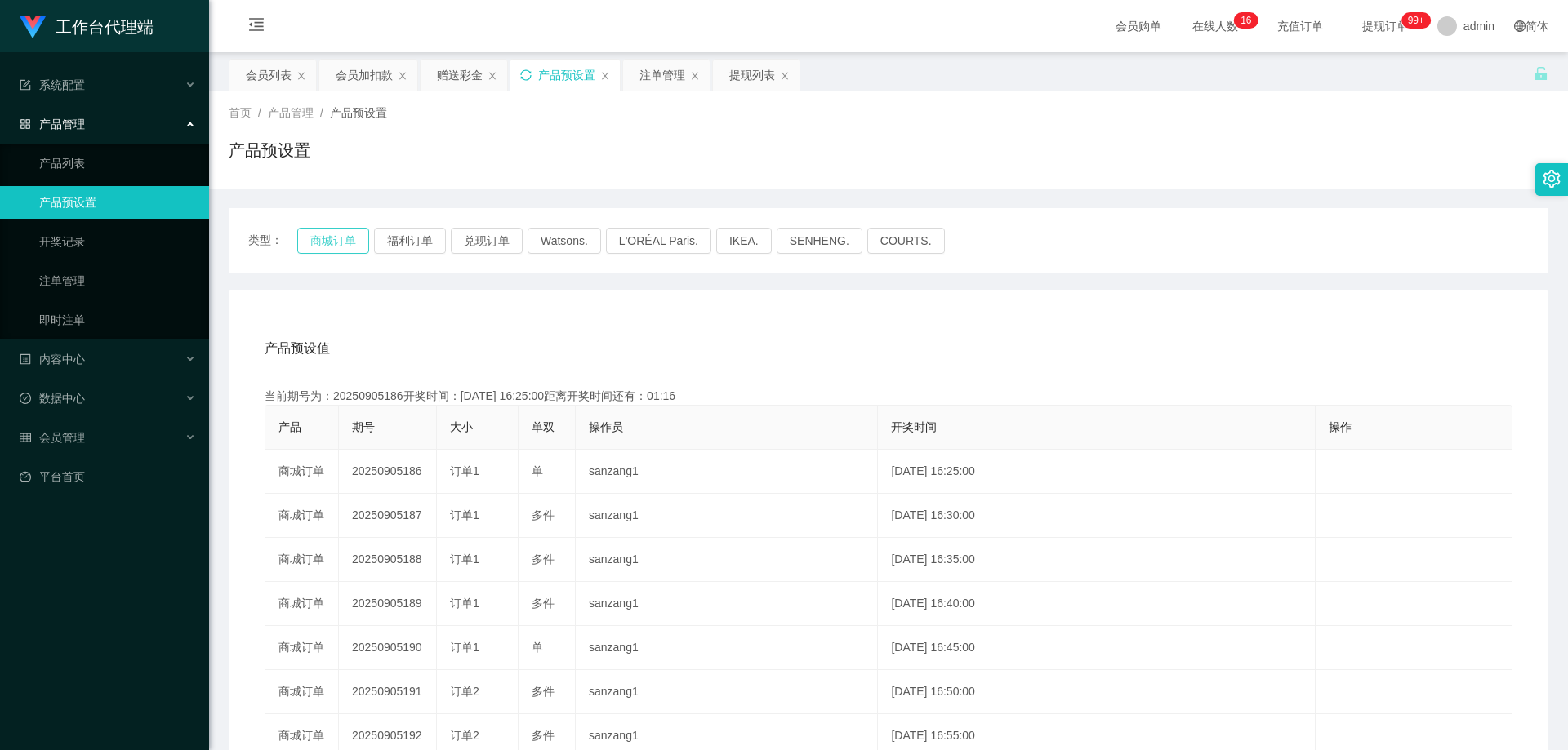
click at [334, 235] on button "商城订单" at bounding box center [333, 241] width 72 height 26
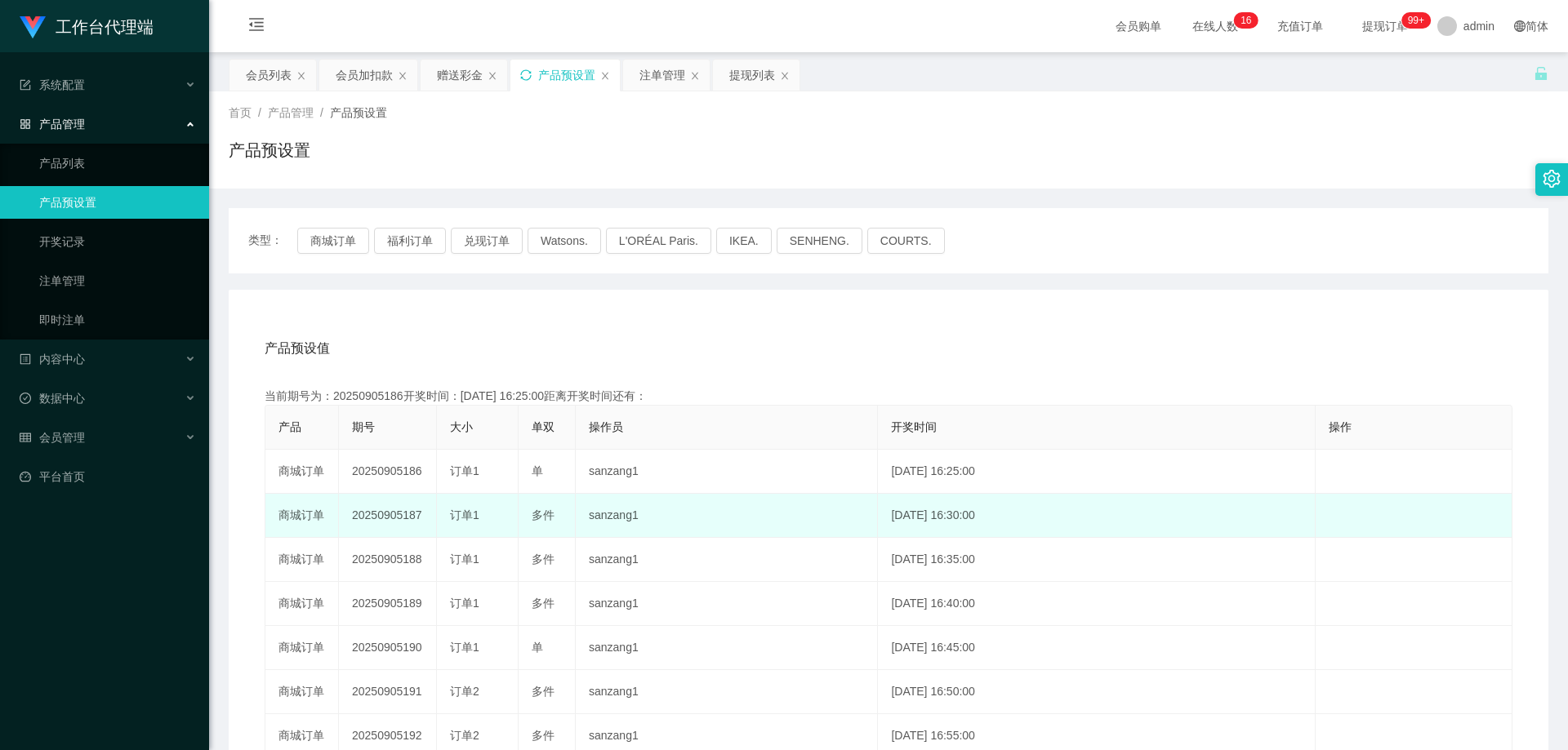
click at [368, 524] on td "20250905187" at bounding box center [387, 515] width 98 height 44
drag, startPoint x: 347, startPoint y: 514, endPoint x: 433, endPoint y: 520, distance: 86.2
click at [433, 520] on td "20250905187" at bounding box center [387, 515] width 98 height 44
copy td "20250905187"
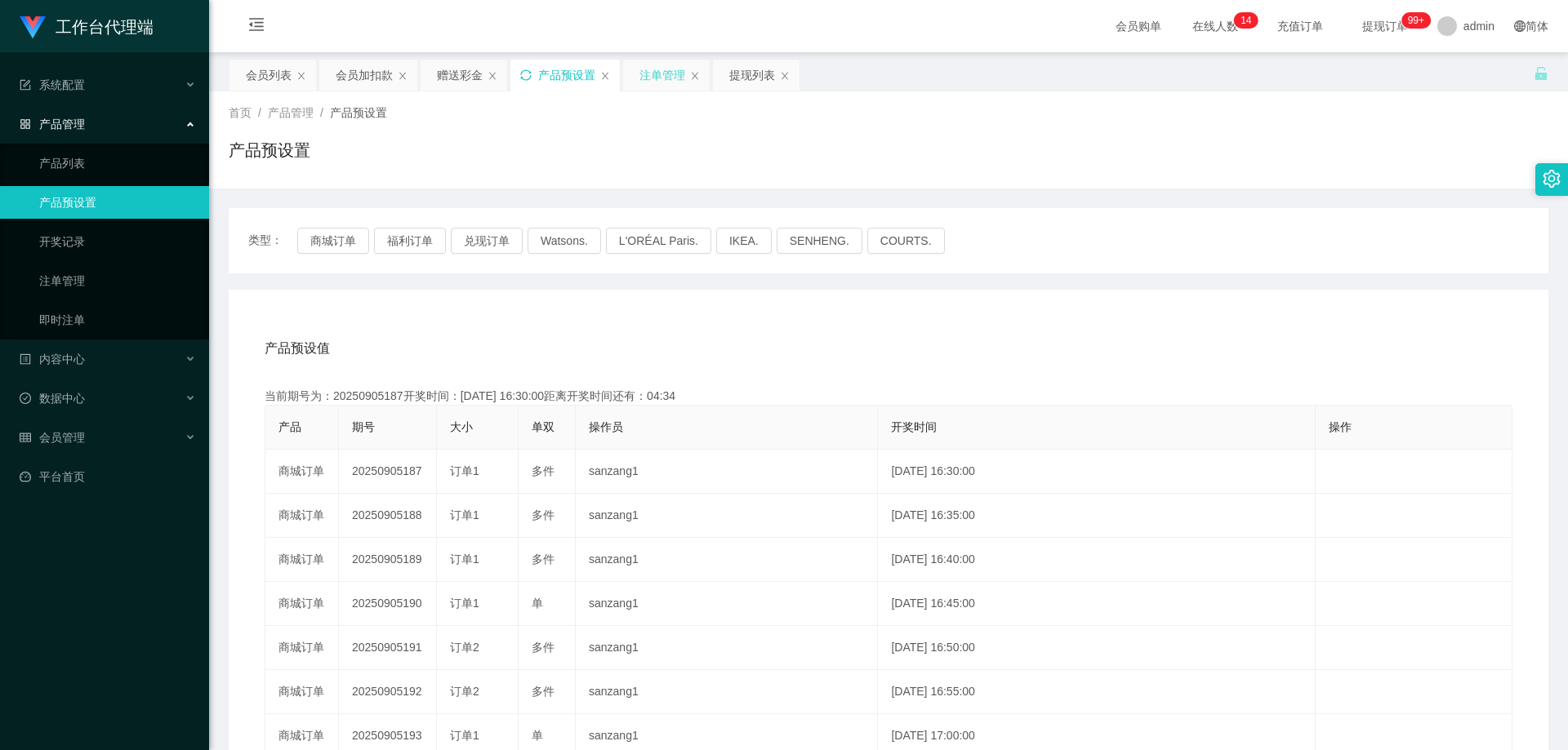
click at [655, 73] on div "注单管理" at bounding box center [662, 75] width 46 height 31
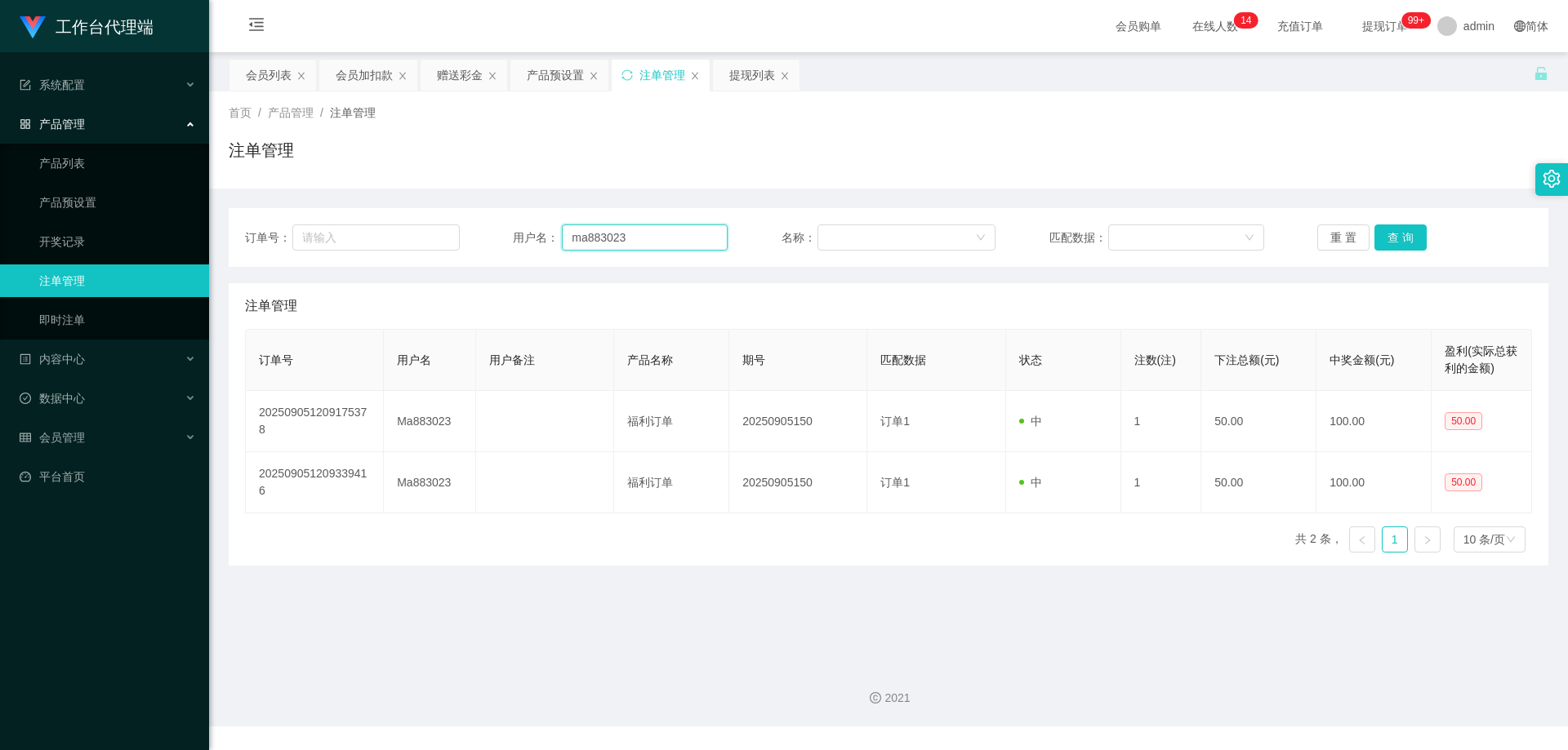
drag, startPoint x: 621, startPoint y: 237, endPoint x: 562, endPoint y: 232, distance: 59.2
click at [543, 232] on div "用户名： ma883023" at bounding box center [620, 237] width 215 height 26
click at [1391, 234] on button "查 询" at bounding box center [1400, 237] width 52 height 26
click at [1391, 234] on button "查 询" at bounding box center [1409, 237] width 71 height 26
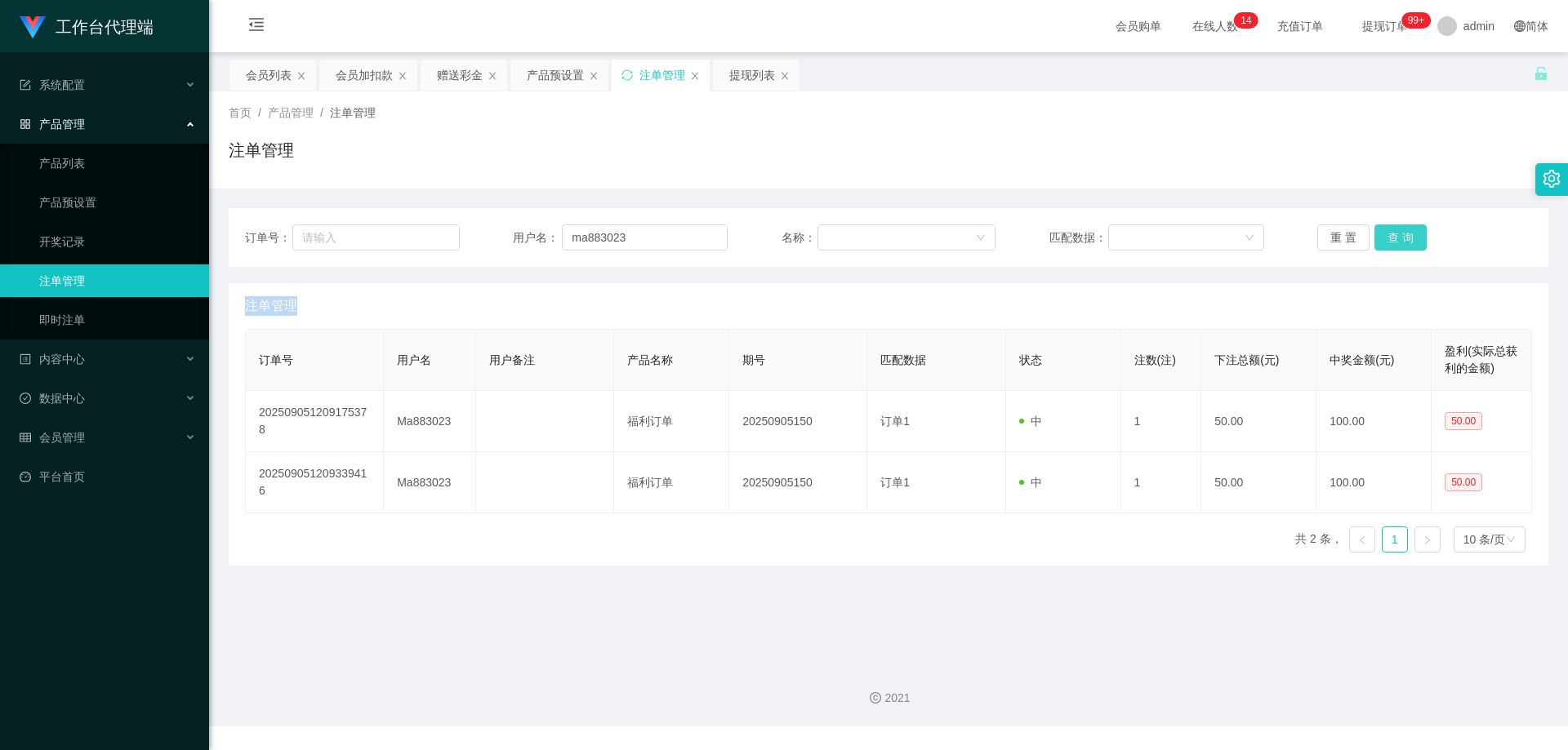
click at [1391, 234] on div "重 置 查 询" at bounding box center [1424, 237] width 215 height 26
click at [1391, 234] on button "查 询" at bounding box center [1400, 237] width 52 height 26
click at [1391, 234] on div "重 置 查 询" at bounding box center [1424, 237] width 215 height 26
click at [1391, 234] on button "查 询" at bounding box center [1400, 237] width 52 height 26
click at [1391, 234] on div "重 置 查 询" at bounding box center [1424, 237] width 215 height 26
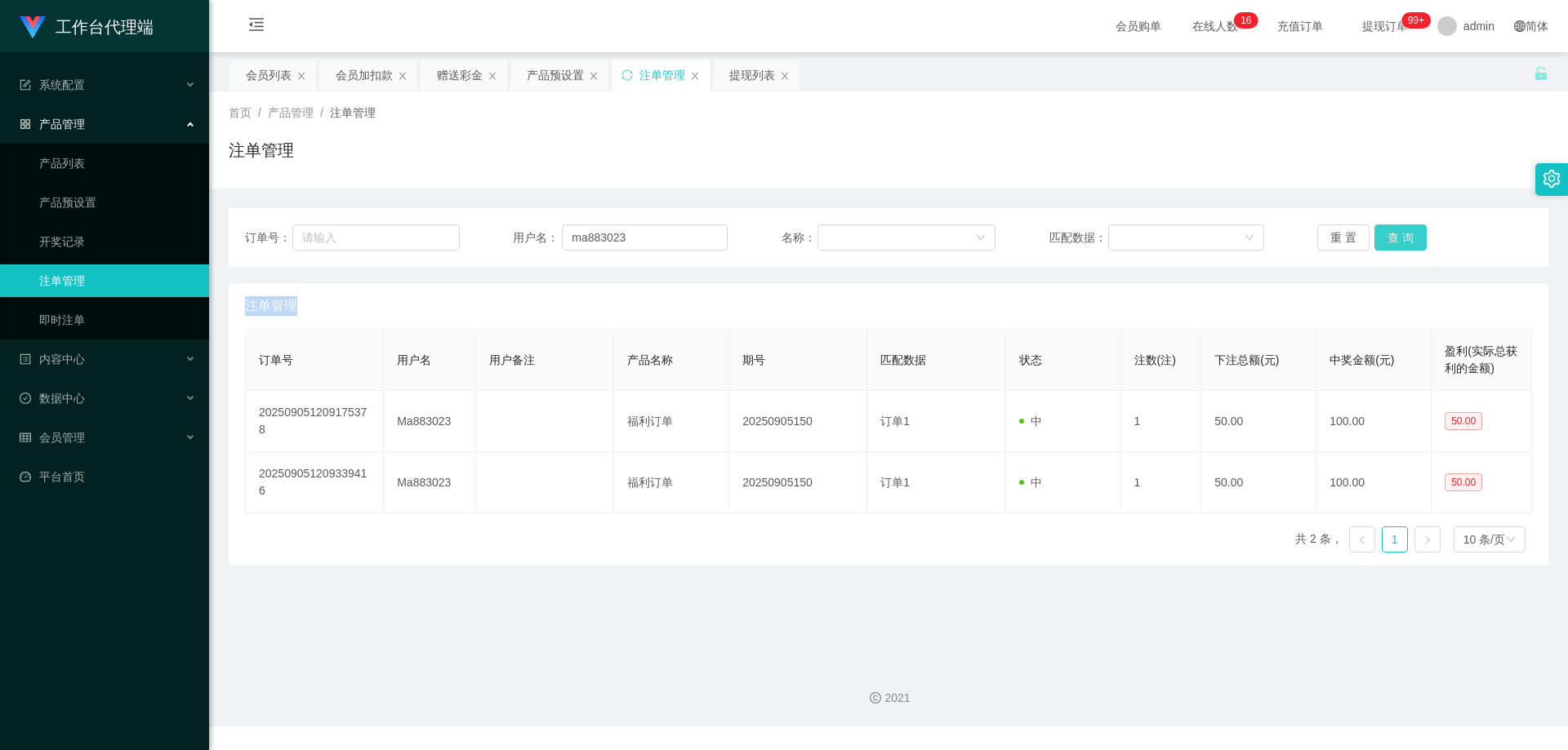
click at [1388, 229] on button "查 询" at bounding box center [1400, 237] width 52 height 26
click at [1388, 238] on button "查 询" at bounding box center [1400, 237] width 52 height 26
click at [1388, 238] on div "重 置 查 询" at bounding box center [1424, 237] width 215 height 26
click at [1388, 238] on button "查 询" at bounding box center [1400, 237] width 52 height 26
click at [1388, 238] on div "重 置 查 询" at bounding box center [1424, 237] width 215 height 26
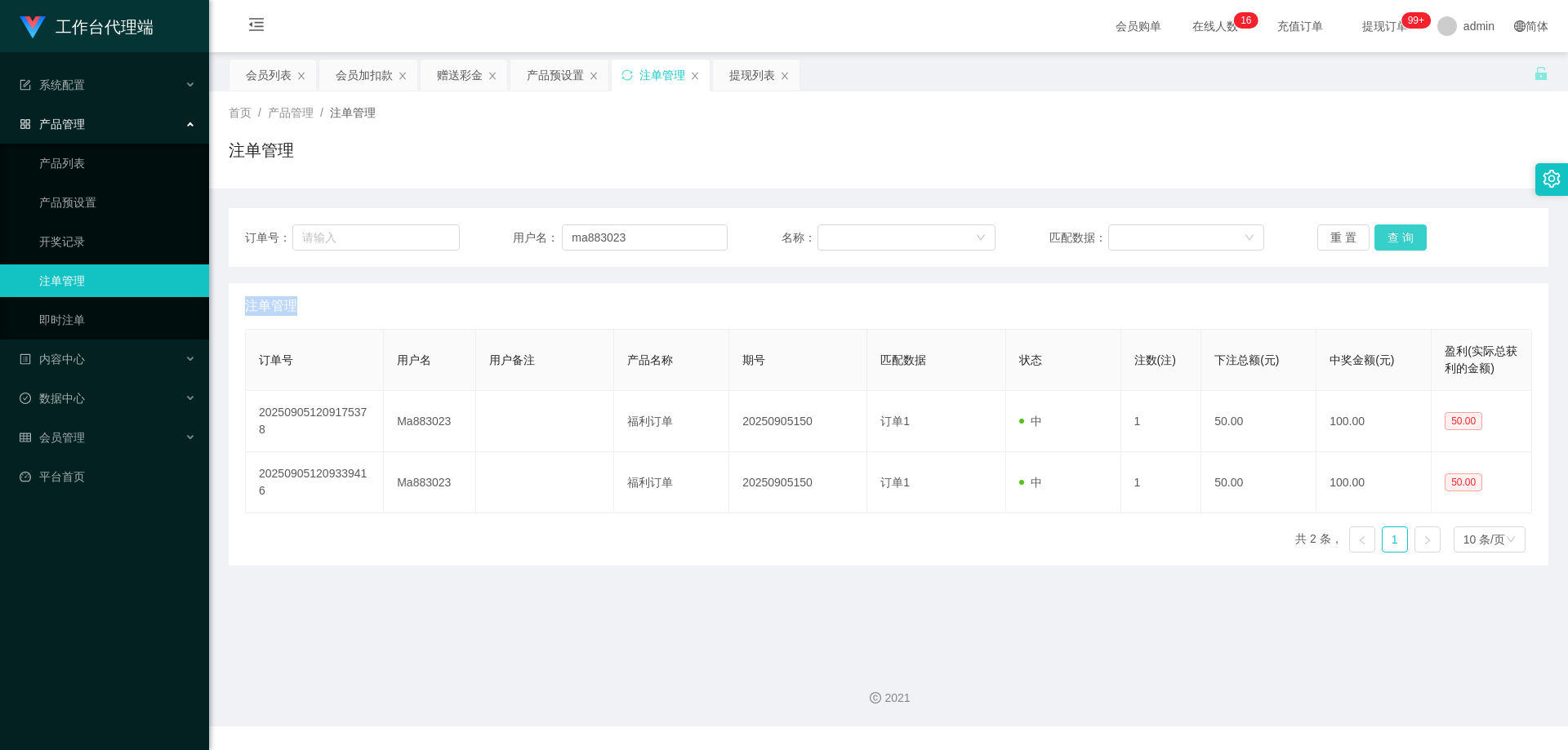
click at [1388, 238] on button "查 询" at bounding box center [1400, 237] width 52 height 26
click at [1388, 238] on div "重 置 查 询" at bounding box center [1424, 237] width 215 height 26
click at [1388, 238] on button "查 询" at bounding box center [1400, 237] width 52 height 26
click at [1388, 238] on div "重 置 查 询" at bounding box center [1424, 237] width 215 height 26
click at [1388, 238] on button "查 询" at bounding box center [1400, 237] width 52 height 26
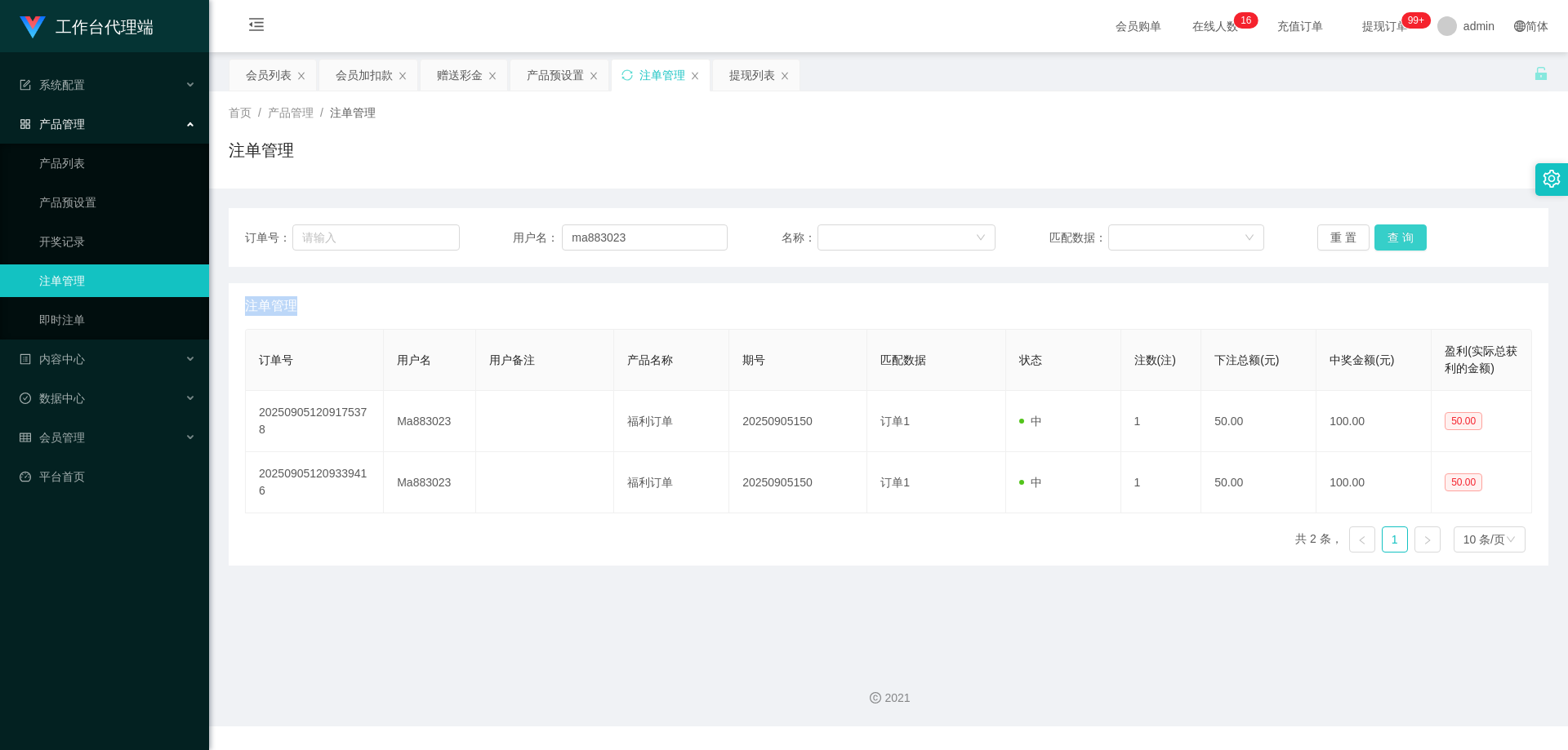
click at [1388, 238] on div "重 置 查 询" at bounding box center [1424, 237] width 215 height 26
click at [1388, 238] on button "查 询" at bounding box center [1400, 237] width 52 height 26
click at [1388, 238] on div "重 置 查 询" at bounding box center [1424, 237] width 215 height 26
click at [1388, 238] on button "查 询" at bounding box center [1400, 237] width 52 height 26
click at [1388, 238] on div "重 置 查 询" at bounding box center [1424, 237] width 215 height 26
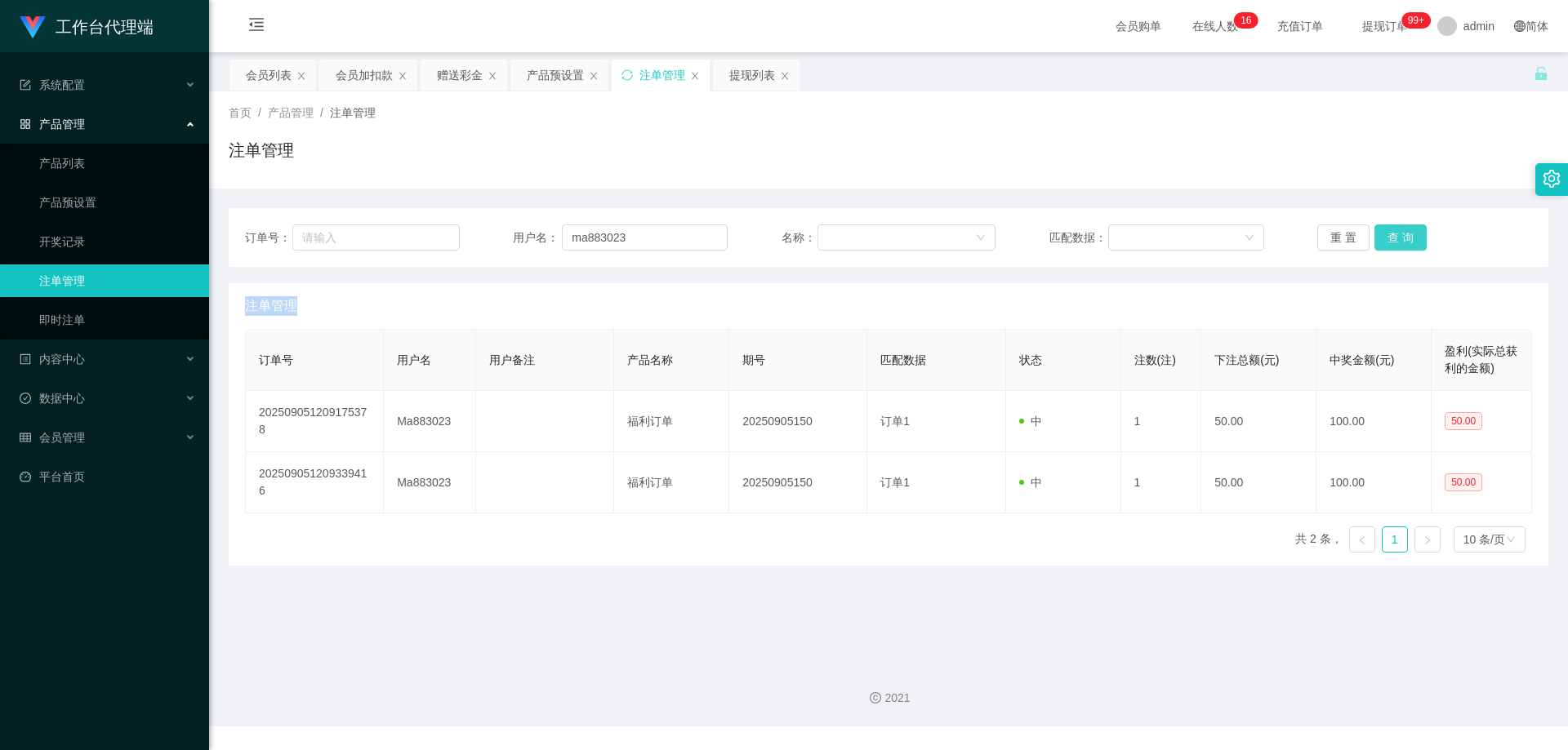
click at [1388, 238] on button "查 询" at bounding box center [1400, 237] width 52 height 26
click at [1388, 238] on div "重 置 查 询" at bounding box center [1424, 237] width 215 height 26
click at [1388, 238] on button "查 询" at bounding box center [1400, 237] width 52 height 26
click at [1388, 238] on div "重 置 查 询" at bounding box center [1424, 237] width 215 height 26
click at [1388, 238] on button "查 询" at bounding box center [1400, 237] width 52 height 26
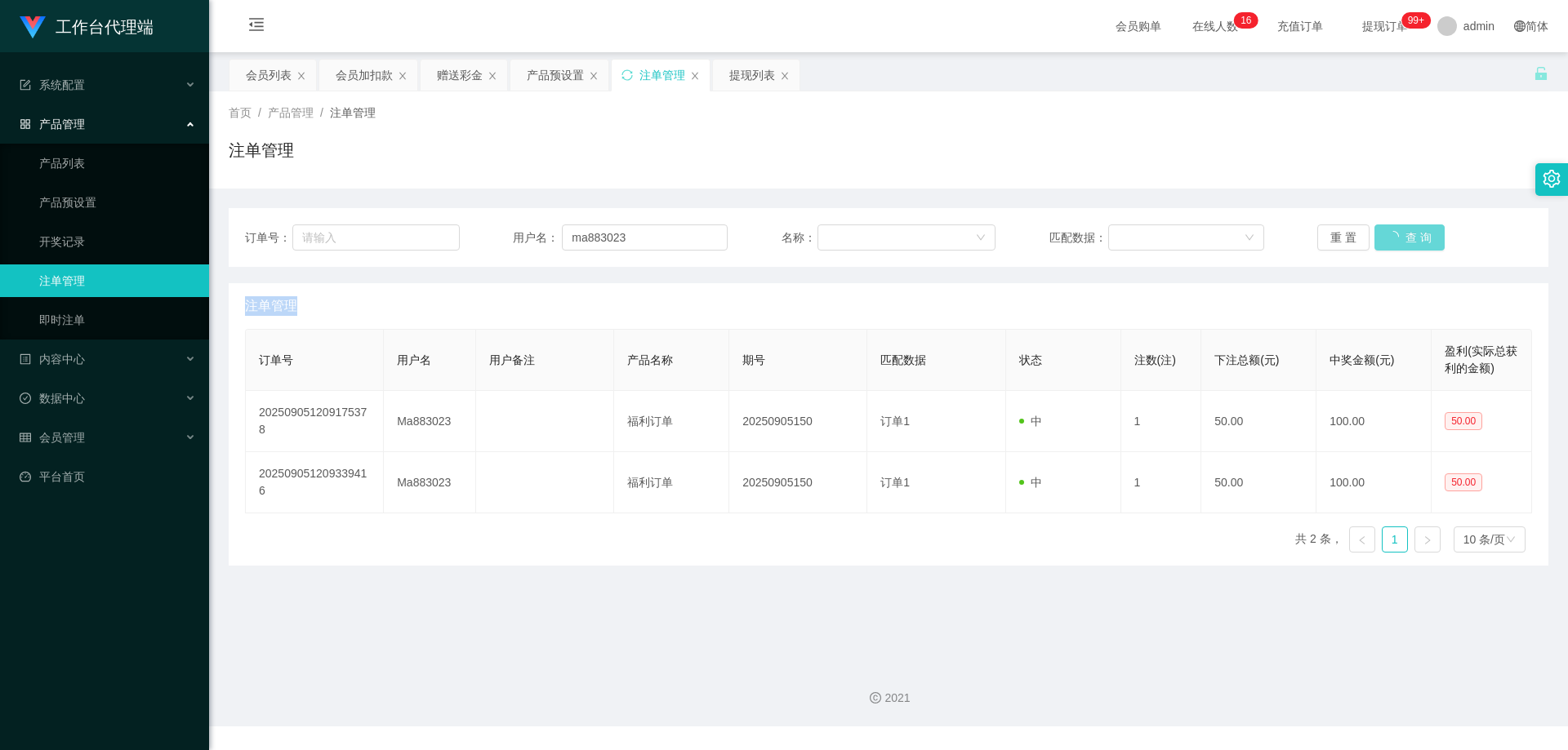
click at [1388, 238] on div "重 置 查 询" at bounding box center [1424, 237] width 215 height 26
click at [1388, 238] on button "查 询" at bounding box center [1400, 237] width 52 height 26
click at [1388, 238] on div "重 置 查 询" at bounding box center [1424, 237] width 215 height 26
click at [1394, 231] on button "查 询" at bounding box center [1400, 237] width 52 height 26
click at [1394, 231] on button "查 询" at bounding box center [1409, 237] width 71 height 26
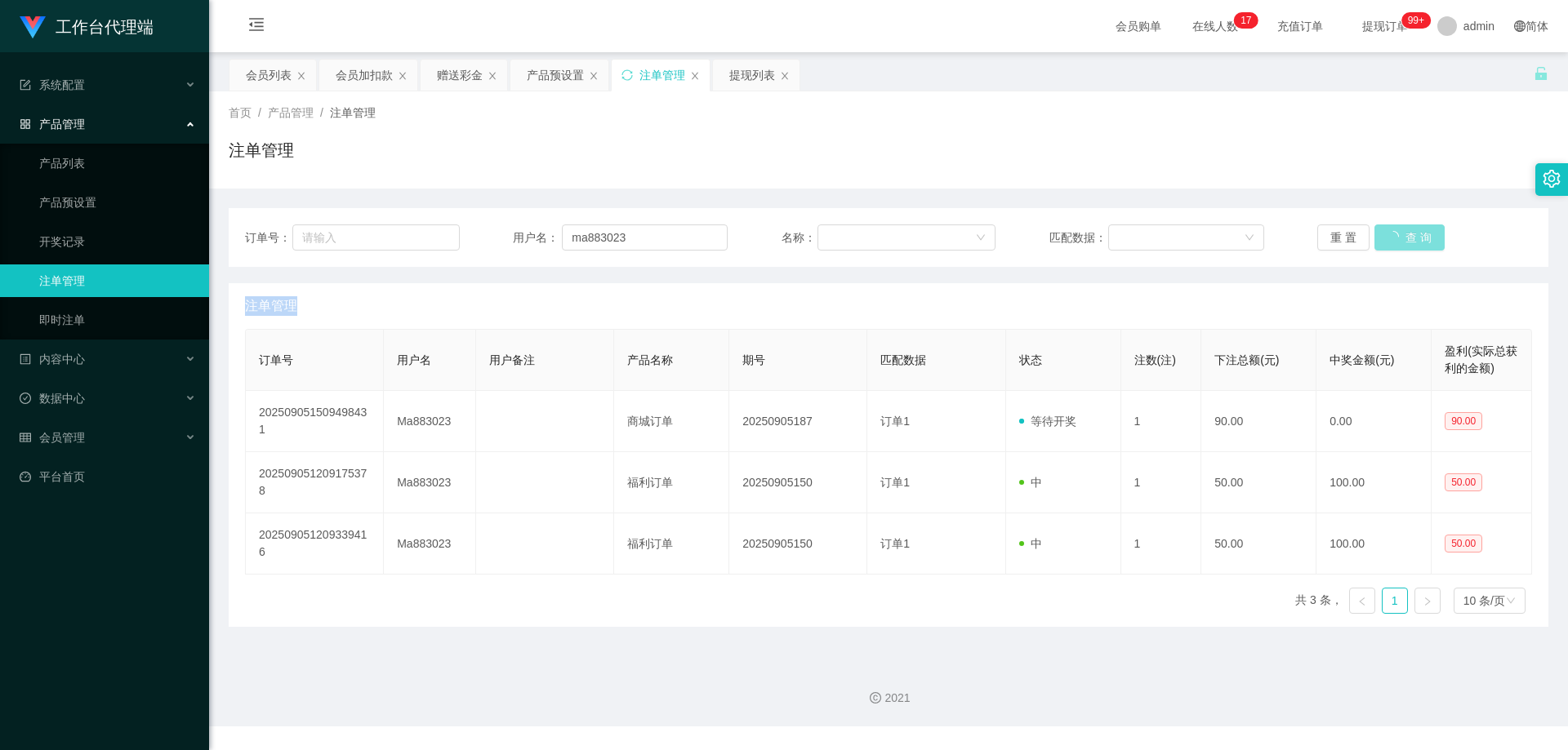
click at [1394, 231] on div "重 置 查 询" at bounding box center [1424, 237] width 215 height 26
click at [1394, 231] on button "查 询" at bounding box center [1400, 237] width 52 height 26
click at [1394, 231] on div "重 置 查 询" at bounding box center [1424, 237] width 215 height 26
click at [1394, 231] on button "查 询" at bounding box center [1400, 237] width 52 height 26
click at [1394, 231] on div "重 置 查 询" at bounding box center [1424, 237] width 215 height 26
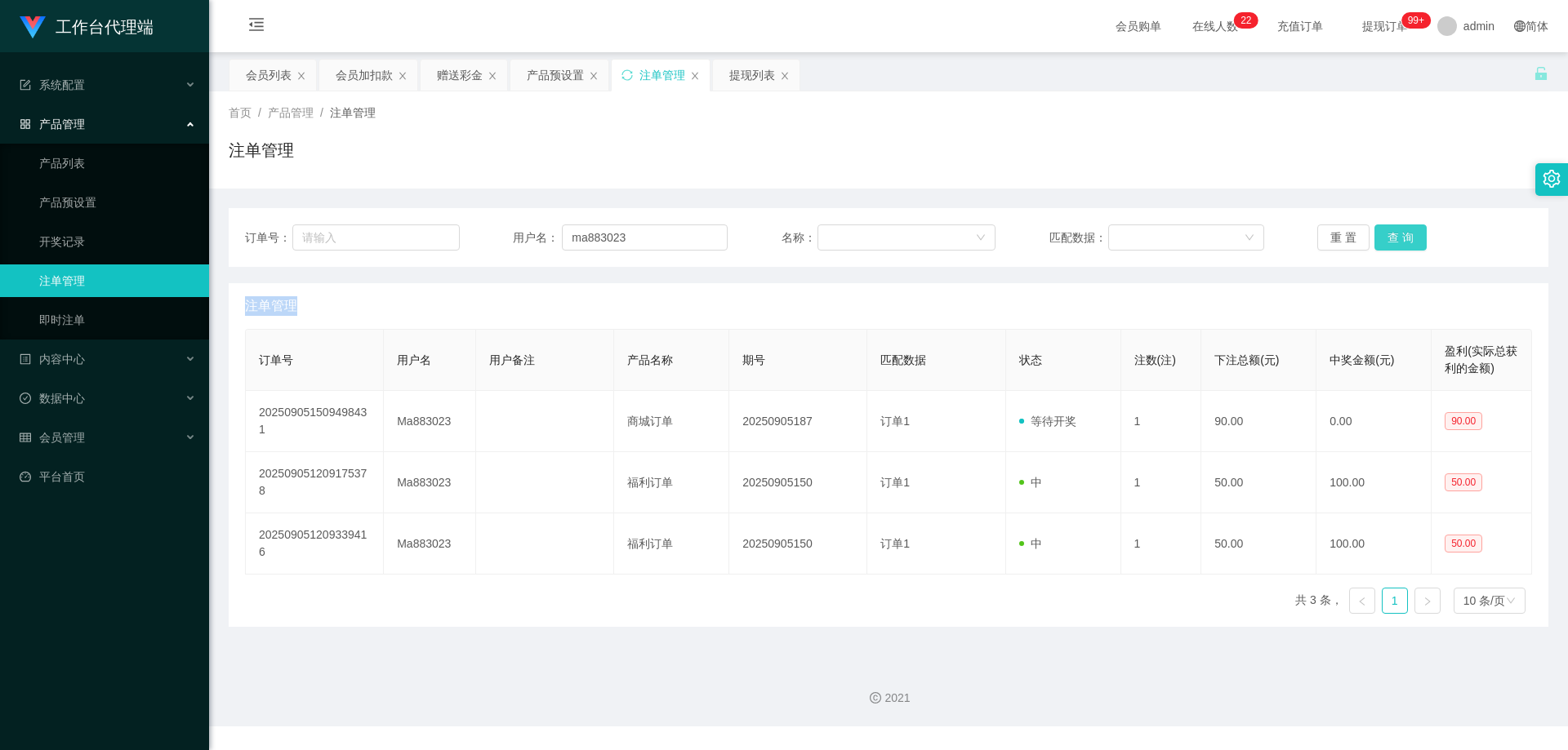
click at [1399, 236] on button "查 询" at bounding box center [1400, 237] width 52 height 26
click at [1399, 236] on div "重 置 查 询" at bounding box center [1424, 237] width 215 height 26
click at [1399, 236] on button "查 询" at bounding box center [1400, 237] width 52 height 26
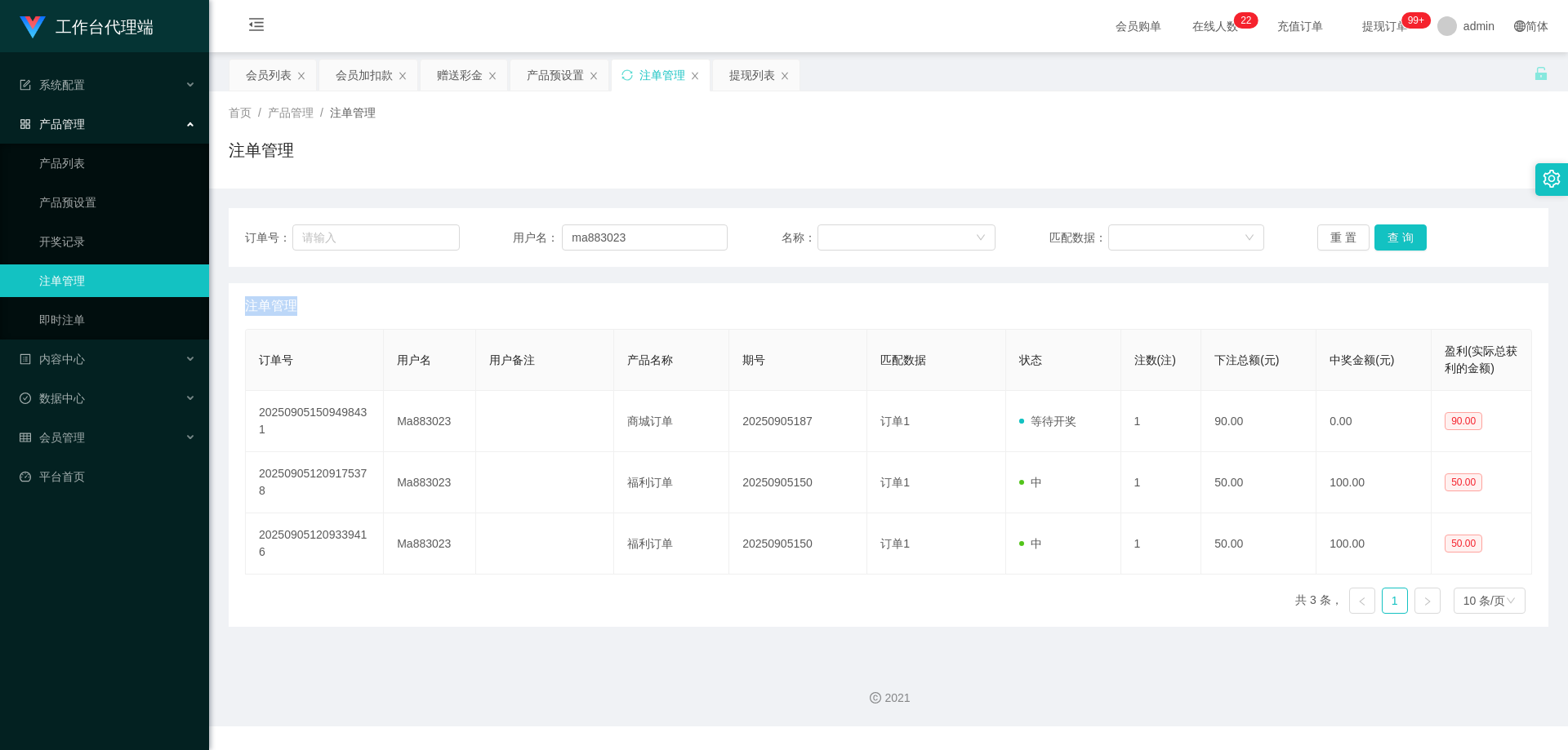
click at [1399, 236] on div "重 置 查 询" at bounding box center [1424, 237] width 215 height 26
click at [1399, 236] on button "查 询" at bounding box center [1400, 237] width 52 height 26
click at [1399, 236] on div "重 置 查 询" at bounding box center [1424, 237] width 215 height 26
click at [1399, 236] on button "查 询" at bounding box center [1400, 237] width 52 height 26
click at [1399, 236] on div "重 置 查 询" at bounding box center [1424, 237] width 215 height 26
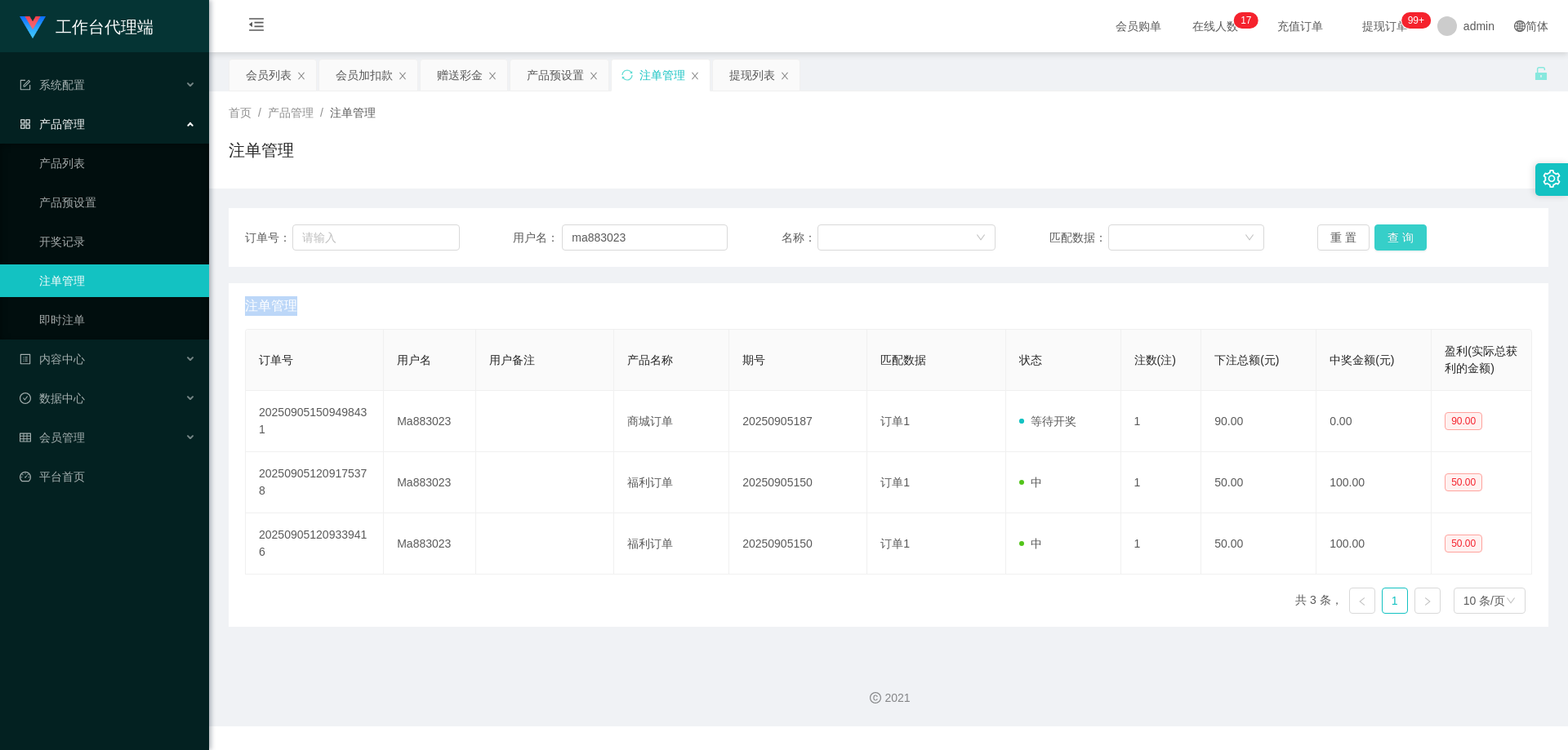
click at [1400, 236] on button "查 询" at bounding box center [1400, 237] width 52 height 26
click at [1400, 236] on div "重 置 查 询" at bounding box center [1424, 237] width 215 height 26
click at [1400, 236] on button "查 询" at bounding box center [1400, 237] width 52 height 26
drag, startPoint x: 649, startPoint y: 236, endPoint x: 519, endPoint y: 231, distance: 130.1
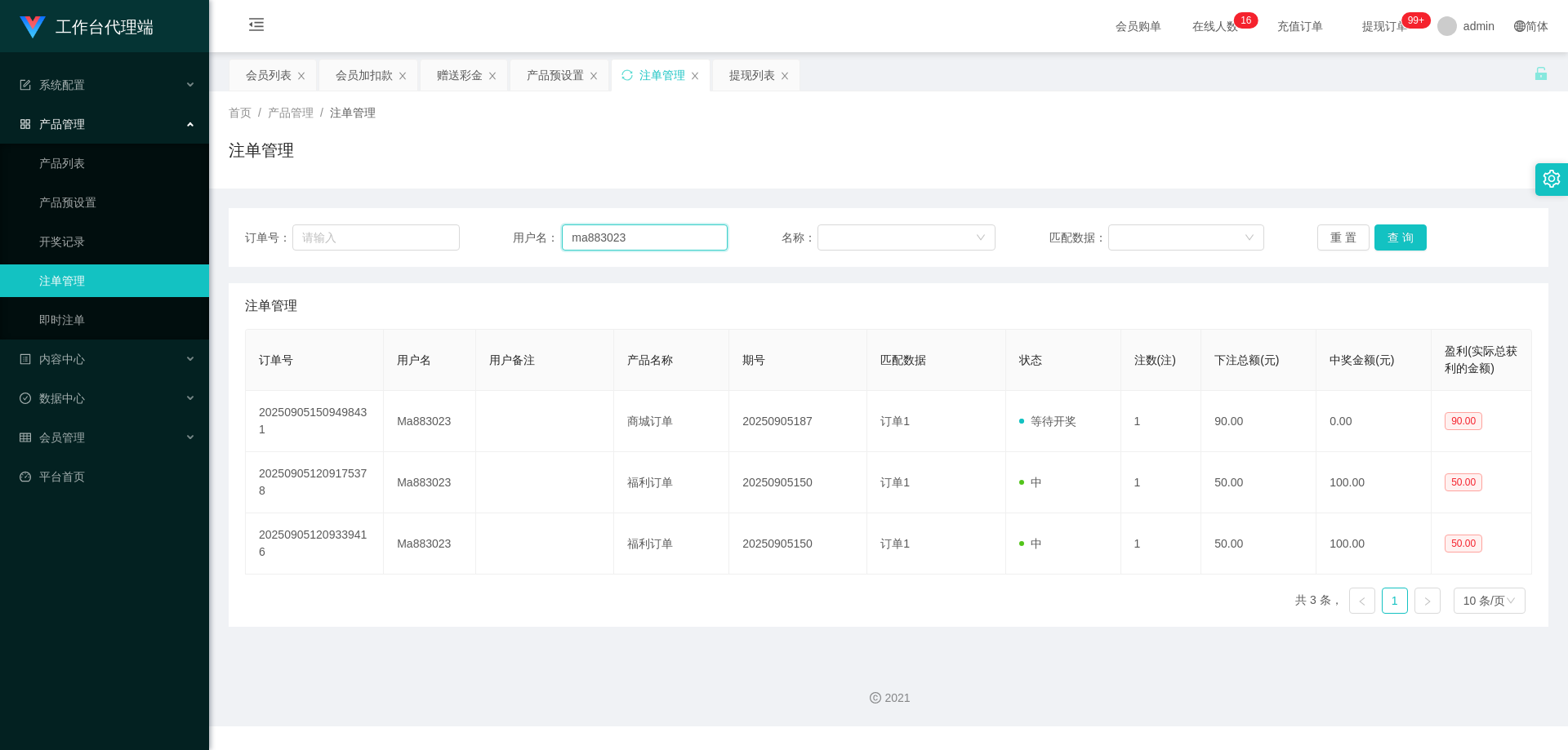
click at [519, 231] on div "用户名： ma883023" at bounding box center [620, 237] width 215 height 26
click at [269, 75] on div "会员列表" at bounding box center [268, 75] width 46 height 31
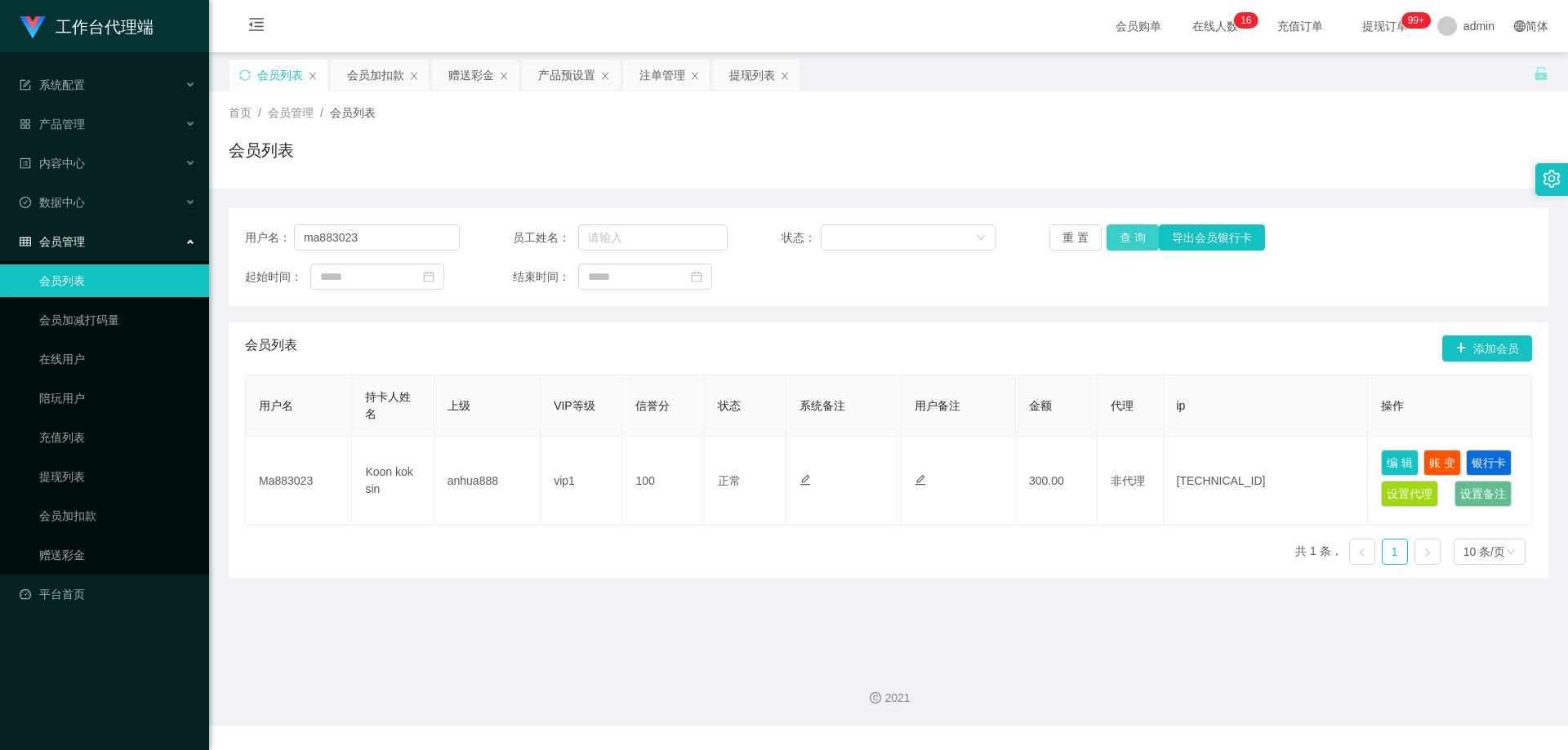
click at [1131, 229] on button "查 询" at bounding box center [1132, 237] width 52 height 26
drag, startPoint x: 1166, startPoint y: 160, endPoint x: 1303, endPoint y: 67, distance: 165.6
click at [1168, 158] on div "会员列表" at bounding box center [889, 156] width 1319 height 37
drag, startPoint x: 299, startPoint y: 235, endPoint x: 270, endPoint y: 229, distance: 29.6
click at [256, 231] on div "用户名： ma883023" at bounding box center [352, 237] width 215 height 26
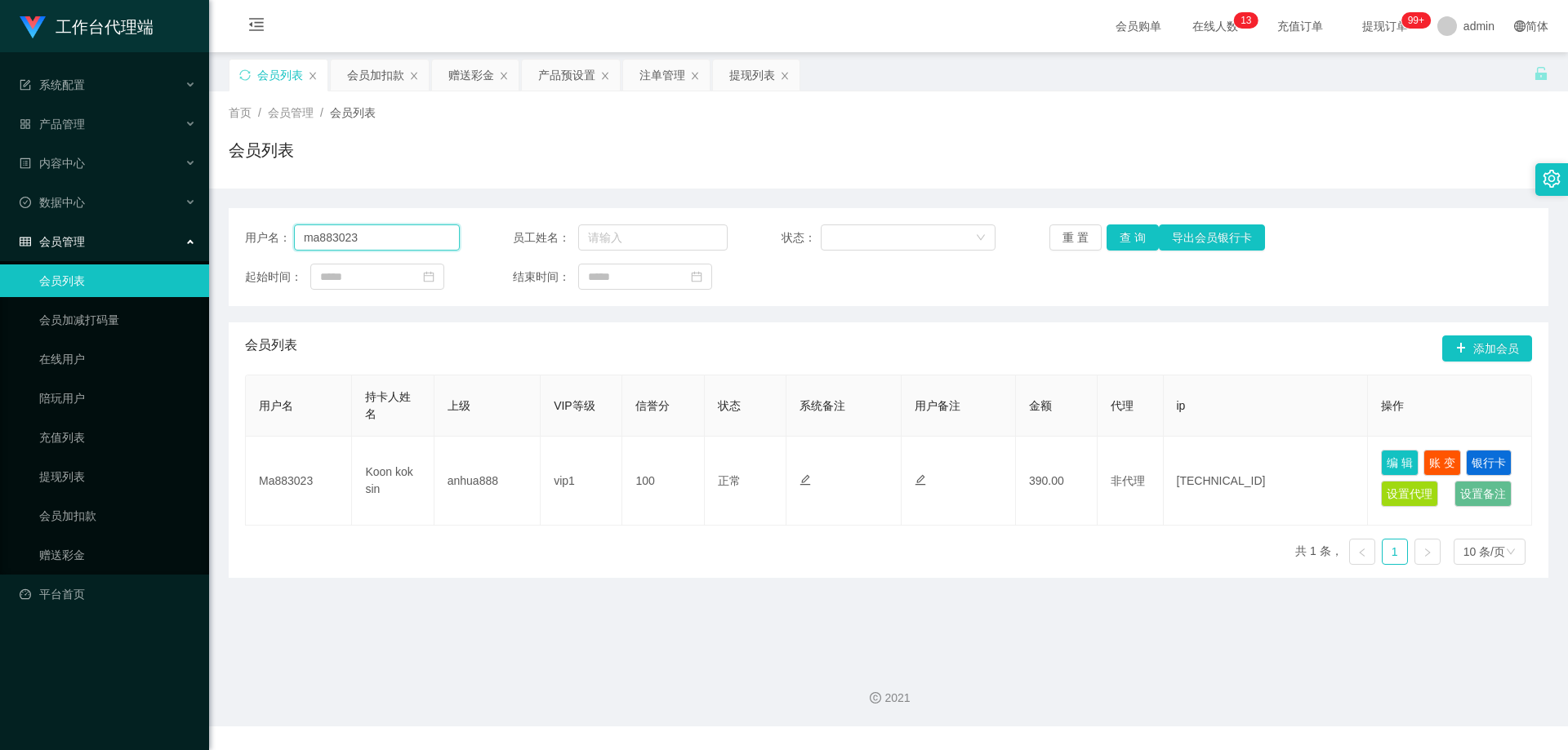
paste input "9852803"
type input "98528033"
click at [1139, 236] on button "查 询" at bounding box center [1132, 237] width 52 height 26
click at [671, 81] on div "注单管理" at bounding box center [662, 75] width 46 height 31
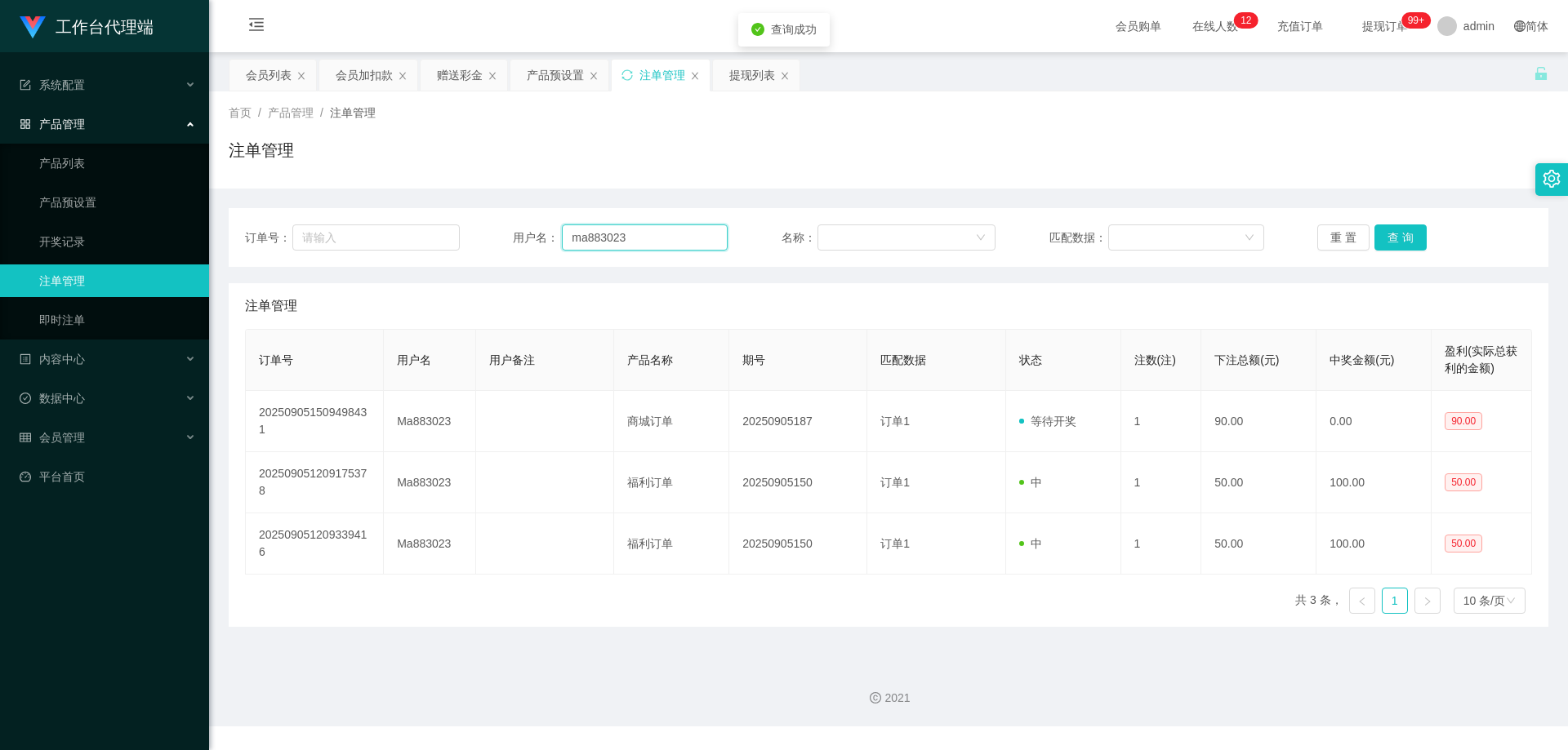
drag, startPoint x: 635, startPoint y: 232, endPoint x: 471, endPoint y: 231, distance: 164.0
click at [471, 231] on div "订单号： 用户名： ma883023 名称： 匹配数据： 重 置 查 询" at bounding box center [888, 237] width 1287 height 26
paste input "9852803"
type input "98528033"
click at [1396, 234] on button "查 询" at bounding box center [1400, 237] width 52 height 26
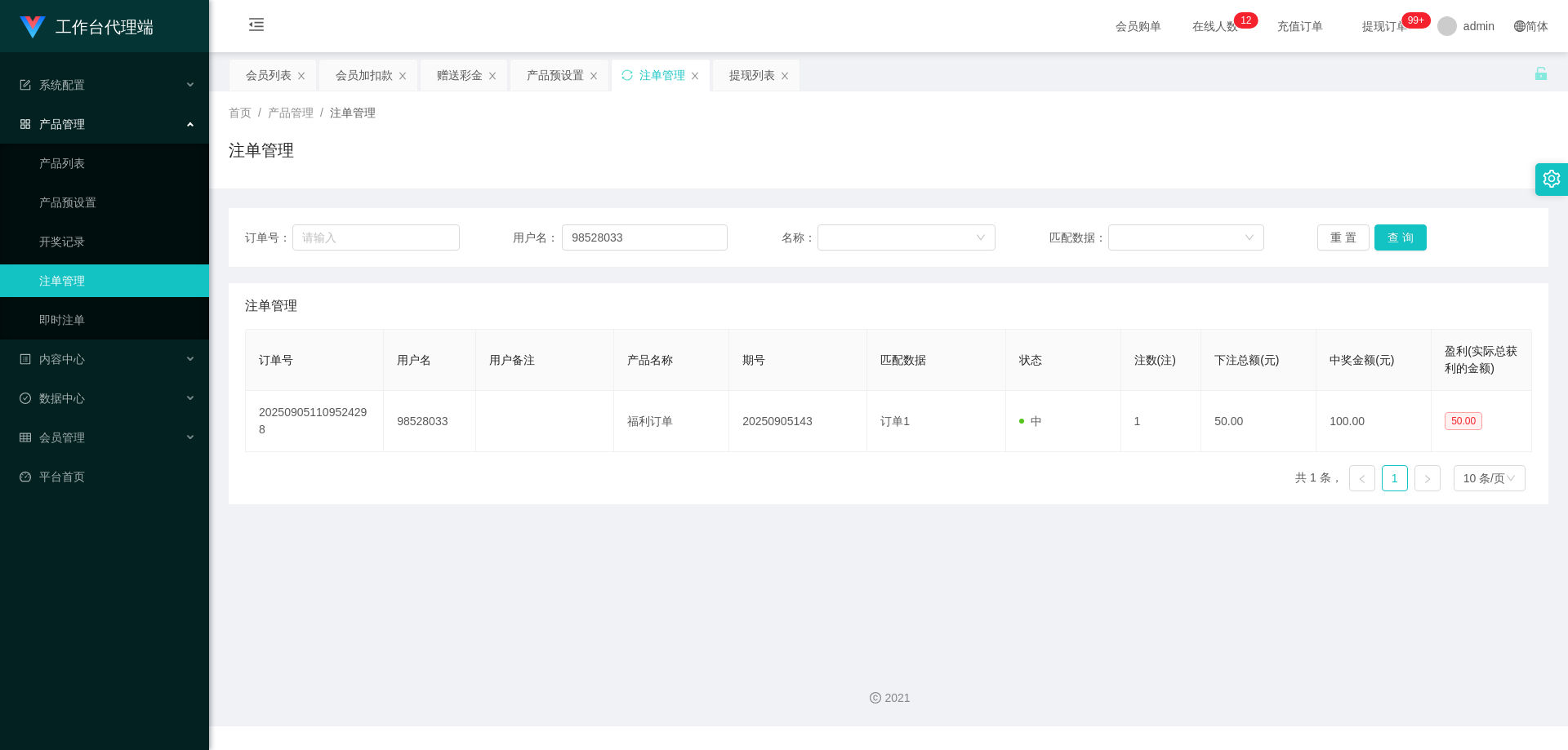
click at [1238, 197] on div "订单号： 用户名： 98528033 名称： 匹配数据： 重 置 查 询 注单管理 订单号 用户名 用户备注 产品名称 期号 匹配数据 状态 注数(注) 下注…" at bounding box center [889, 346] width 1319 height 316
click at [263, 71] on div "会员列表" at bounding box center [268, 75] width 46 height 31
